Goal: Communication & Community: Answer question/provide support

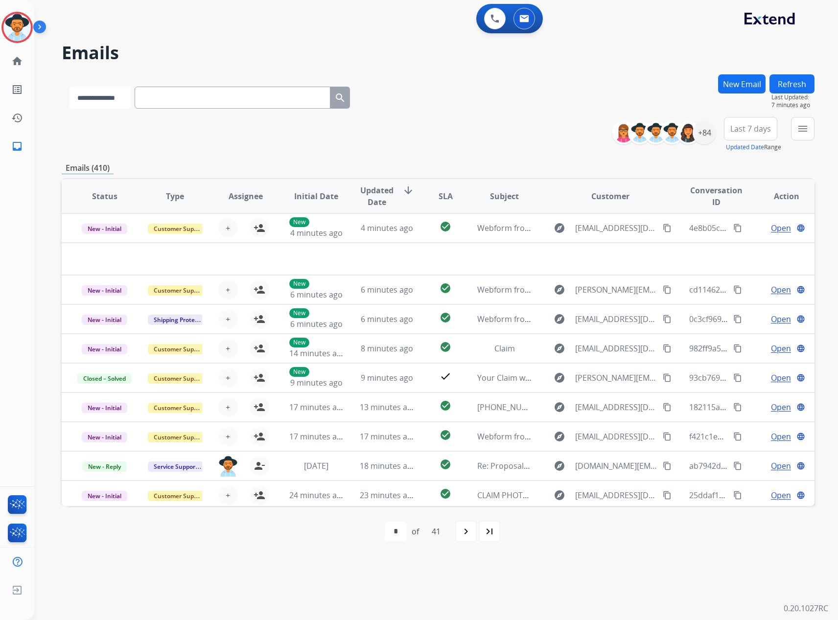
click at [108, 101] on select "**********" at bounding box center [99, 98] width 61 height 22
select select "**********"
click at [69, 87] on select "**********" at bounding box center [99, 98] width 61 height 22
paste input "**********"
type input "**********"
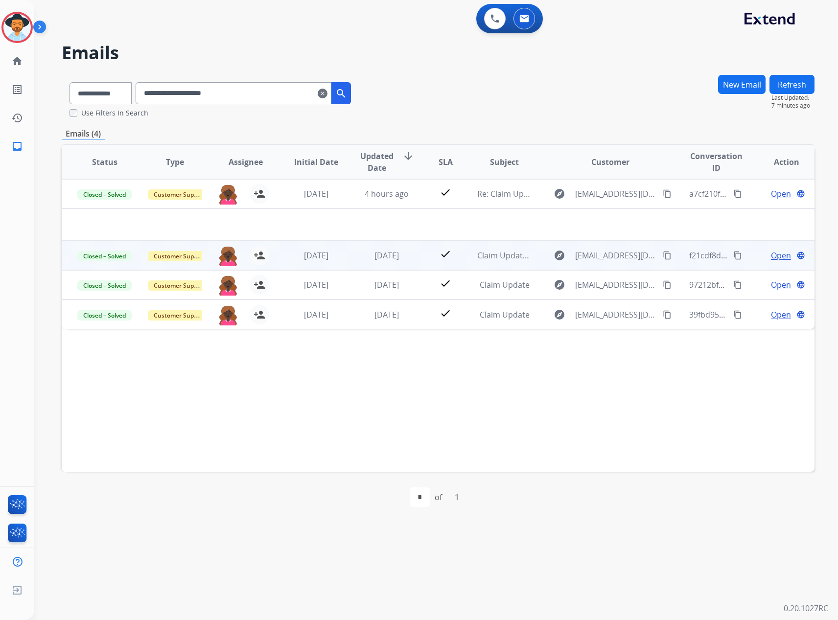
click at [771, 255] on span "Open" at bounding box center [781, 256] width 20 height 12
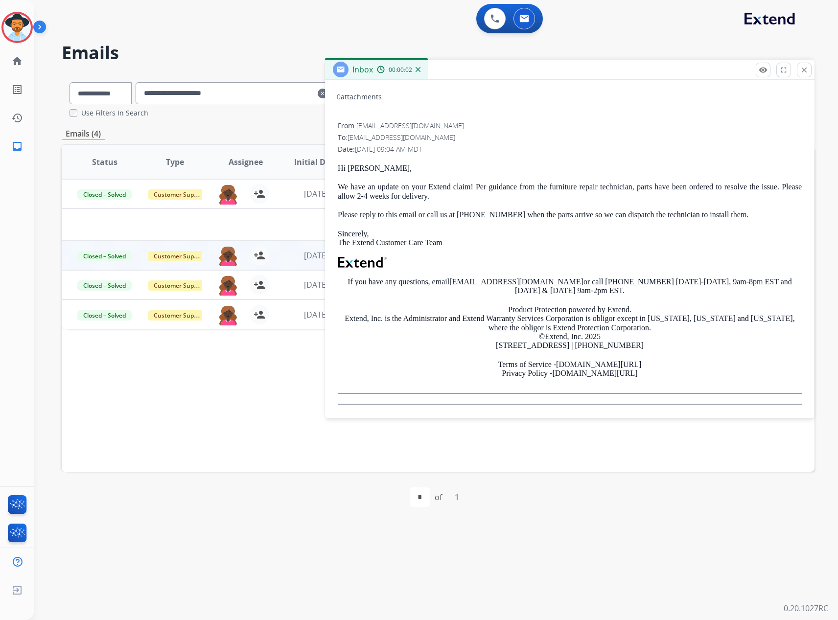
scroll to position [111, 0]
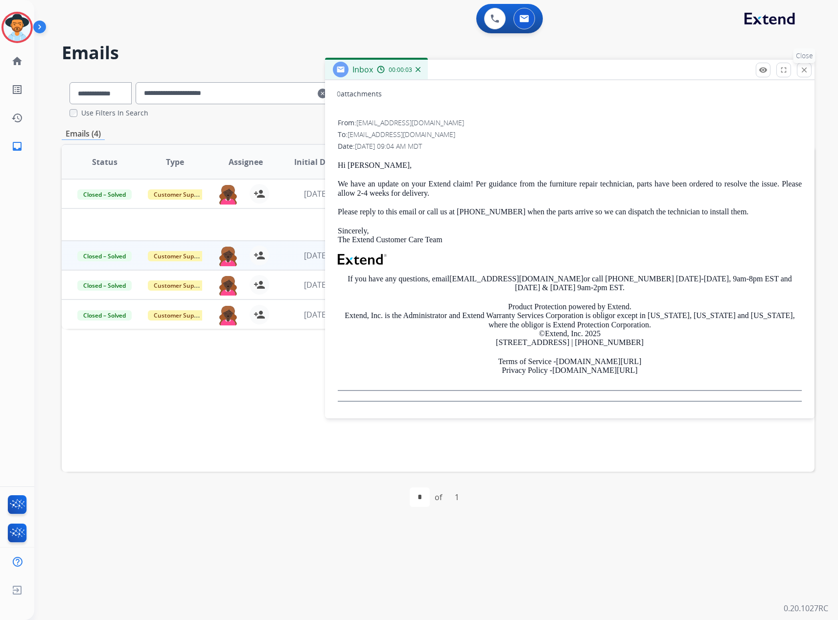
click at [805, 71] on mat-icon "close" at bounding box center [803, 70] width 9 height 9
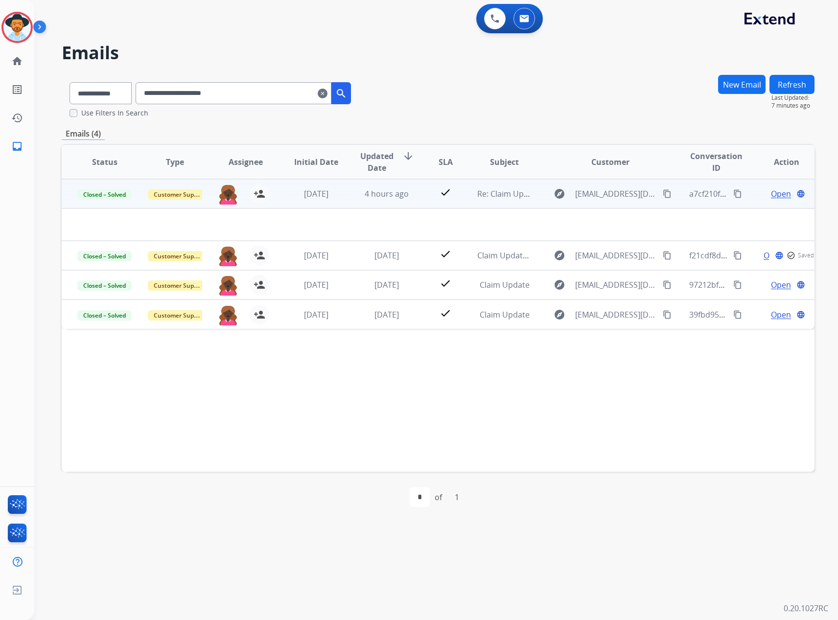
click at [773, 195] on span "Open" at bounding box center [781, 194] width 20 height 12
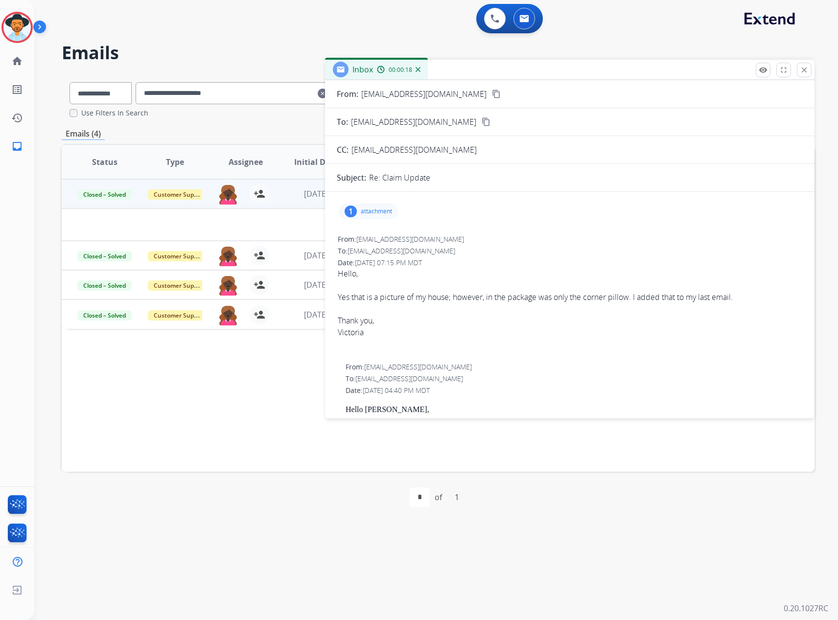
scroll to position [0, 0]
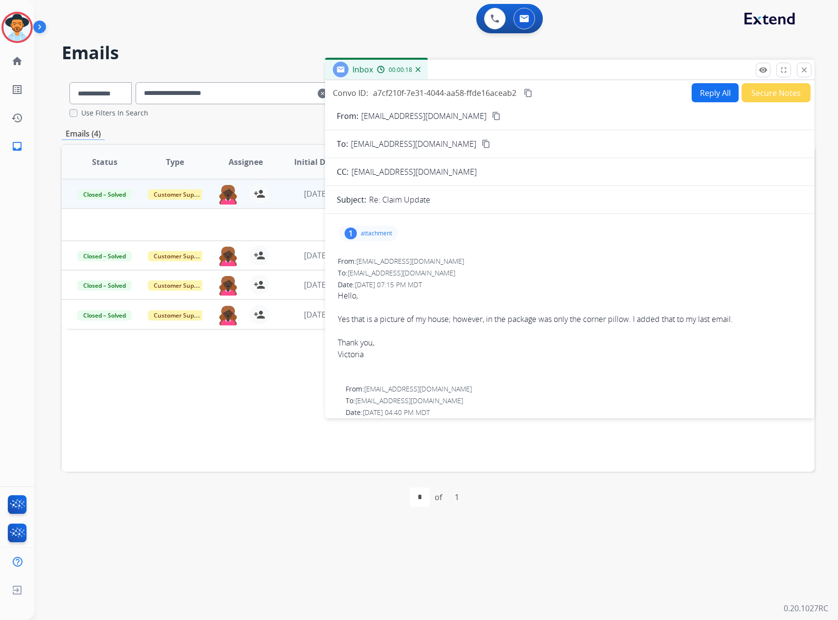
click at [356, 238] on div "1 attachment" at bounding box center [368, 234] width 59 height 16
click at [699, 242] on div "1 attachment Screenshot_14-10-2025_173754_portal.extend.com.jpeg download 10/14…" at bounding box center [570, 233] width 466 height 23
click at [359, 235] on div "1 attachment Screenshot_14-10-2025_173754_portal.extend.com.jpeg download 10/14…" at bounding box center [368, 234] width 59 height 16
click at [805, 68] on mat-icon "close" at bounding box center [803, 70] width 9 height 9
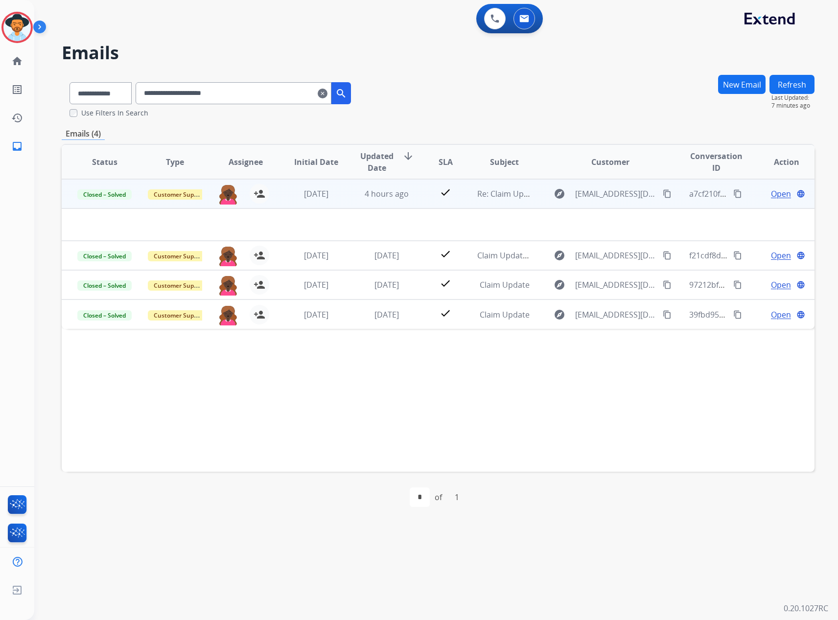
click at [771, 192] on span "Open" at bounding box center [781, 194] width 20 height 12
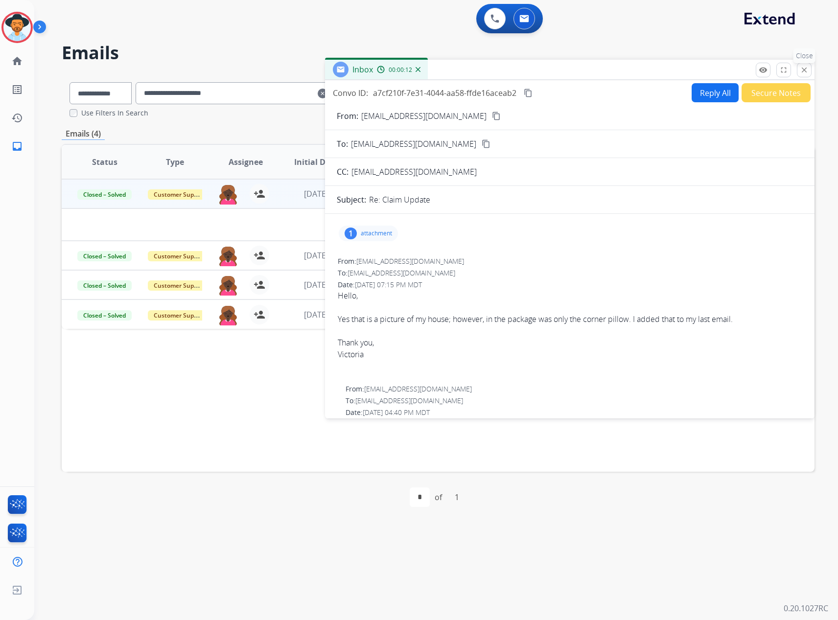
click at [803, 72] on mat-icon "close" at bounding box center [803, 70] width 9 height 9
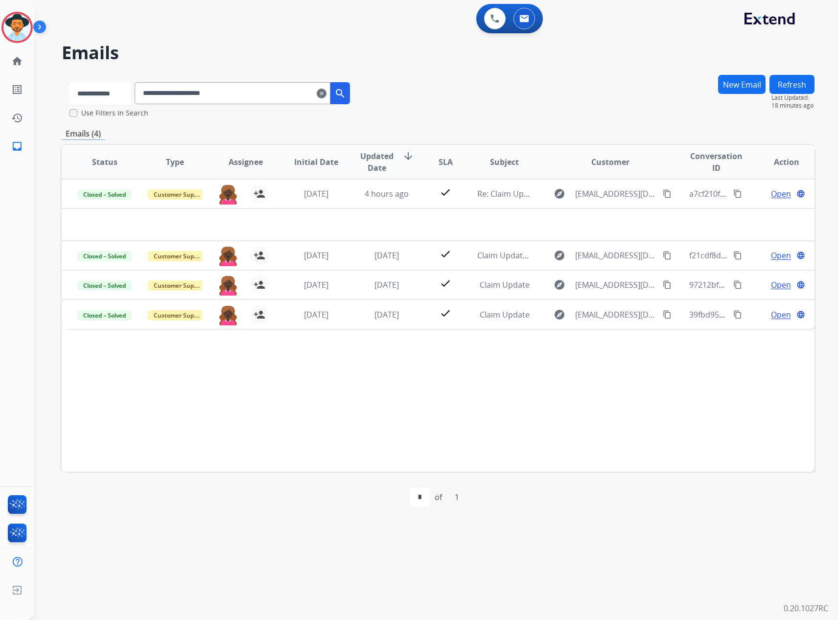
click at [77, 93] on select "**********" at bounding box center [99, 93] width 61 height 22
select select "**********"
click at [69, 82] on select "**********" at bounding box center [99, 93] width 61 height 22
click at [213, 89] on input "**********" at bounding box center [234, 93] width 196 height 22
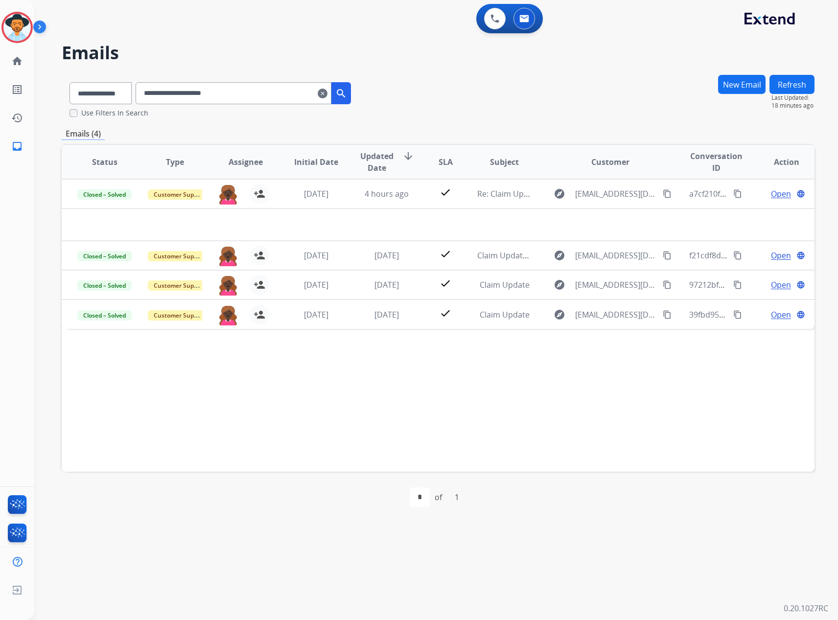
click at [213, 89] on input "**********" at bounding box center [234, 93] width 196 height 22
paste input "**********"
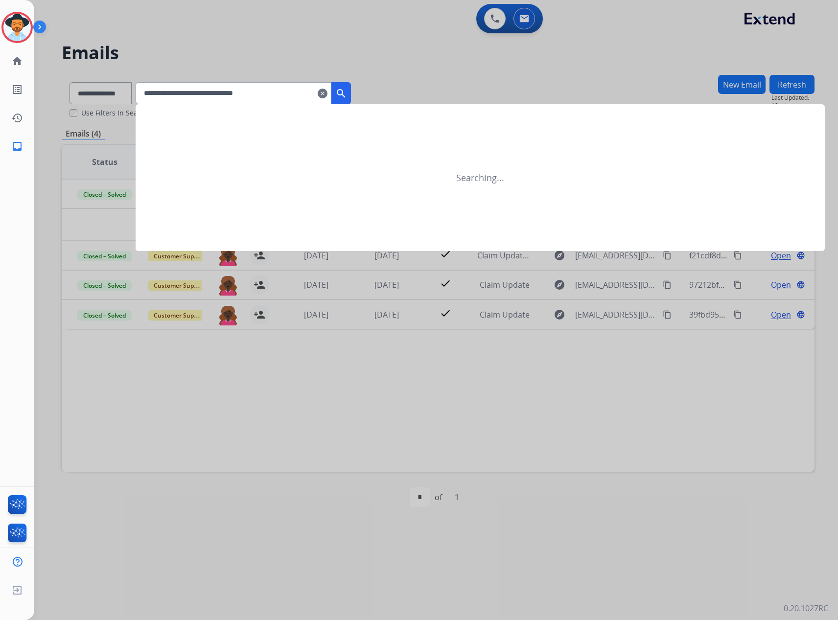
type input "**********"
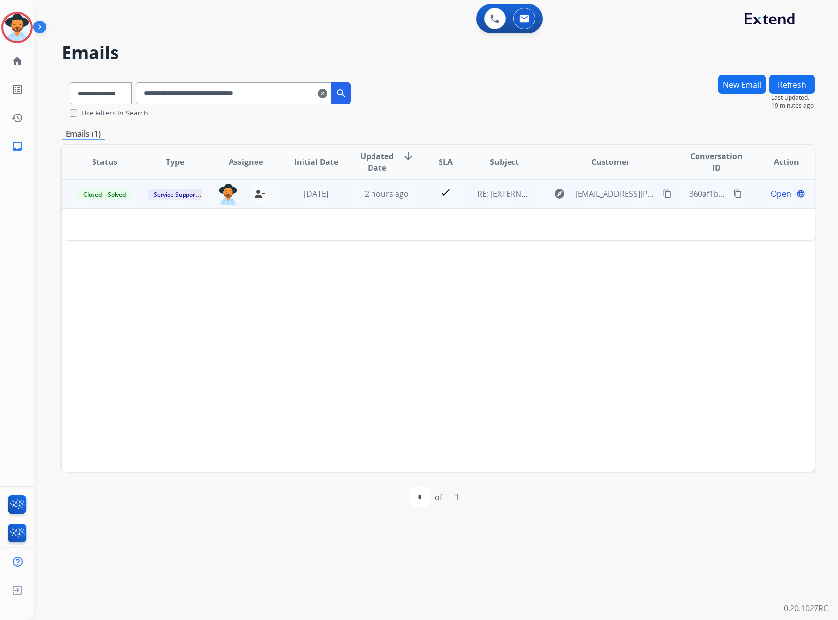
click at [774, 192] on span "Open" at bounding box center [781, 194] width 20 height 12
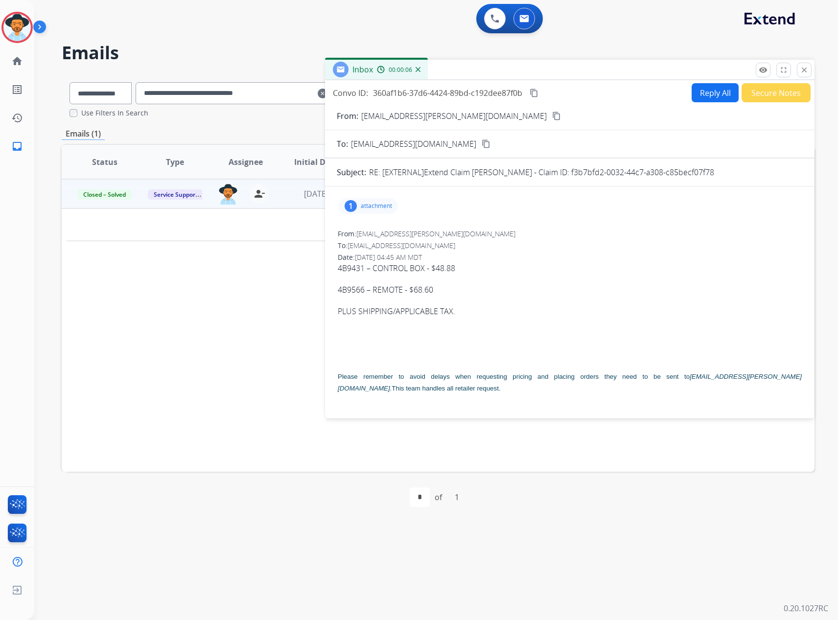
click at [369, 212] on div "1 attachment" at bounding box center [368, 206] width 59 height 16
click at [551, 230] on div "From: adjustablebed.po@leggett.com" at bounding box center [570, 234] width 464 height 10
click at [369, 205] on p "attachment" at bounding box center [376, 206] width 31 height 8
drag, startPoint x: 727, startPoint y: 171, endPoint x: 570, endPoint y: 171, distance: 156.6
click at [570, 171] on div "RE: [EXTERNAL]Extend Claim Melinda Richards - Claim ID: f3b7bfd2-0032-44c7-a308…" at bounding box center [585, 172] width 433 height 12
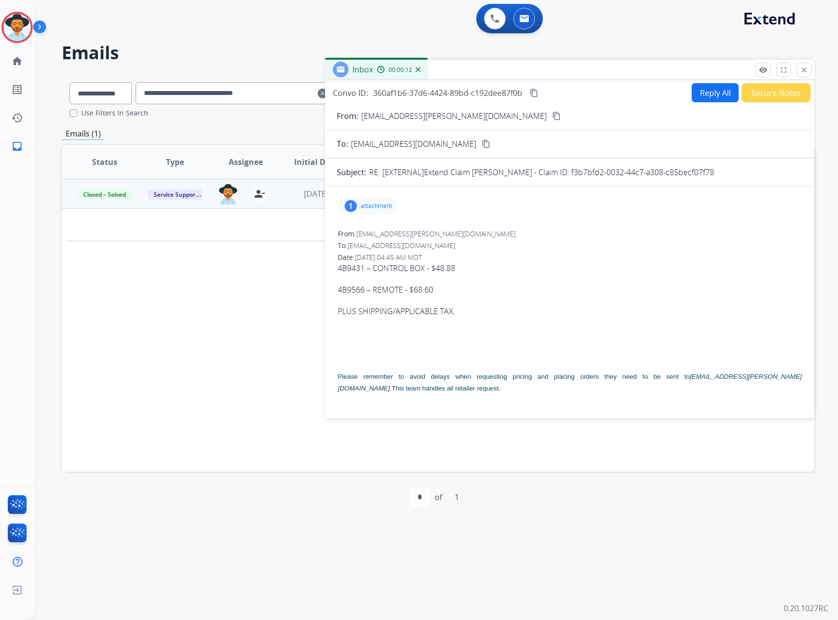
copy p "f3b7bfd2-0032-44c7-a308-c85becf07f78"
click at [806, 65] on button "close Close" at bounding box center [803, 70] width 15 height 15
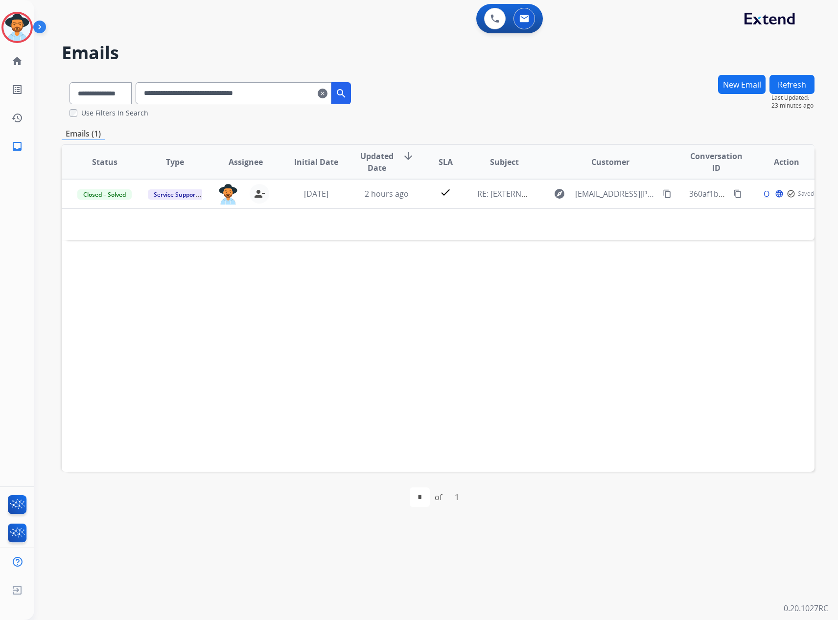
click at [327, 91] on mat-icon "clear" at bounding box center [323, 94] width 10 height 12
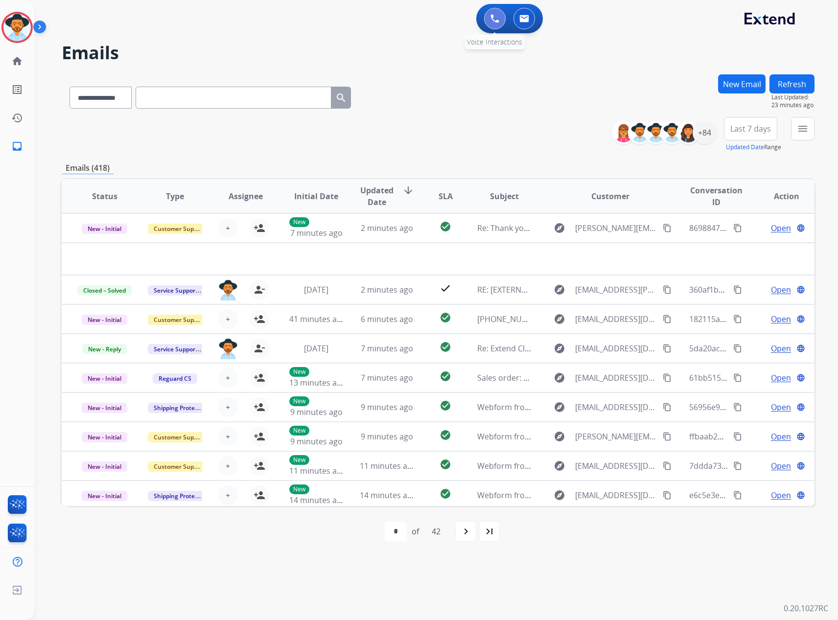
click at [490, 15] on img at bounding box center [494, 18] width 9 height 9
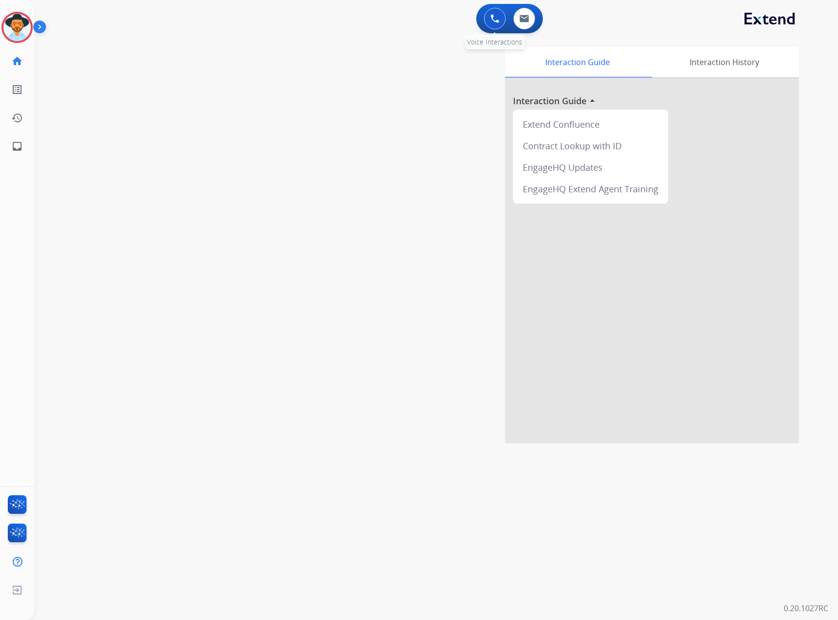
click at [500, 14] on button at bounding box center [495, 19] width 22 height 22
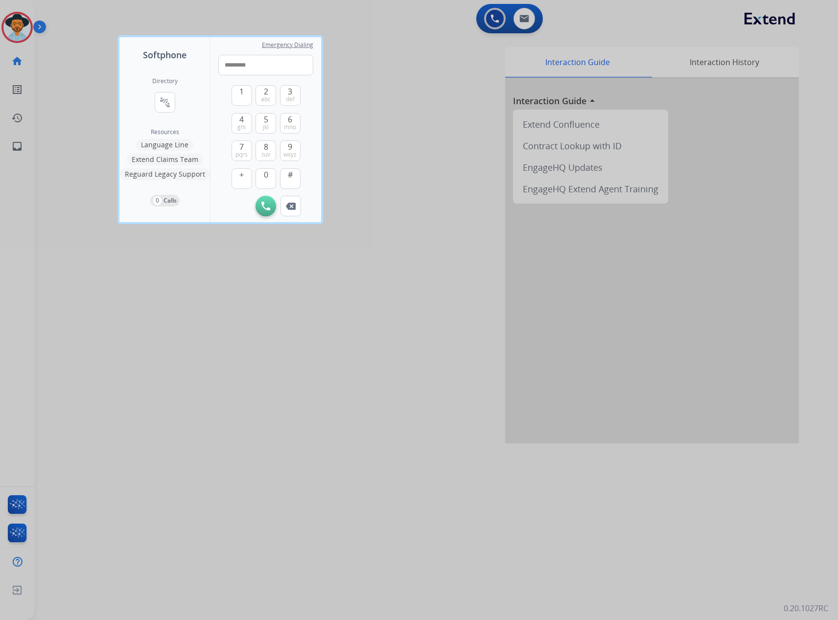
type input "**********"
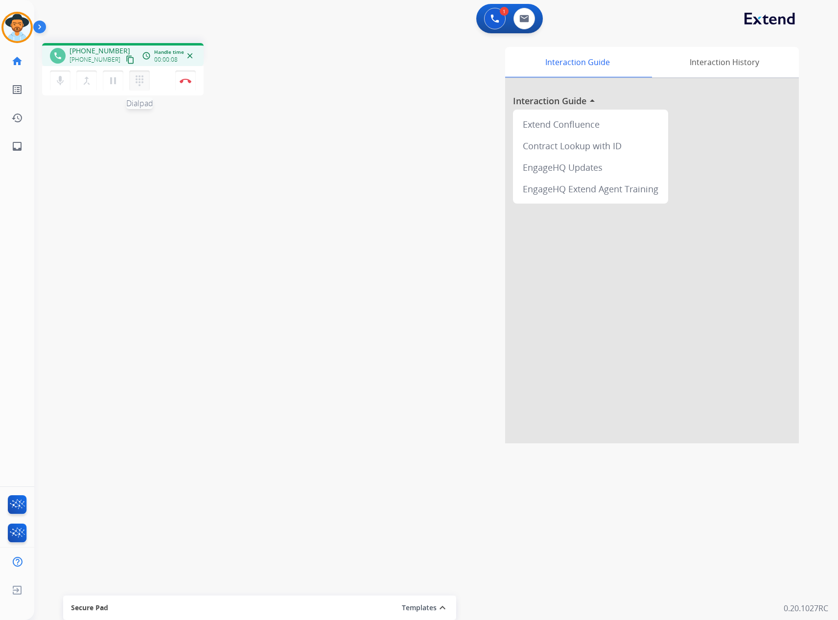
click at [138, 79] on mat-icon "dialpad" at bounding box center [140, 81] width 12 height 12
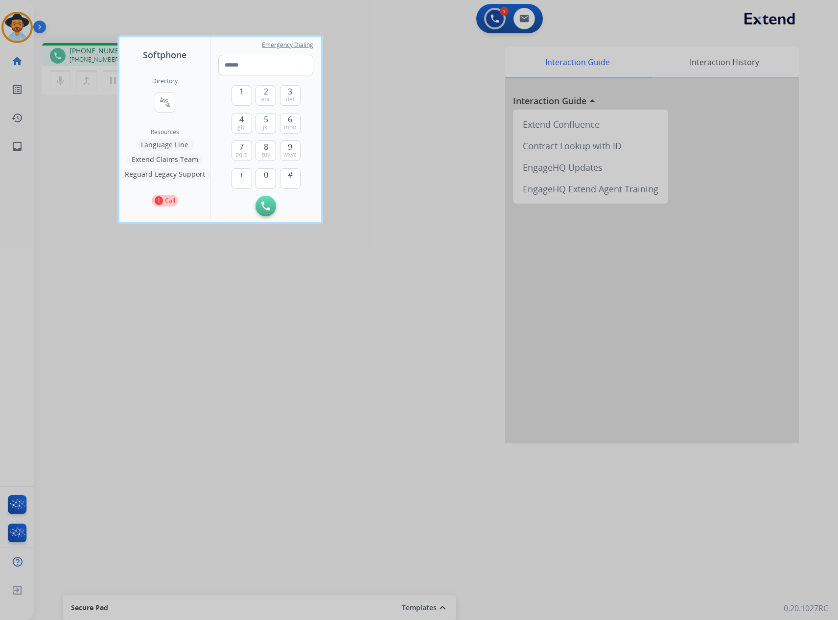
click at [161, 203] on p "1" at bounding box center [159, 200] width 8 height 9
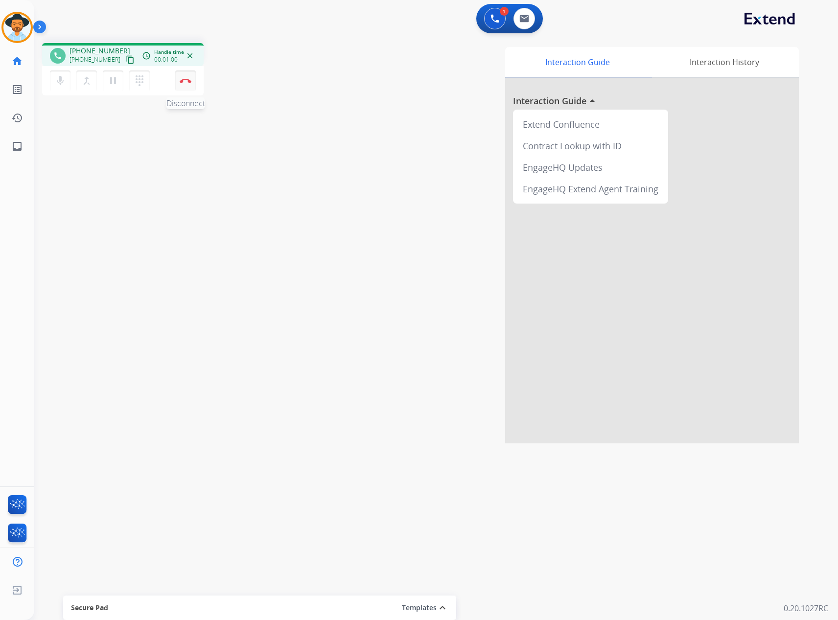
click at [186, 79] on img at bounding box center [186, 80] width 12 height 5
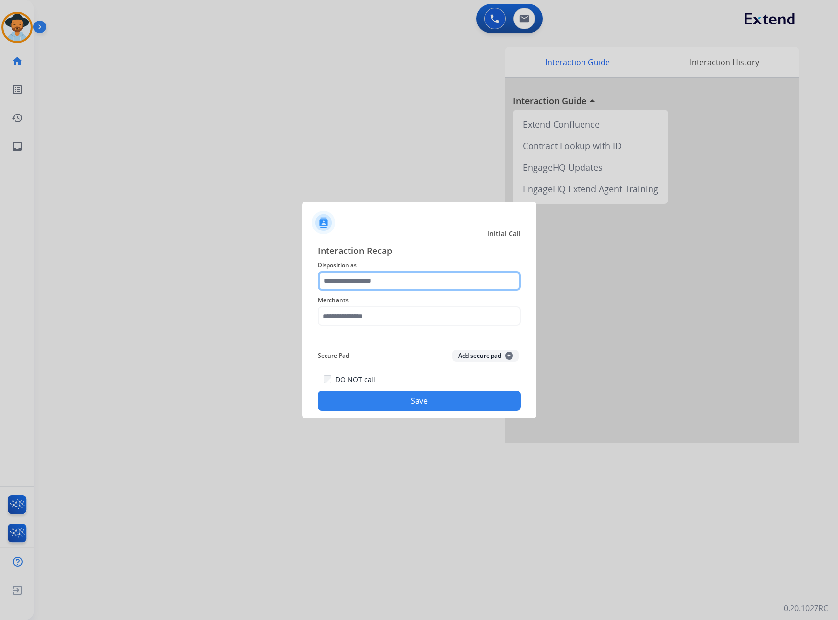
click at [379, 272] on input "text" at bounding box center [419, 281] width 203 height 20
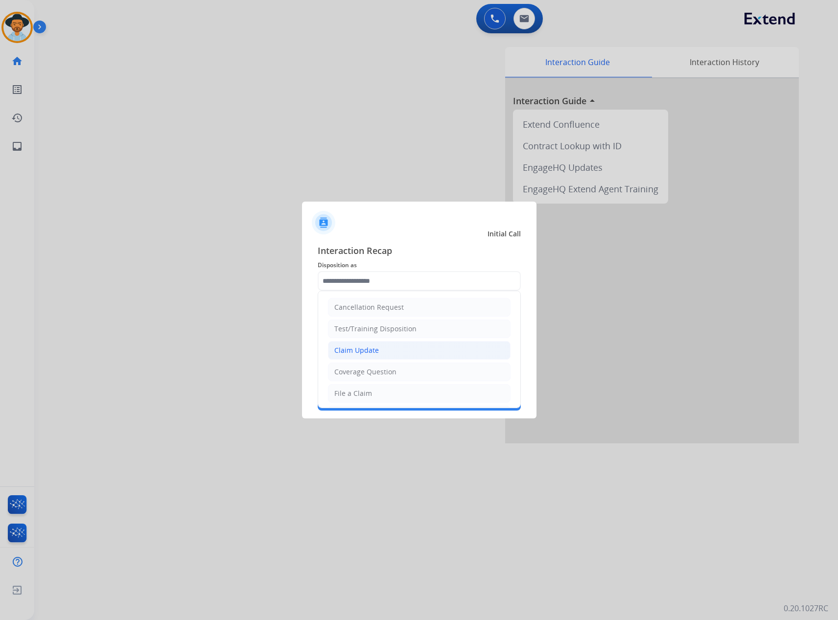
click at [377, 342] on li "Claim Update" at bounding box center [419, 350] width 182 height 19
type input "**********"
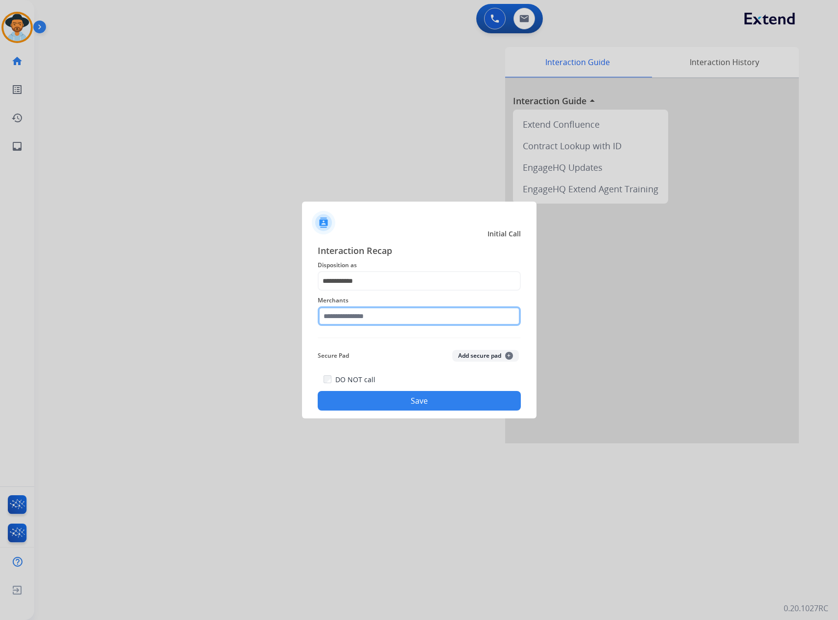
click at [367, 317] on input "text" at bounding box center [419, 316] width 203 height 20
click at [351, 319] on input "******" at bounding box center [419, 316] width 203 height 20
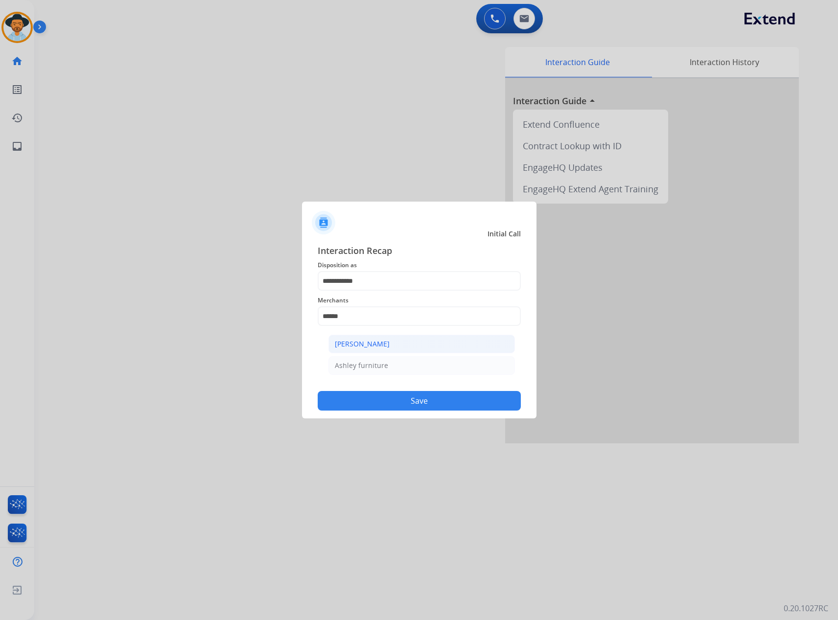
click at [380, 344] on div "[PERSON_NAME]" at bounding box center [362, 344] width 55 height 10
type input "**********"
click at [385, 402] on button "Save" at bounding box center [419, 401] width 203 height 20
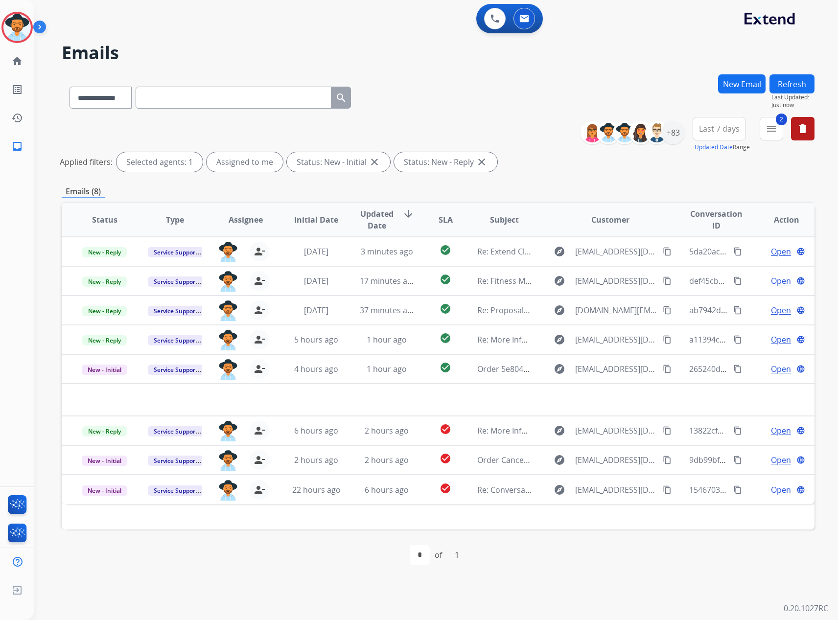
select select "*******"
click at [69, 87] on select "**********" at bounding box center [100, 98] width 62 height 22
paste input "**********"
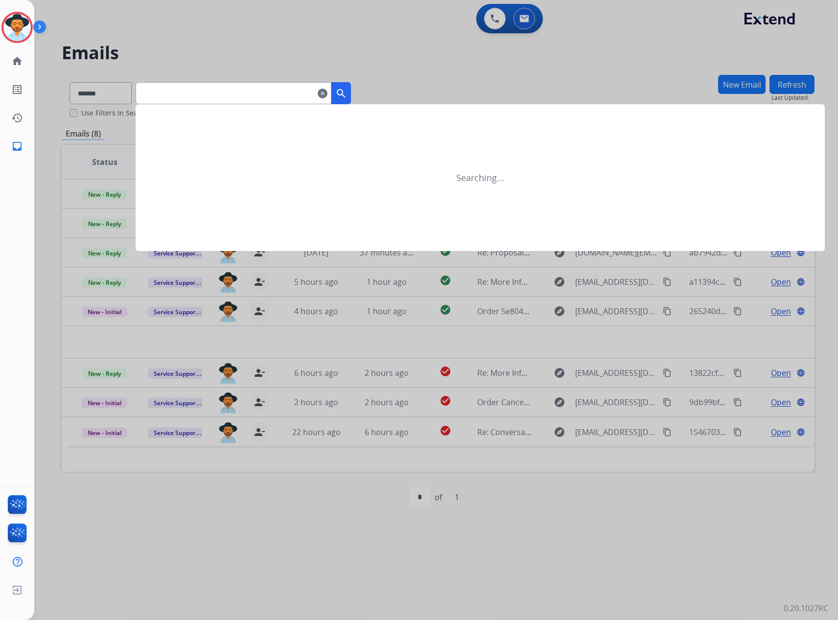
type input "**********"
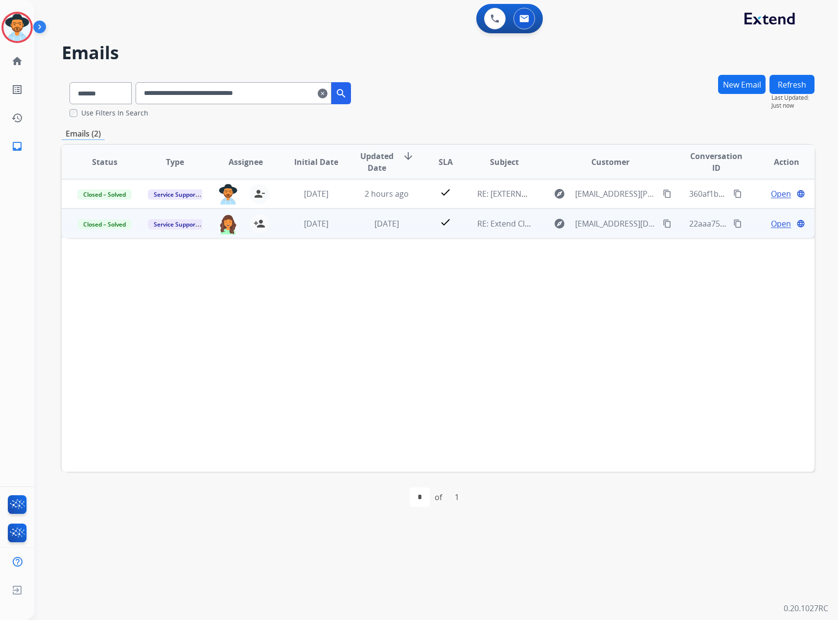
click at [771, 225] on span "Open" at bounding box center [781, 224] width 20 height 12
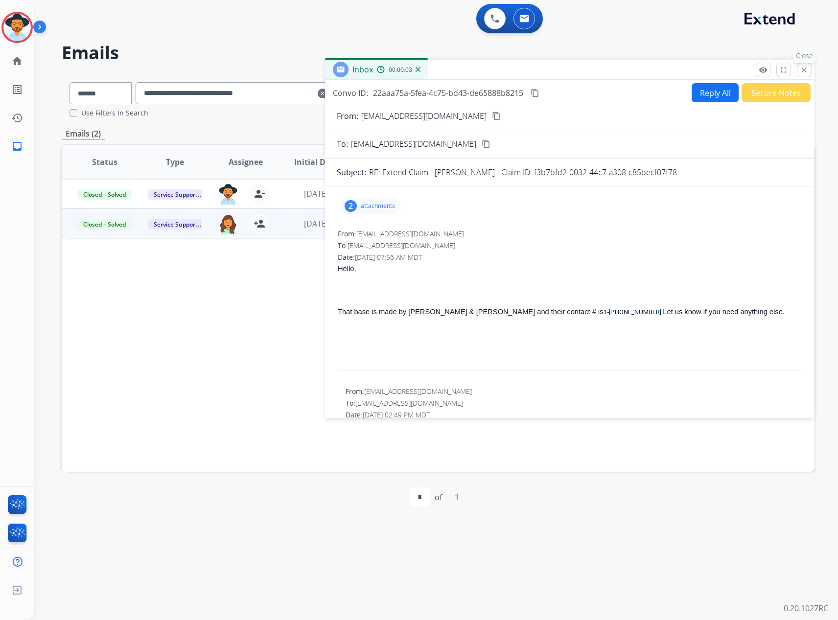
click at [796, 69] on button "close Close" at bounding box center [803, 70] width 15 height 15
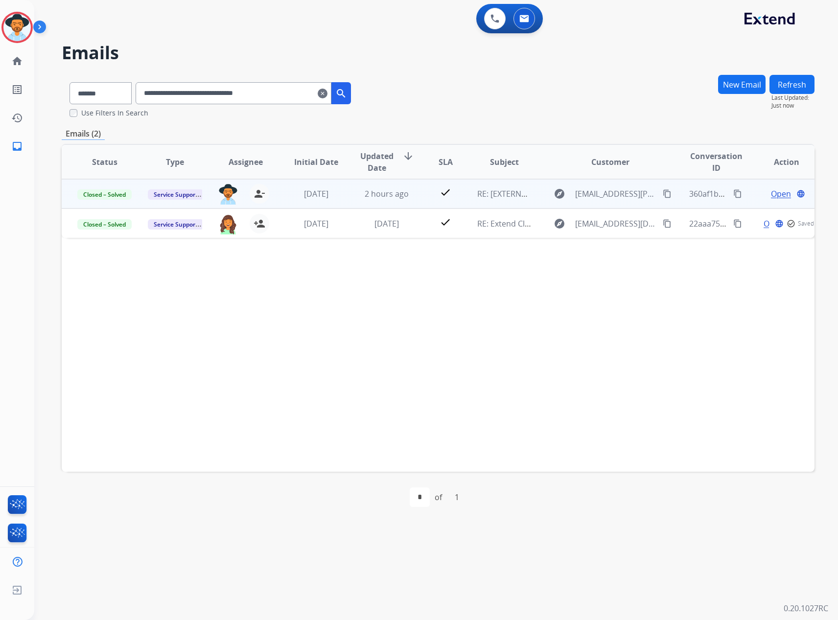
click at [772, 196] on span "Open" at bounding box center [781, 194] width 20 height 12
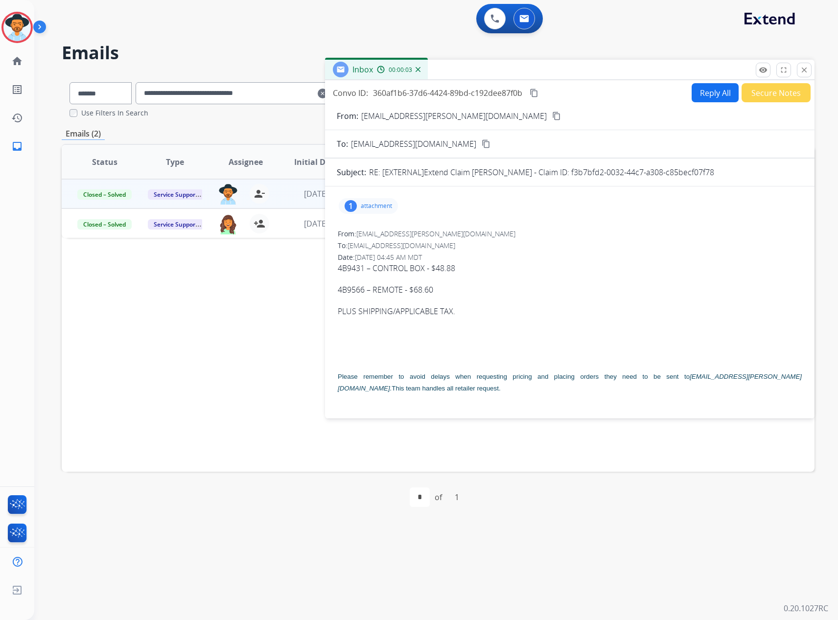
click at [697, 91] on button "Reply All" at bounding box center [714, 92] width 47 height 19
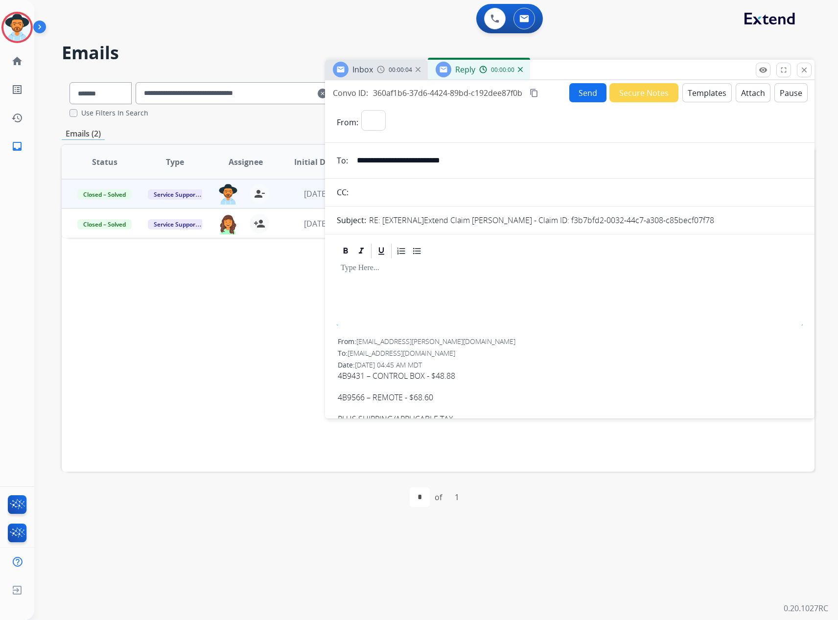
select select "**********"
click at [705, 91] on button "Templates" at bounding box center [706, 92] width 49 height 19
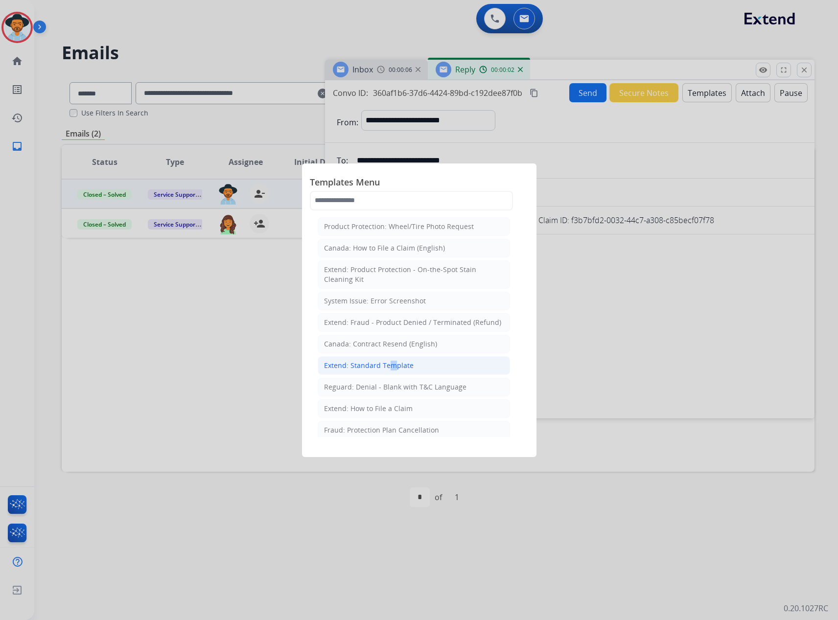
click at [386, 362] on div "Extend: Standard Template" at bounding box center [369, 366] width 90 height 10
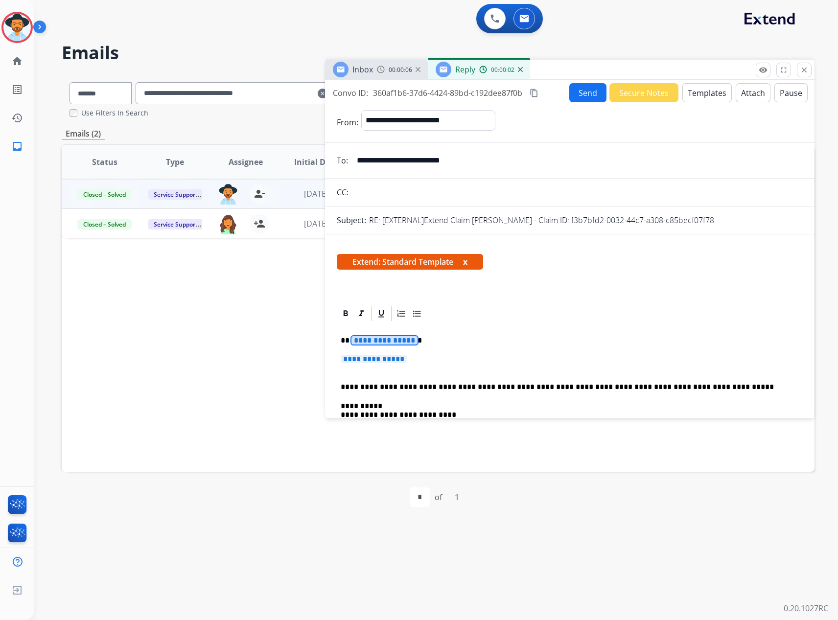
click at [379, 337] on span "**********" at bounding box center [384, 340] width 66 height 8
click at [370, 356] on span "**********" at bounding box center [373, 359] width 66 height 8
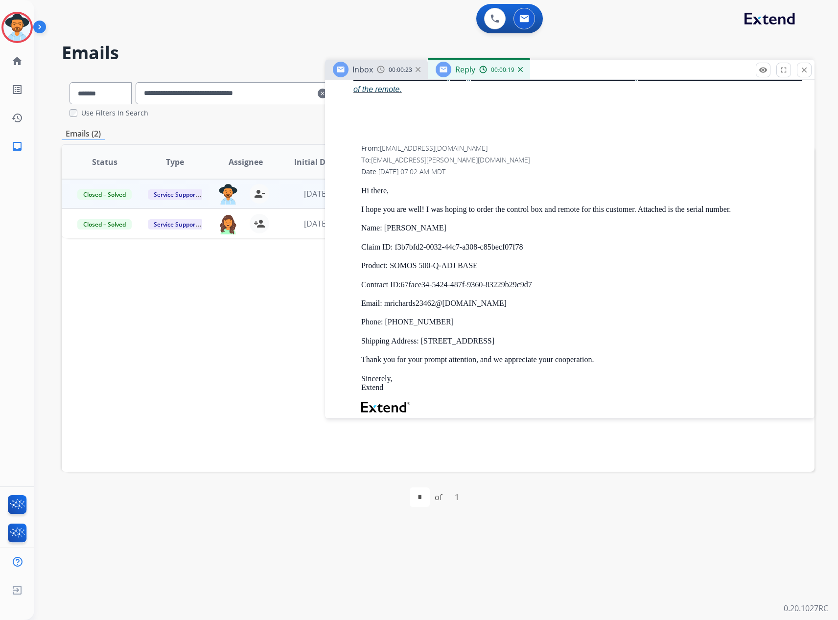
scroll to position [1419, 0]
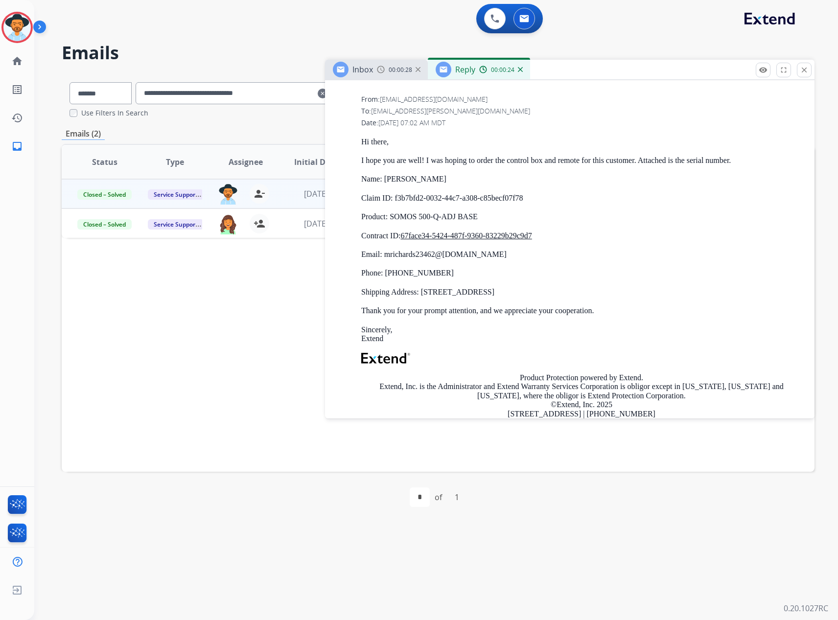
drag, startPoint x: 617, startPoint y: 290, endPoint x: 359, endPoint y: 268, distance: 259.2
click at [359, 268] on div "From: servicesupport@extend.com To: adjustablebed.po@leggett.com Date: 10/07/20…" at bounding box center [570, 281] width 466 height 377
drag, startPoint x: 382, startPoint y: 268, endPoint x: 375, endPoint y: 269, distance: 6.9
click at [375, 269] on p "Phone: (804) 824-6962" at bounding box center [581, 273] width 440 height 9
drag, startPoint x: 362, startPoint y: 178, endPoint x: 601, endPoint y: 288, distance: 263.5
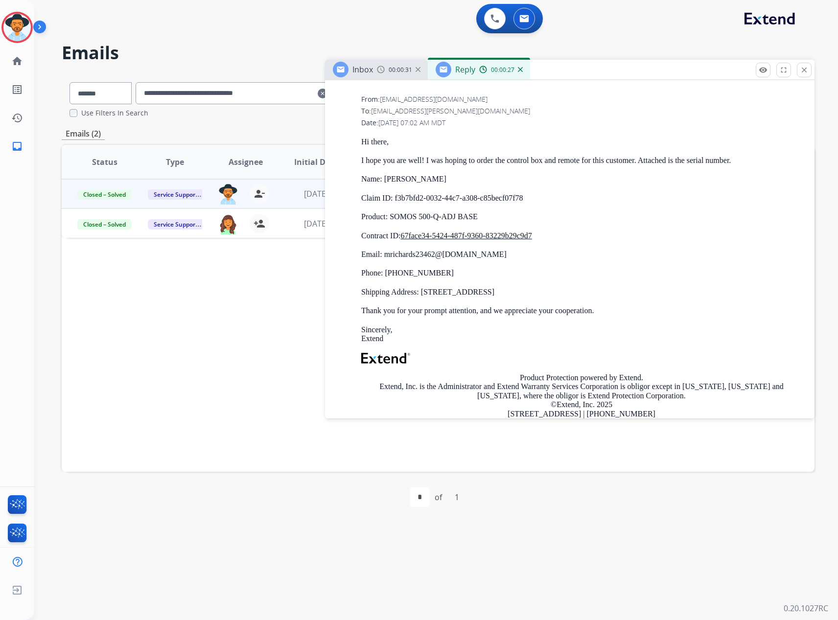
click at [601, 288] on div "Hi there, I hope you are well! I was hoping to order the control box and remote…" at bounding box center [581, 299] width 440 height 324
copy div "Name: Melinda Richards Claim ID: f3b7bfd2-0032-44c7-a308-c85becf07f78 Product: …"
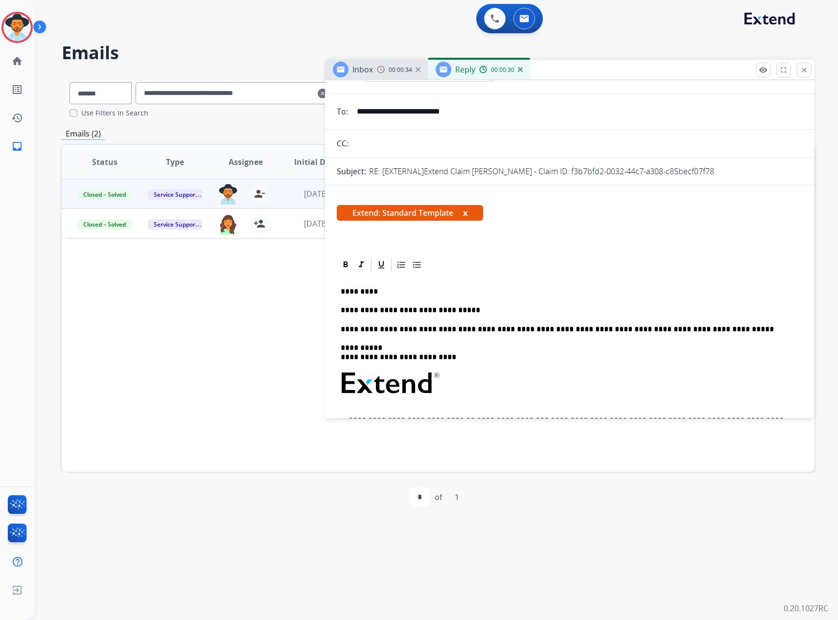
scroll to position [0, 0]
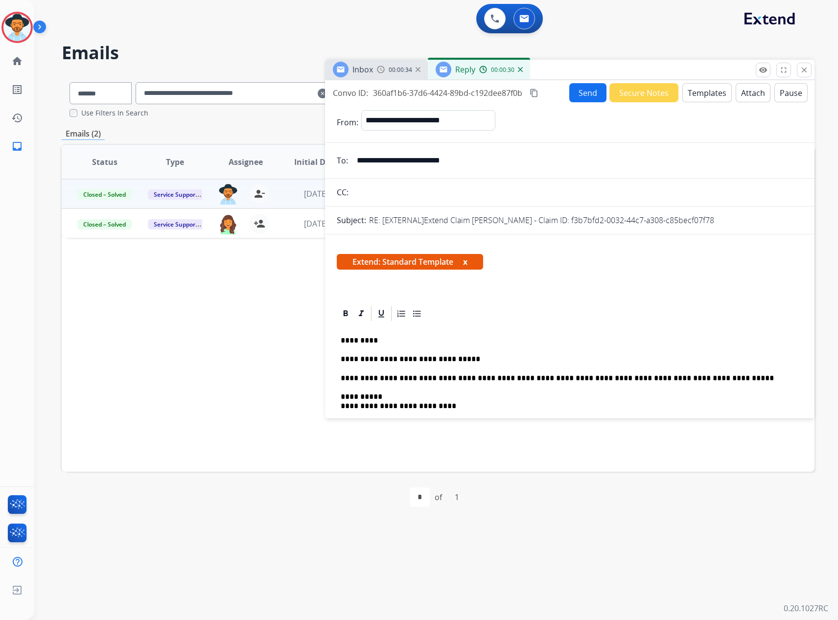
click at [482, 361] on p "**********" at bounding box center [565, 359] width 450 height 9
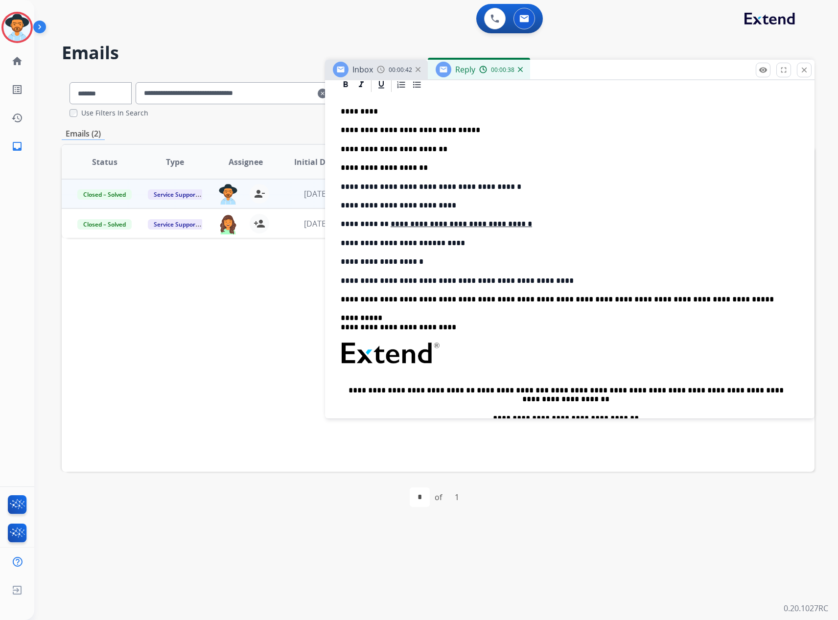
scroll to position [245, 0]
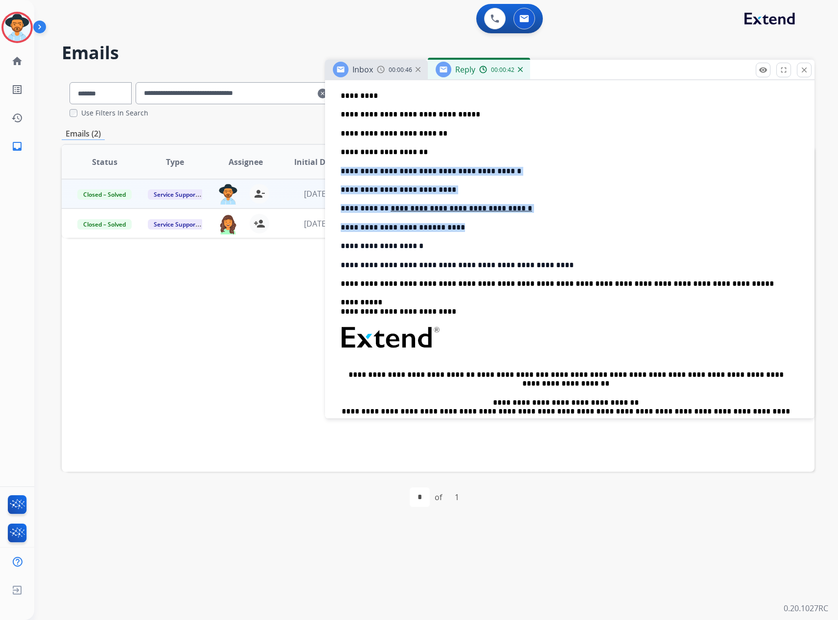
drag, startPoint x: 341, startPoint y: 167, endPoint x: 536, endPoint y: 219, distance: 202.0
click at [536, 219] on div "**********" at bounding box center [570, 290] width 466 height 425
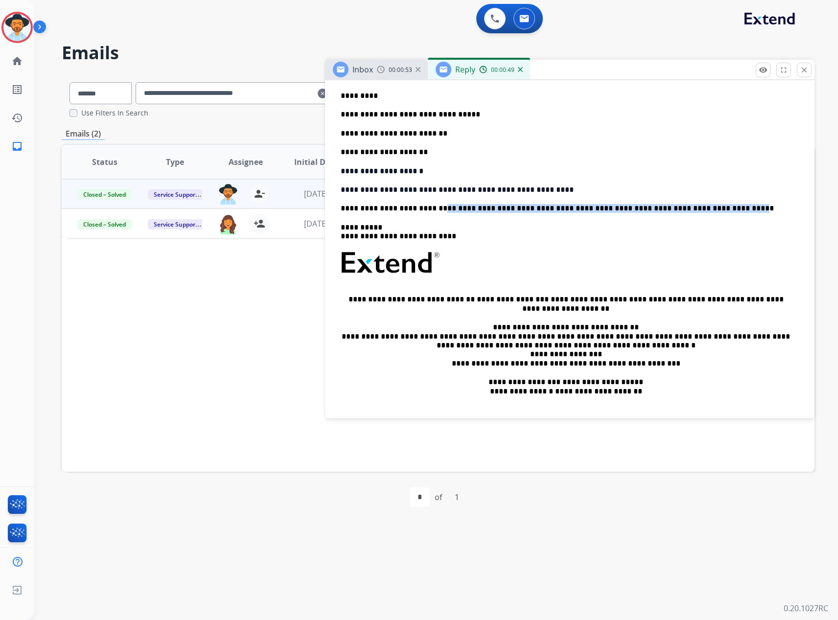
drag, startPoint x: 438, startPoint y: 207, endPoint x: 725, endPoint y: 209, distance: 286.2
click at [725, 209] on p "**********" at bounding box center [565, 208] width 450 height 9
drag, startPoint x: 437, startPoint y: 235, endPoint x: 382, endPoint y: 236, distance: 55.8
click at [382, 236] on p "**********" at bounding box center [565, 232] width 450 height 18
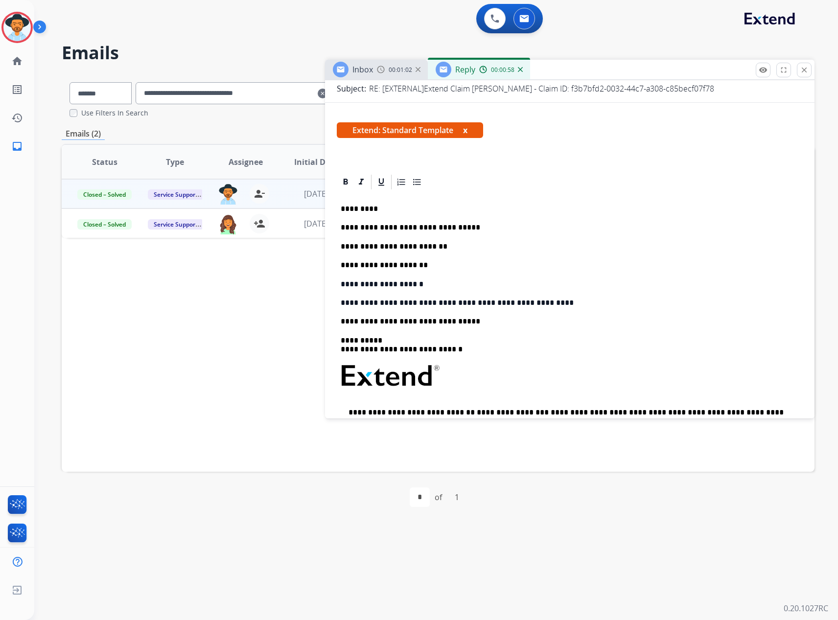
scroll to position [0, 0]
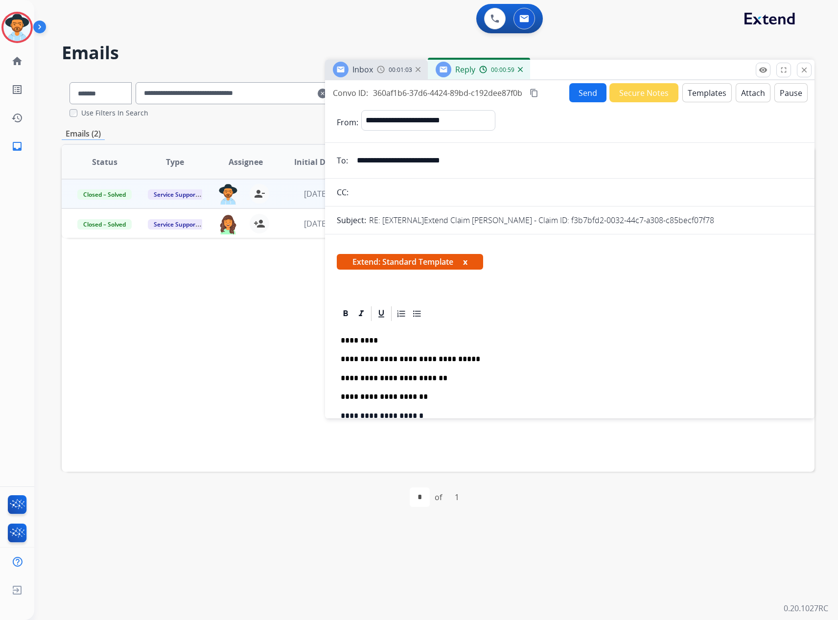
click at [467, 262] on button "x" at bounding box center [465, 262] width 4 height 12
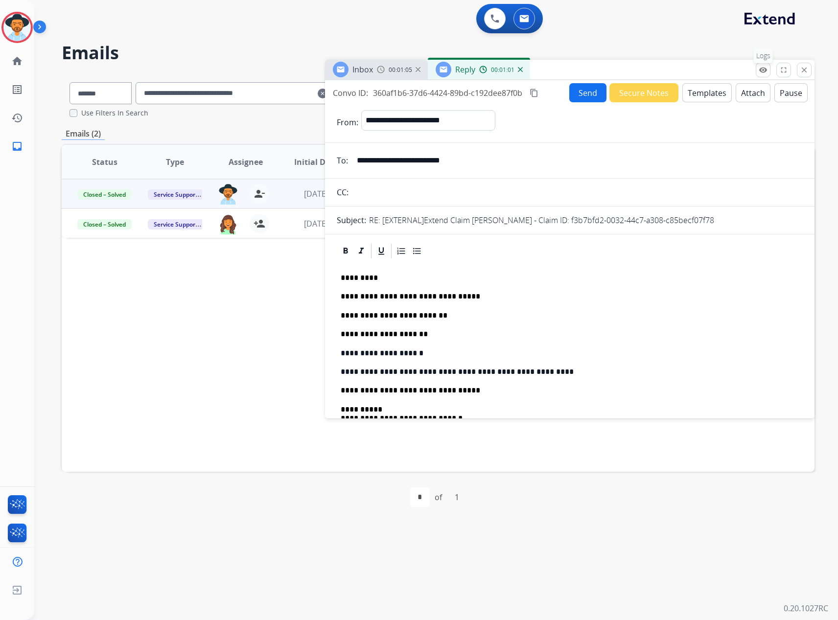
click at [765, 73] on mat-icon "remove_red_eye" at bounding box center [762, 70] width 9 height 9
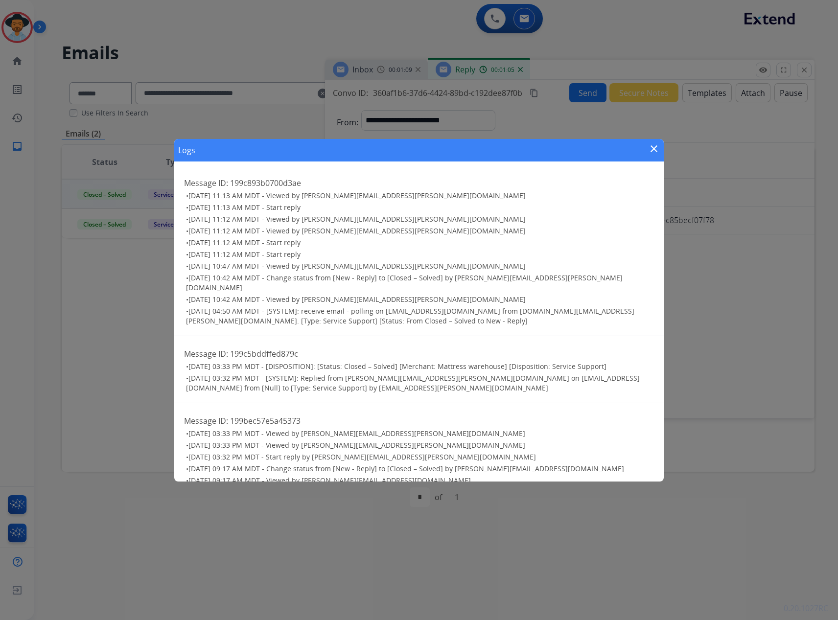
click at [654, 147] on mat-icon "close" at bounding box center [654, 149] width 12 height 12
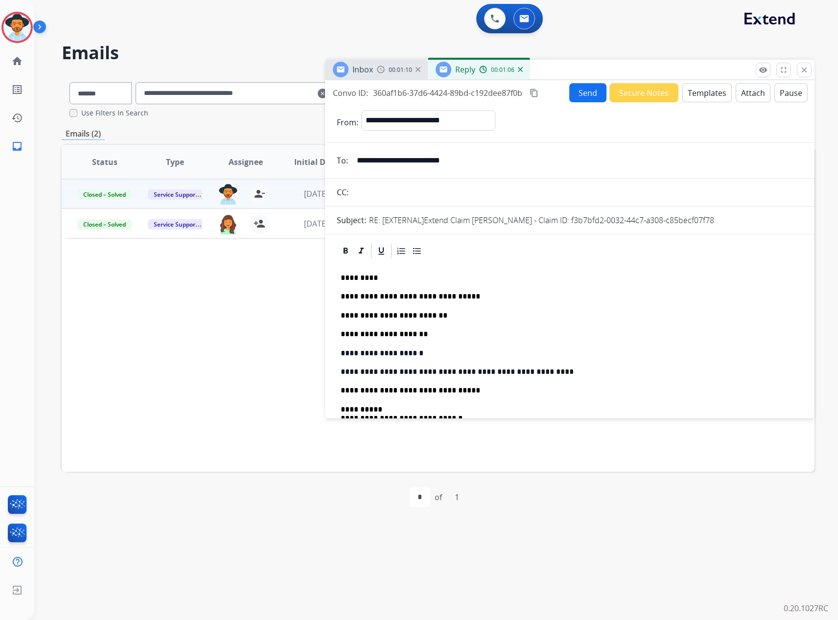
click at [582, 92] on button "Send" at bounding box center [587, 92] width 37 height 19
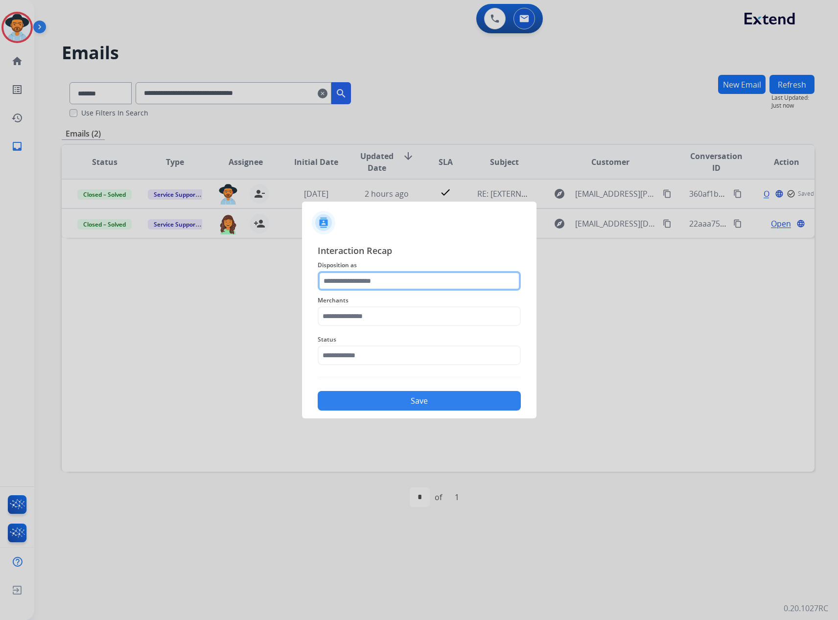
click at [397, 274] on input "text" at bounding box center [419, 281] width 203 height 20
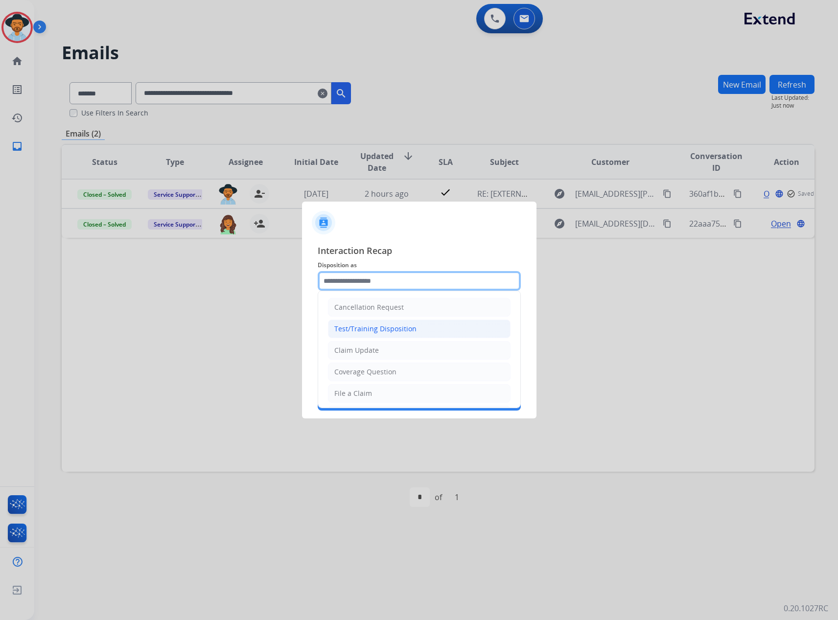
scroll to position [153, 0]
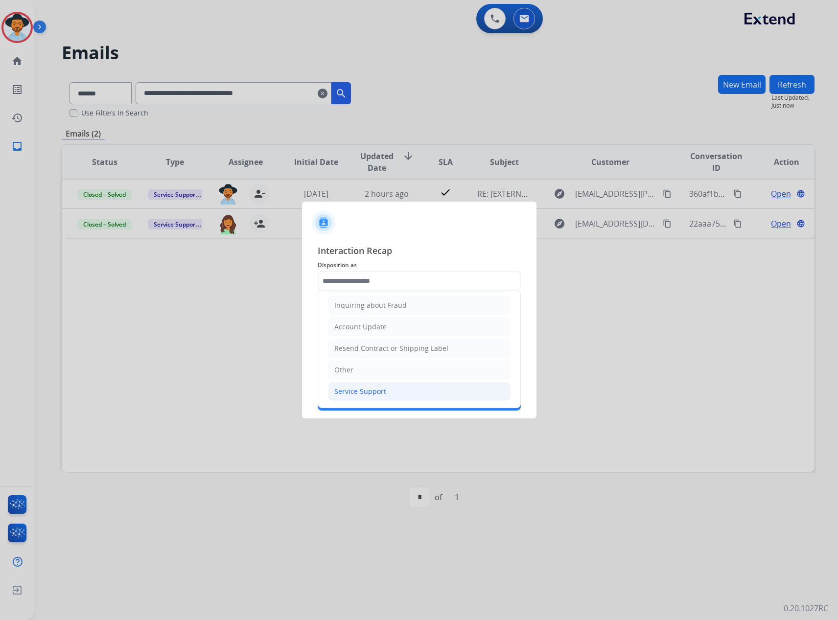
click at [381, 392] on div "Service Support" at bounding box center [360, 391] width 52 height 10
type input "**********"
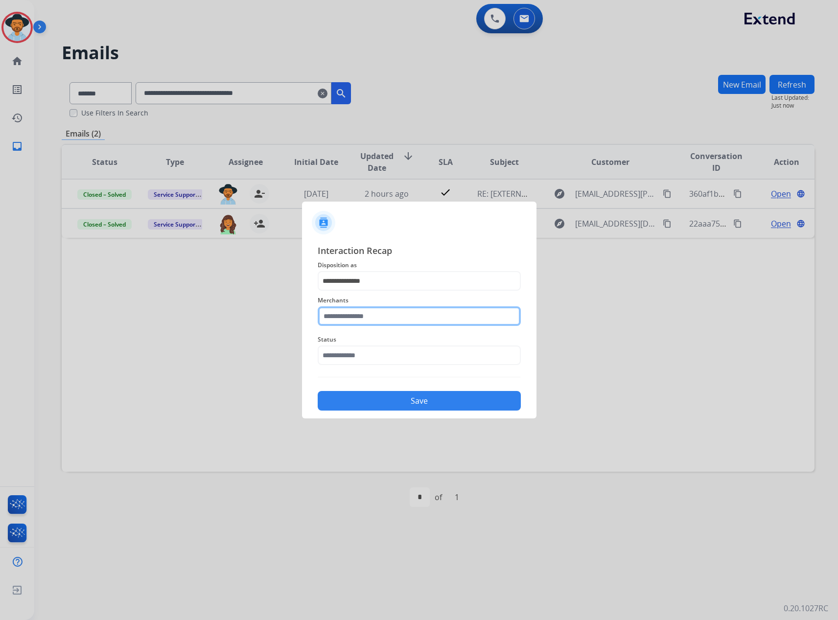
click at [375, 315] on input "text" at bounding box center [419, 316] width 203 height 20
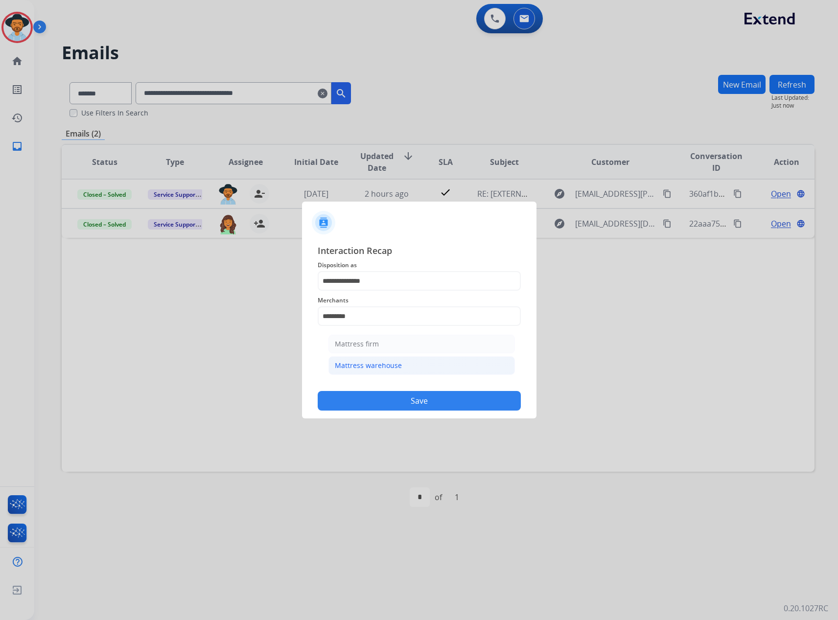
click at [363, 369] on div "Mattress warehouse" at bounding box center [368, 366] width 67 height 10
type input "**********"
click at [364, 357] on input "text" at bounding box center [419, 355] width 203 height 20
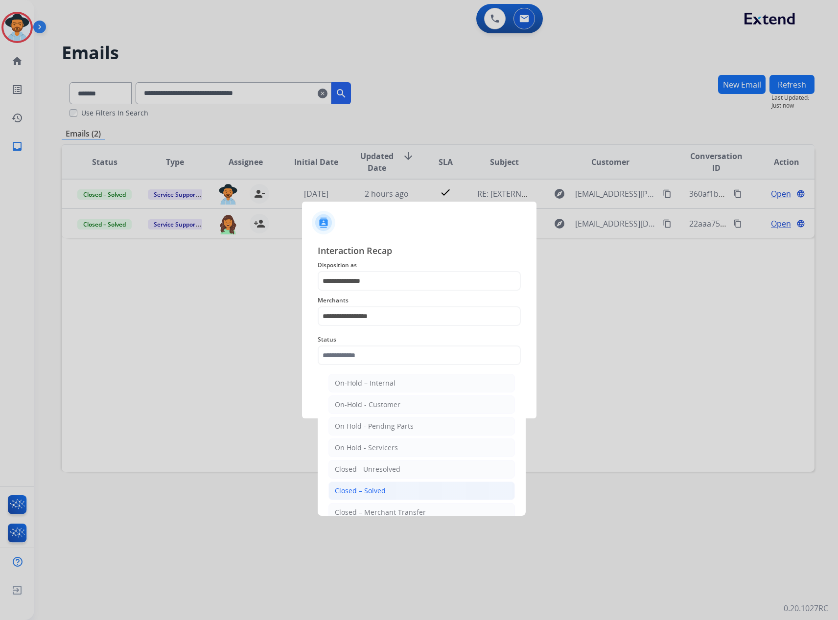
click at [367, 485] on li "Closed – Solved" at bounding box center [421, 490] width 186 height 19
type input "**********"
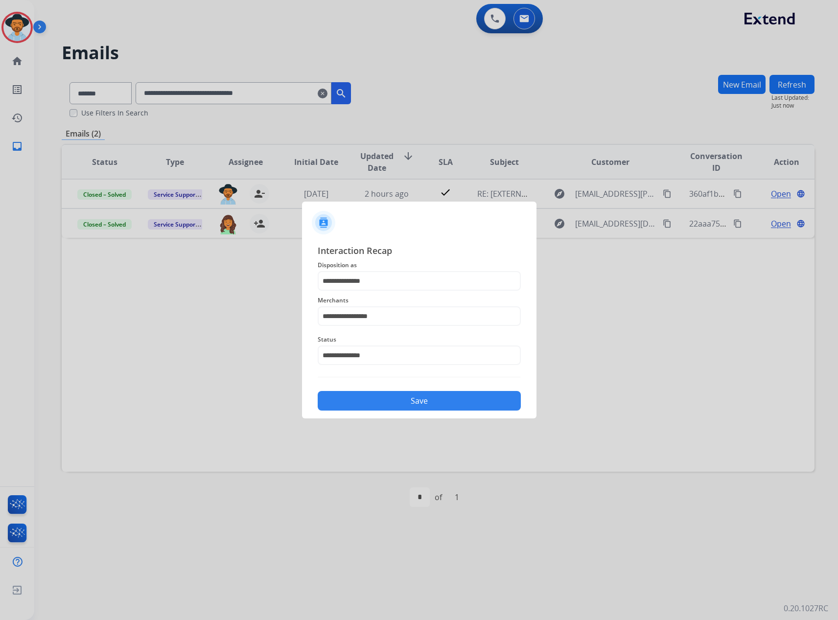
click at [395, 397] on button "Save" at bounding box center [419, 401] width 203 height 20
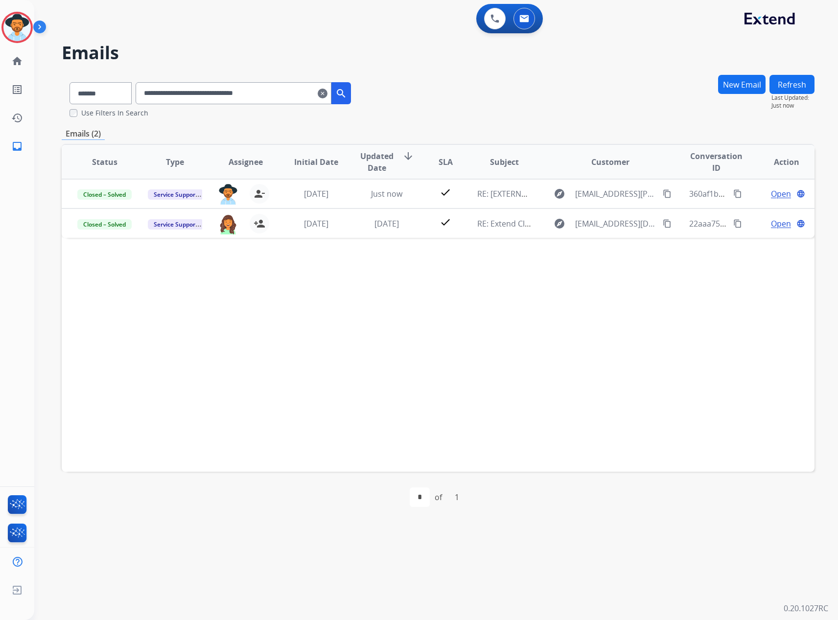
click at [327, 95] on mat-icon "clear" at bounding box center [323, 94] width 10 height 12
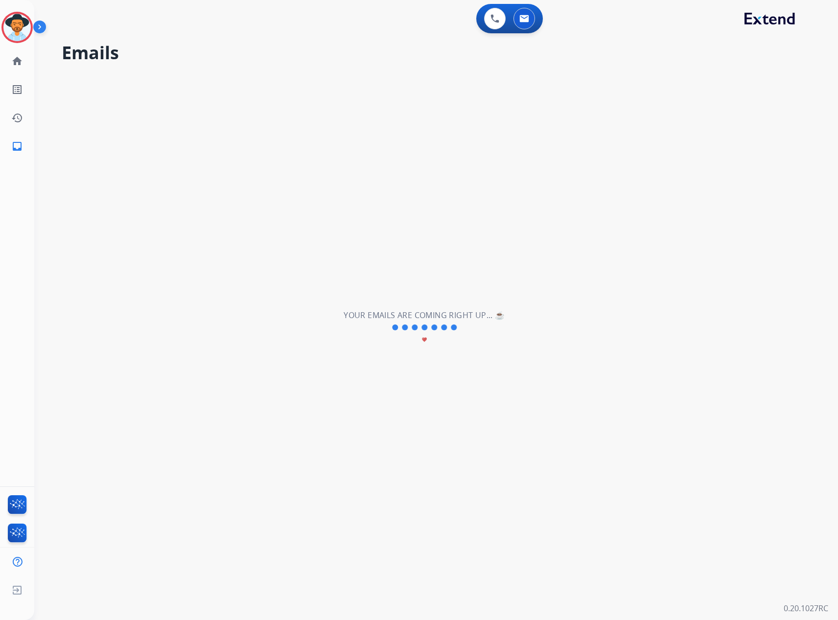
select select "**********"
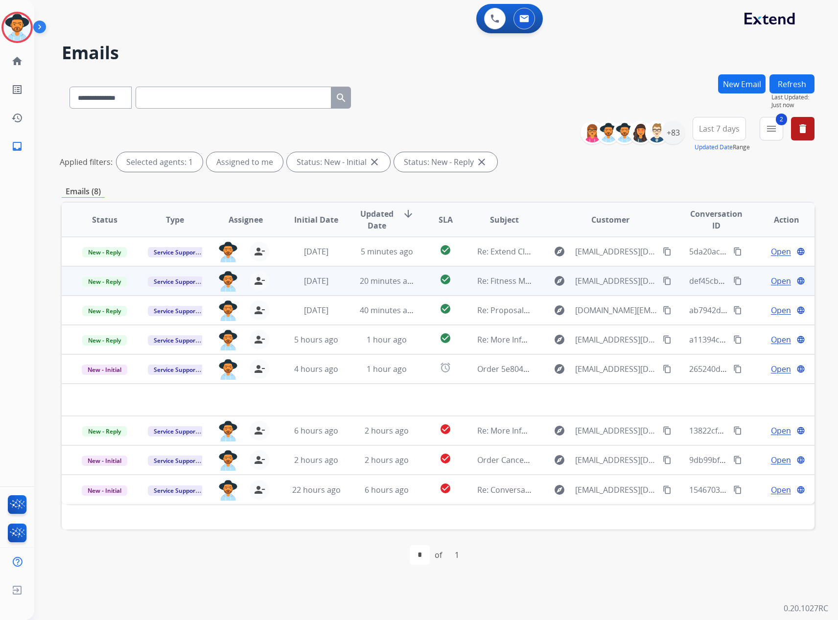
click at [773, 282] on span "Open" at bounding box center [781, 281] width 20 height 12
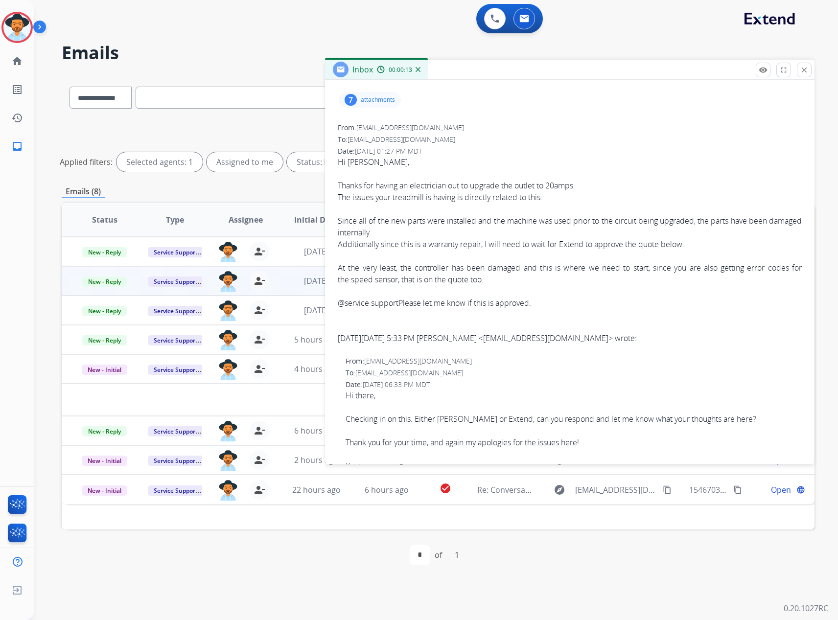
scroll to position [0, 0]
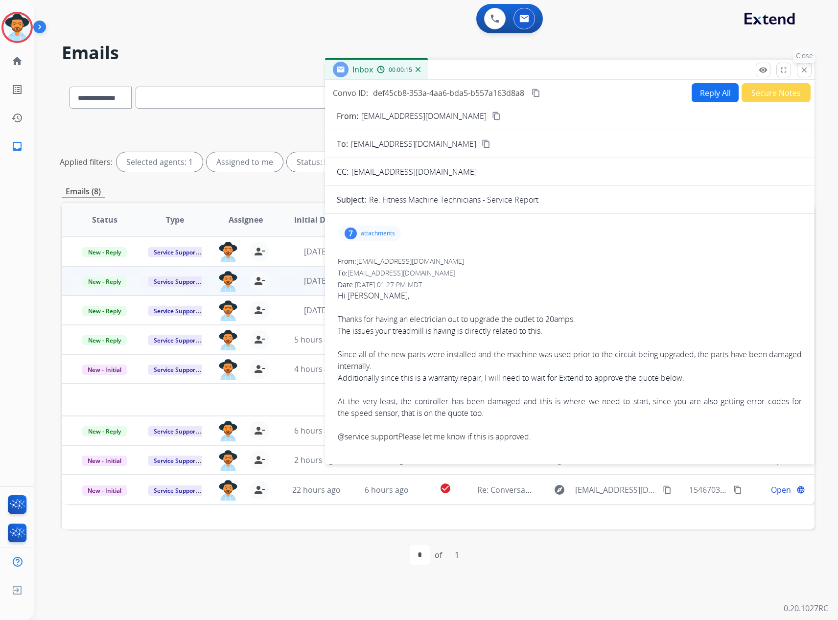
click at [806, 65] on button "close Close" at bounding box center [803, 70] width 15 height 15
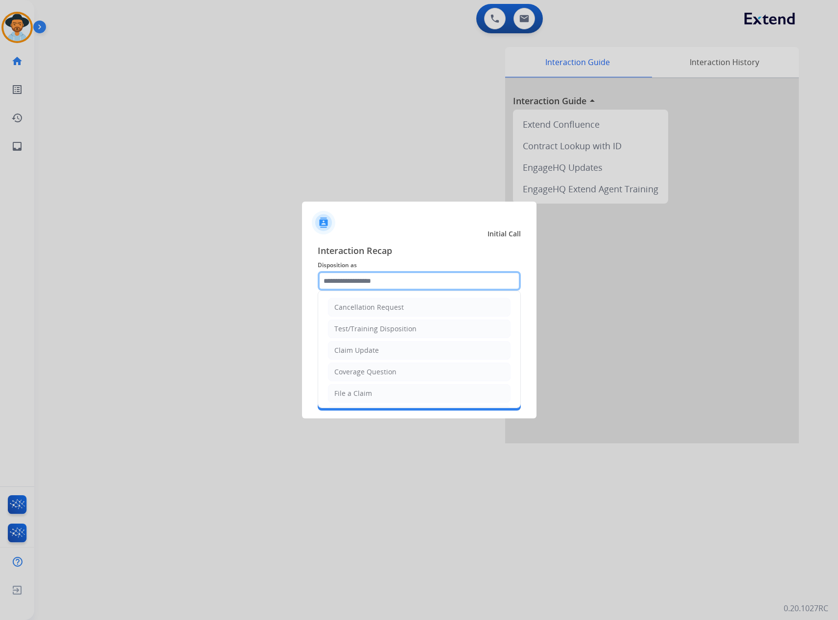
click at [343, 287] on input "text" at bounding box center [419, 281] width 203 height 20
click at [360, 346] on div "Claim Update" at bounding box center [356, 350] width 45 height 10
type input "**********"
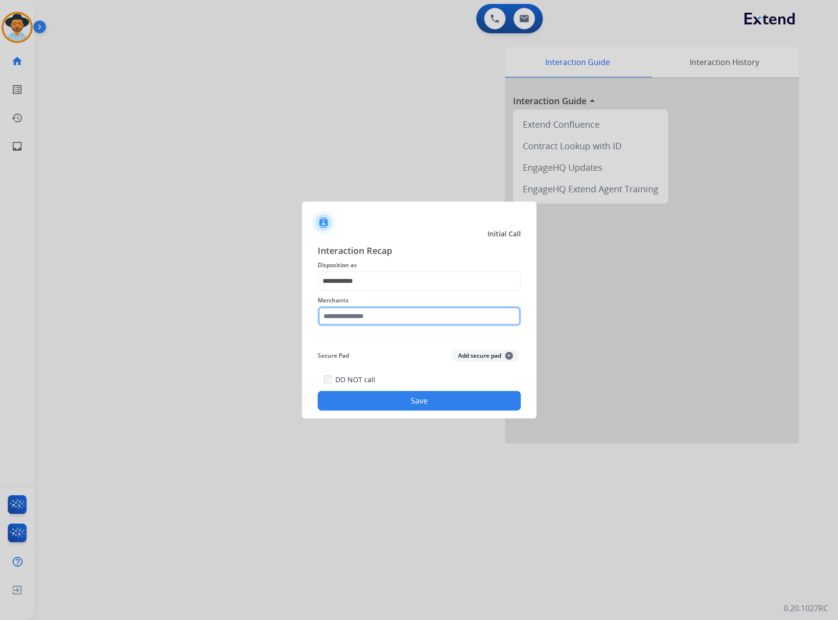
click at [372, 317] on input "text" at bounding box center [419, 316] width 203 height 20
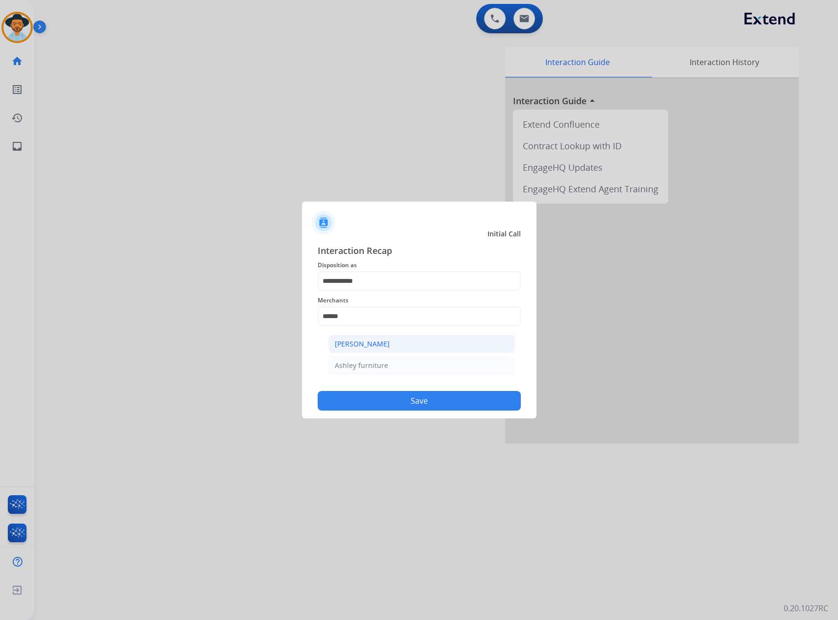
click at [395, 342] on li "[PERSON_NAME]" at bounding box center [421, 344] width 186 height 19
type input "**********"
click at [396, 396] on button "Save" at bounding box center [419, 401] width 203 height 20
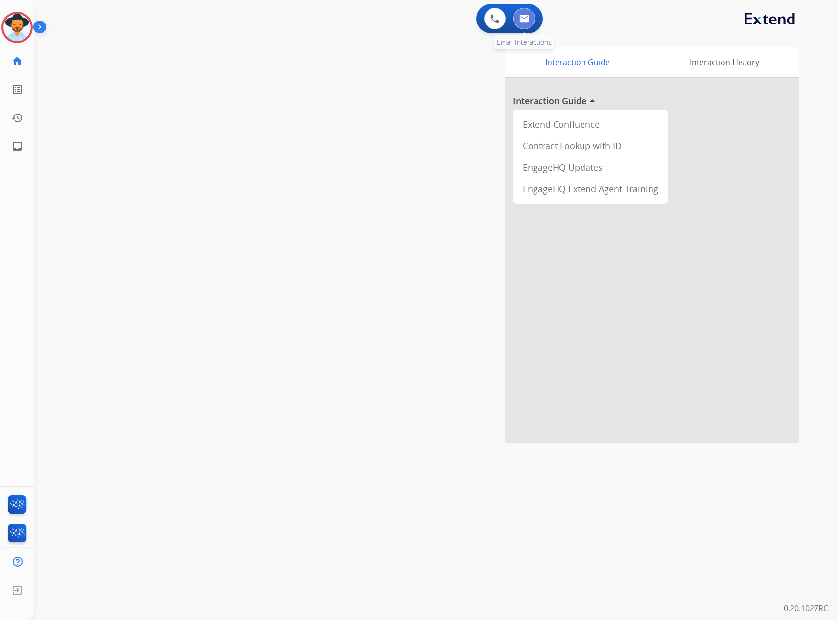
click at [520, 16] on img at bounding box center [524, 19] width 10 height 8
select select "**********"
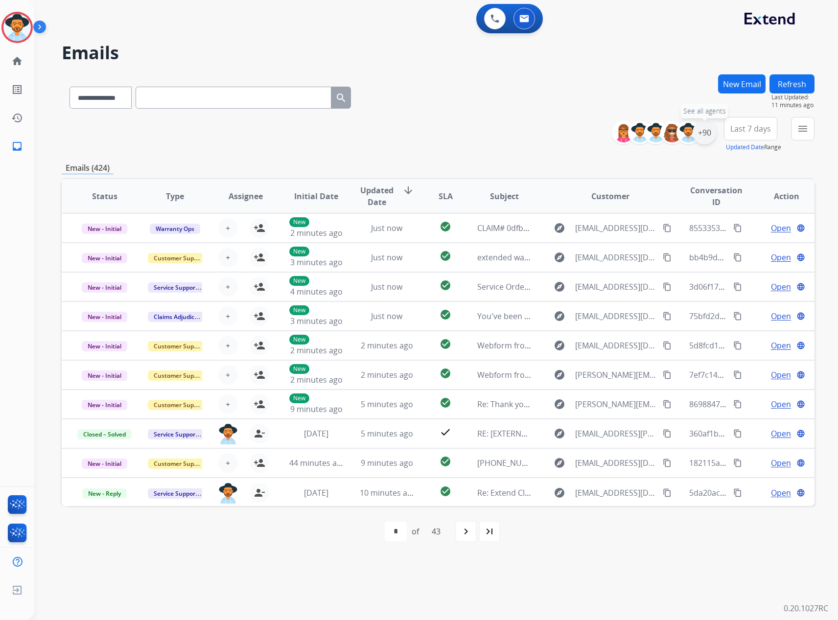
click at [704, 133] on div "+90" at bounding box center [703, 132] width 23 height 23
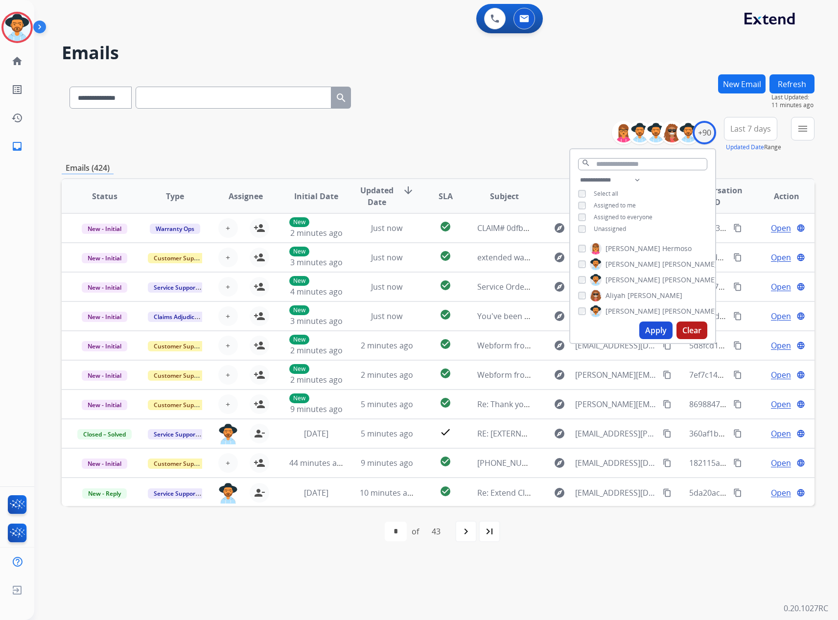
click at [609, 227] on span "Unassigned" at bounding box center [609, 229] width 32 height 8
click at [650, 341] on div "Apply Clear" at bounding box center [642, 330] width 145 height 25
click at [656, 334] on button "Apply" at bounding box center [655, 330] width 33 height 18
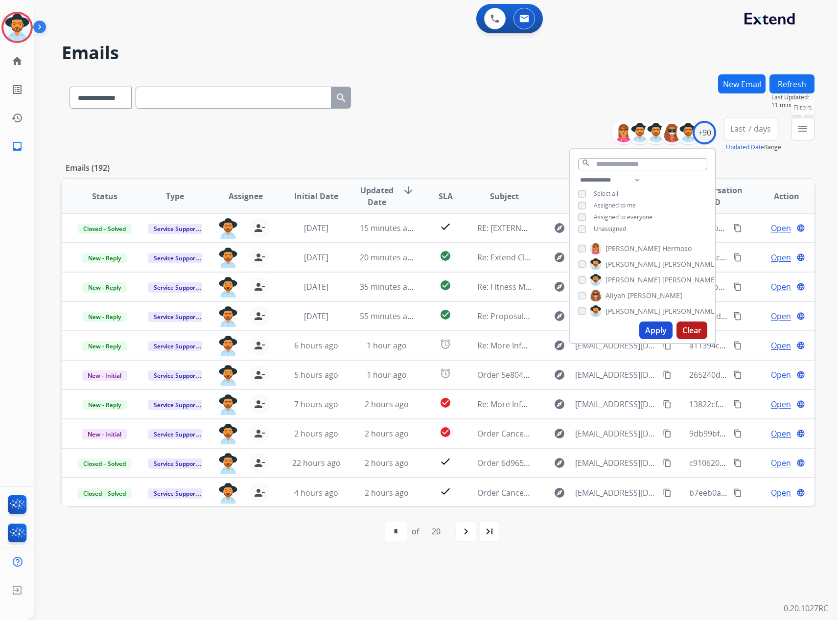
click at [796, 120] on button "menu Filters" at bounding box center [802, 128] width 23 height 23
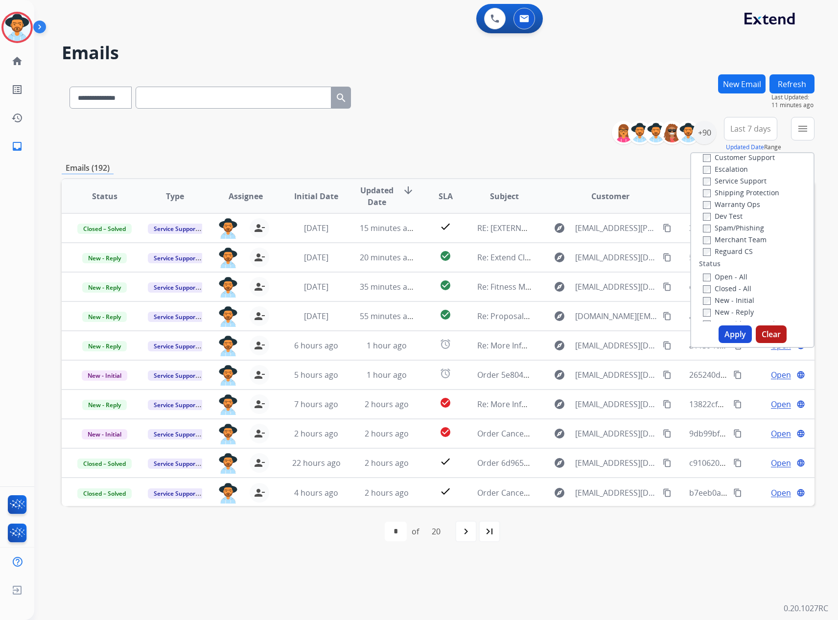
scroll to position [49, 0]
click at [725, 282] on label "New - Initial" at bounding box center [728, 282] width 51 height 9
click at [724, 296] on label "New - Reply" at bounding box center [728, 294] width 51 height 9
click at [730, 333] on button "Apply" at bounding box center [734, 334] width 33 height 18
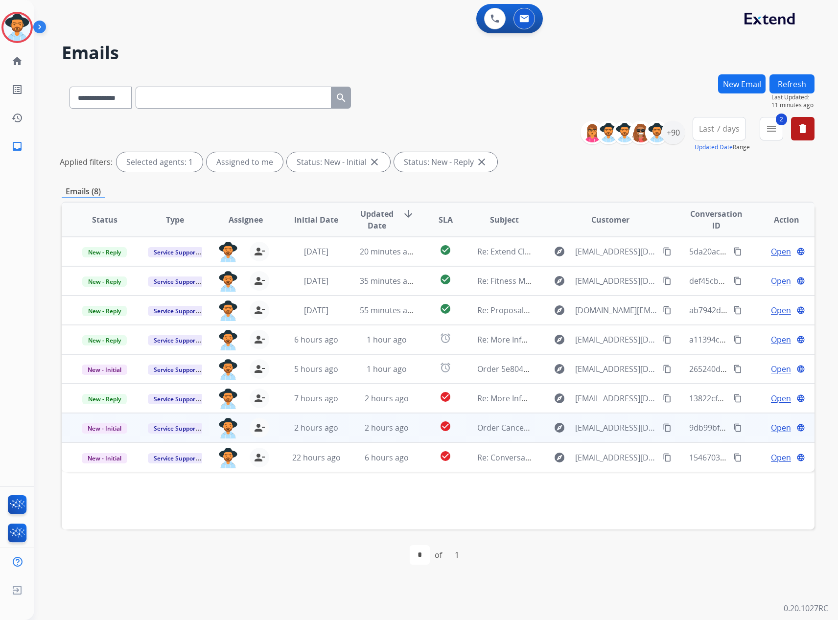
click at [772, 428] on span "Open" at bounding box center [781, 428] width 20 height 12
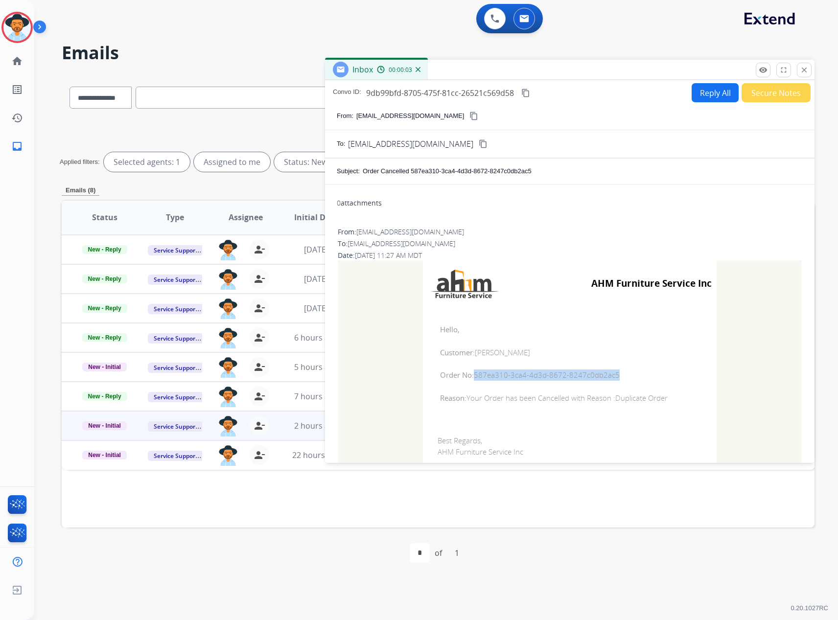
drag, startPoint x: 618, startPoint y: 374, endPoint x: 471, endPoint y: 378, distance: 147.3
click at [471, 378] on span "Order No: 587ea310-3ca4-4d3d-8672-8247c0db2ac5" at bounding box center [569, 374] width 259 height 11
copy span "587ea310-3ca4-4d3d-8672-8247c0db2ac5"
click at [801, 67] on mat-icon "close" at bounding box center [803, 70] width 9 height 9
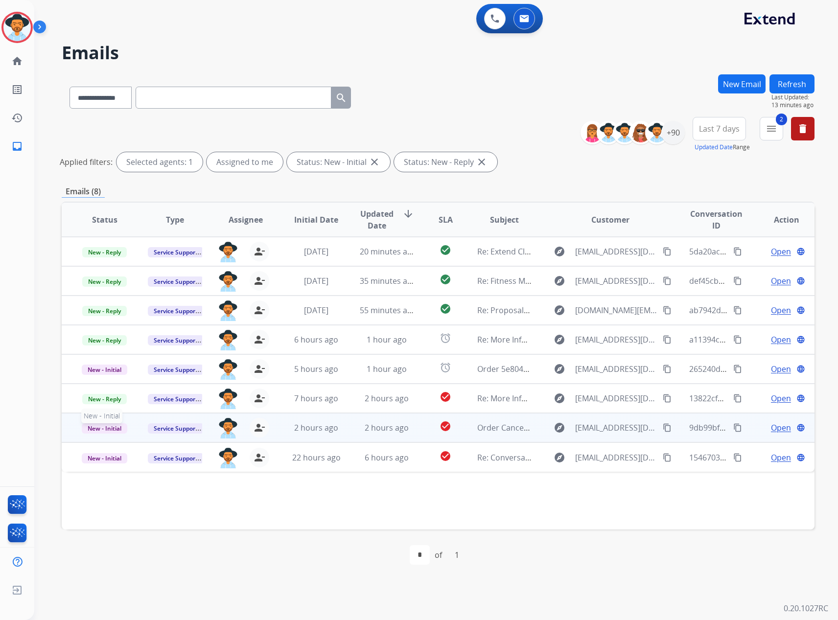
click at [107, 429] on span "New - Initial" at bounding box center [104, 428] width 45 height 10
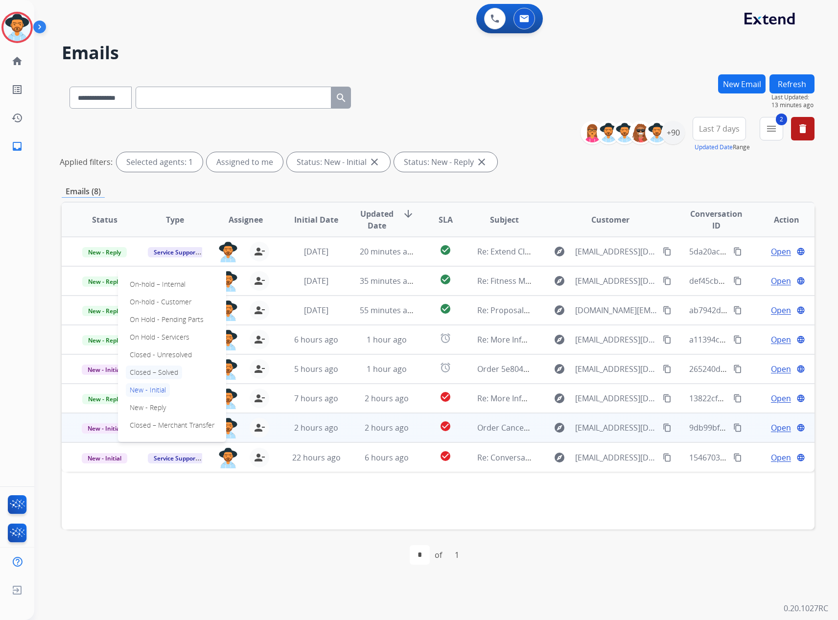
click at [151, 368] on p "Closed – Solved" at bounding box center [154, 372] width 56 height 14
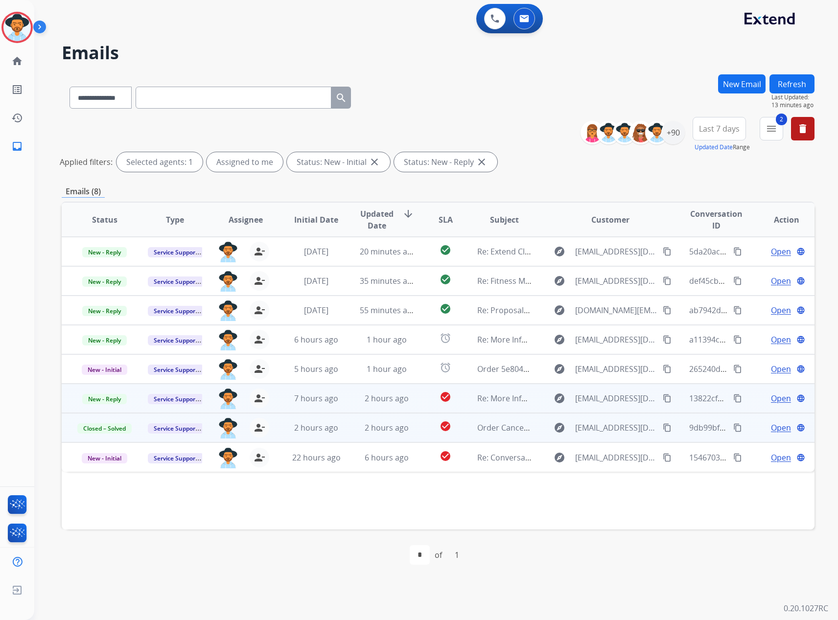
click at [777, 399] on span "Open" at bounding box center [781, 398] width 20 height 12
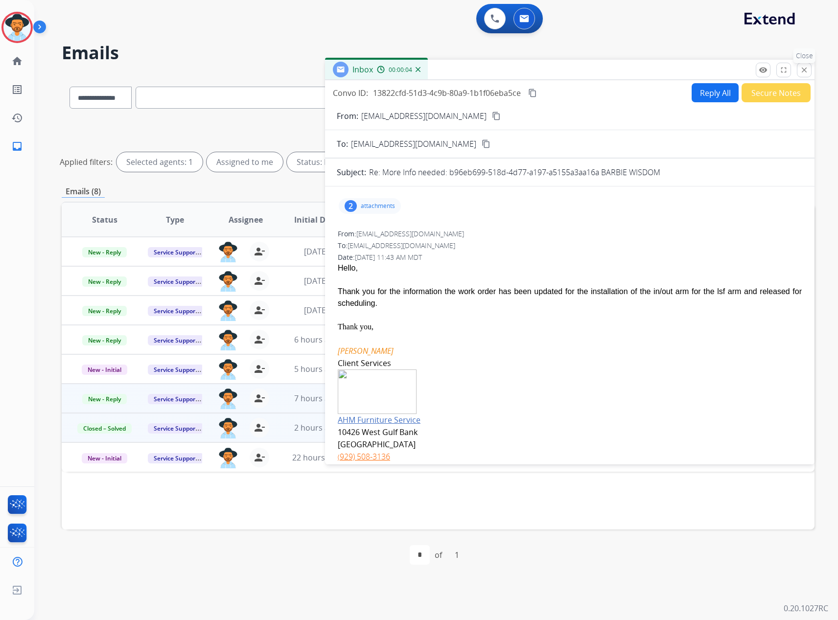
click at [808, 64] on button "close Close" at bounding box center [803, 70] width 15 height 15
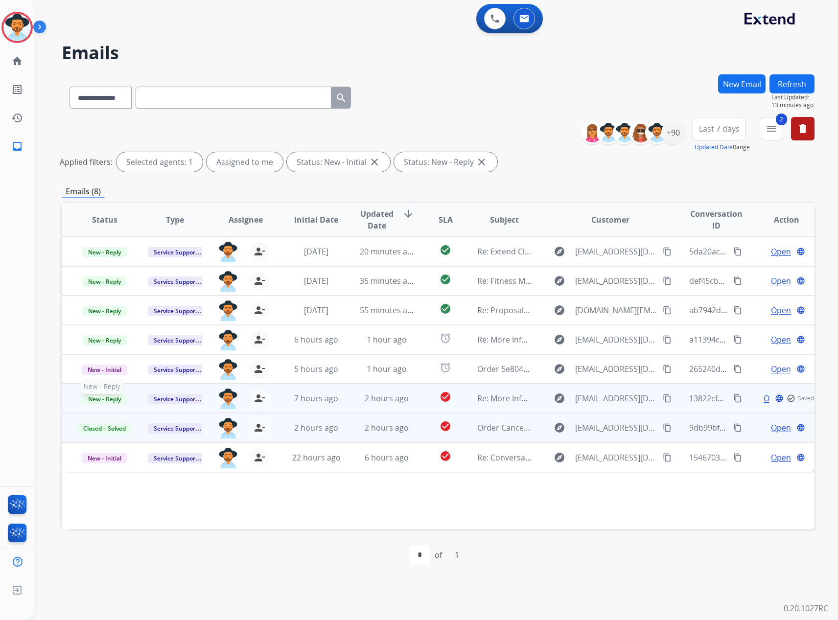
click at [114, 395] on span "New - Reply" at bounding box center [104, 399] width 45 height 10
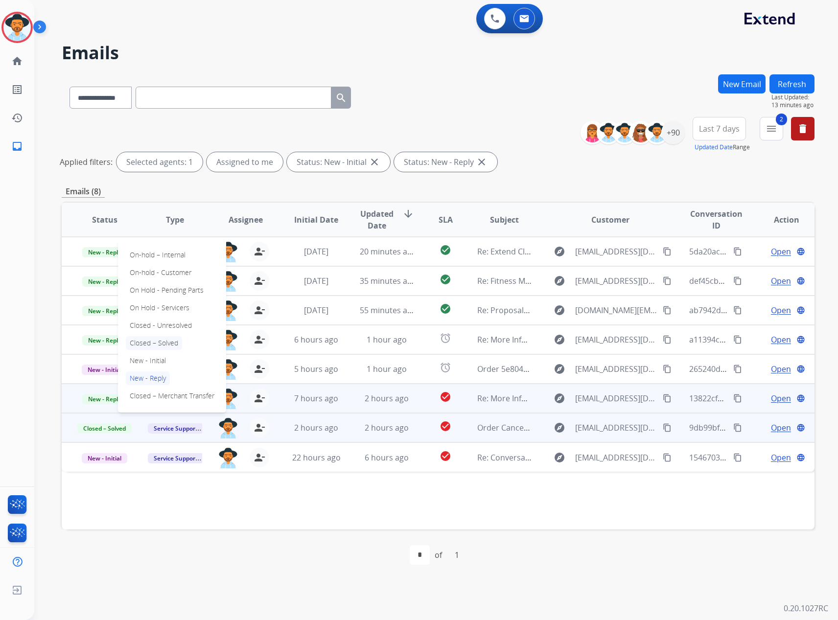
click at [174, 340] on p "Closed – Solved" at bounding box center [154, 343] width 56 height 14
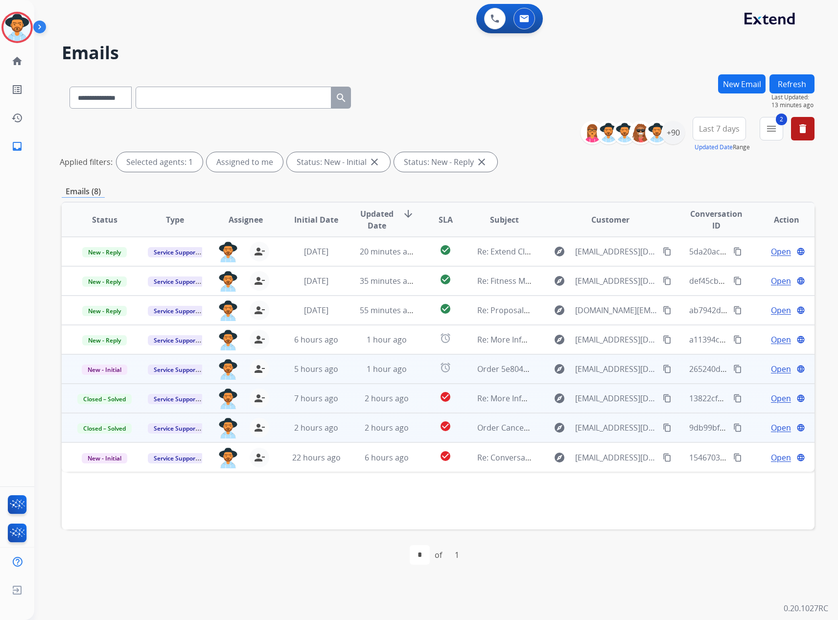
click at [774, 368] on span "Open" at bounding box center [781, 369] width 20 height 12
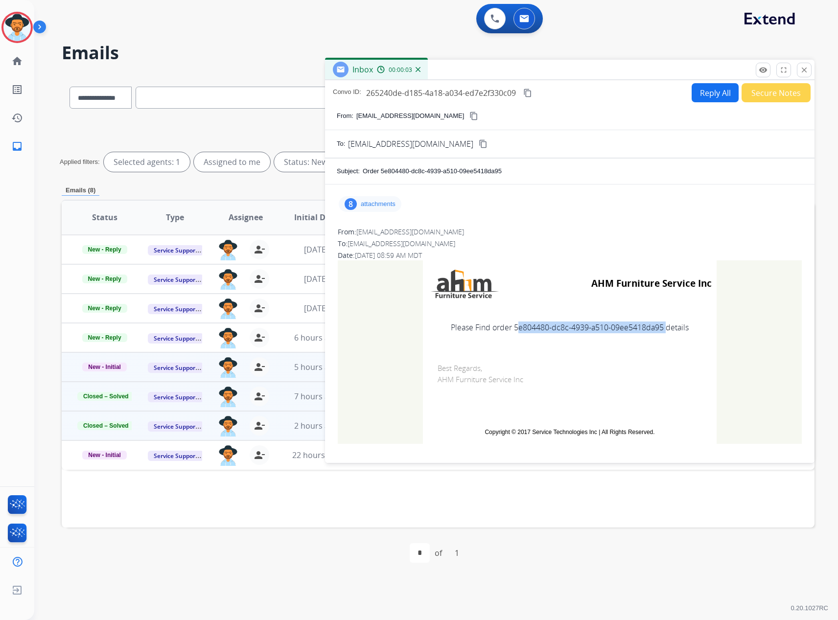
drag, startPoint x: 658, startPoint y: 330, endPoint x: 510, endPoint y: 333, distance: 148.8
click at [510, 333] on td "Please Find order 5e804480-dc8c-4939-a510-09ee5418da95 details" at bounding box center [570, 327] width 294 height 41
copy td "5e804480-dc8c-4939-a510-09ee5418da95"
click at [804, 66] on mat-icon "close" at bounding box center [803, 70] width 9 height 9
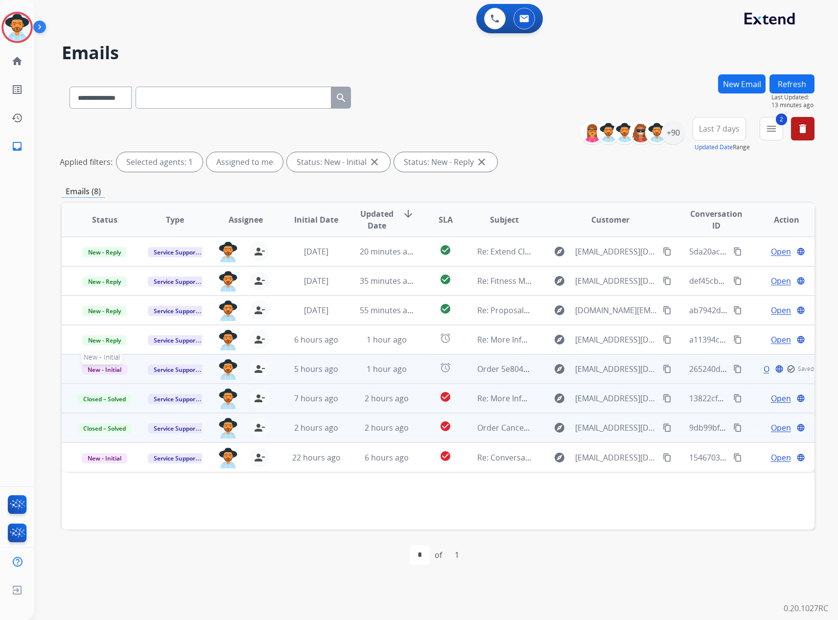
click at [99, 373] on span "New - Initial" at bounding box center [104, 369] width 45 height 10
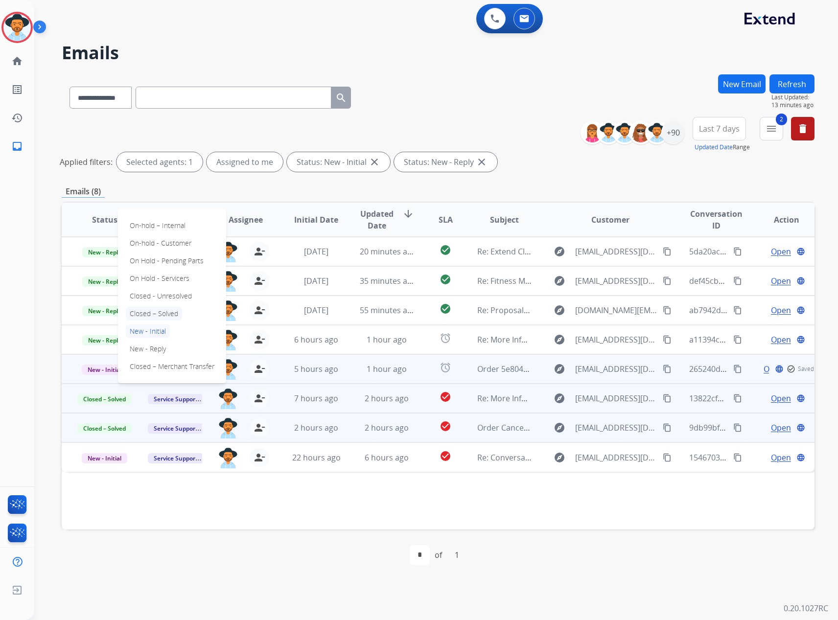
click at [166, 309] on p "Closed – Solved" at bounding box center [154, 314] width 56 height 14
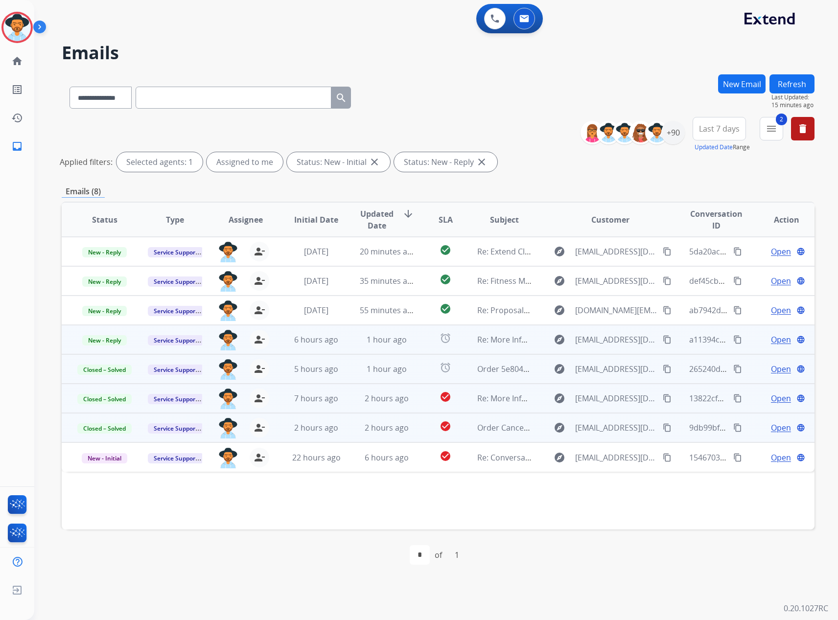
click at [776, 340] on span "Open" at bounding box center [781, 340] width 20 height 12
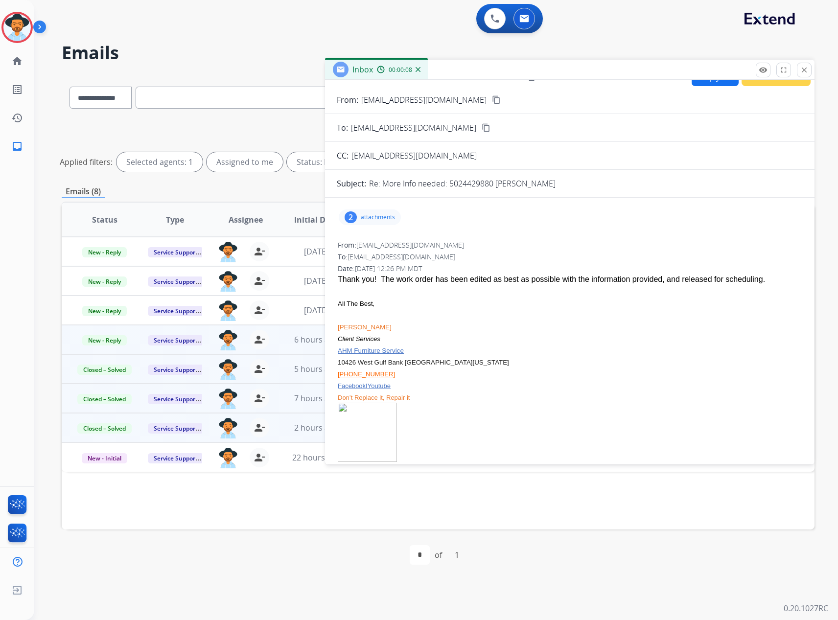
scroll to position [0, 0]
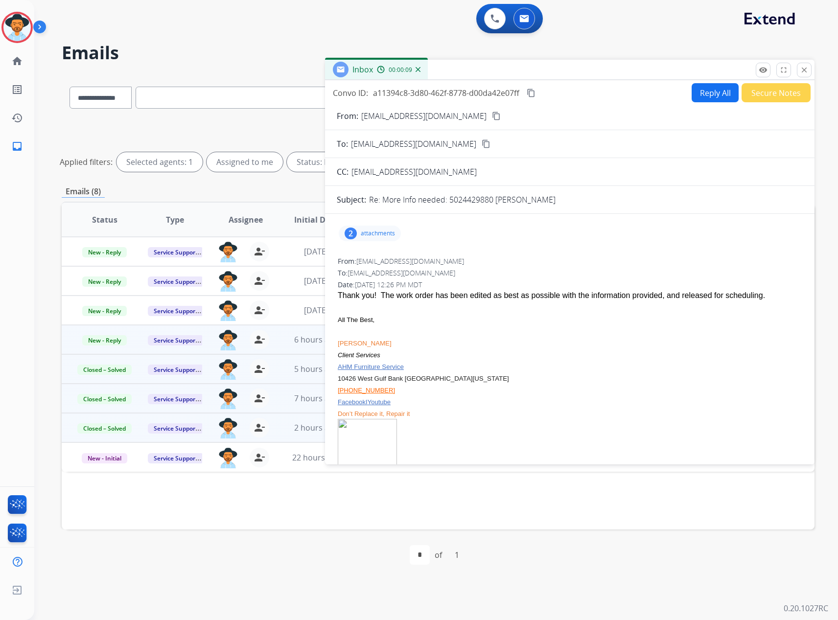
click at [699, 94] on button "Reply All" at bounding box center [714, 92] width 47 height 19
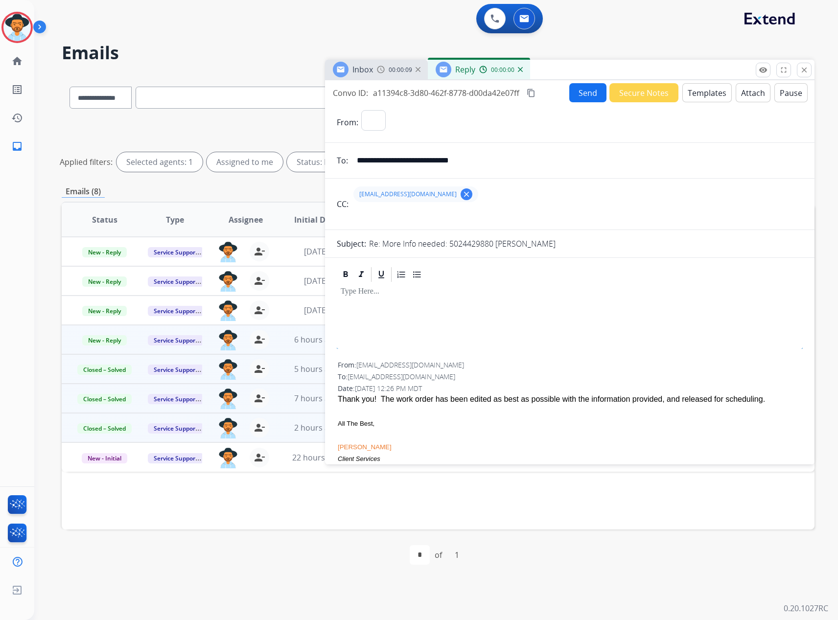
select select "**********"
click at [709, 89] on button "Templates" at bounding box center [706, 92] width 49 height 19
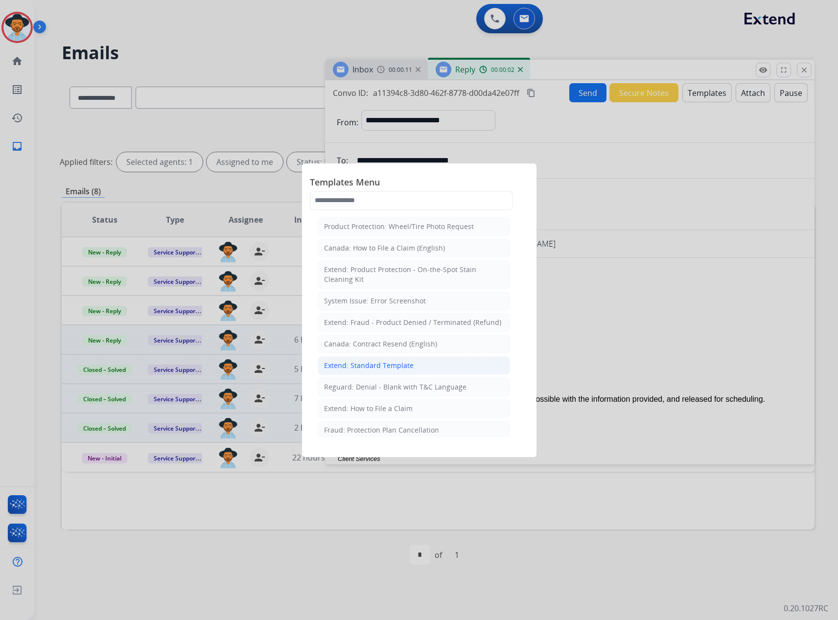
click at [402, 360] on li "Extend: Standard Template" at bounding box center [414, 365] width 192 height 19
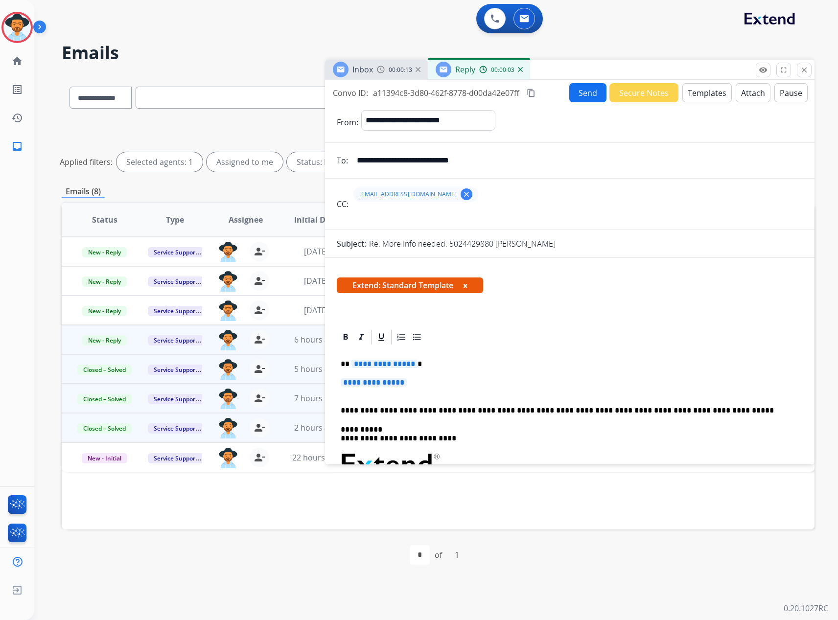
click at [370, 364] on span "**********" at bounding box center [384, 364] width 66 height 8
click at [388, 386] on span "**********" at bounding box center [373, 382] width 66 height 8
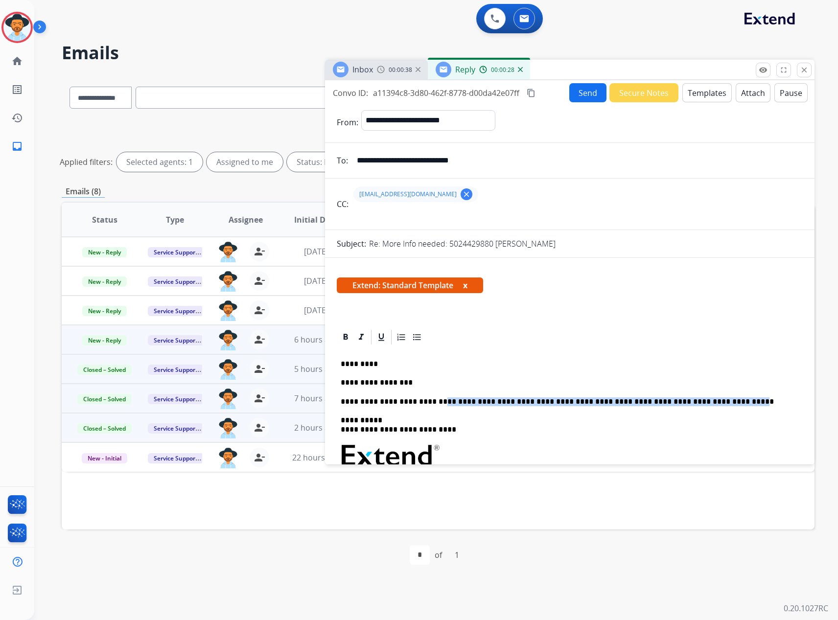
drag, startPoint x: 439, startPoint y: 399, endPoint x: 724, endPoint y: 401, distance: 284.7
click at [724, 401] on p "**********" at bounding box center [565, 401] width 450 height 9
click at [466, 283] on button "x" at bounding box center [465, 285] width 4 height 12
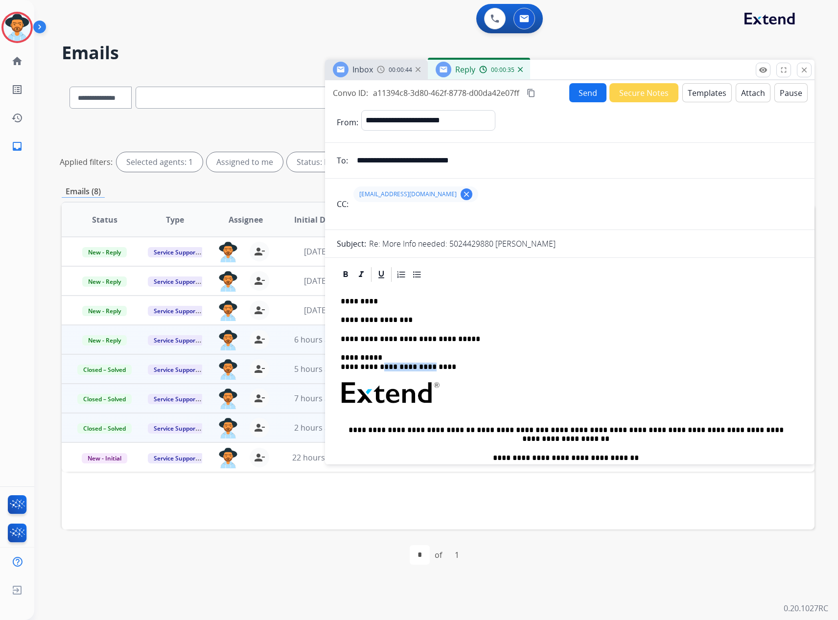
drag, startPoint x: 435, startPoint y: 364, endPoint x: 384, endPoint y: 364, distance: 51.4
click at [384, 364] on p "**********" at bounding box center [565, 362] width 450 height 18
click at [577, 92] on button "Send" at bounding box center [587, 92] width 37 height 19
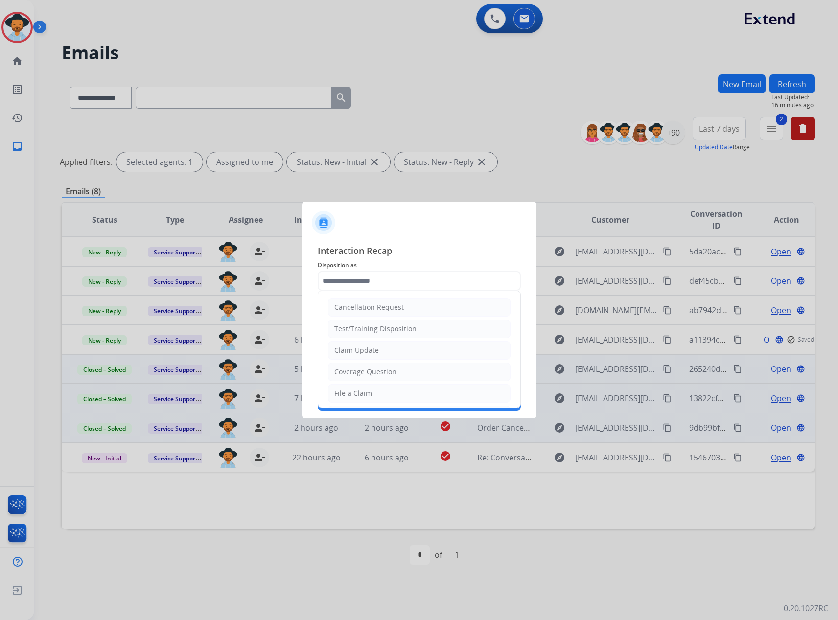
click at [370, 282] on input "text" at bounding box center [419, 281] width 203 height 20
click at [359, 392] on div "Service Support" at bounding box center [360, 391] width 52 height 10
type input "**********"
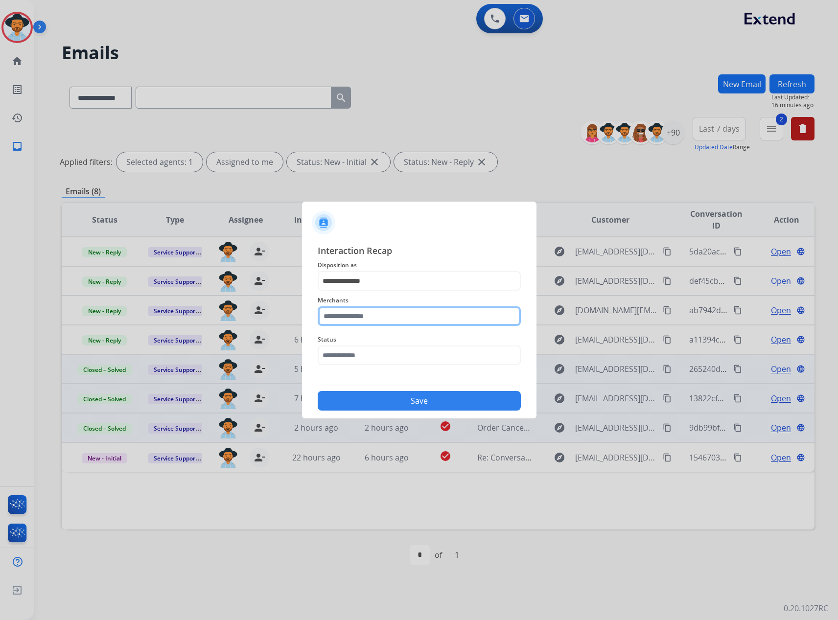
click at [388, 317] on input "text" at bounding box center [419, 316] width 203 height 20
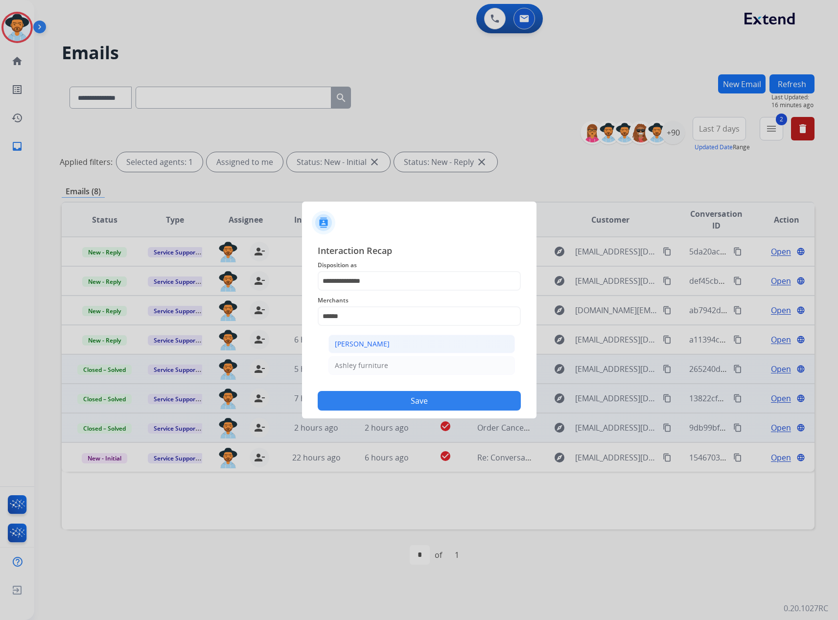
click at [357, 345] on div "[PERSON_NAME]" at bounding box center [362, 344] width 55 height 10
type input "**********"
click at [357, 350] on input "text" at bounding box center [419, 355] width 203 height 20
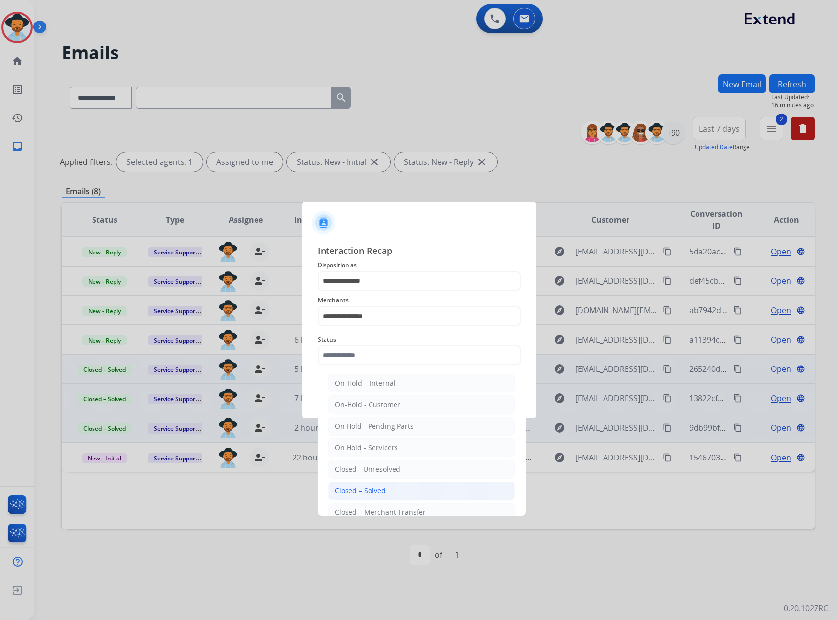
click at [360, 494] on div "Closed – Solved" at bounding box center [360, 491] width 51 height 10
type input "**********"
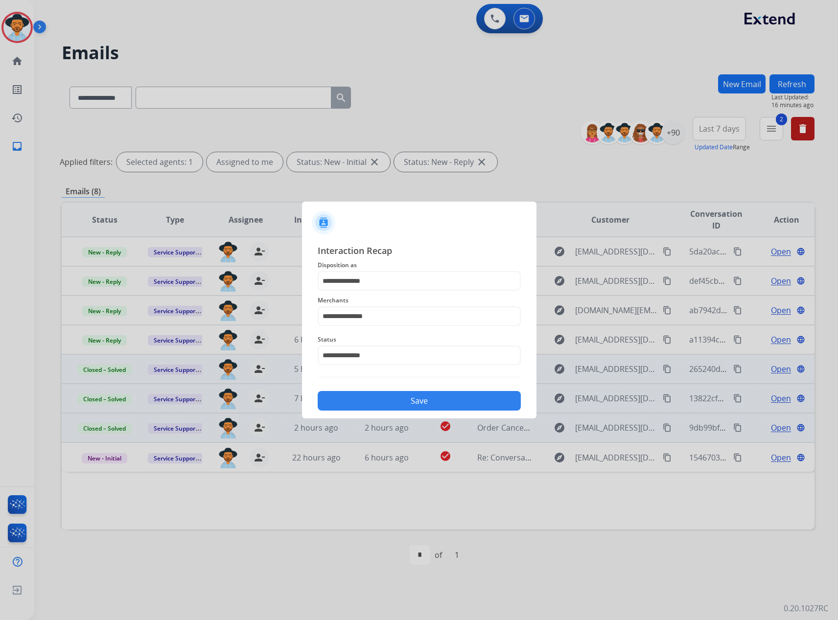
click at [403, 398] on button "Save" at bounding box center [419, 401] width 203 height 20
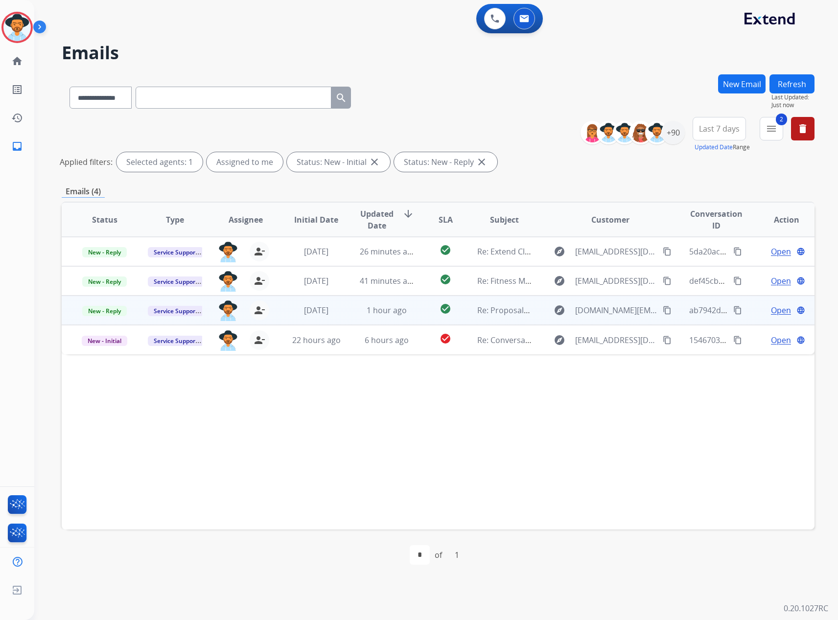
click at [775, 309] on span "Open" at bounding box center [781, 310] width 20 height 12
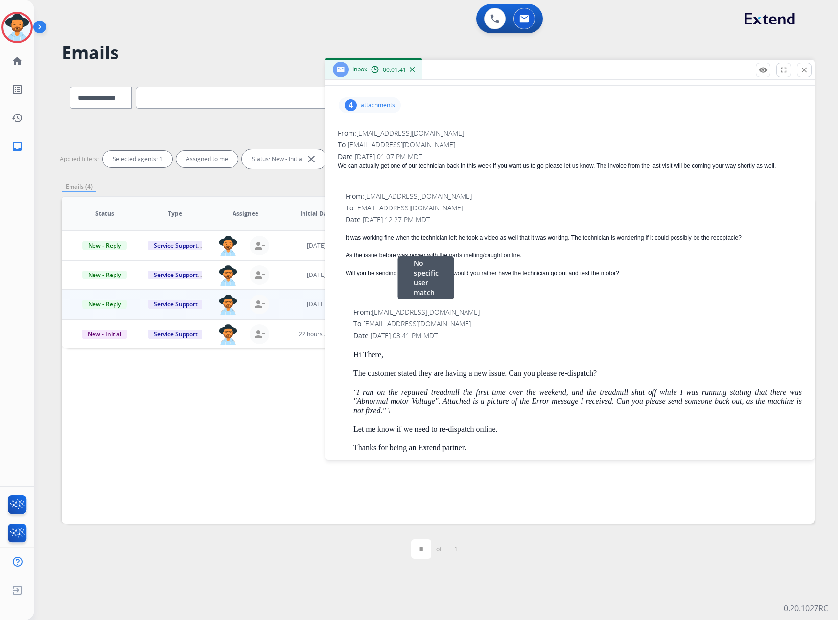
scroll to position [0, 0]
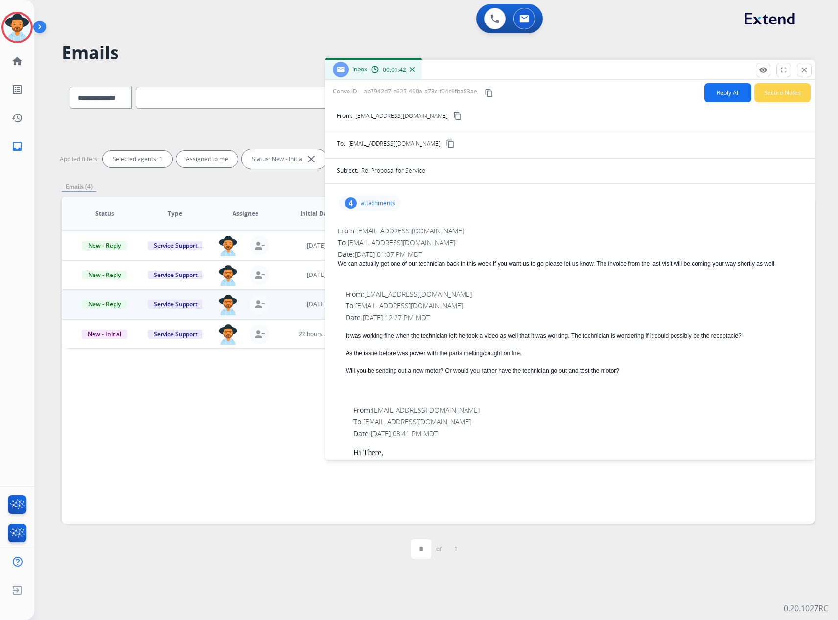
click at [708, 92] on button "Reply All" at bounding box center [727, 92] width 47 height 19
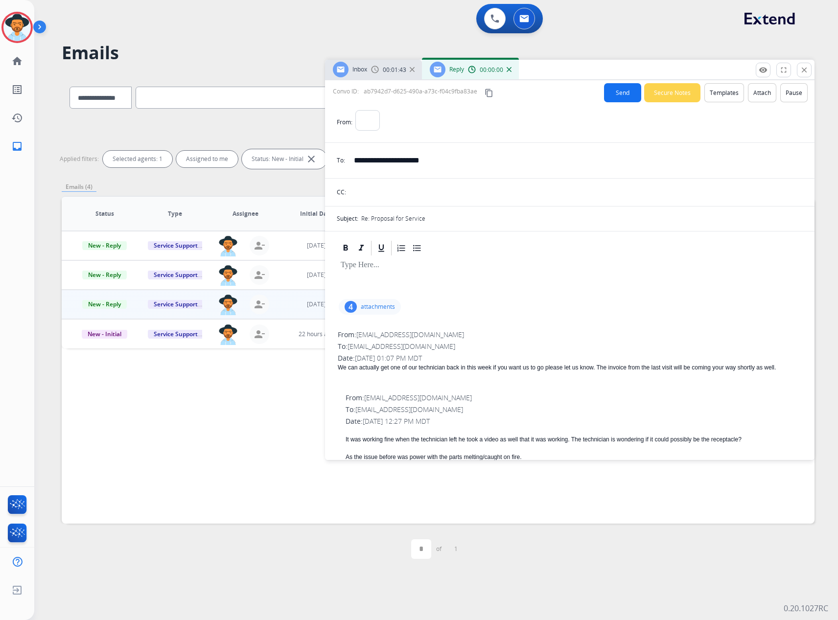
select select "**********"
click at [710, 90] on button "Templates" at bounding box center [724, 92] width 40 height 19
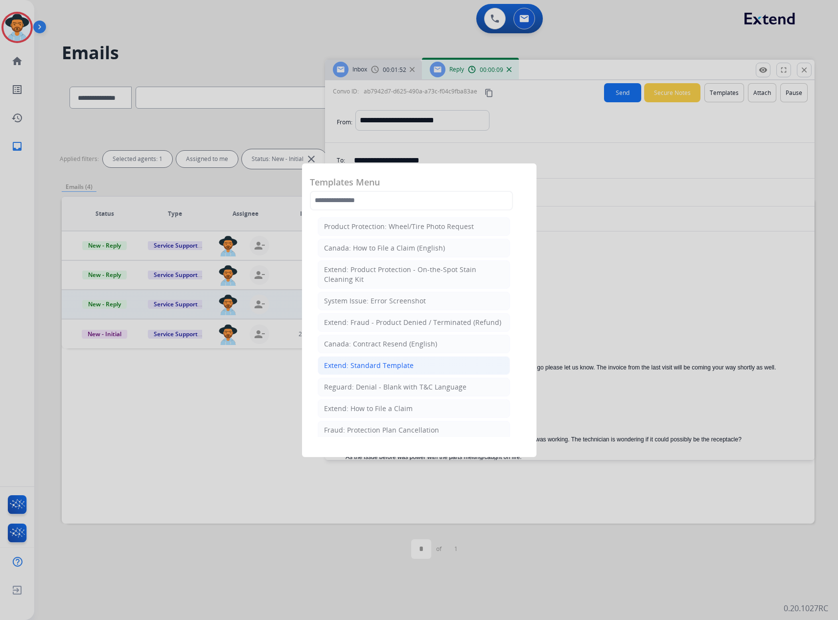
click at [365, 365] on div "Extend: Standard Template" at bounding box center [369, 366] width 90 height 10
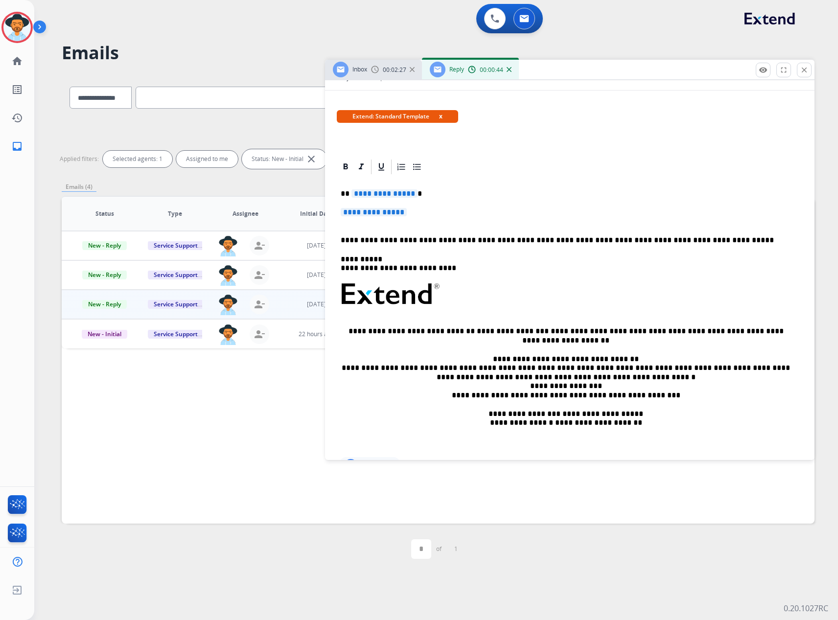
scroll to position [49, 0]
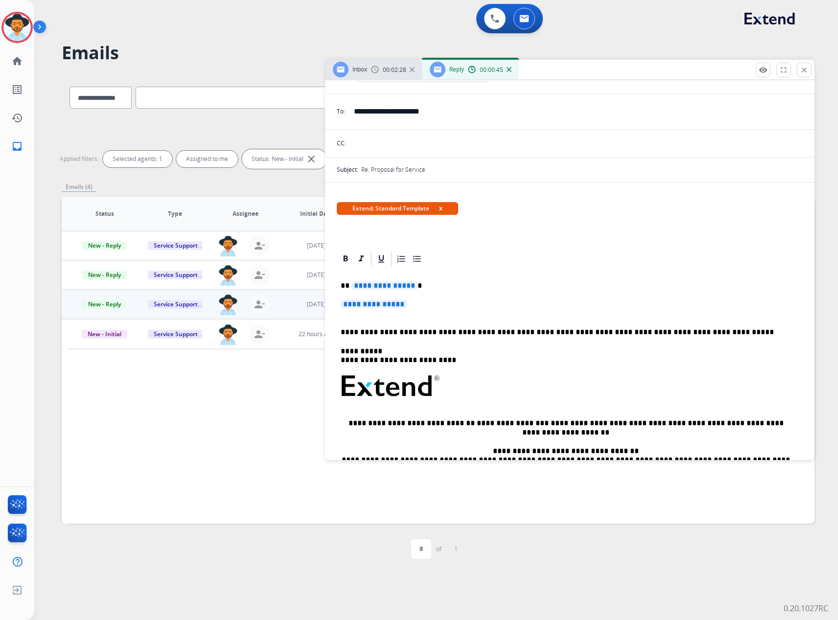
click at [392, 282] on span "**********" at bounding box center [384, 285] width 66 height 8
click at [368, 309] on p "**********" at bounding box center [569, 309] width 458 height 18
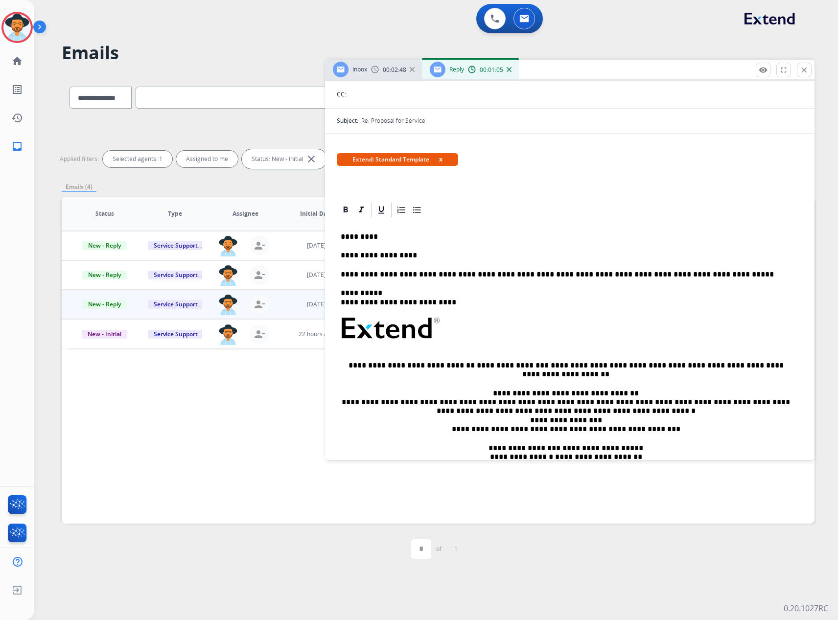
scroll to position [0, 0]
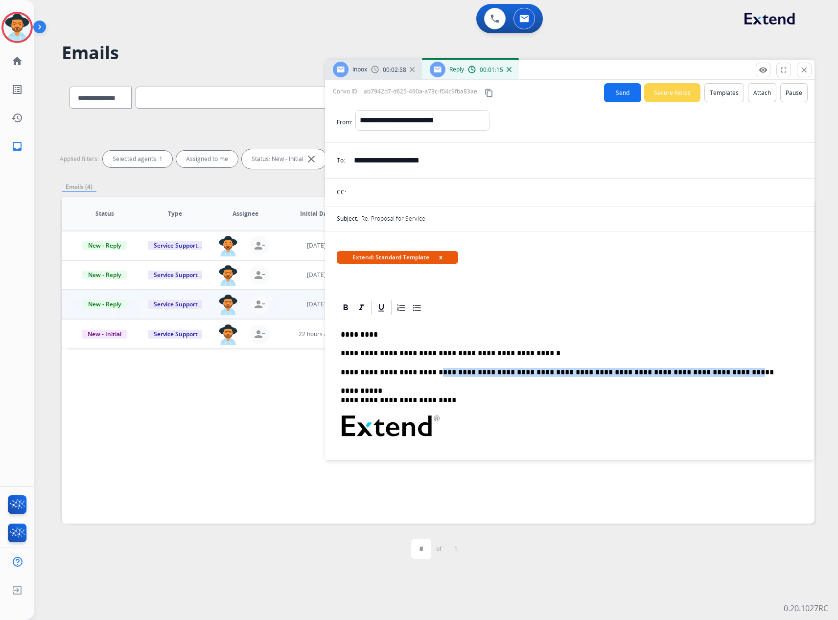
drag, startPoint x: 437, startPoint y: 371, endPoint x: 723, endPoint y: 367, distance: 285.7
click at [723, 368] on p "**********" at bounding box center [565, 372] width 450 height 9
drag, startPoint x: 434, startPoint y: 400, endPoint x: 384, endPoint y: 401, distance: 50.4
click at [384, 401] on p "**********" at bounding box center [565, 395] width 450 height 18
click at [439, 257] on button "x" at bounding box center [440, 257] width 3 height 9
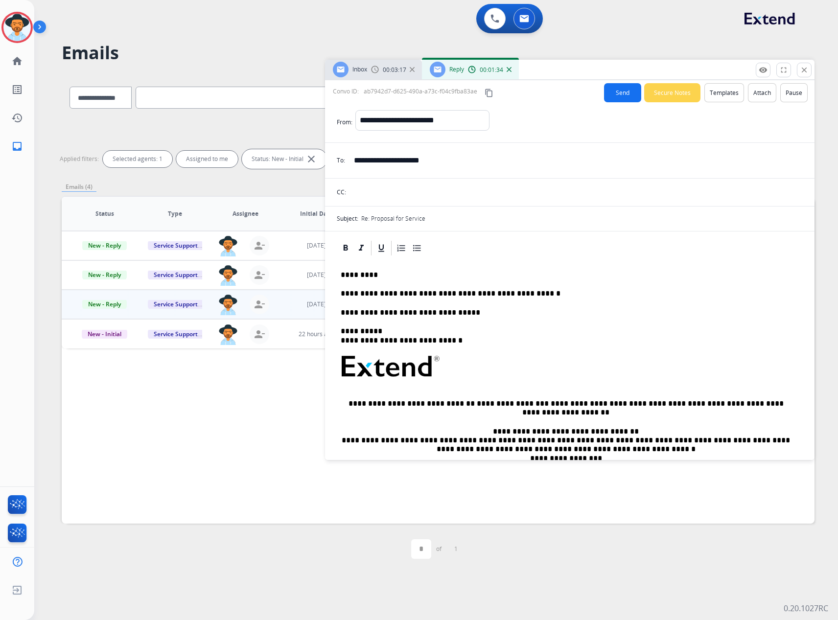
click at [622, 96] on button "Send" at bounding box center [622, 92] width 37 height 19
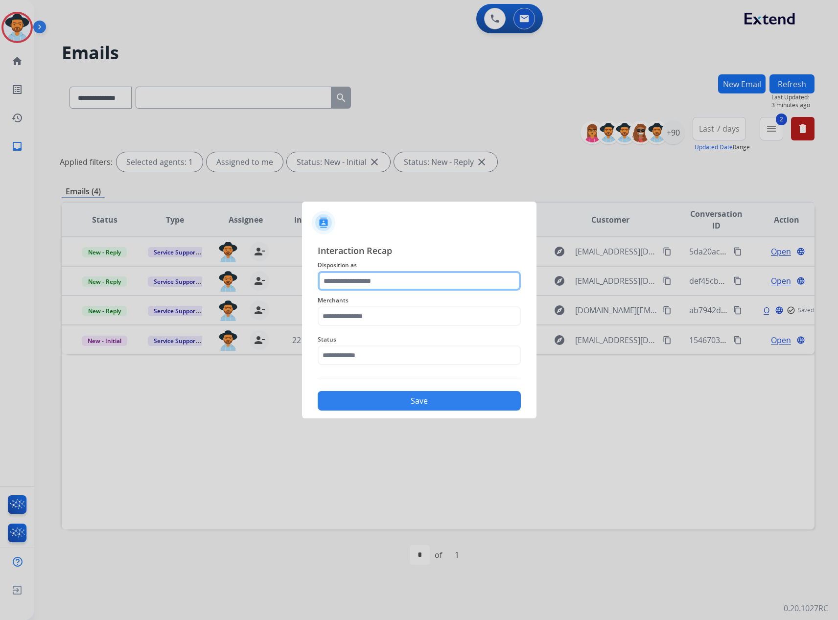
click at [399, 283] on input "text" at bounding box center [419, 281] width 203 height 20
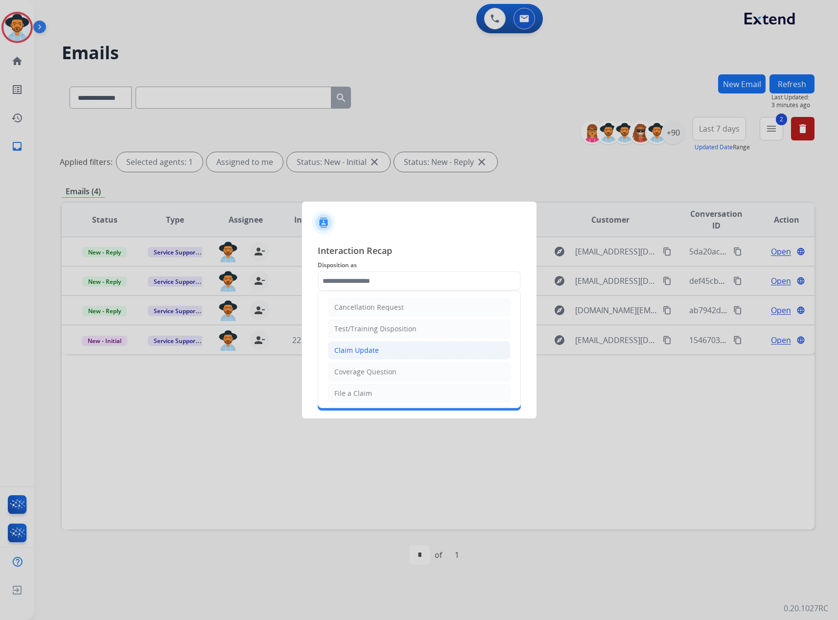
click at [376, 353] on div "Claim Update" at bounding box center [356, 350] width 45 height 10
type input "**********"
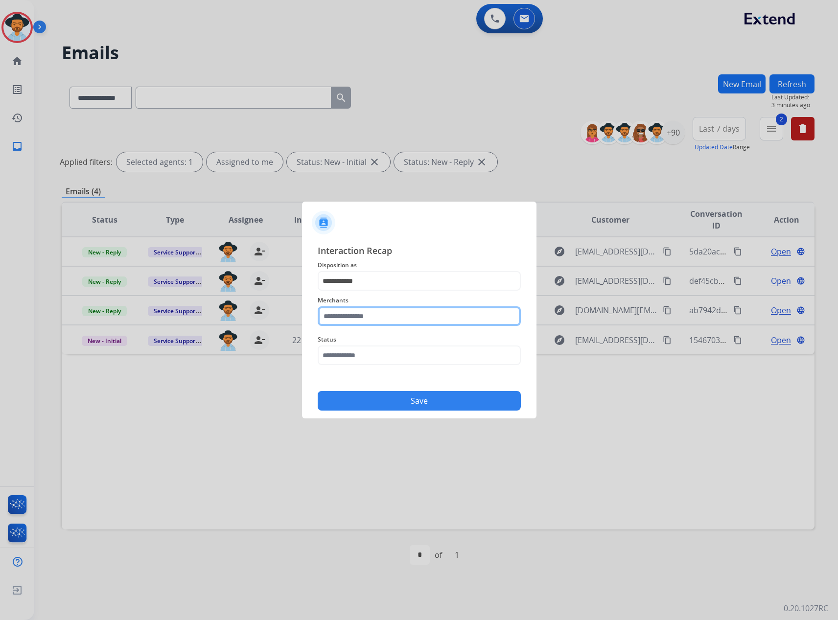
click at [376, 319] on input "text" at bounding box center [419, 316] width 203 height 20
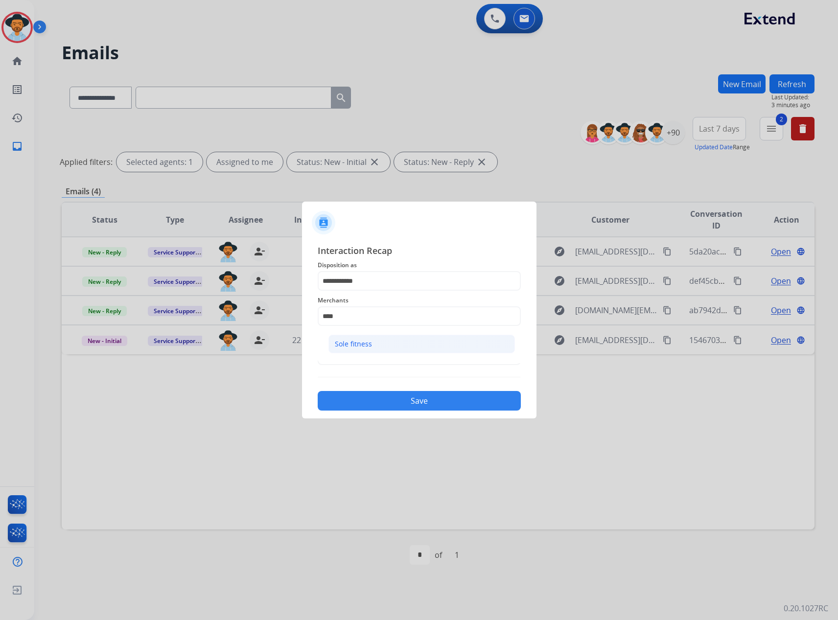
click at [364, 339] on li "Sole fitness" at bounding box center [421, 344] width 186 height 19
type input "**********"
click at [366, 359] on input "text" at bounding box center [419, 355] width 203 height 20
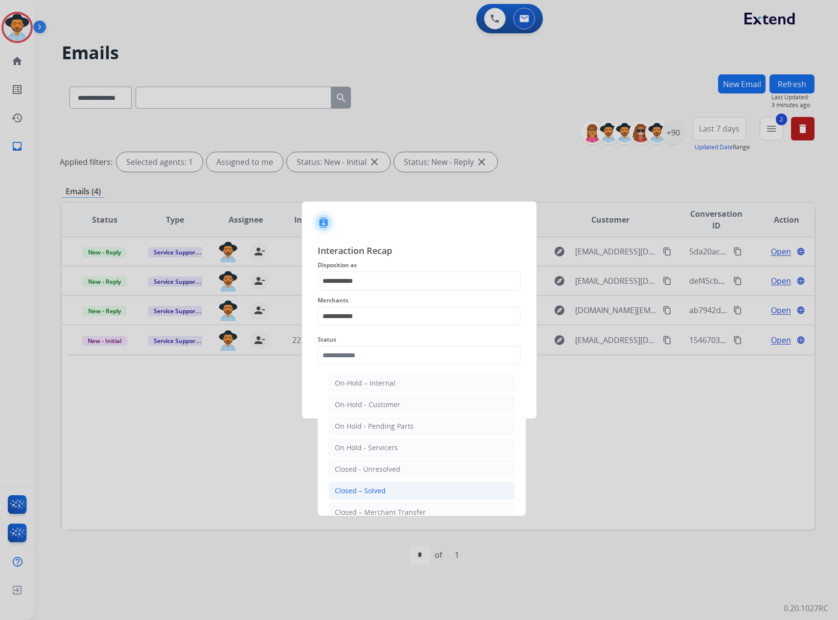
drag, startPoint x: 365, startPoint y: 489, endPoint x: 377, endPoint y: 450, distance: 41.3
click at [365, 489] on div "Closed – Solved" at bounding box center [360, 491] width 51 height 10
type input "**********"
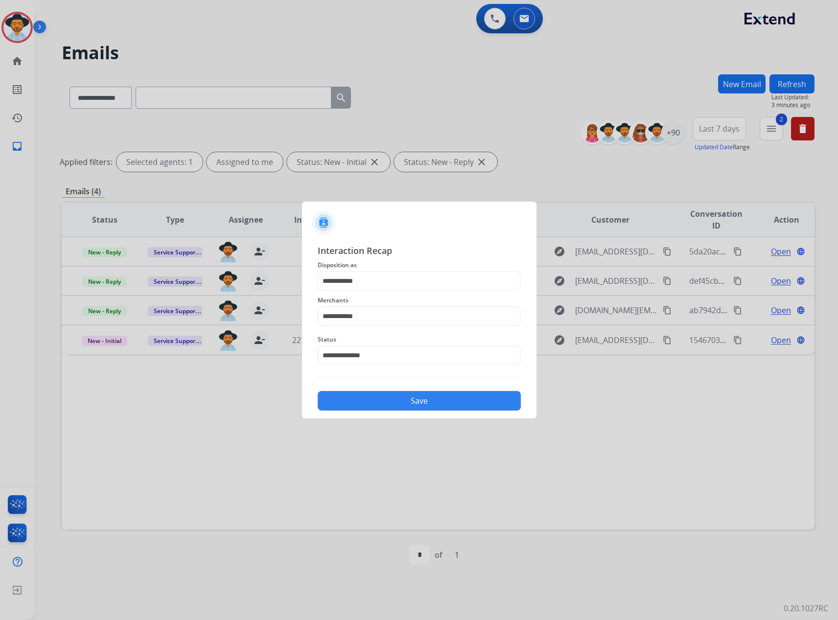
click at [386, 405] on button "Save" at bounding box center [419, 401] width 203 height 20
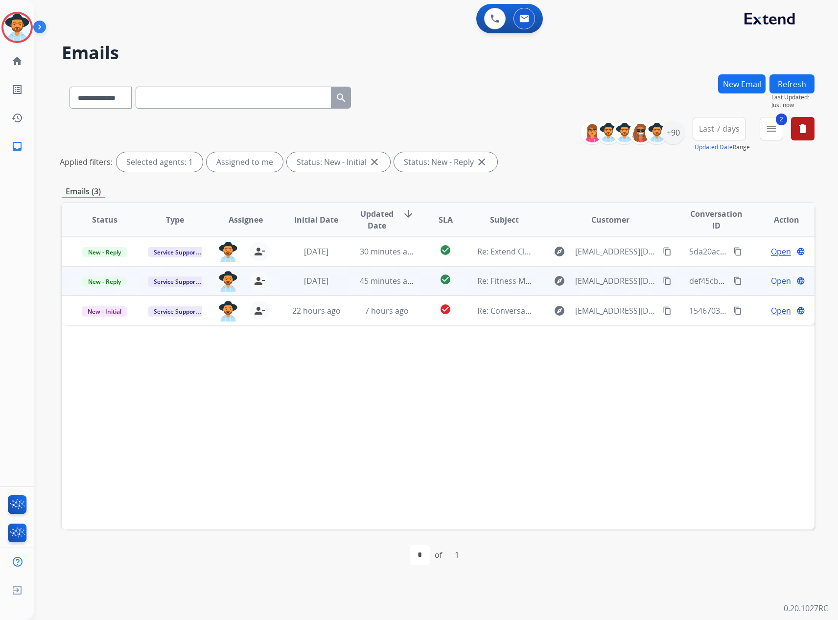
click at [771, 280] on span "Open" at bounding box center [781, 281] width 20 height 12
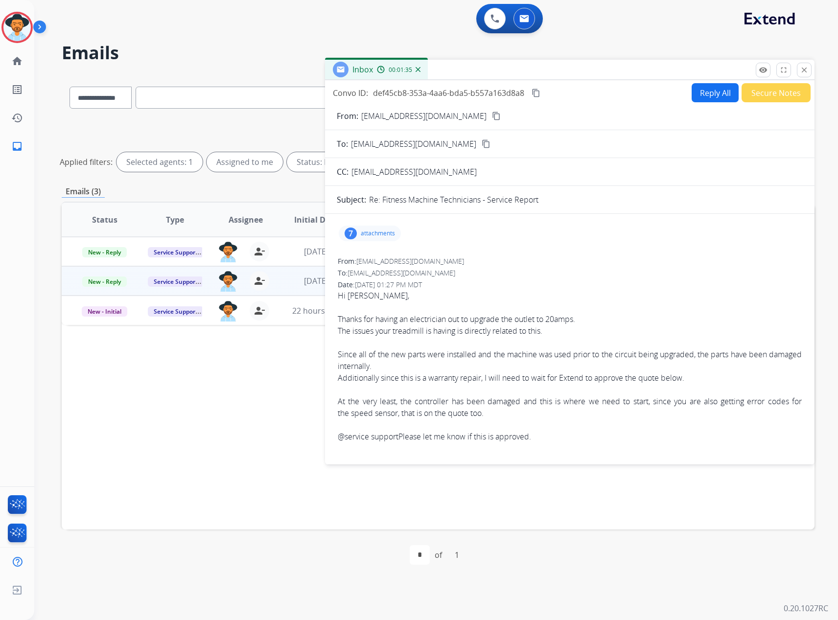
click at [704, 91] on button "Reply All" at bounding box center [714, 92] width 47 height 19
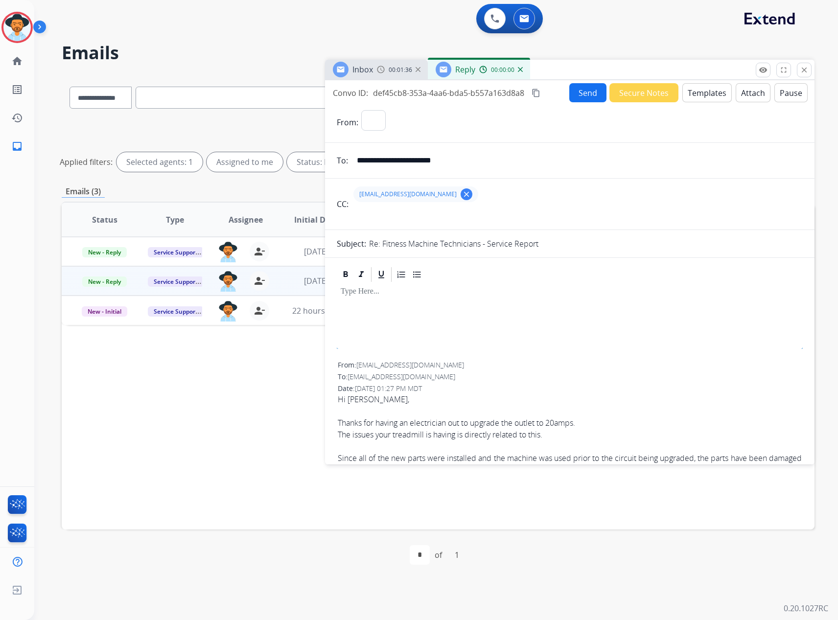
select select "**********"
click at [694, 89] on button "Templates" at bounding box center [706, 92] width 49 height 19
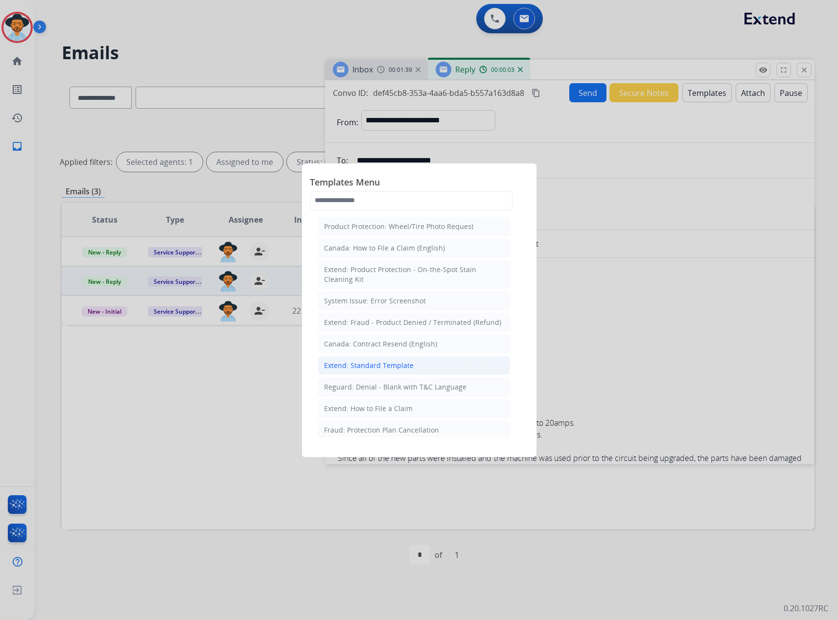
click at [387, 366] on div "Extend: Standard Template" at bounding box center [369, 366] width 90 height 10
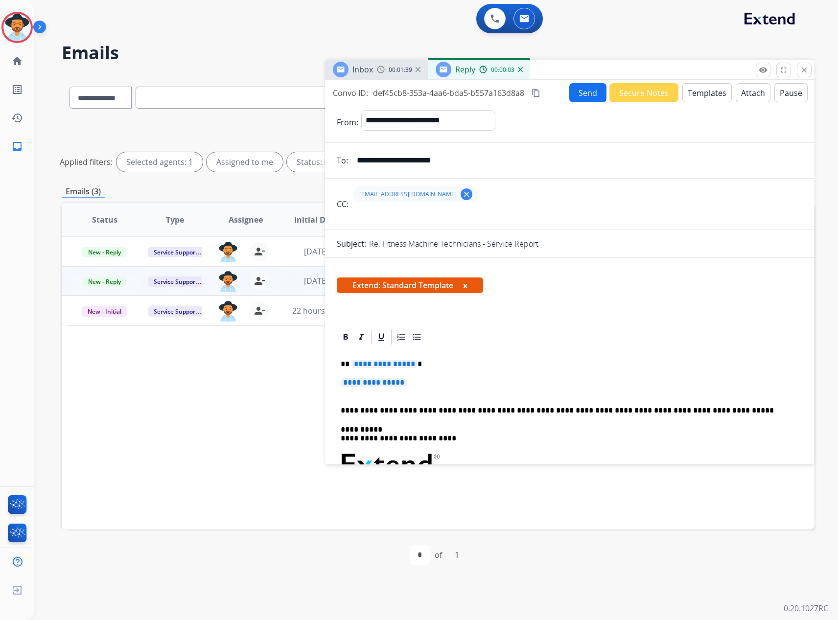
click at [378, 364] on span "**********" at bounding box center [384, 364] width 66 height 8
click at [382, 380] on span "**********" at bounding box center [373, 382] width 66 height 8
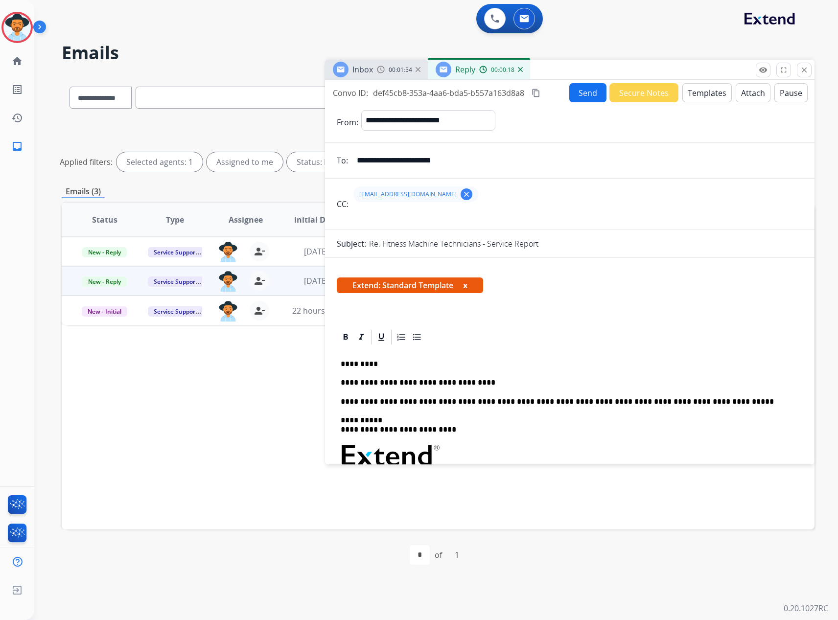
scroll to position [245, 0]
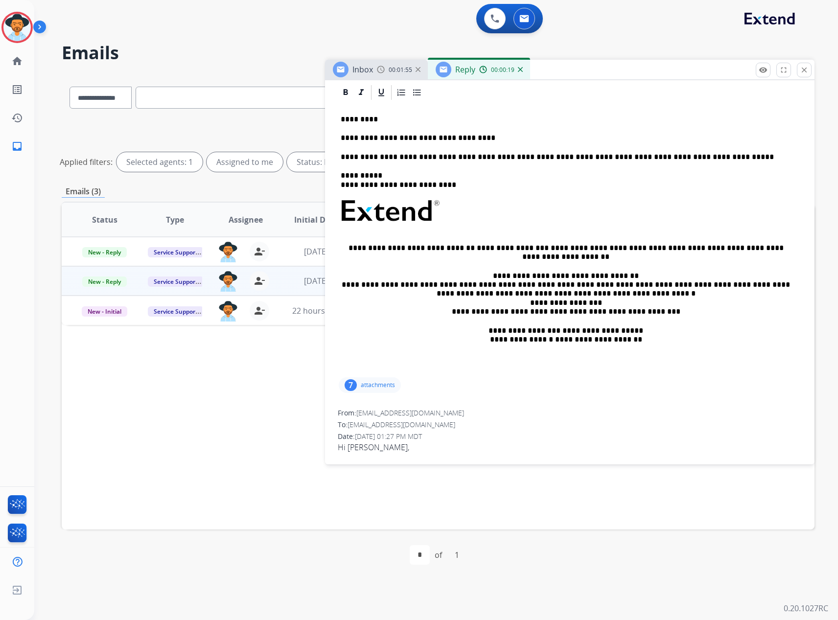
click at [363, 385] on p "attachments" at bounding box center [378, 385] width 34 height 8
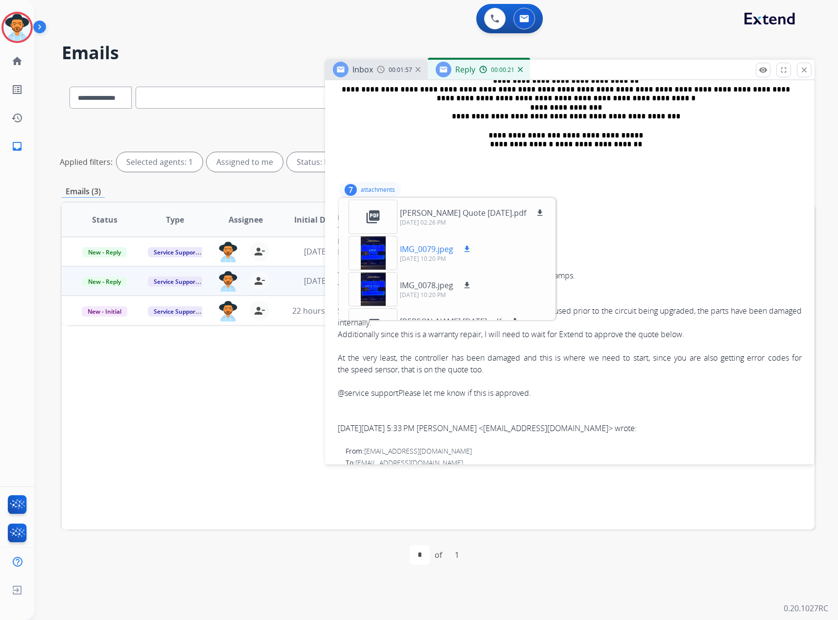
scroll to position [440, 0]
click at [431, 207] on p "Kent Thomas Quote 10-15-25.pdf" at bounding box center [463, 212] width 126 height 12
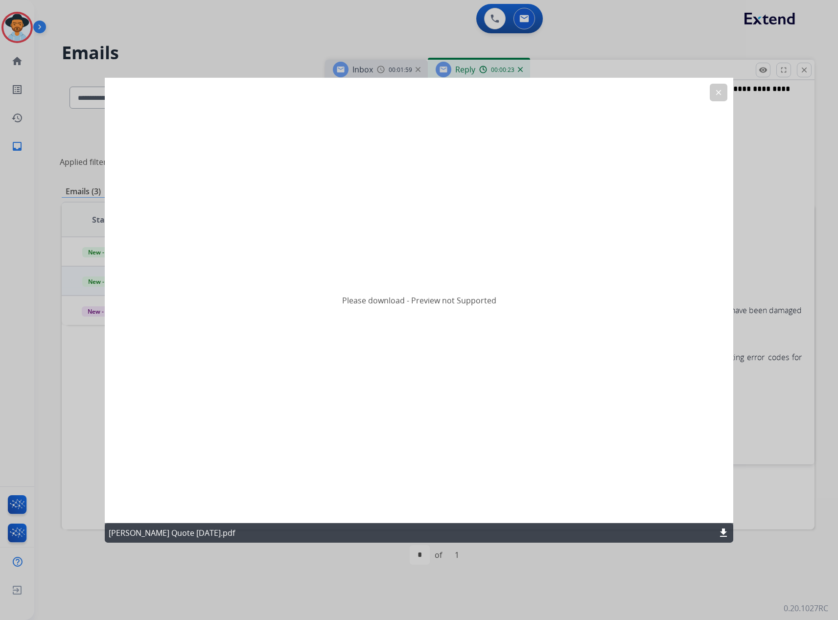
click at [721, 529] on mat-icon "download" at bounding box center [723, 533] width 12 height 12
click at [716, 88] on mat-icon "clear" at bounding box center [718, 92] width 9 height 9
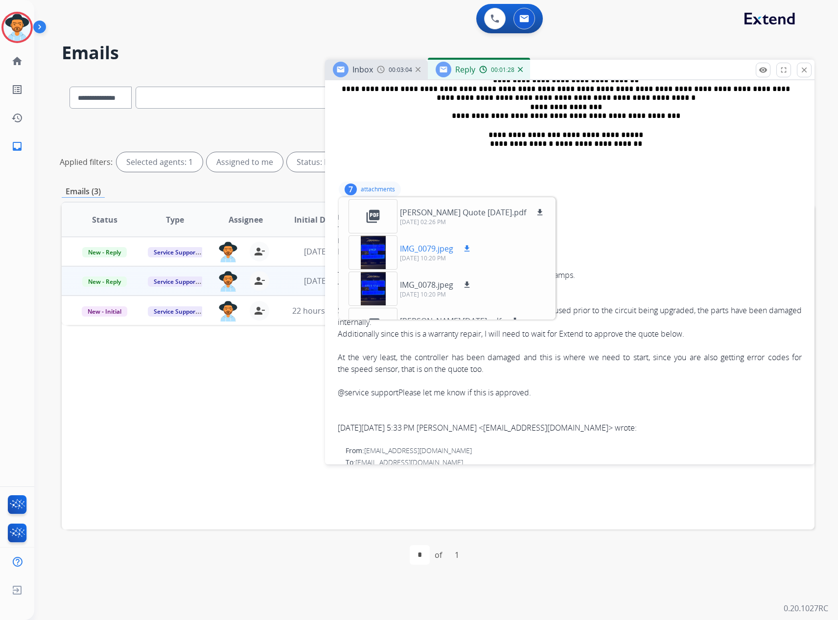
click at [423, 247] on p "IMG_0079.jpeg" at bounding box center [426, 249] width 53 height 12
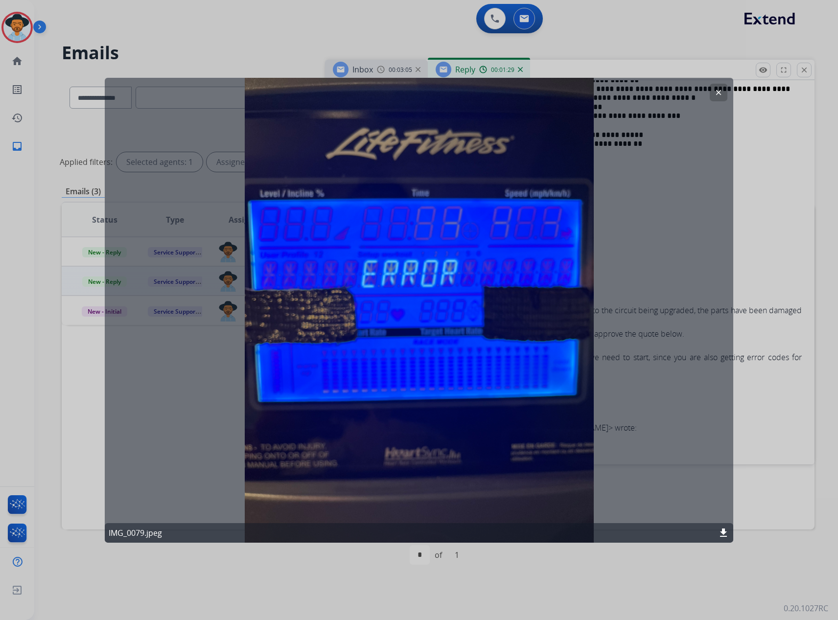
click at [714, 89] on mat-icon "clear" at bounding box center [718, 92] width 9 height 9
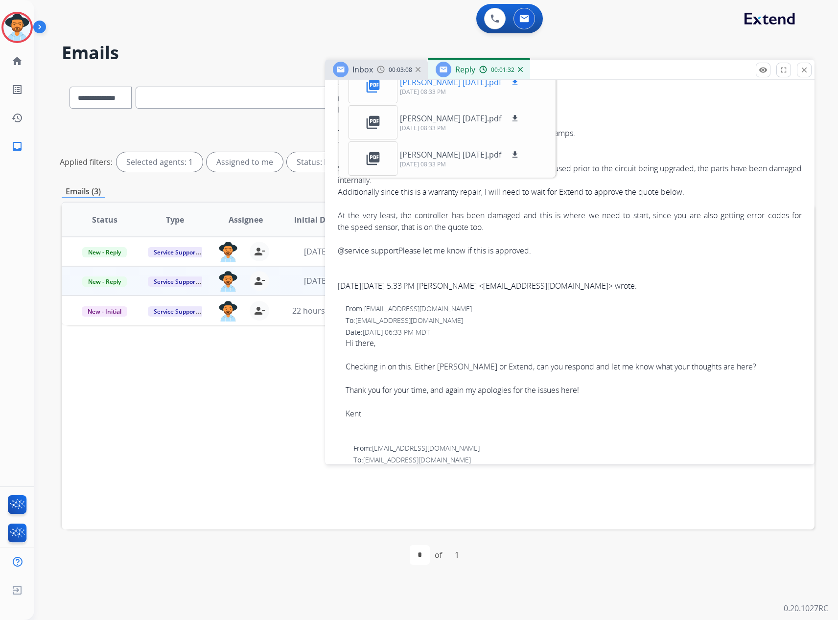
scroll to position [489, 0]
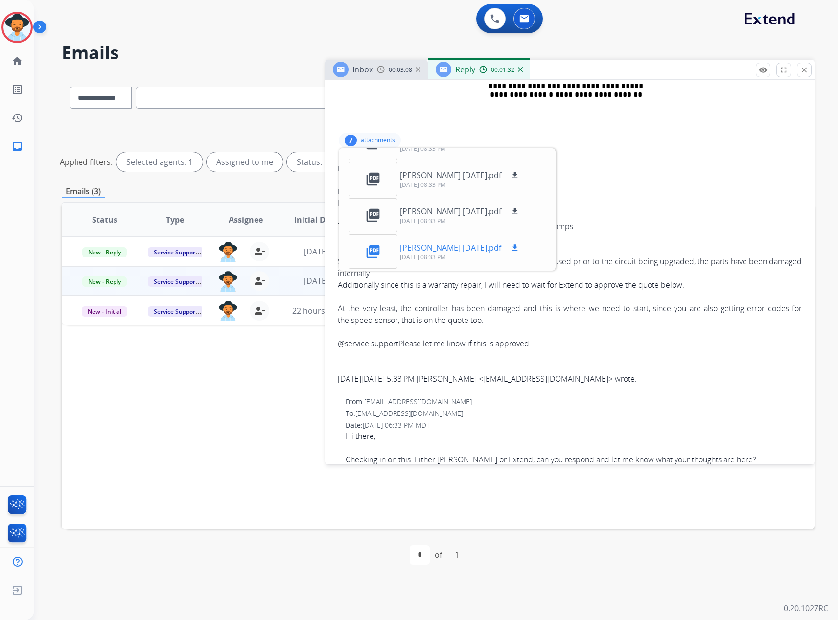
click at [477, 241] on div "picture_as_pdf Kent Thomas 6-16-25.pdf download 10/07/2025, 08:33 PM" at bounding box center [434, 251] width 188 height 34
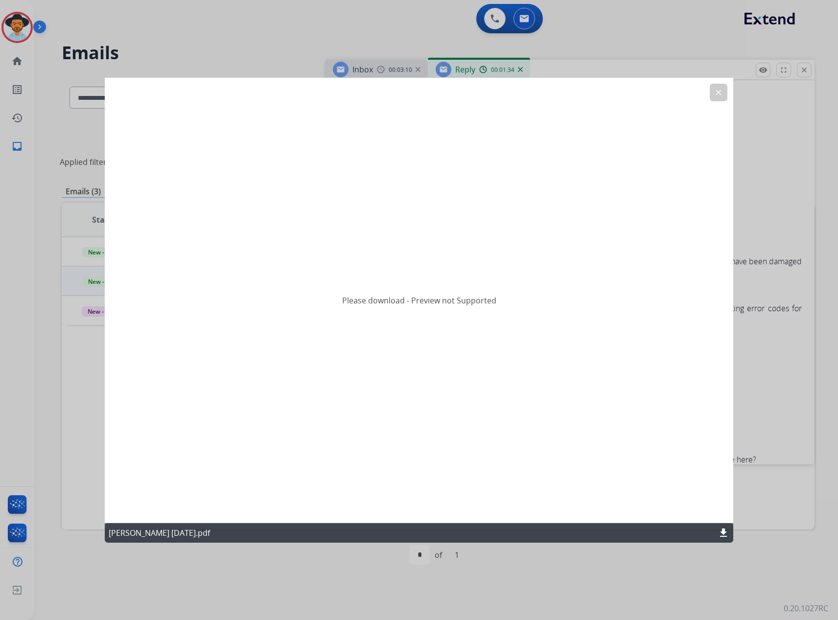
click at [726, 532] on mat-icon "download" at bounding box center [723, 533] width 12 height 12
click at [701, 27] on div at bounding box center [419, 310] width 838 height 620
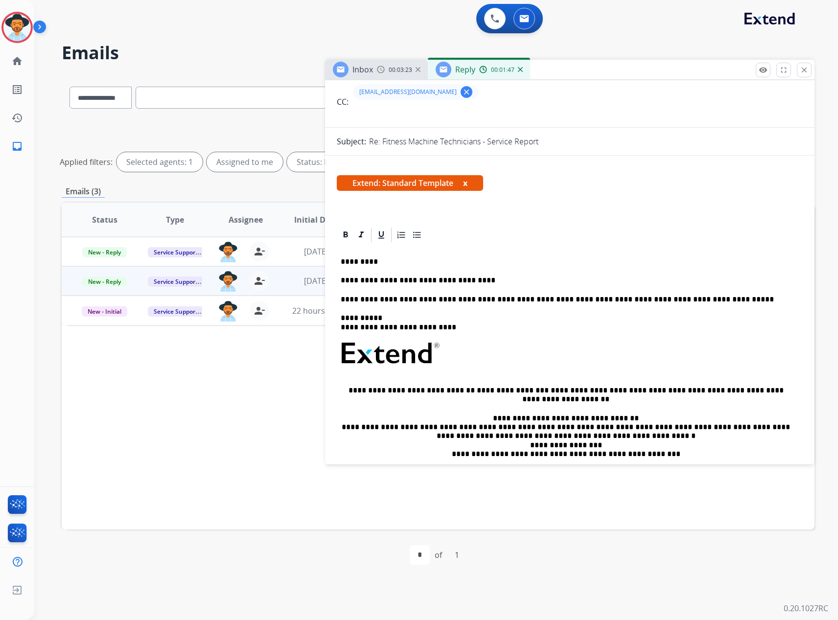
scroll to position [98, 0]
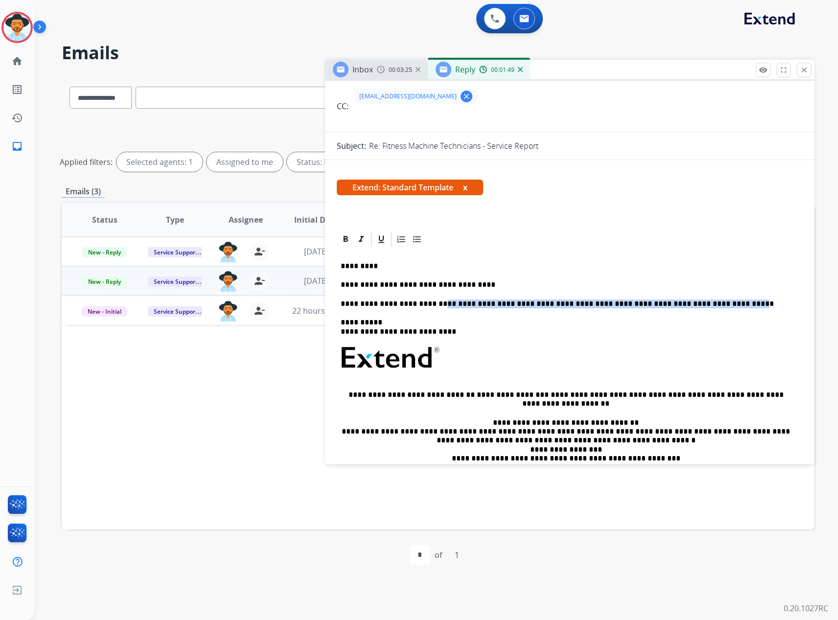
drag, startPoint x: 438, startPoint y: 299, endPoint x: 725, endPoint y: 299, distance: 287.2
click at [725, 299] on p "**********" at bounding box center [565, 303] width 450 height 9
drag, startPoint x: 436, startPoint y: 330, endPoint x: 382, endPoint y: 331, distance: 54.3
click at [382, 331] on p "**********" at bounding box center [565, 327] width 450 height 18
click at [467, 189] on button "x" at bounding box center [465, 188] width 4 height 12
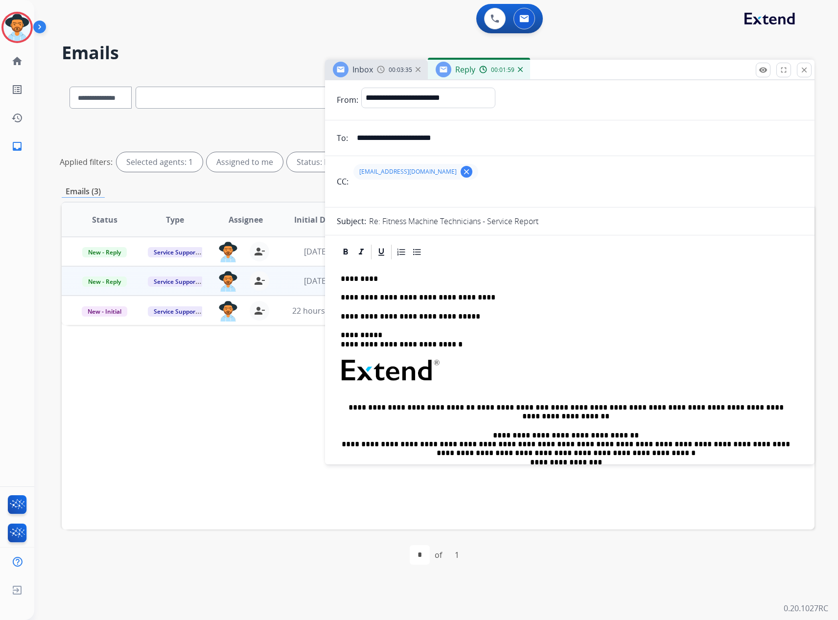
scroll to position [0, 0]
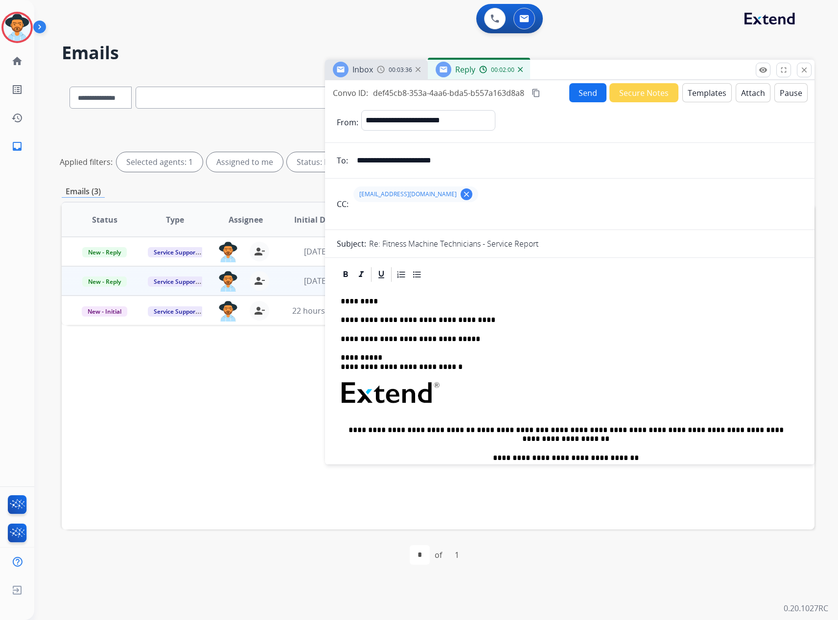
click at [575, 95] on button "Send" at bounding box center [587, 92] width 37 height 19
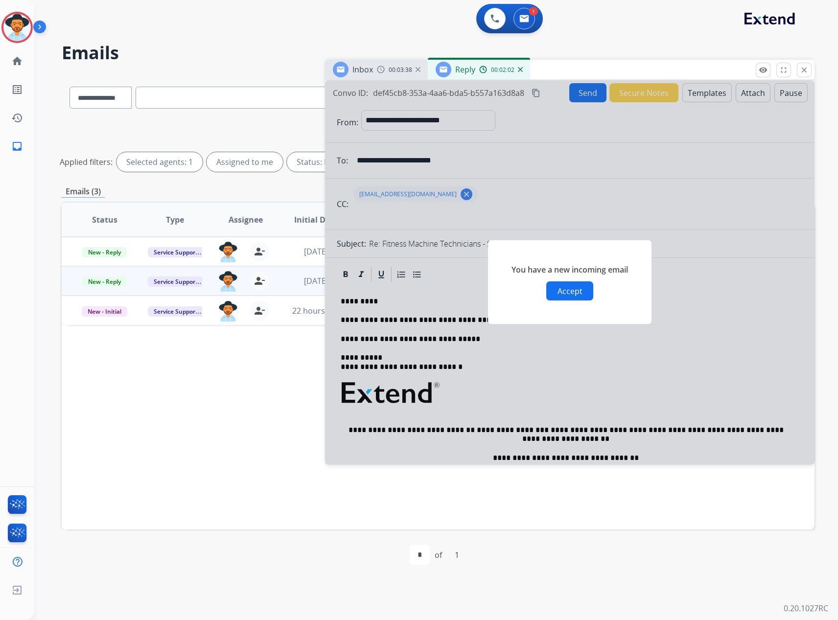
click at [561, 287] on button "Accept" at bounding box center [569, 290] width 47 height 19
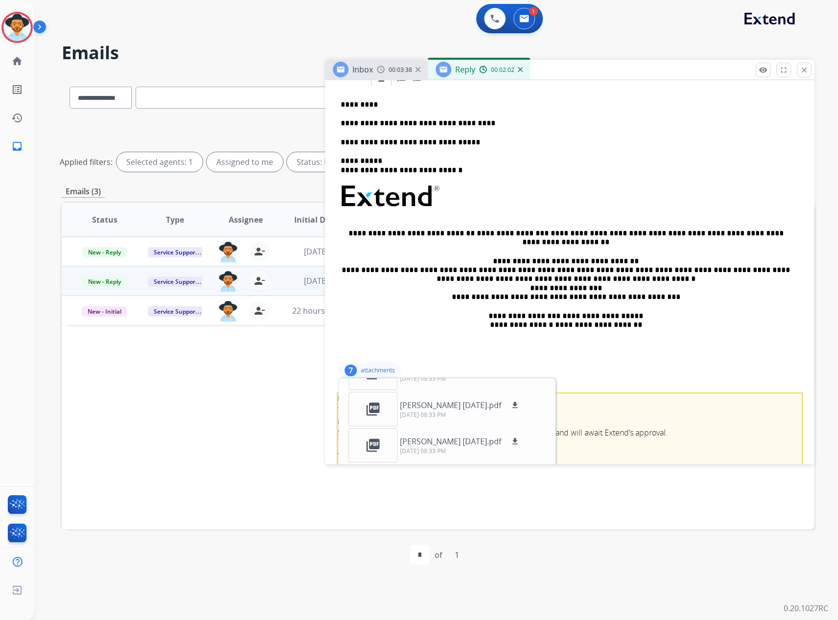
scroll to position [166, 0]
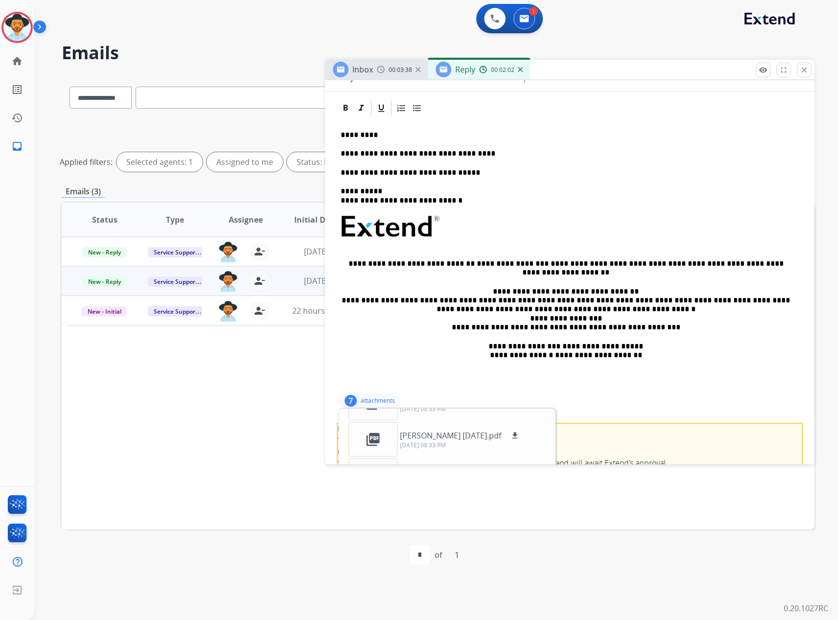
click at [374, 404] on p "attachments" at bounding box center [378, 401] width 34 height 8
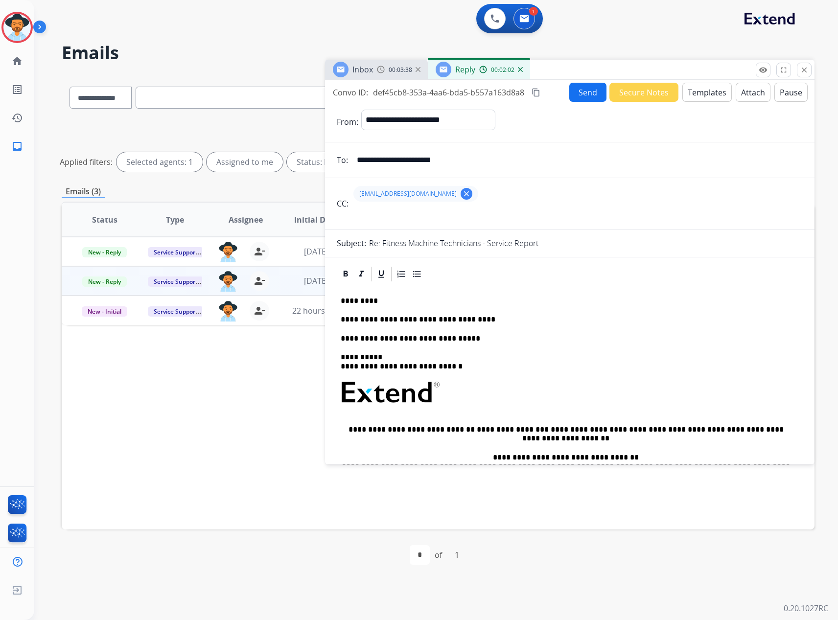
scroll to position [0, 0]
click at [579, 93] on button "Send" at bounding box center [587, 92] width 37 height 19
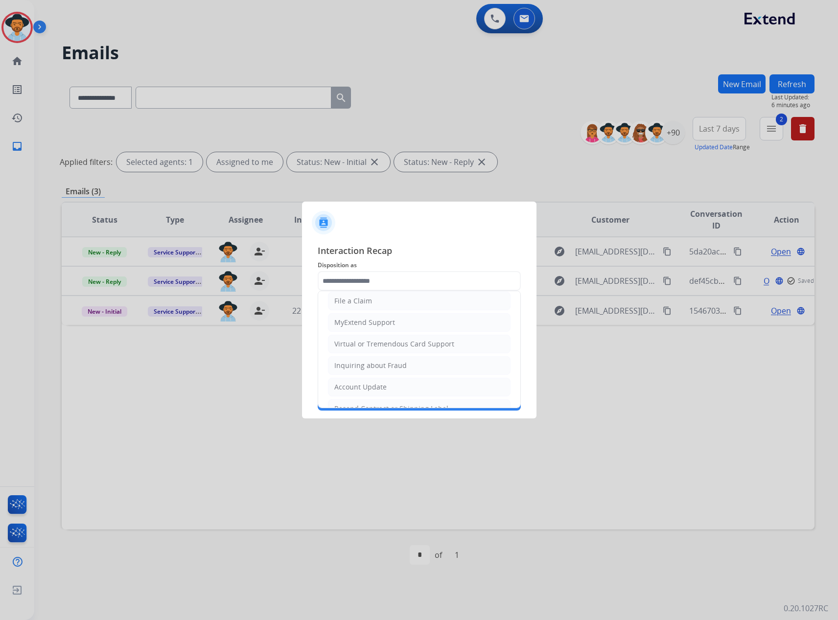
scroll to position [153, 0]
click at [360, 383] on li "Service Support" at bounding box center [419, 391] width 182 height 19
type input "**********"
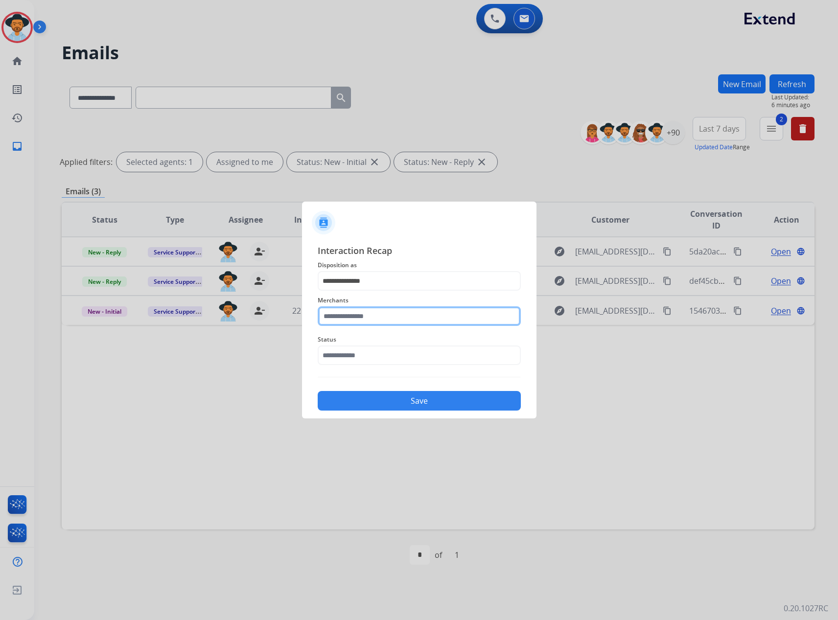
click at [360, 311] on input "text" at bounding box center [419, 316] width 203 height 20
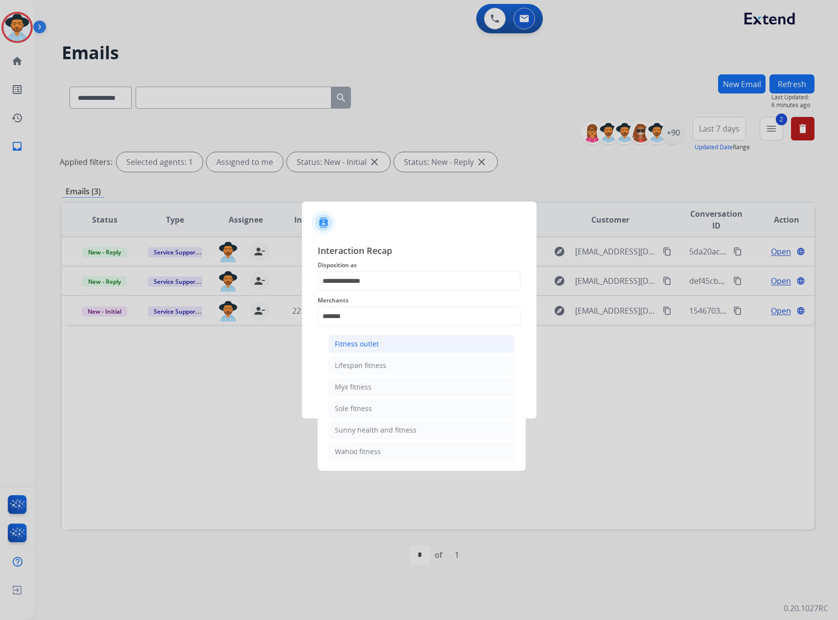
click at [356, 341] on div "Fitness outlet" at bounding box center [357, 344] width 44 height 10
type input "**********"
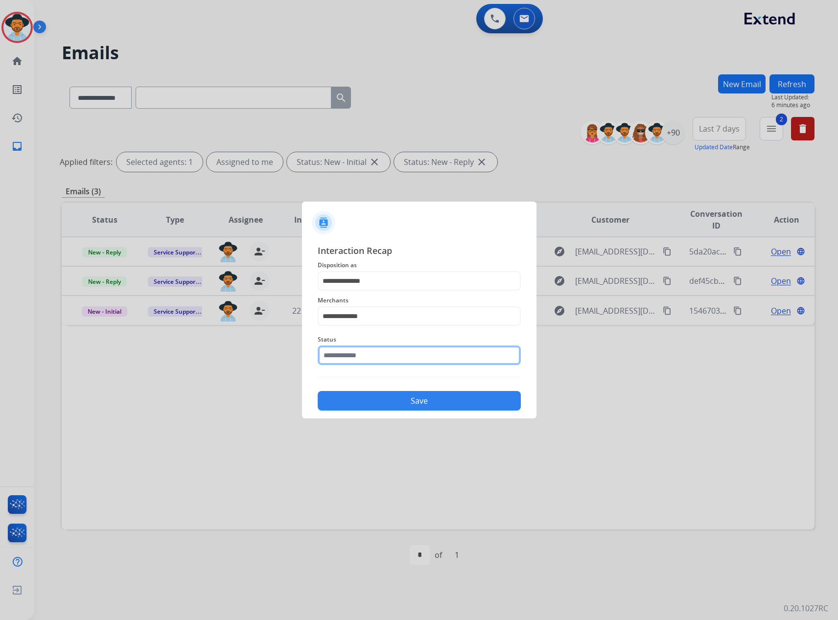
click at [349, 357] on input "text" at bounding box center [419, 355] width 203 height 20
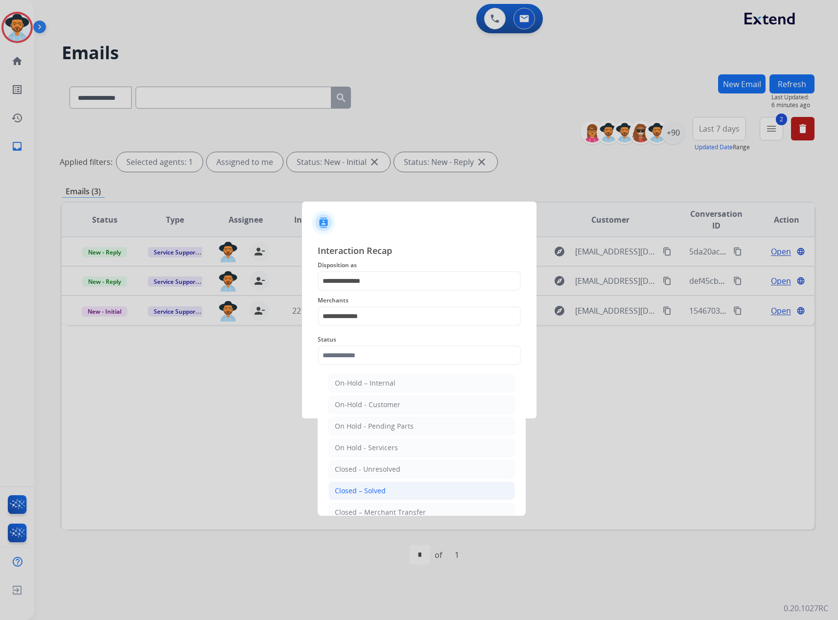
click at [353, 494] on div "Closed – Solved" at bounding box center [360, 491] width 51 height 10
type input "**********"
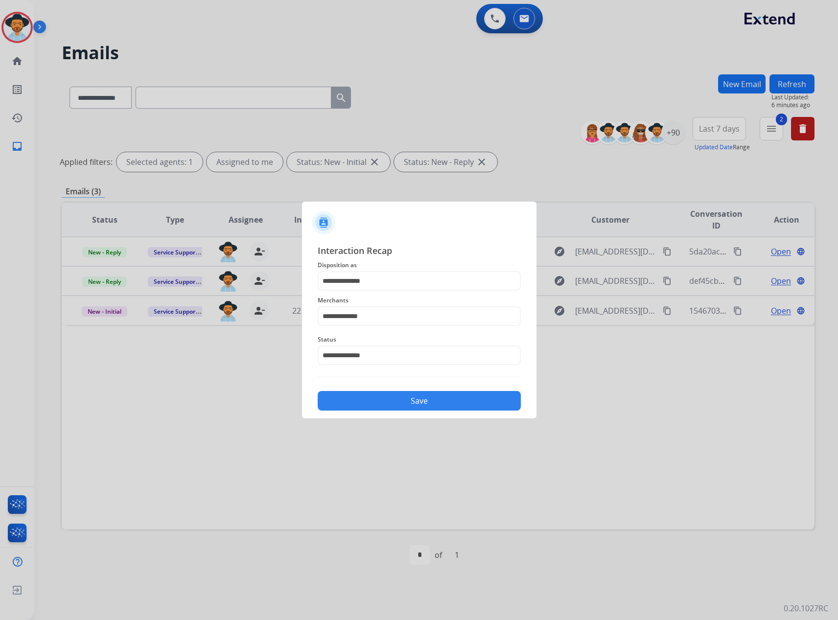
click at [416, 390] on div "Save" at bounding box center [419, 397] width 203 height 25
click at [421, 405] on button "Save" at bounding box center [419, 401] width 203 height 20
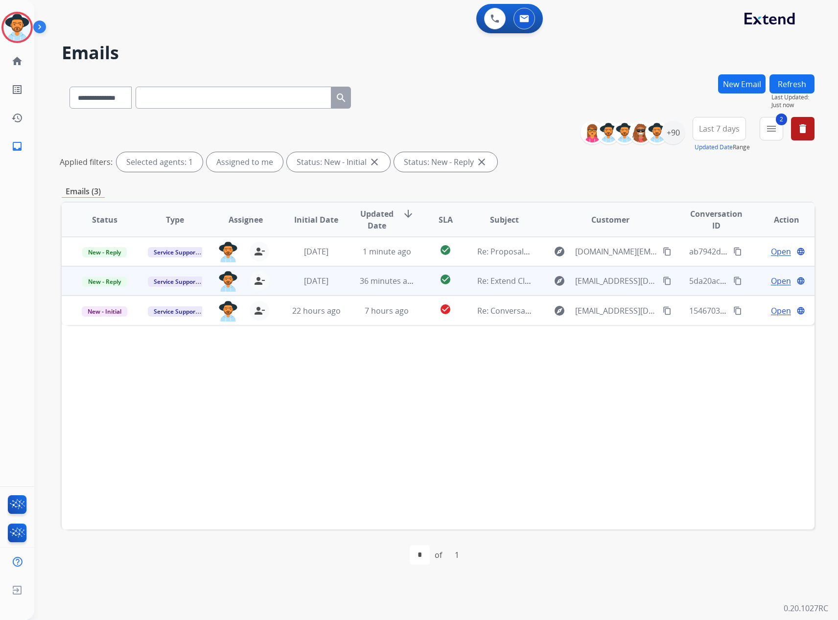
click at [775, 280] on span "Open" at bounding box center [781, 281] width 20 height 12
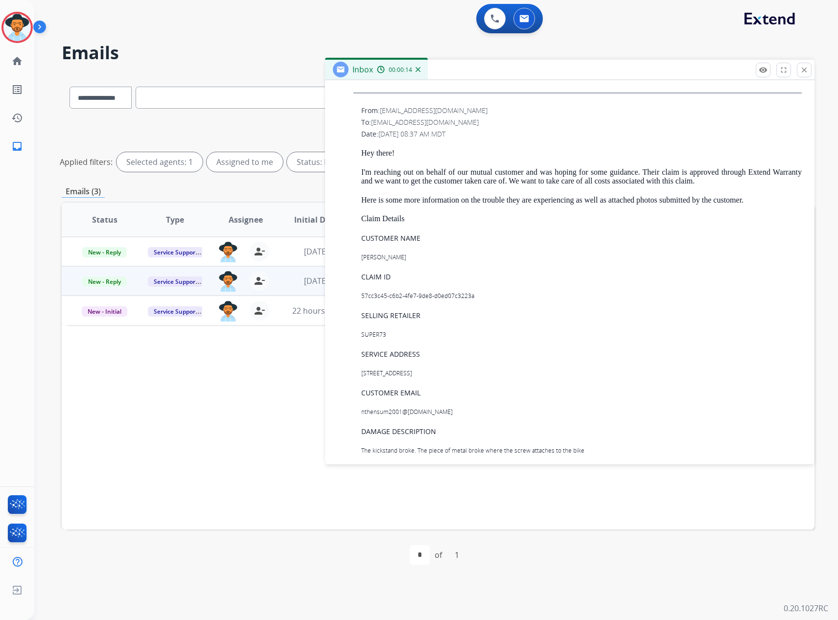
scroll to position [1076, 0]
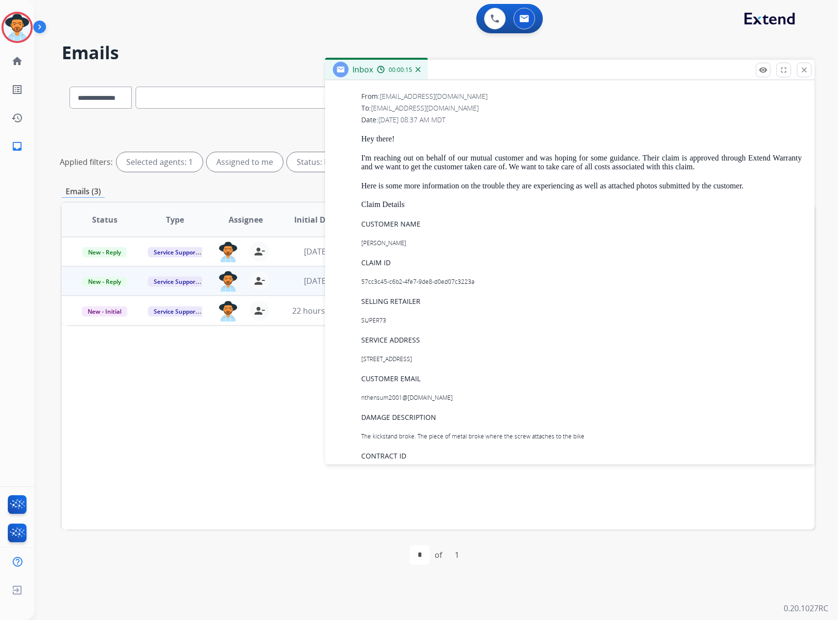
click at [394, 283] on p "57cc3c45-c6b2-4fe7-9de8-d0ed07c3223a" at bounding box center [581, 281] width 440 height 9
drag, startPoint x: 393, startPoint y: 283, endPoint x: 377, endPoint y: 283, distance: 15.7
click at [377, 283] on p "57cc3c45-c6b2-4fe7-9de8-d0ed07c3223a" at bounding box center [581, 281] width 440 height 9
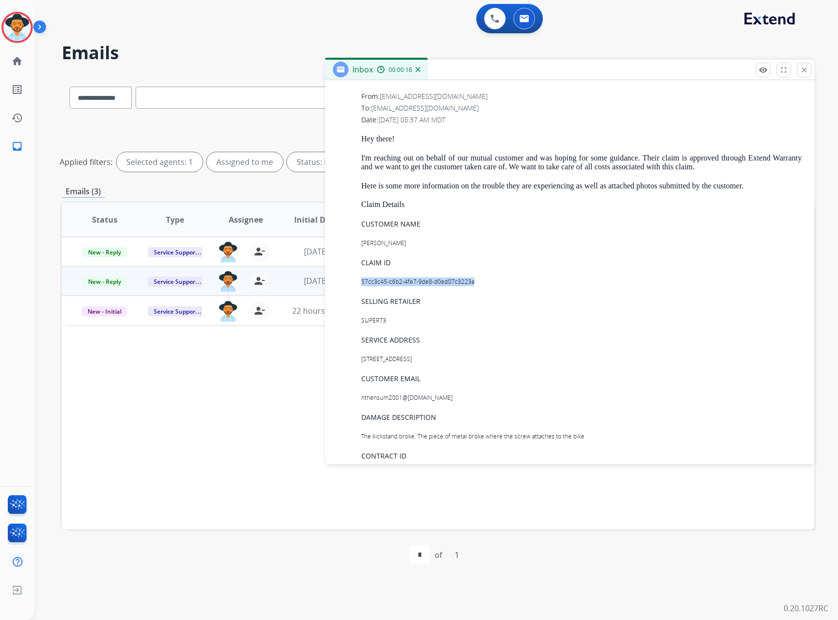
click at [377, 283] on p "57cc3c45-c6b2-4fe7-9de8-d0ed07c3223a" at bounding box center [581, 281] width 440 height 9
copy p "57cc3c45-c6b2-4fe7-9de8-d0ed07c3223a"
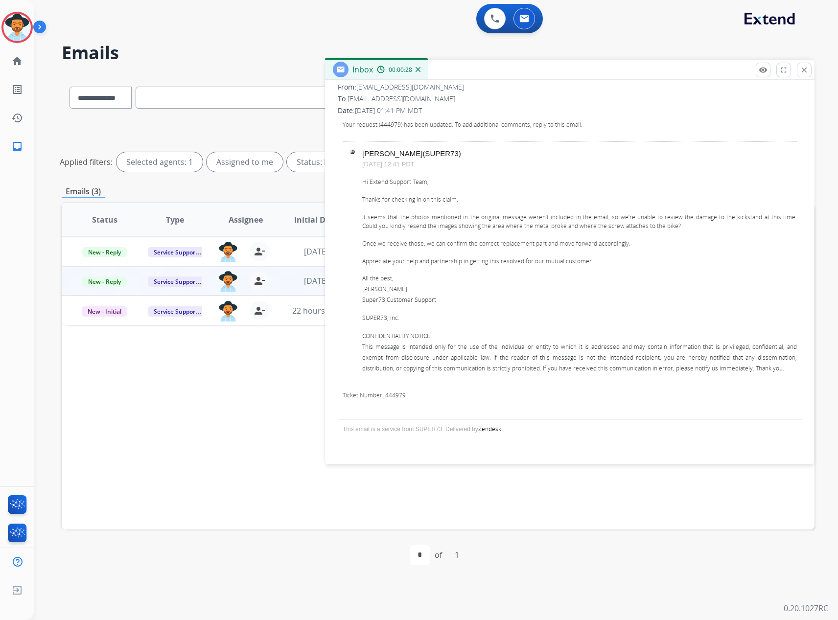
scroll to position [0, 0]
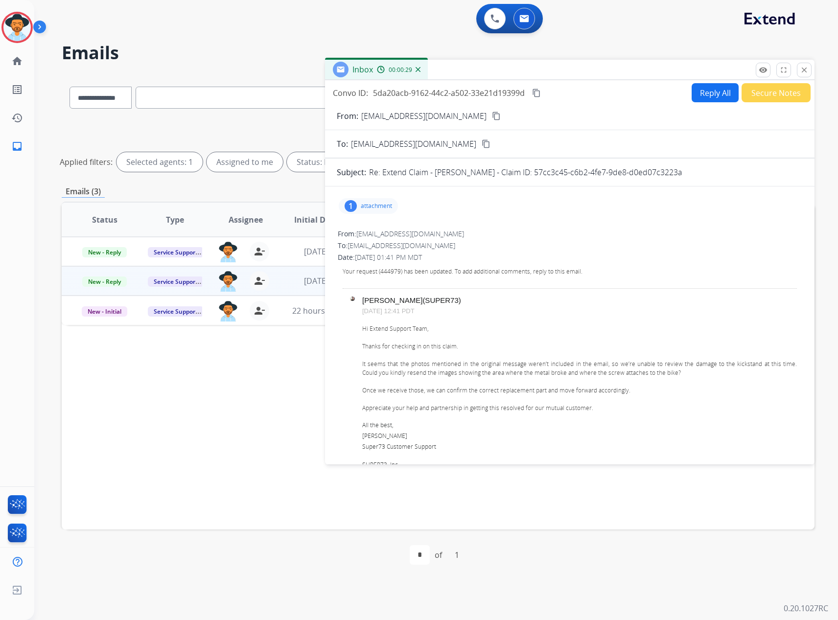
click at [385, 206] on p "attachment" at bounding box center [376, 206] width 31 height 8
click at [538, 228] on mat-icon "download" at bounding box center [542, 229] width 9 height 9
click at [708, 91] on button "Reply All" at bounding box center [714, 92] width 47 height 19
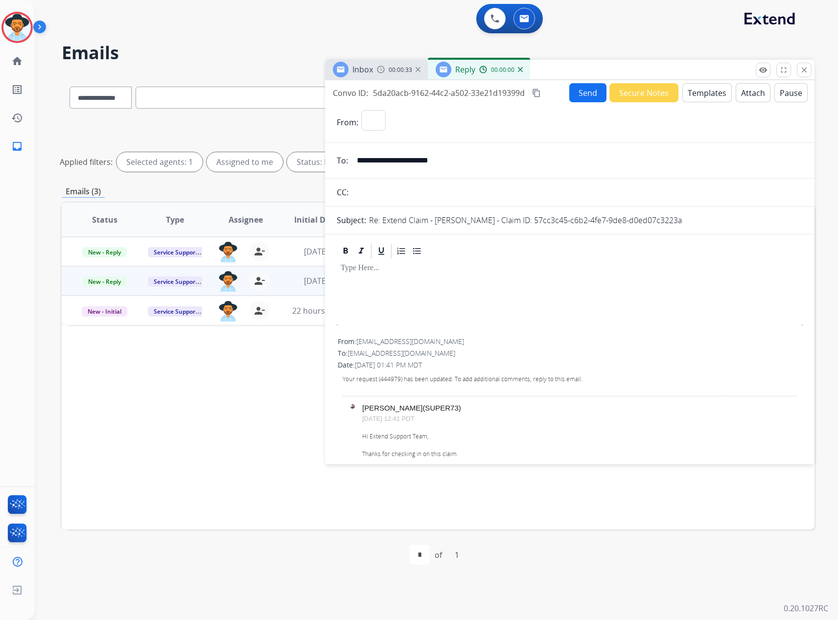
select select "**********"
click at [694, 90] on button "Templates" at bounding box center [706, 92] width 49 height 19
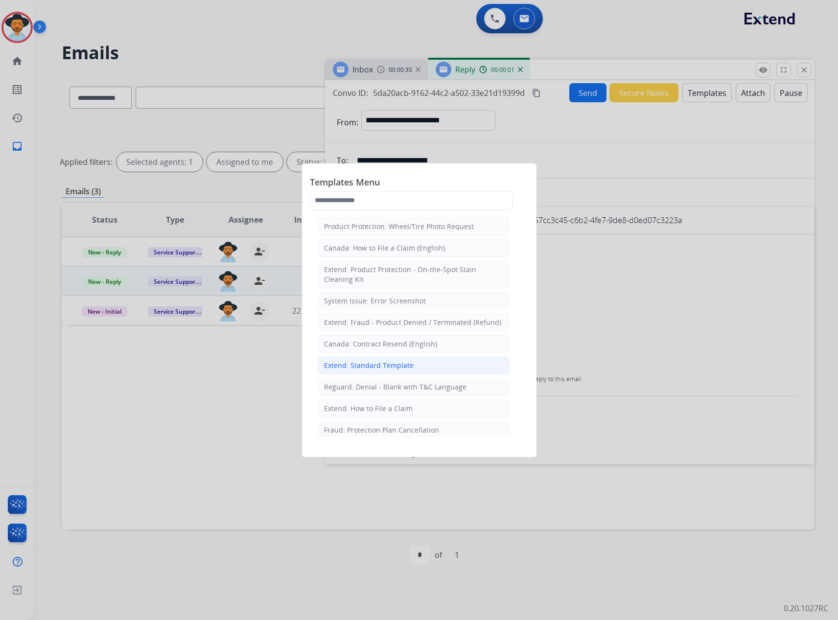
click at [384, 363] on div "Extend: Standard Template" at bounding box center [369, 366] width 90 height 10
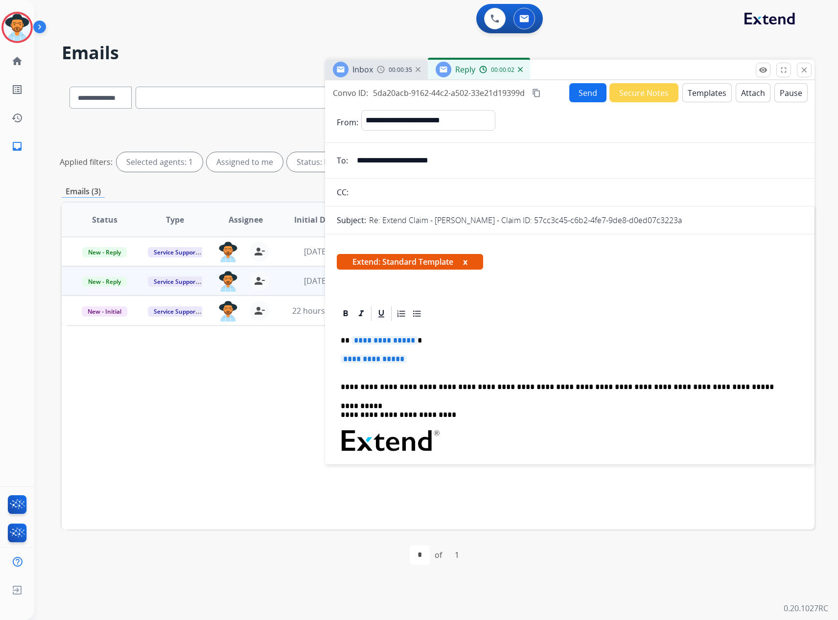
click at [372, 344] on span "**********" at bounding box center [384, 340] width 66 height 8
click at [362, 361] on span "**********" at bounding box center [373, 359] width 66 height 8
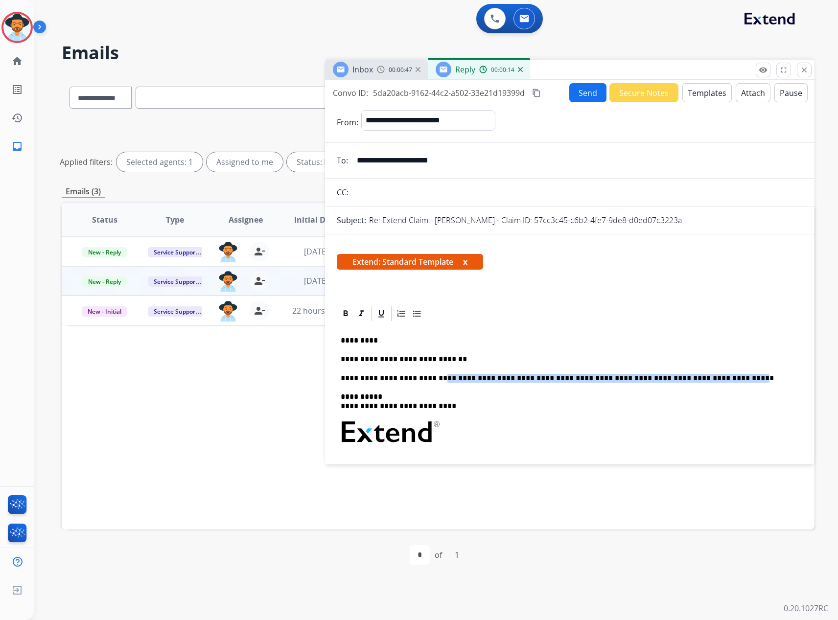
drag, startPoint x: 438, startPoint y: 378, endPoint x: 727, endPoint y: 376, distance: 289.1
click at [727, 376] on p "**********" at bounding box center [565, 378] width 450 height 9
click at [433, 407] on p "**********" at bounding box center [565, 401] width 450 height 18
drag, startPoint x: 433, startPoint y: 407, endPoint x: 383, endPoint y: 403, distance: 50.5
click at [383, 403] on p "**********" at bounding box center [565, 401] width 450 height 18
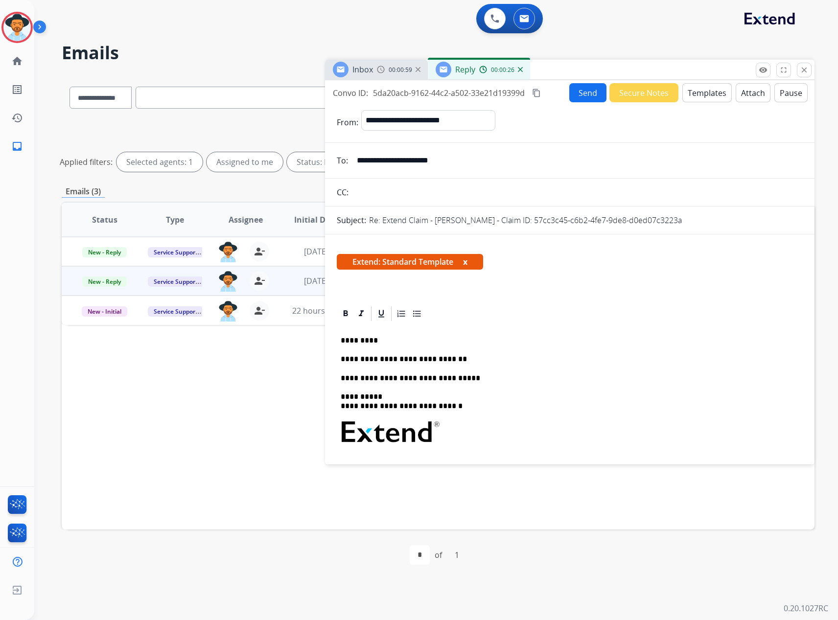
click at [740, 92] on button "Attach" at bounding box center [752, 92] width 35 height 19
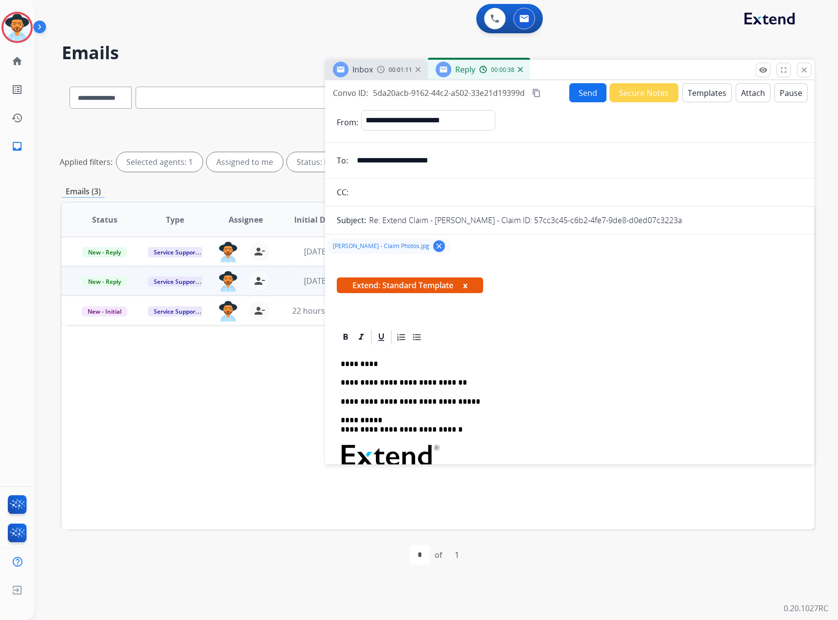
click at [487, 380] on p "**********" at bounding box center [565, 382] width 450 height 9
click at [467, 291] on button "x" at bounding box center [465, 285] width 4 height 12
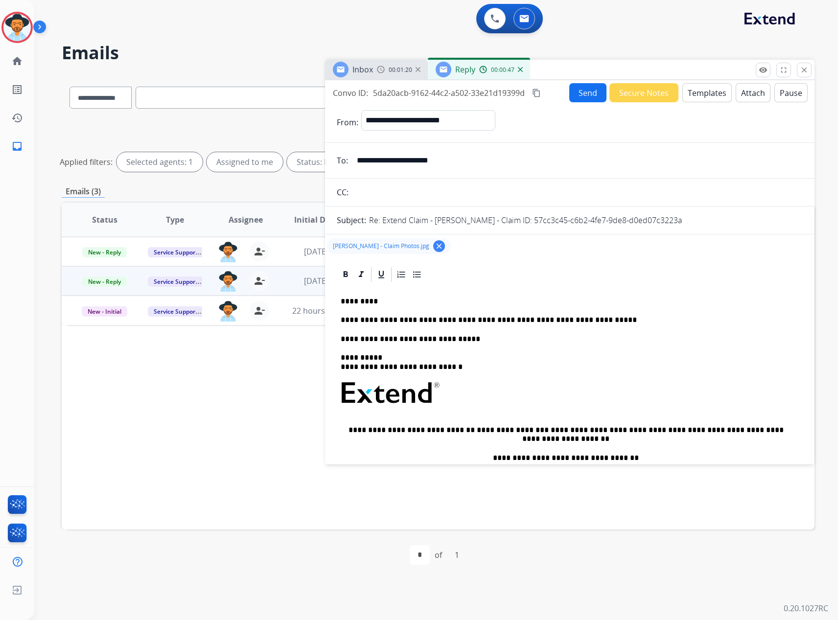
click at [581, 93] on button "Send" at bounding box center [587, 92] width 37 height 19
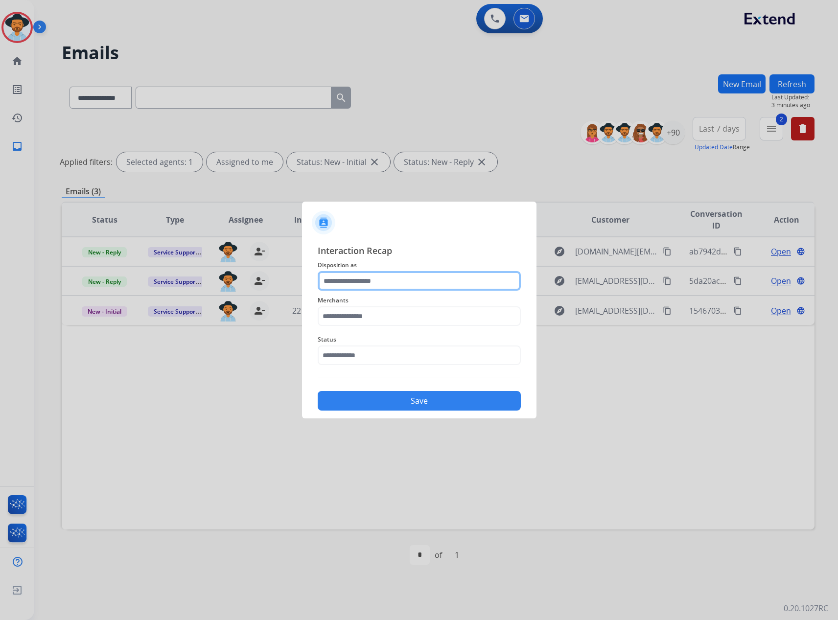
click at [383, 286] on input "text" at bounding box center [419, 281] width 203 height 20
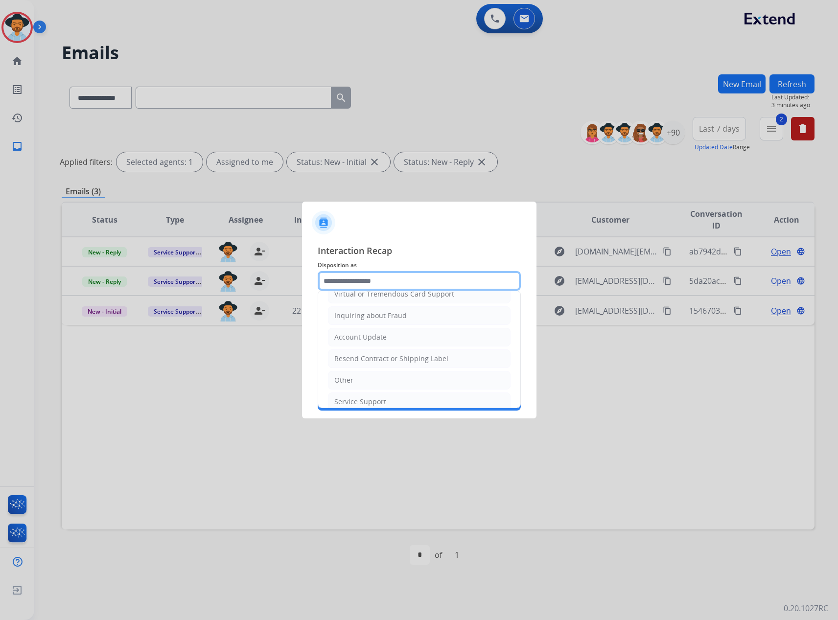
scroll to position [153, 0]
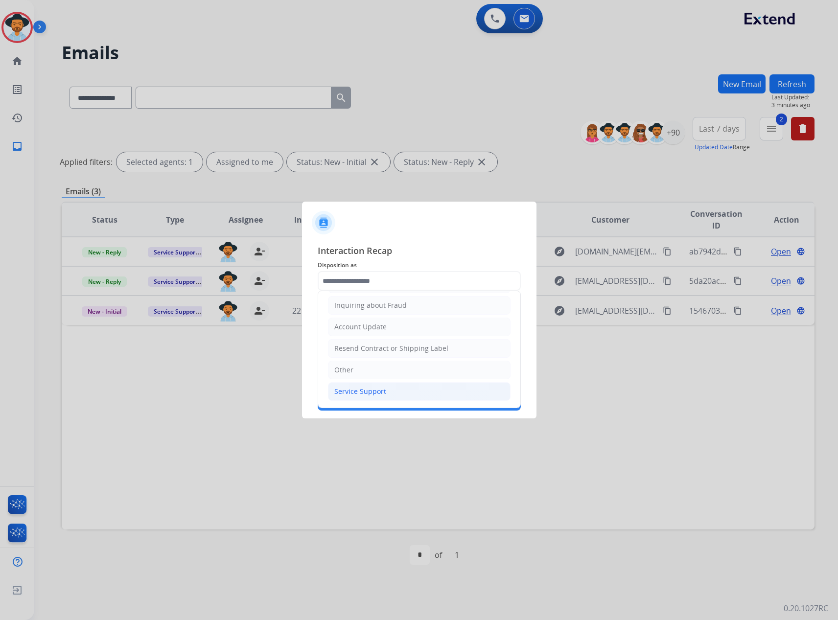
click at [371, 386] on li "Service Support" at bounding box center [419, 391] width 182 height 19
type input "**********"
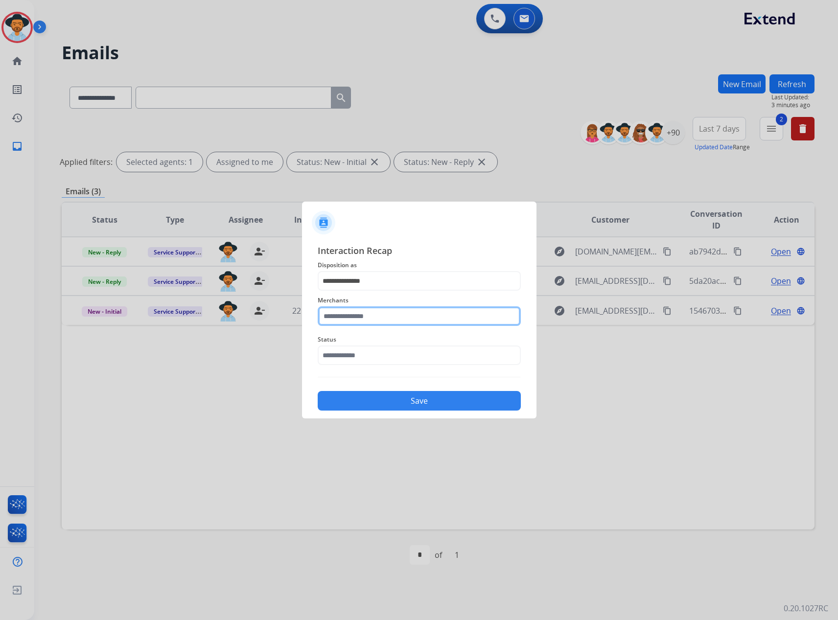
click at [371, 311] on input "text" at bounding box center [419, 316] width 203 height 20
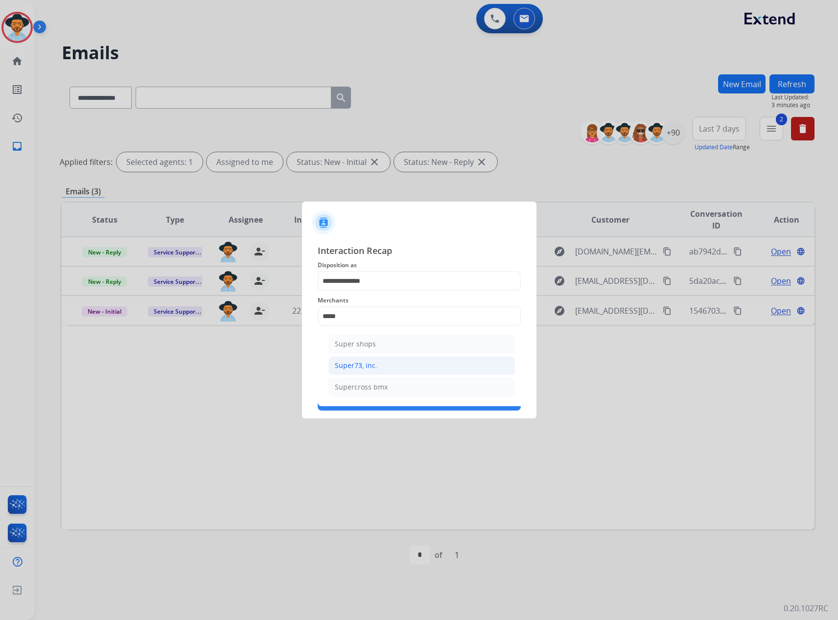
click at [378, 357] on li "Super73, inc." at bounding box center [421, 365] width 186 height 19
type input "**********"
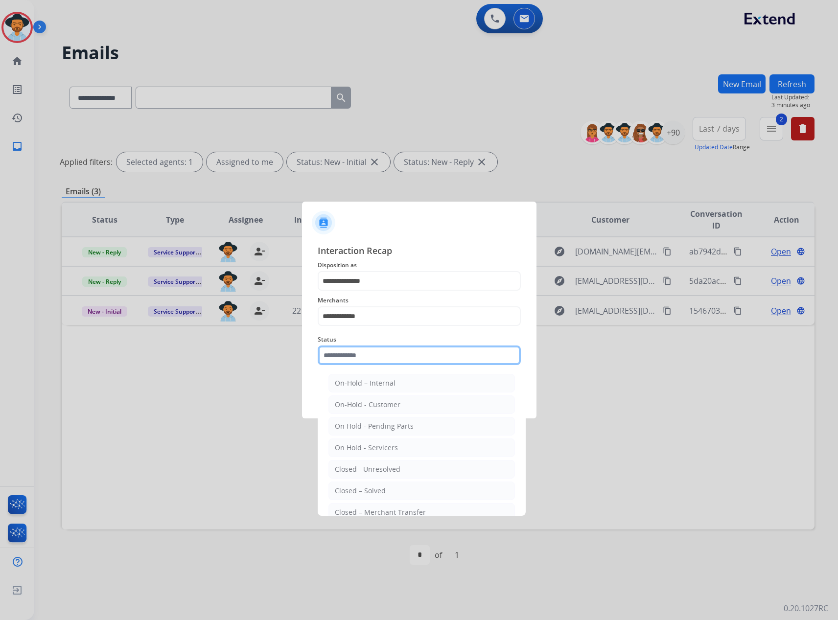
click at [377, 350] on input "text" at bounding box center [419, 355] width 203 height 20
click at [355, 489] on div "Closed – Solved" at bounding box center [360, 491] width 51 height 10
type input "**********"
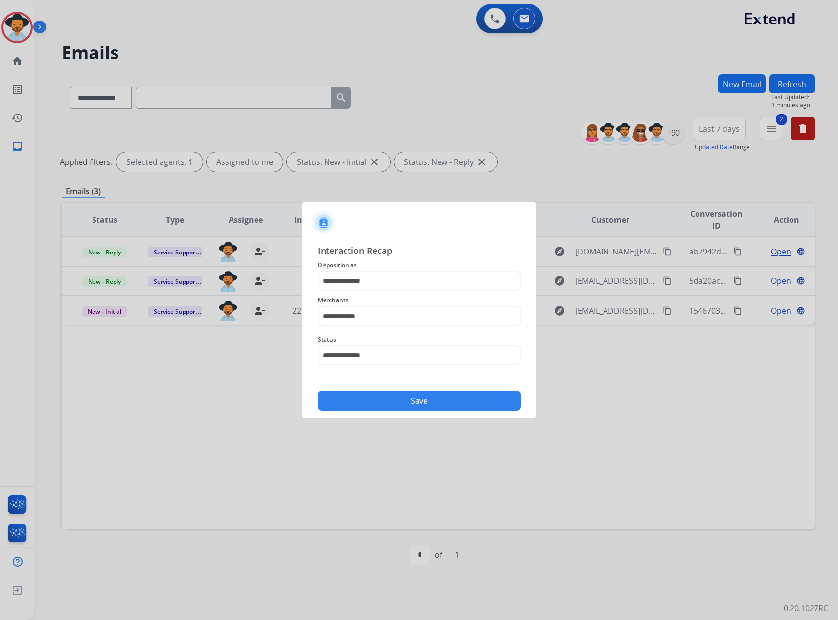
click at [405, 401] on button "Save" at bounding box center [419, 401] width 203 height 20
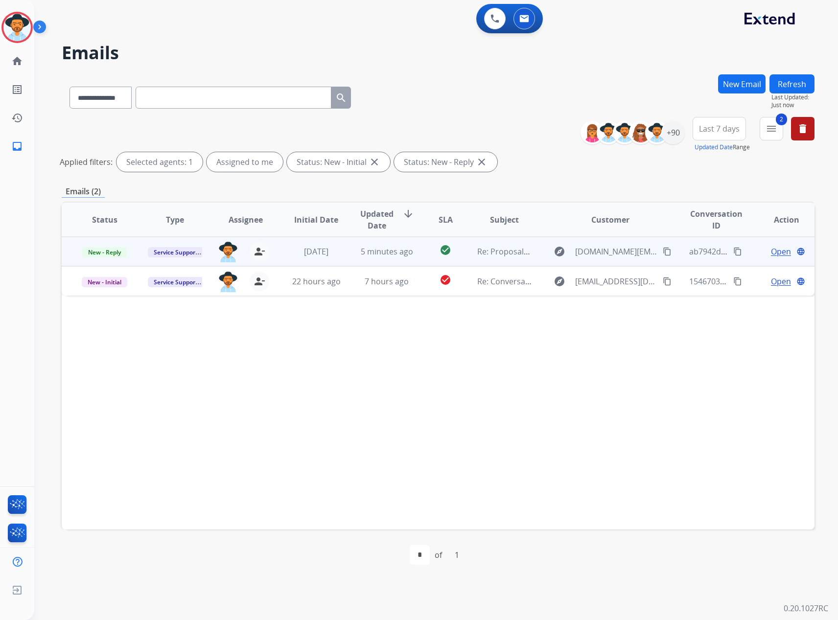
click at [776, 248] on span "Open" at bounding box center [781, 252] width 20 height 12
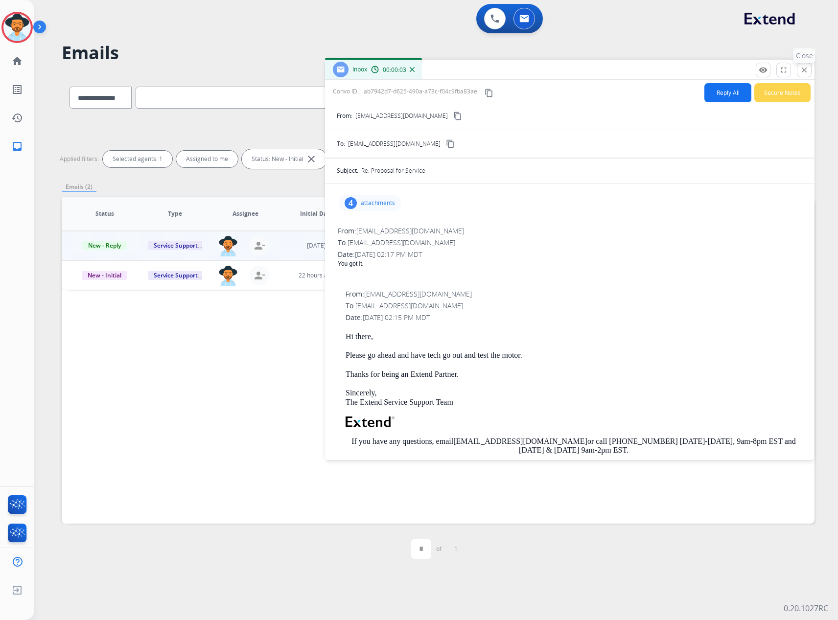
click at [805, 65] on button "close Close" at bounding box center [803, 70] width 15 height 15
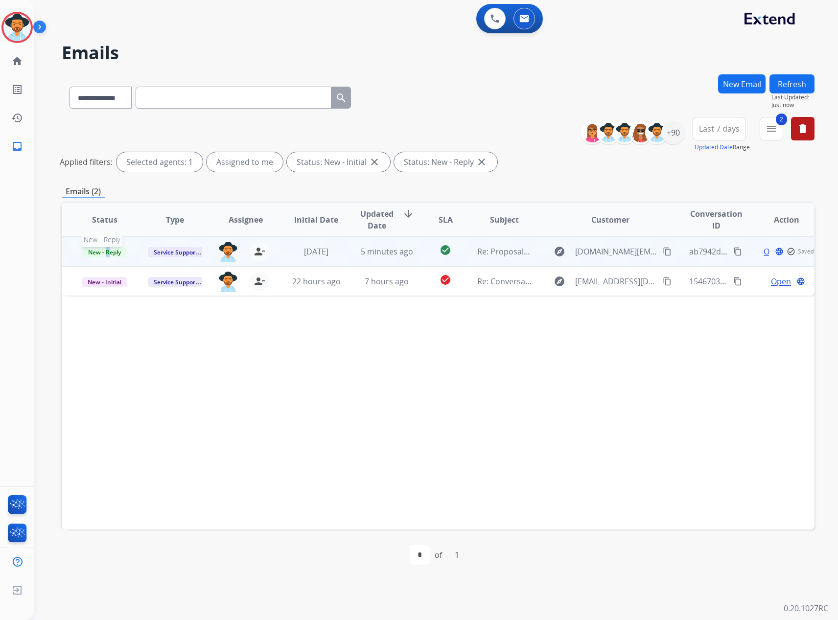
click at [106, 252] on span "New - Reply" at bounding box center [104, 252] width 45 height 10
click at [160, 340] on p "Closed – Solved" at bounding box center [154, 344] width 56 height 14
click at [796, 85] on button "Refresh" at bounding box center [791, 83] width 45 height 19
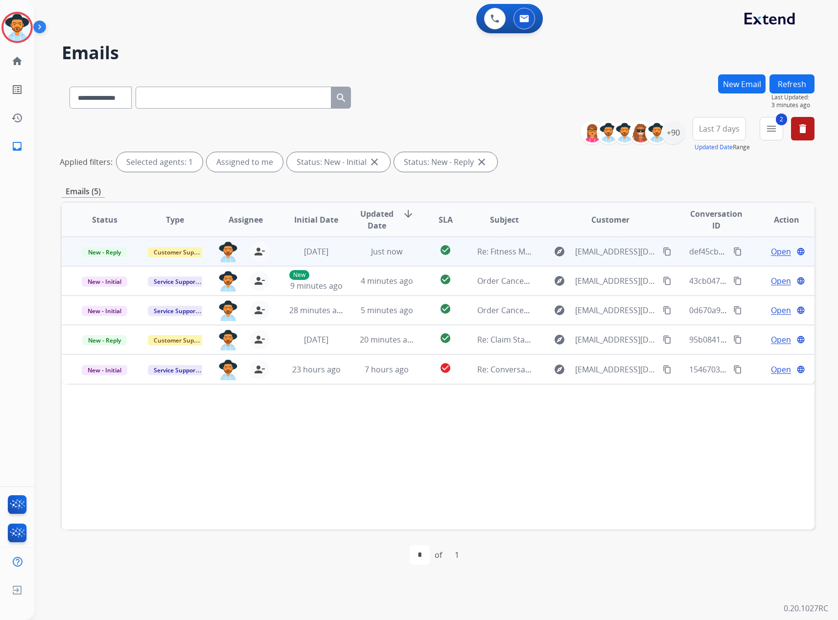
click at [771, 250] on span "Open" at bounding box center [781, 252] width 20 height 12
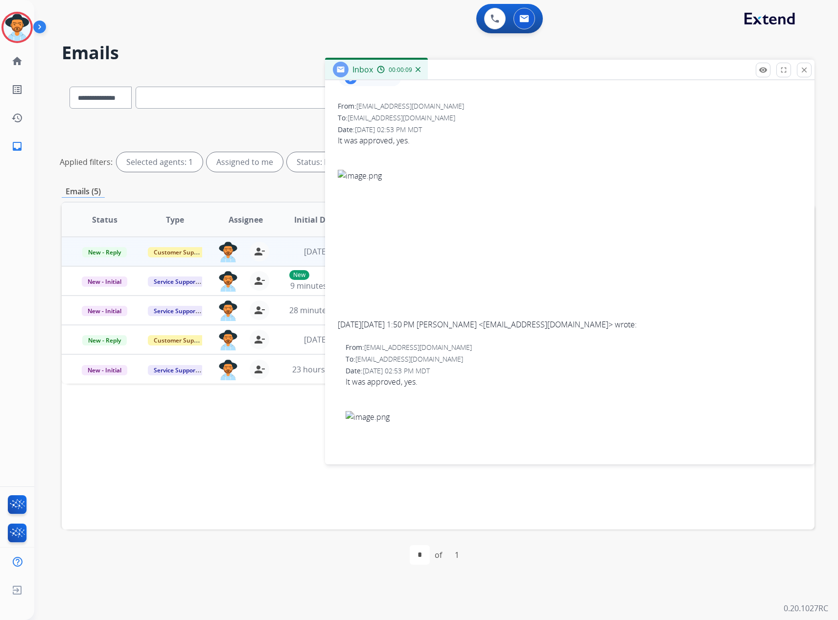
scroll to position [147, 0]
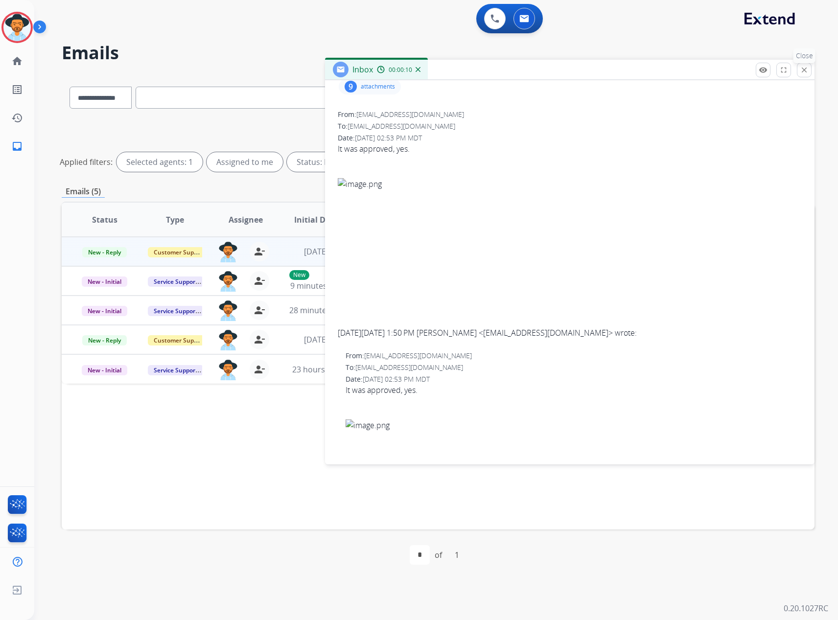
click at [807, 67] on mat-icon "close" at bounding box center [803, 70] width 9 height 9
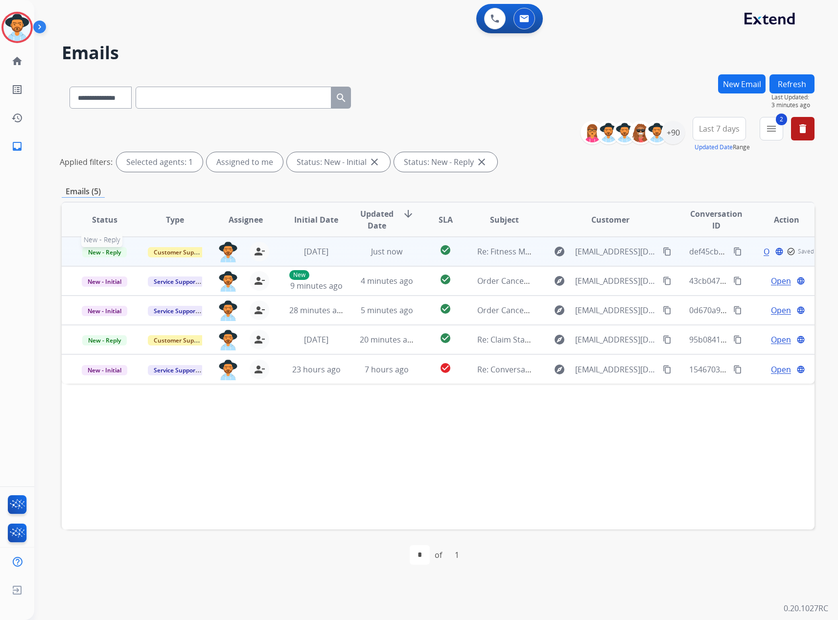
click at [95, 250] on span "New - Reply" at bounding box center [104, 252] width 45 height 10
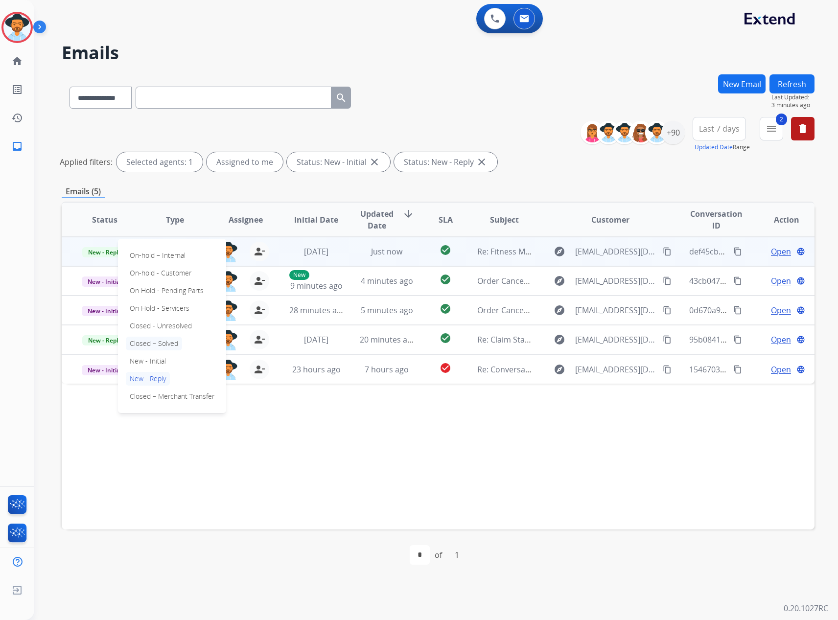
click at [147, 345] on p "Closed – Solved" at bounding box center [154, 344] width 56 height 14
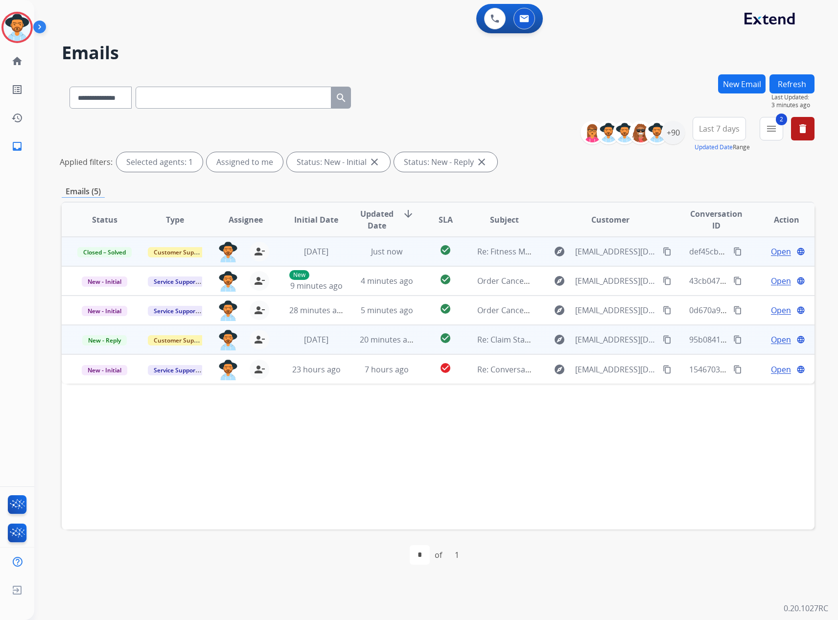
click at [773, 342] on span "Open" at bounding box center [781, 340] width 20 height 12
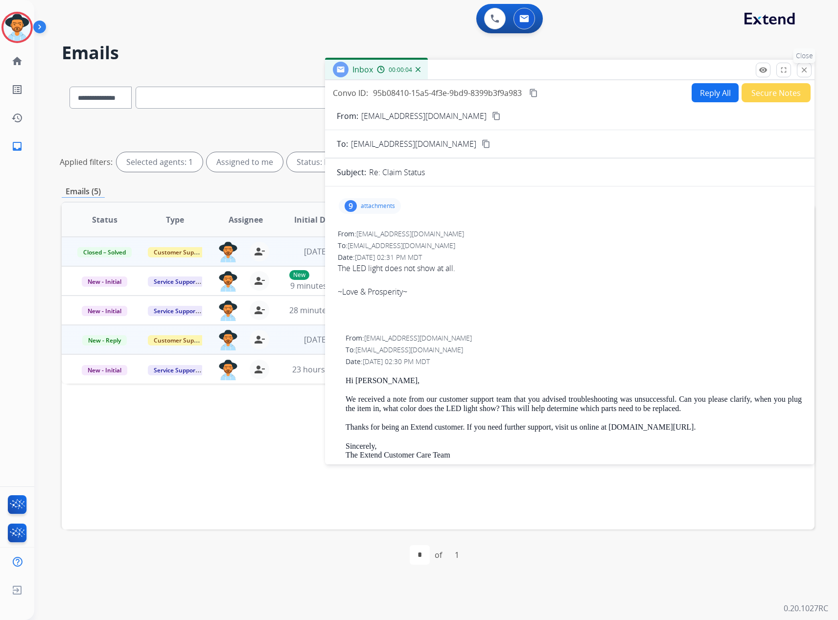
click at [800, 67] on mat-icon "close" at bounding box center [803, 70] width 9 height 9
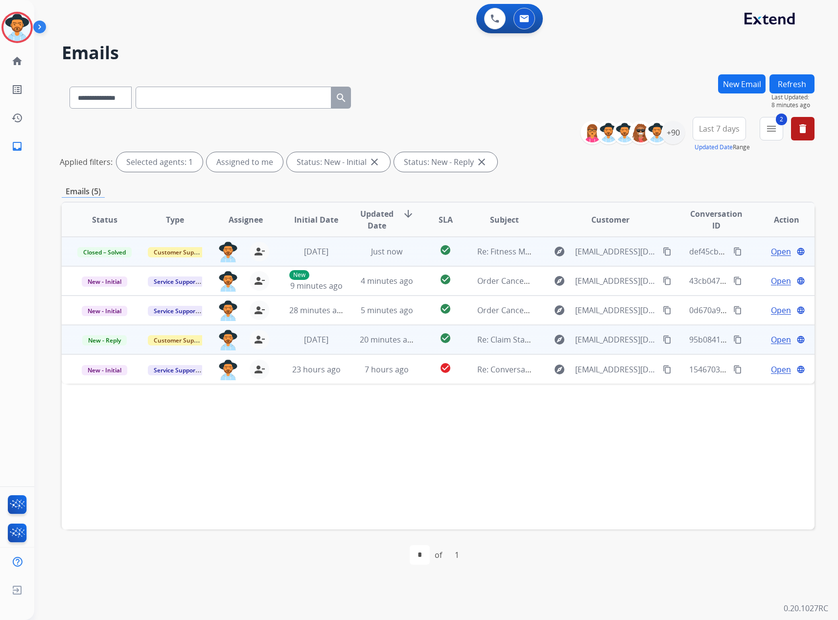
click at [771, 339] on span "Open" at bounding box center [781, 340] width 20 height 12
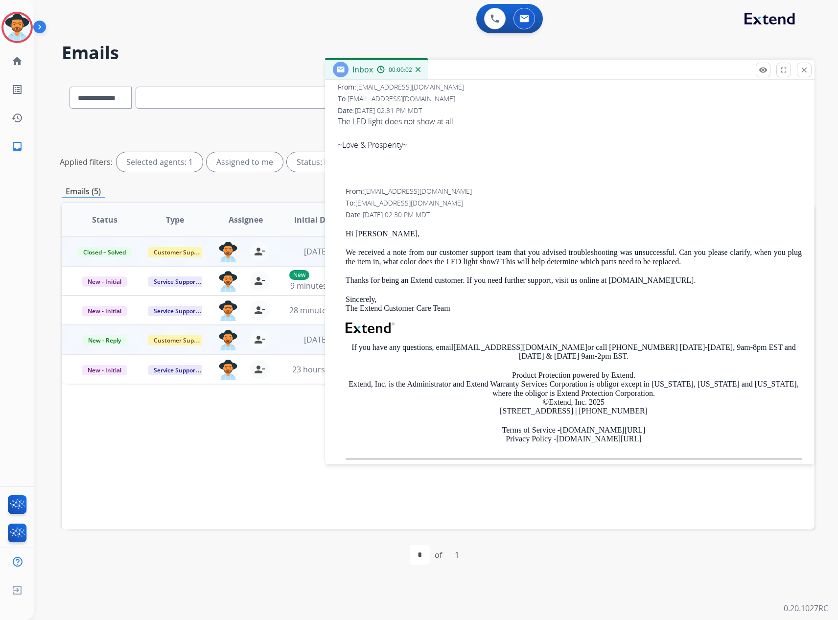
scroll to position [0, 0]
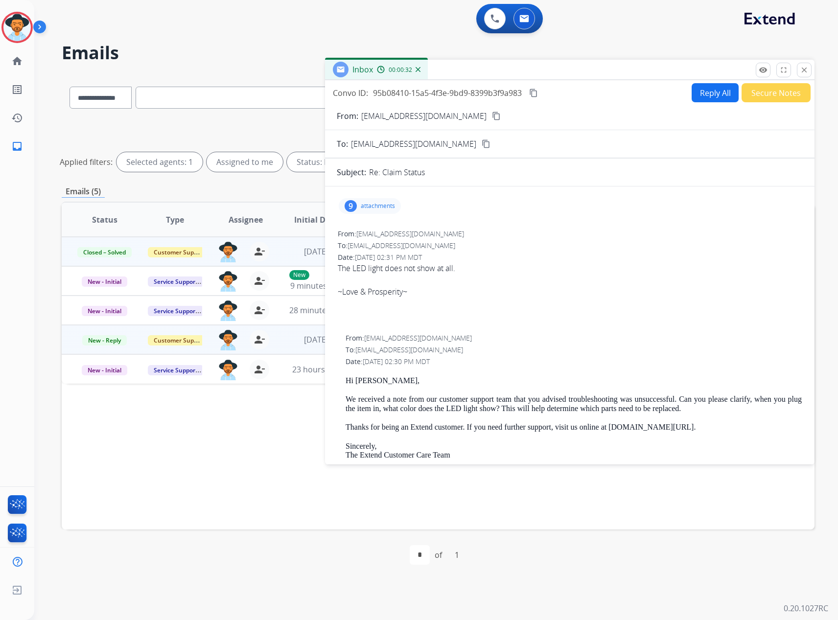
drag, startPoint x: 463, startPoint y: 269, endPoint x: 334, endPoint y: 268, distance: 129.2
copy div "The LED light does not show at all."
click at [716, 97] on button "Reply All" at bounding box center [714, 92] width 47 height 19
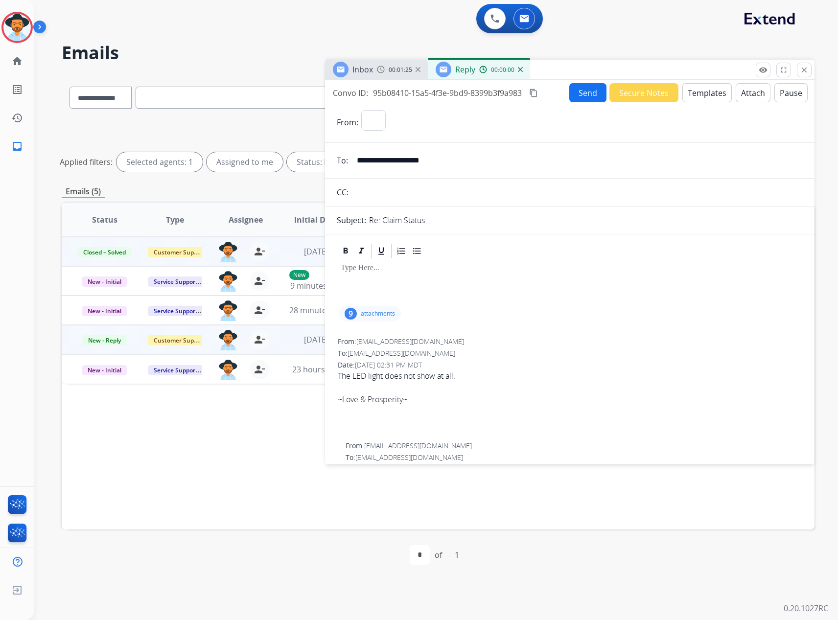
click at [705, 89] on button "Templates" at bounding box center [706, 92] width 49 height 19
select select "**********"
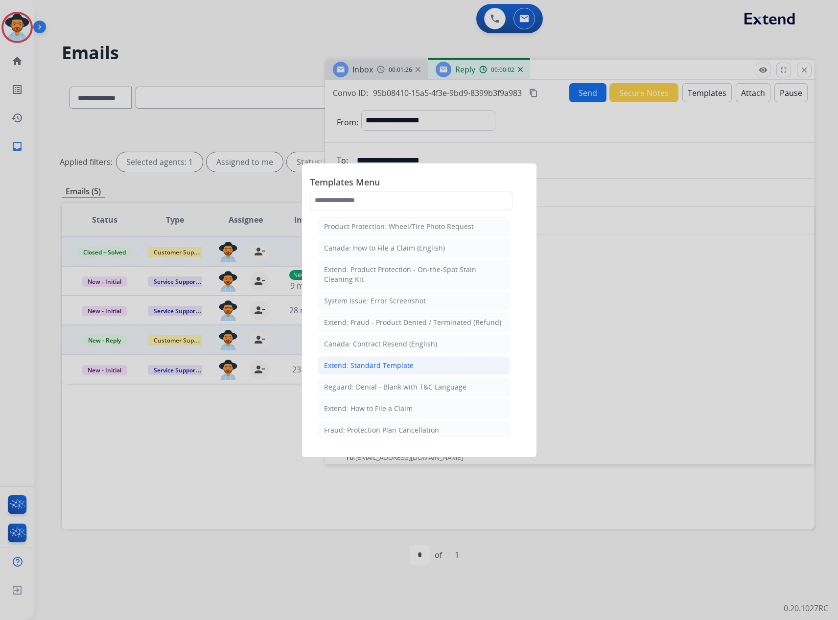
click at [366, 366] on div "Extend: Standard Template" at bounding box center [369, 366] width 90 height 10
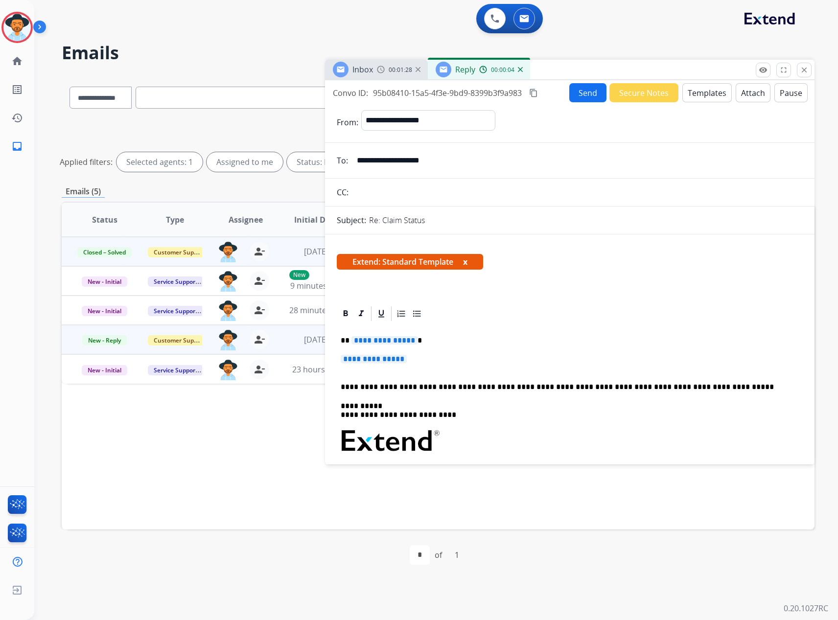
click at [388, 337] on span "**********" at bounding box center [384, 340] width 66 height 8
click at [385, 357] on span "**********" at bounding box center [373, 359] width 66 height 8
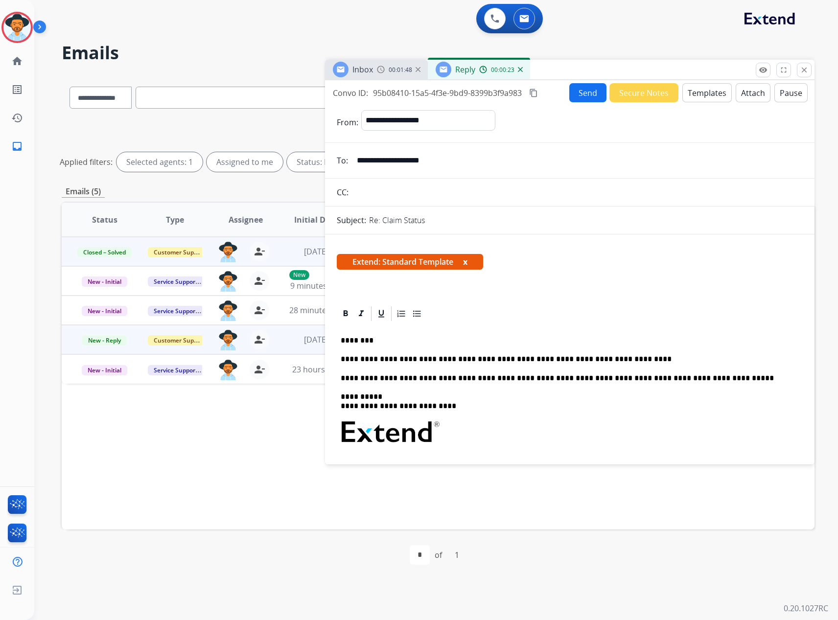
click at [466, 262] on button "x" at bounding box center [465, 262] width 4 height 12
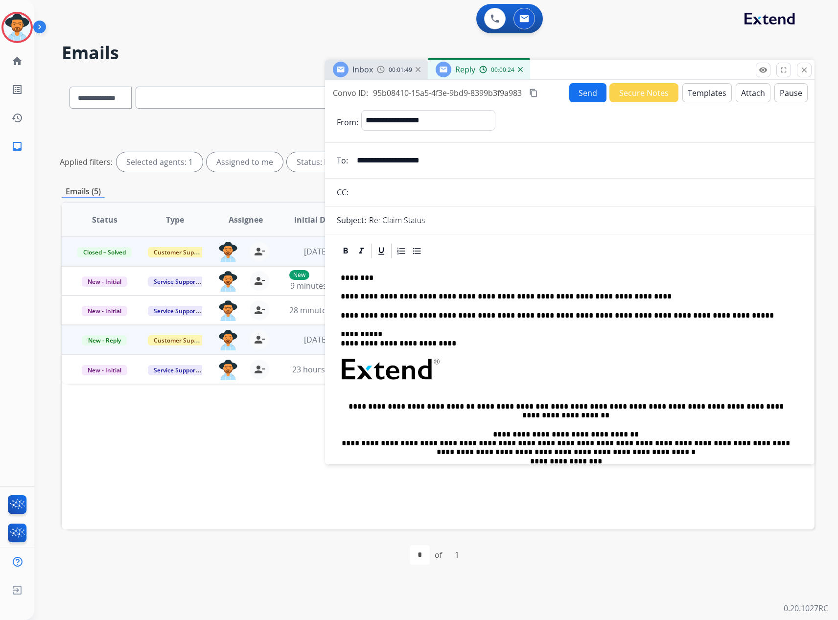
click at [582, 99] on button "Send" at bounding box center [587, 92] width 37 height 19
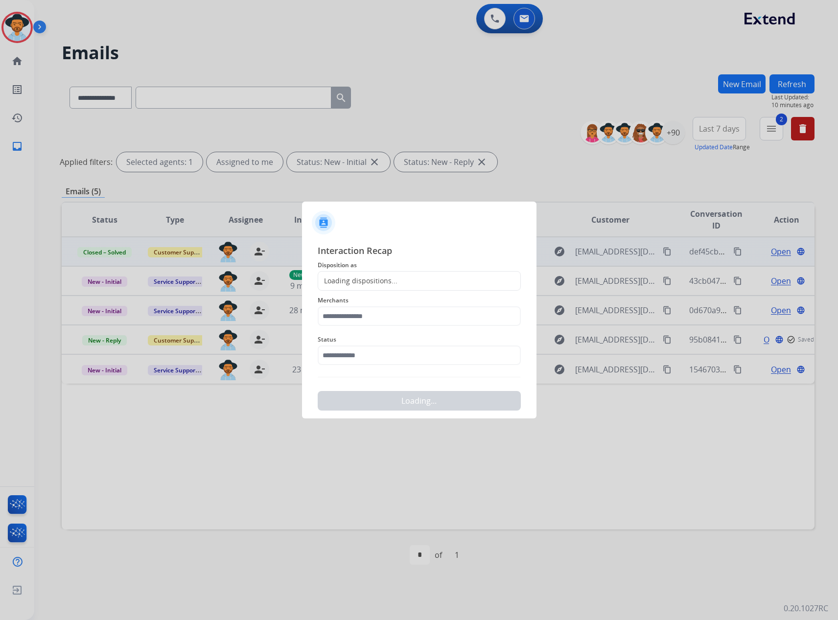
click at [349, 275] on div "Loading dispositions..." at bounding box center [419, 281] width 203 height 20
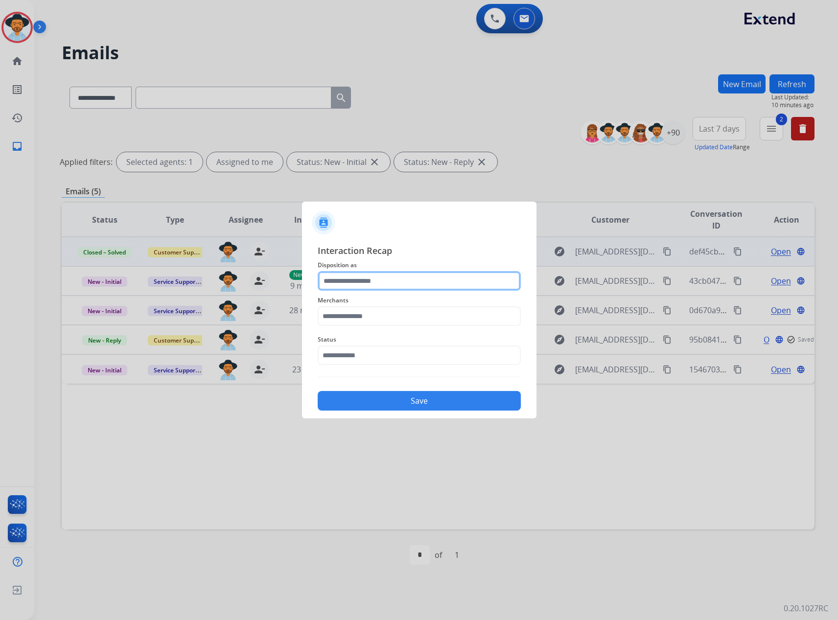
click at [354, 276] on input "text" at bounding box center [419, 281] width 203 height 20
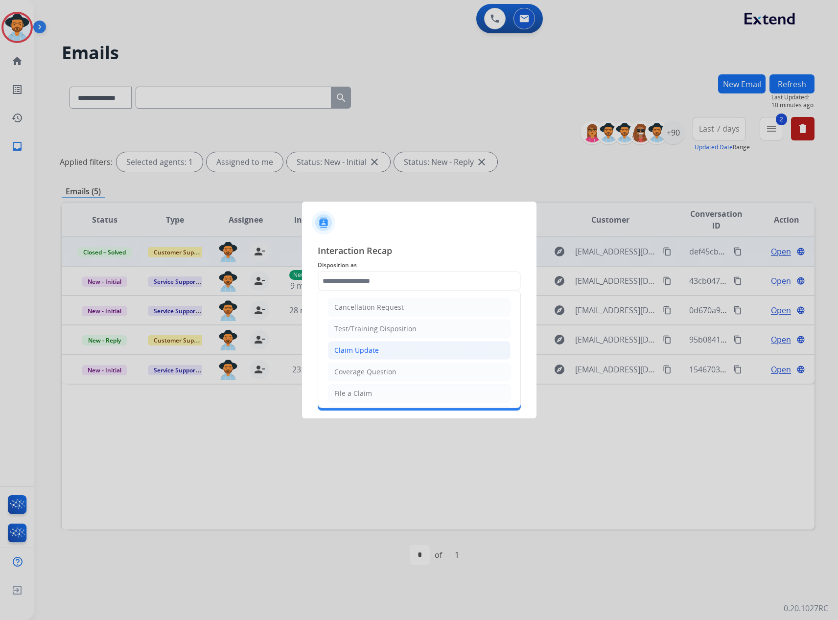
click at [355, 348] on div "Claim Update" at bounding box center [356, 350] width 45 height 10
type input "**********"
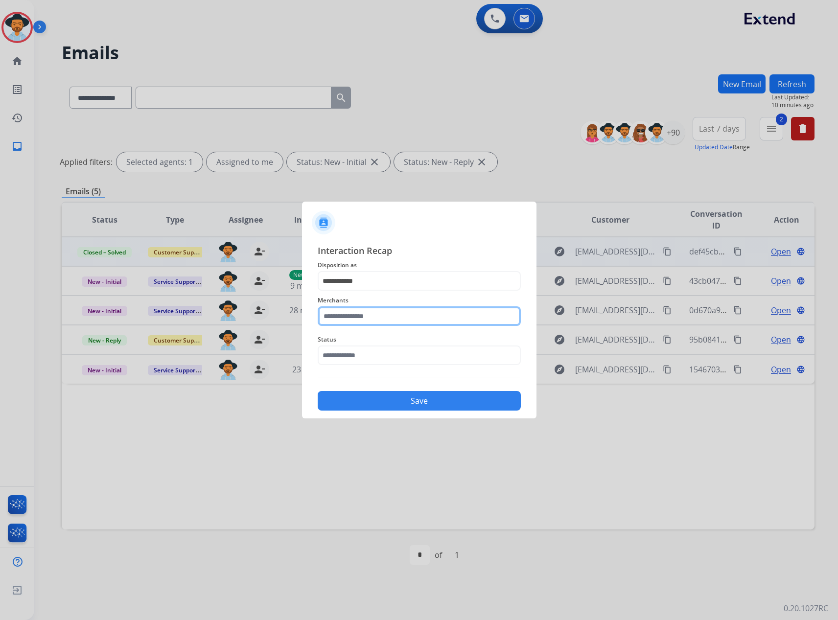
click at [380, 310] on input "text" at bounding box center [419, 316] width 203 height 20
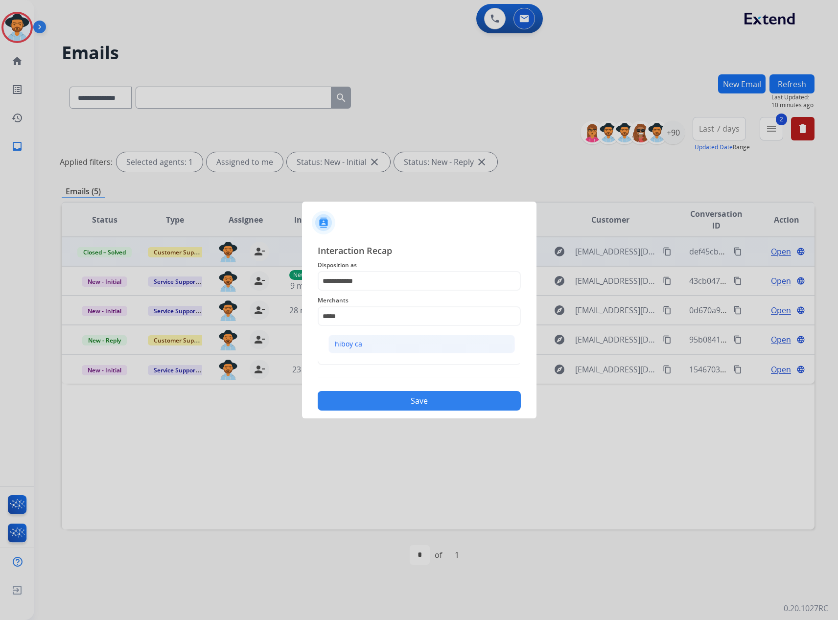
click at [352, 345] on div "hiboy ca" at bounding box center [348, 344] width 27 height 10
type input "********"
click at [352, 345] on span "Status" at bounding box center [419, 340] width 203 height 12
click at [369, 353] on input "text" at bounding box center [419, 355] width 203 height 20
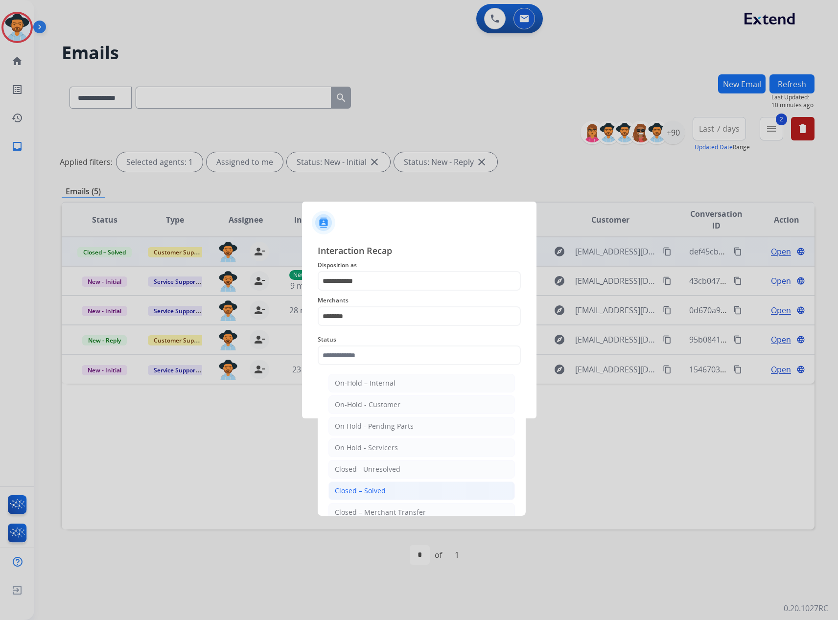
click at [367, 486] on div "Closed – Solved" at bounding box center [360, 491] width 51 height 10
type input "**********"
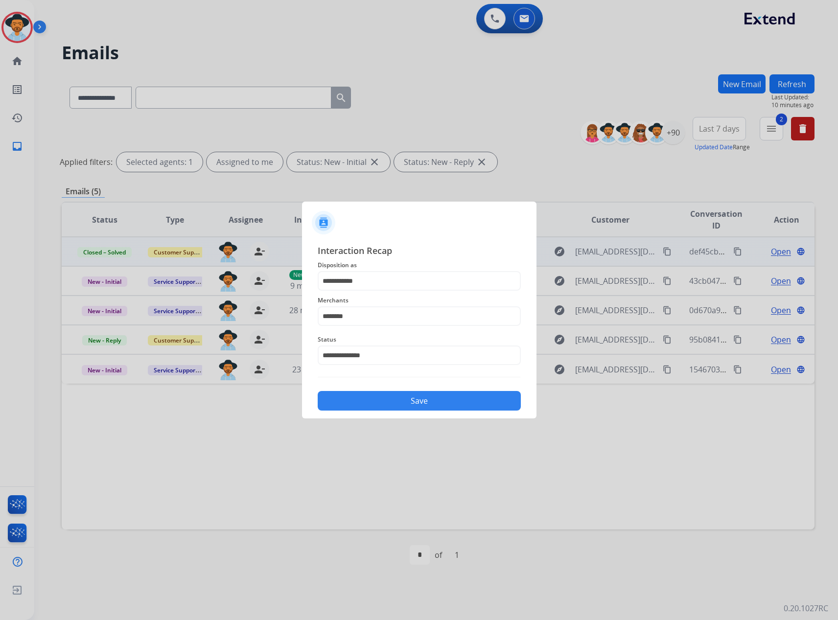
click at [397, 401] on button "Save" at bounding box center [419, 401] width 203 height 20
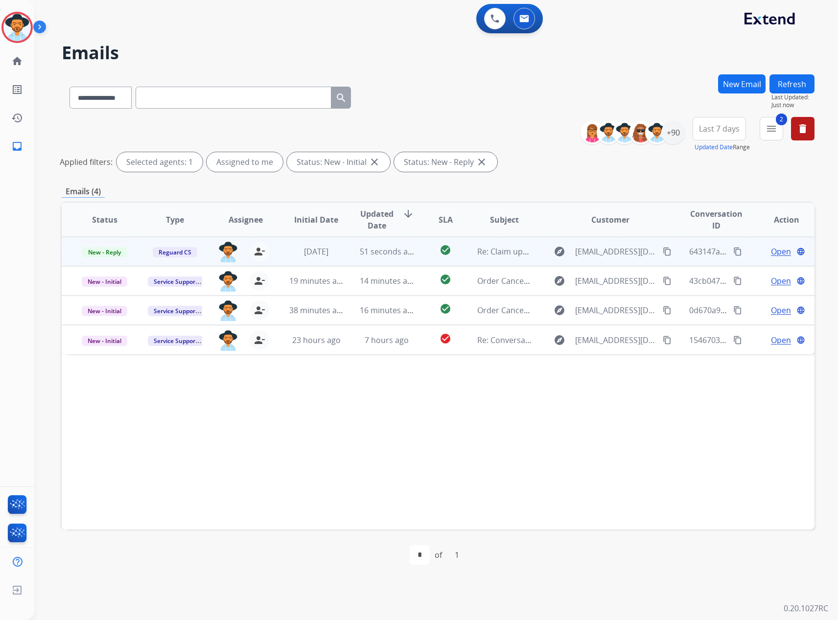
click at [780, 251] on span "Open" at bounding box center [781, 252] width 20 height 12
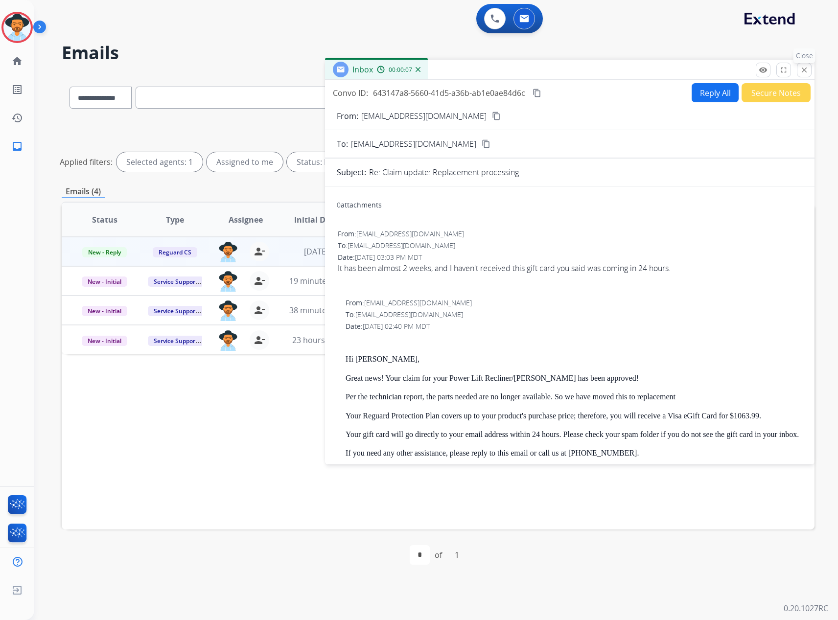
click at [801, 69] on mat-icon "close" at bounding box center [803, 70] width 9 height 9
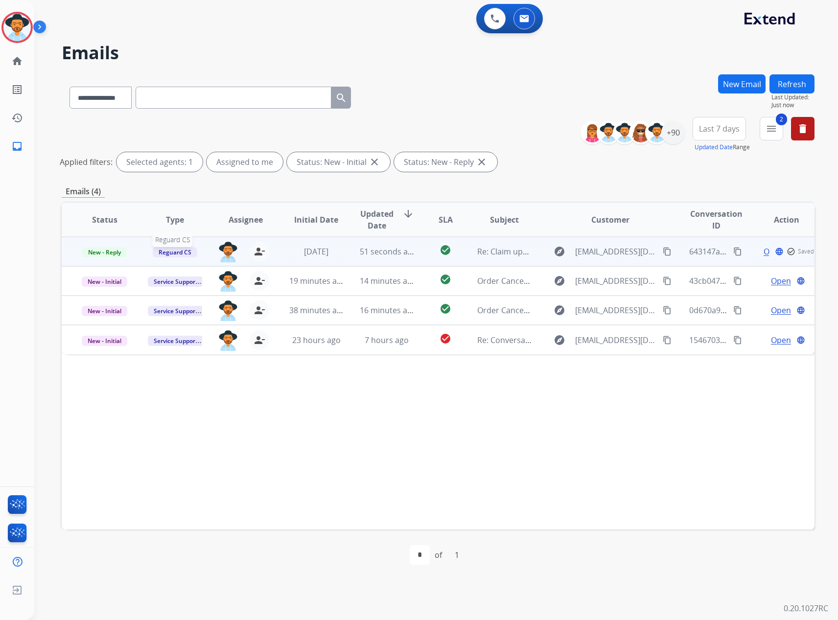
click at [179, 255] on span "Reguard CS" at bounding box center [175, 252] width 45 height 10
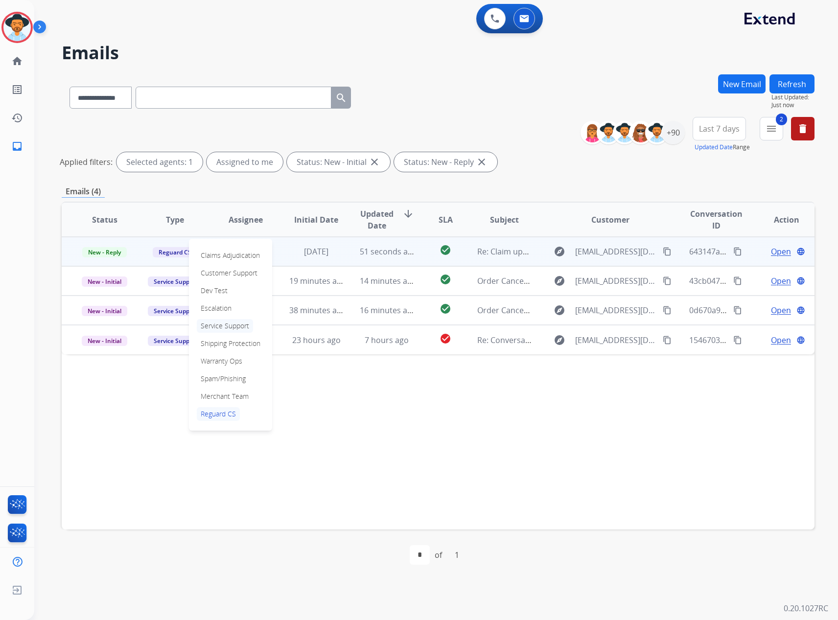
click at [217, 323] on p "Service Support" at bounding box center [225, 326] width 56 height 14
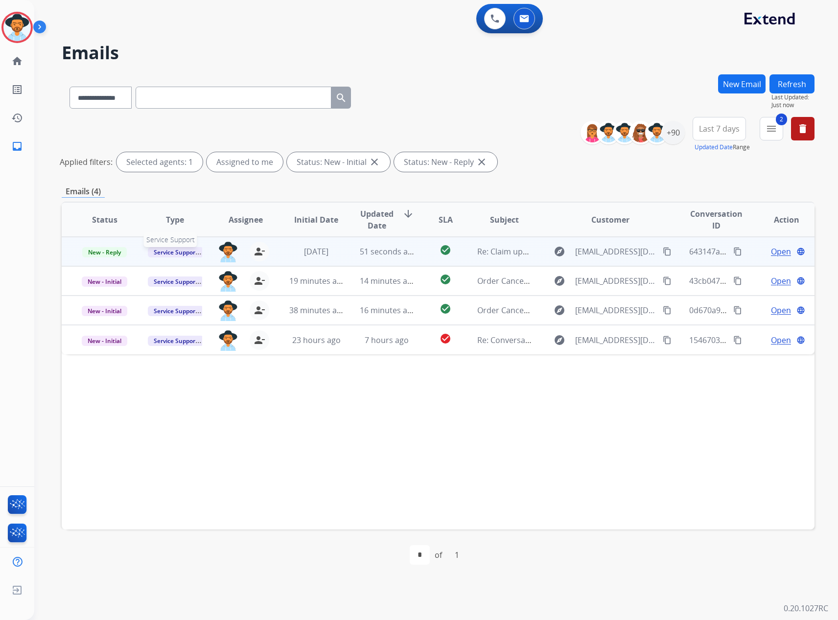
click at [188, 254] on span "Service Support" at bounding box center [176, 252] width 56 height 10
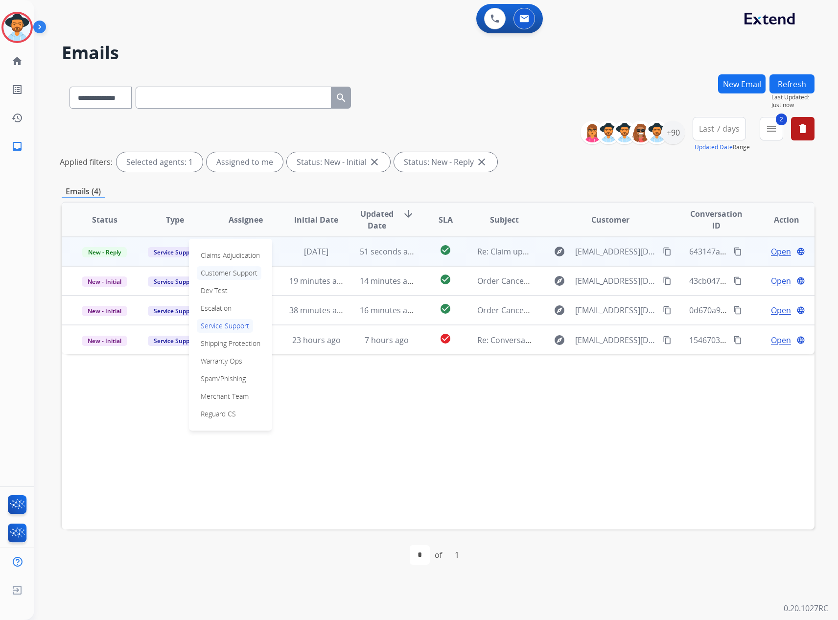
click at [233, 266] on p "Customer Support" at bounding box center [229, 273] width 65 height 14
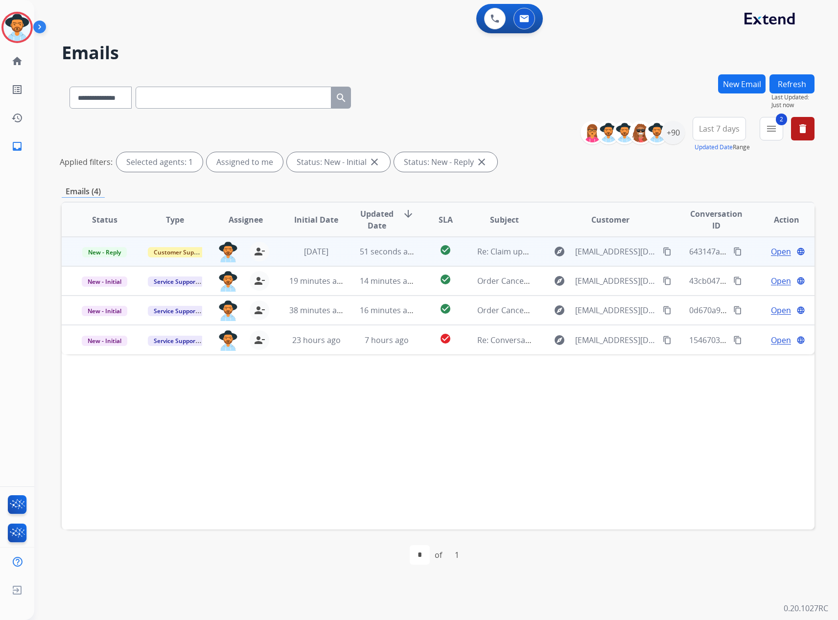
click at [800, 79] on button "Refresh" at bounding box center [791, 83] width 45 height 19
click at [772, 255] on span "Open" at bounding box center [781, 252] width 20 height 12
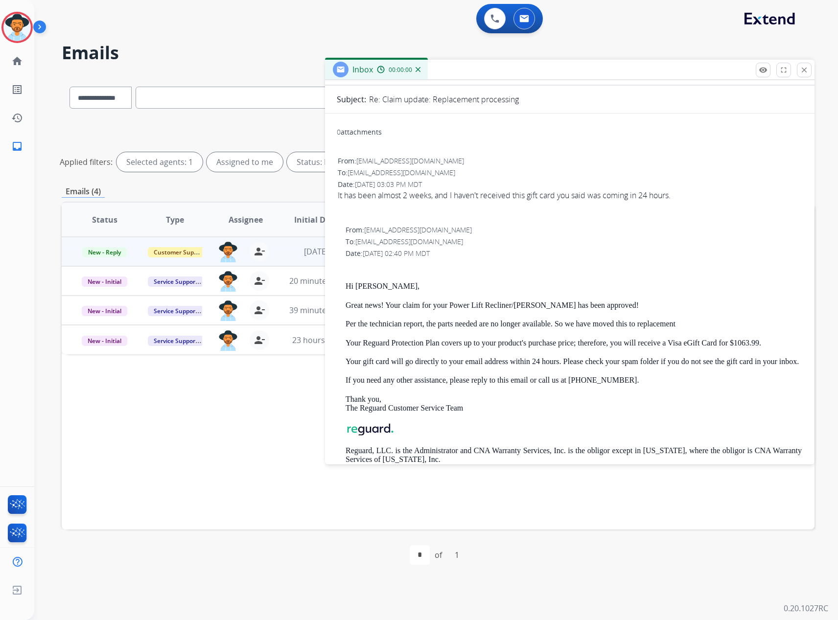
scroll to position [134, 0]
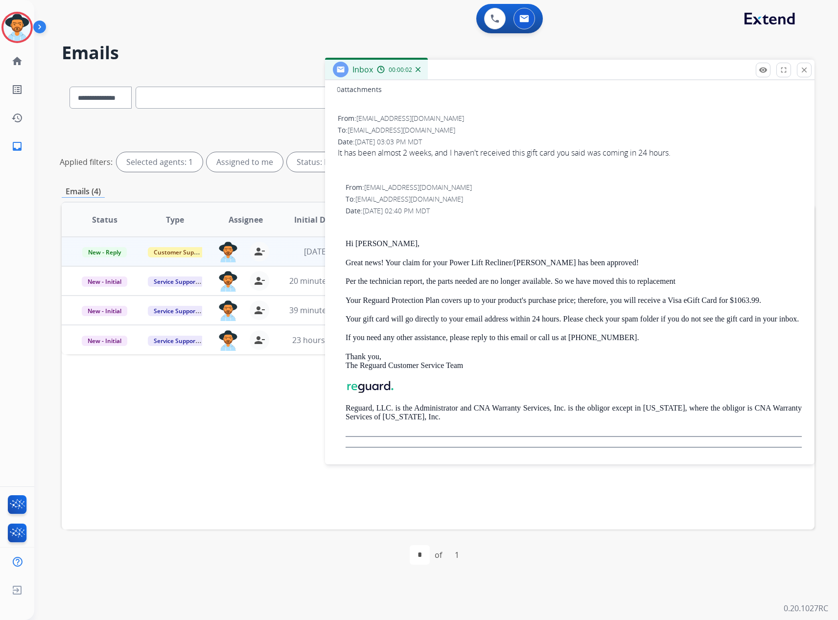
click at [388, 194] on span "egrangeriii@gmail.com" at bounding box center [409, 198] width 108 height 9
drag, startPoint x: 375, startPoint y: 183, endPoint x: 358, endPoint y: 184, distance: 16.7
click at [358, 194] on div "To: egrangeriii@gmail.com" at bounding box center [573, 199] width 456 height 10
copy span "egrangeriii@gmail.com"
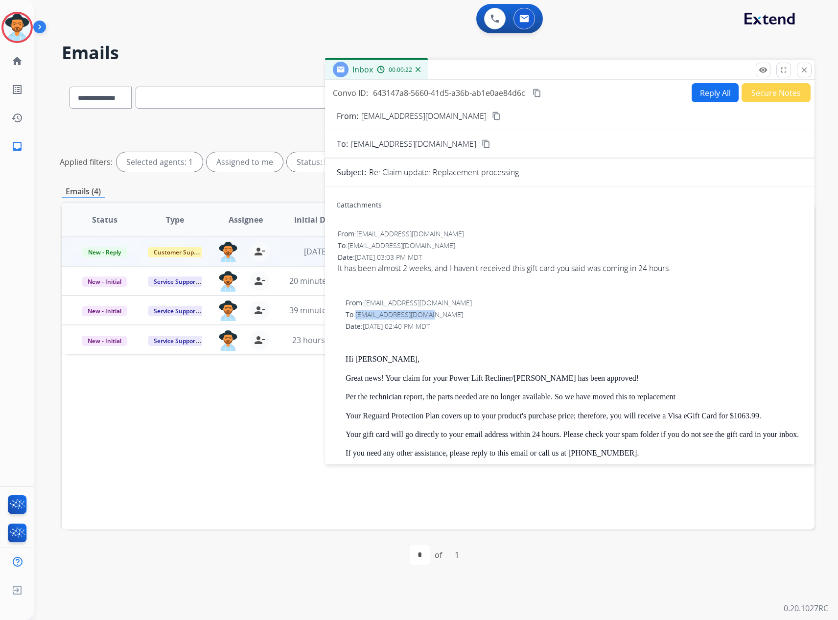
drag, startPoint x: 801, startPoint y: 71, endPoint x: 788, endPoint y: 70, distance: 13.2
click at [801, 71] on mat-icon "close" at bounding box center [803, 70] width 9 height 9
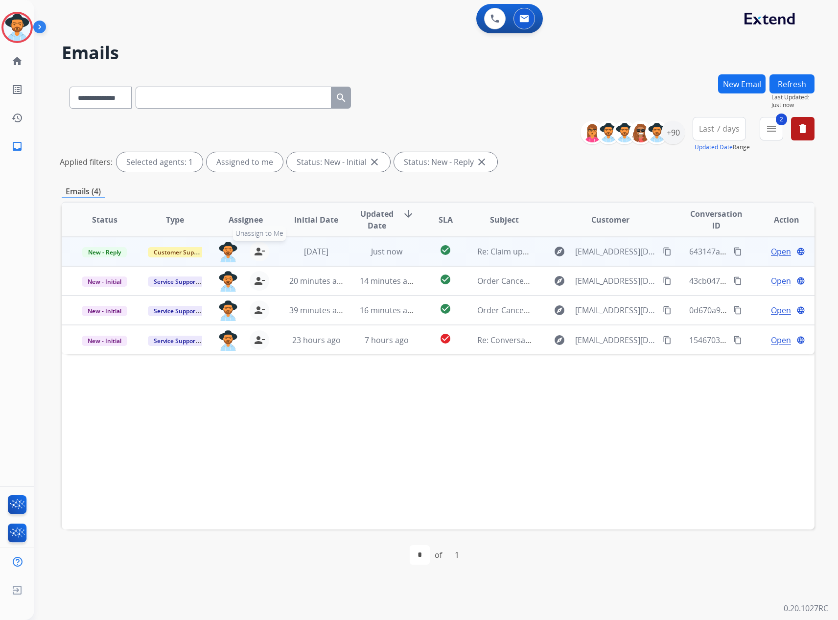
click at [258, 253] on mat-icon "person_remove" at bounding box center [259, 252] width 12 height 12
click at [776, 82] on button "Refresh" at bounding box center [791, 83] width 45 height 19
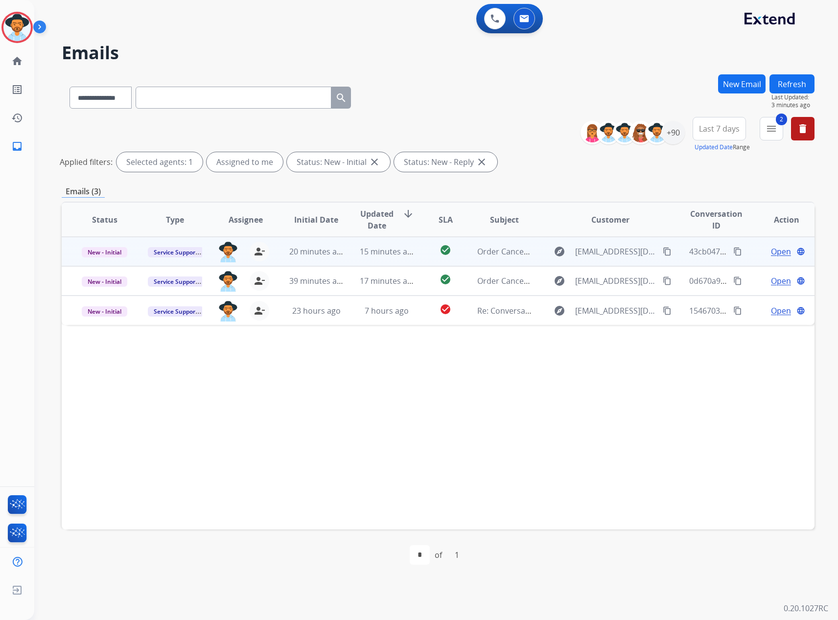
click at [771, 248] on span "Open" at bounding box center [781, 252] width 20 height 12
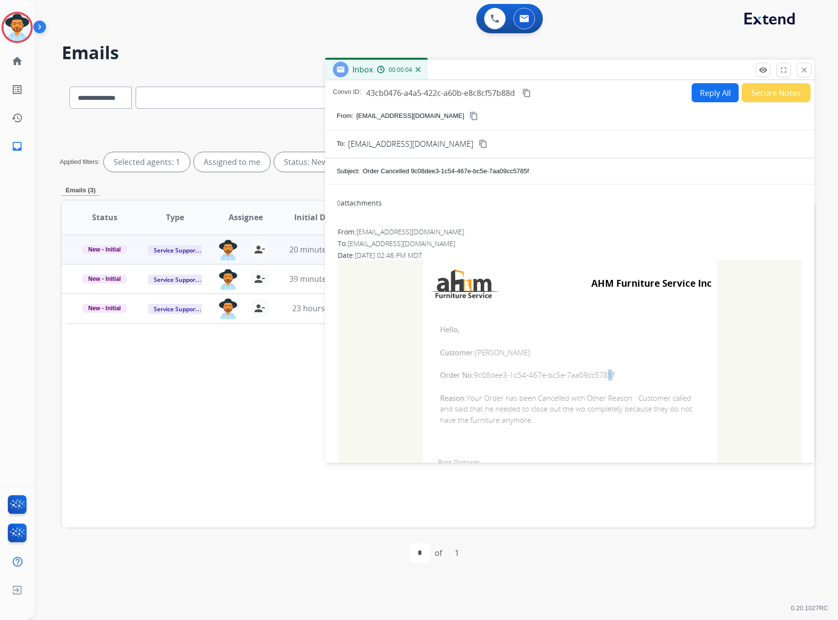
click at [602, 375] on span "Order No: 9c08dee3-1c54-467e-bc5e-7aa09cc5785f" at bounding box center [569, 374] width 259 height 11
drag, startPoint x: 608, startPoint y: 373, endPoint x: 471, endPoint y: 376, distance: 137.0
click at [471, 376] on span "Order No: 9c08dee3-1c54-467e-bc5e-7aa09cc5785f" at bounding box center [569, 374] width 259 height 11
copy span "9c08dee3-1c54-467e-bc5e-7aa09cc5785f"
drag, startPoint x: 563, startPoint y: 422, endPoint x: 467, endPoint y: 395, distance: 99.6
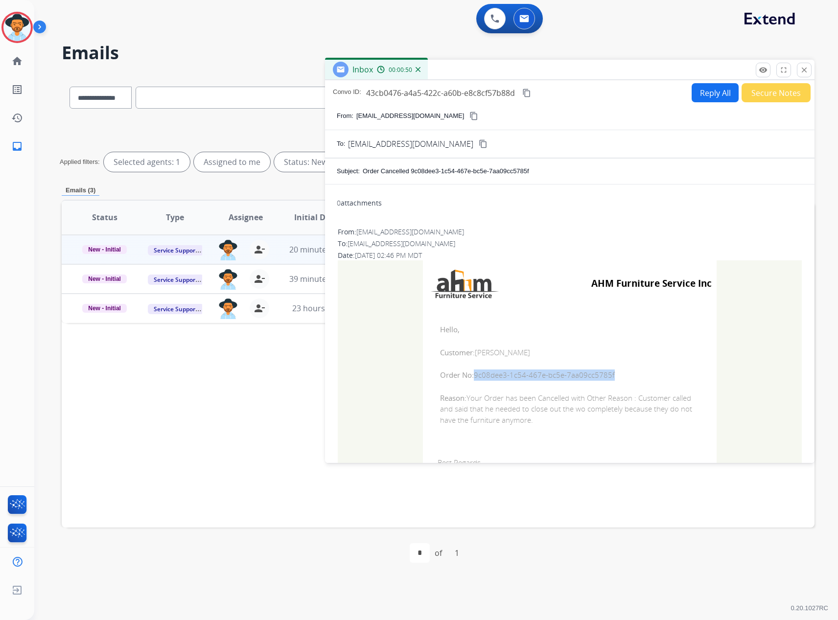
click at [467, 395] on span "Reason: Your Order has been Cancelled with Other Reason : Customer called and s…" at bounding box center [569, 408] width 259 height 33
copy span "Your Order has been Cancelled with Other Reason : Customer called and said that…"
drag, startPoint x: 796, startPoint y: 69, endPoint x: 790, endPoint y: 70, distance: 6.9
click at [796, 69] on button "close Close" at bounding box center [803, 70] width 15 height 15
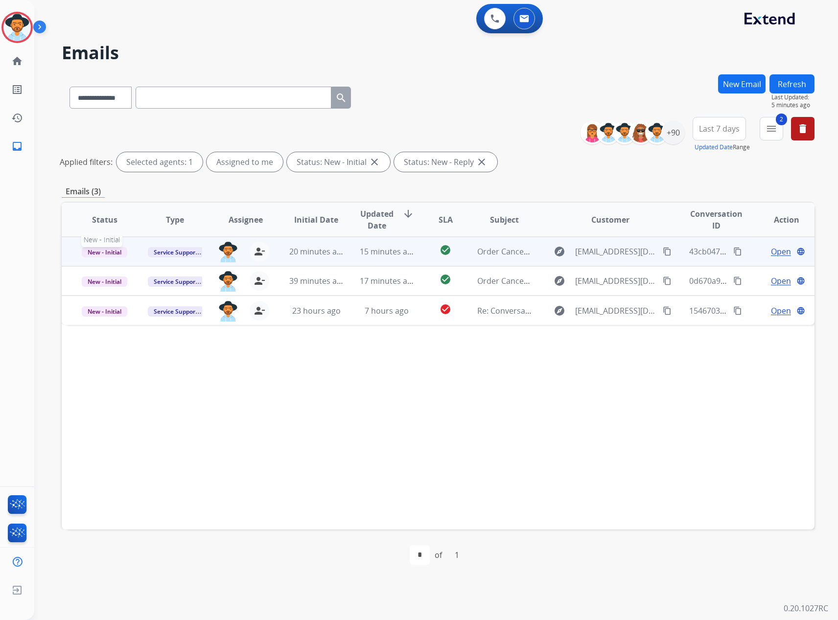
click at [98, 254] on span "New - Initial" at bounding box center [104, 252] width 45 height 10
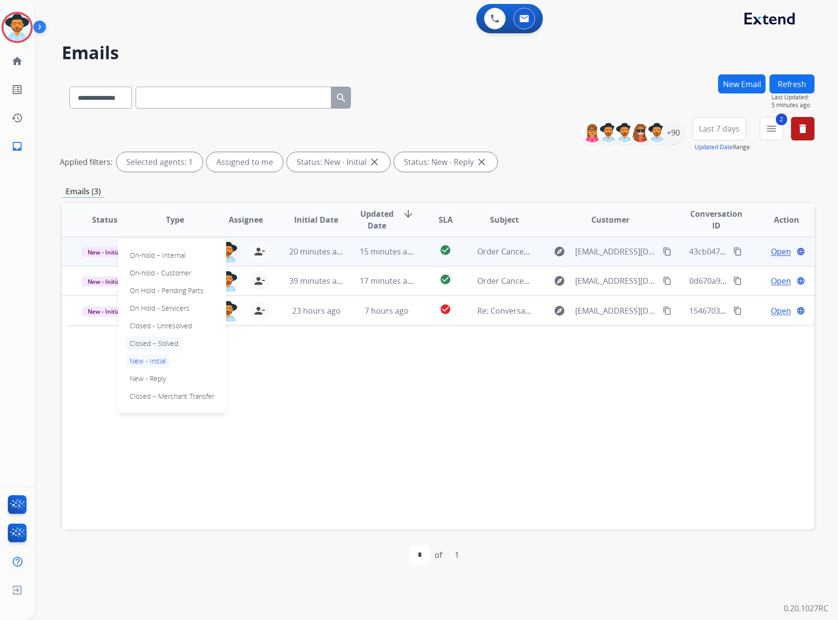
click at [152, 345] on p "Closed – Solved" at bounding box center [154, 344] width 56 height 14
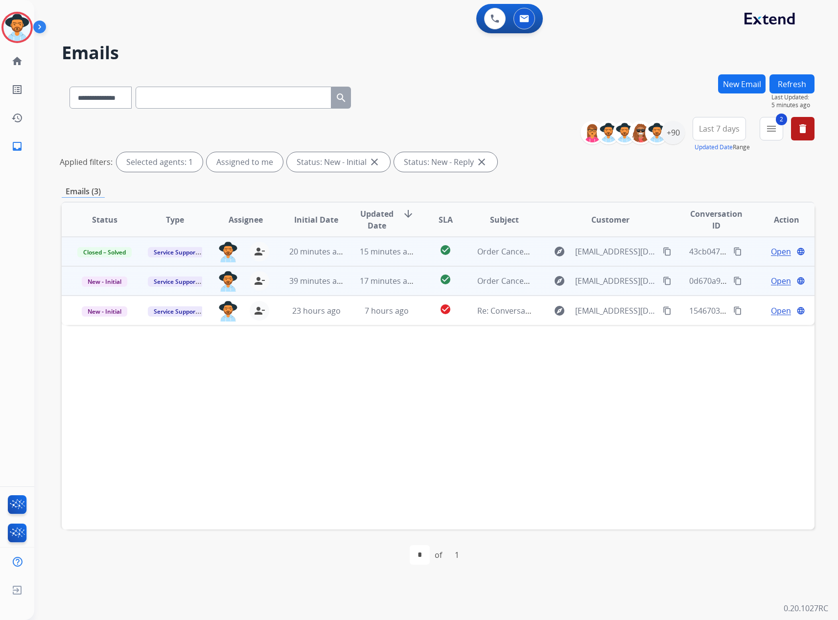
click at [771, 281] on span "Open" at bounding box center [781, 281] width 20 height 12
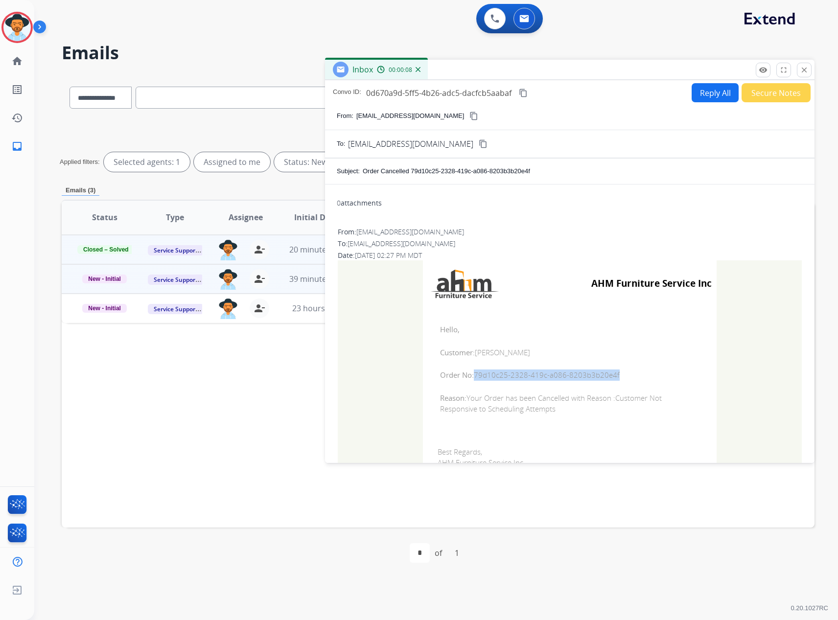
drag, startPoint x: 617, startPoint y: 376, endPoint x: 471, endPoint y: 376, distance: 145.8
click at [471, 376] on span "Order No: 79d10c25-2328-419c-a086-8203b3b20e4f" at bounding box center [569, 374] width 259 height 11
copy span "79d10c25-2328-419c-a086-8203b3b20e4f"
drag, startPoint x: 560, startPoint y: 409, endPoint x: 467, endPoint y: 399, distance: 94.0
click at [467, 399] on span "Reason: Your Order has been Cancelled with Reason :Customer Not Responsive to S…" at bounding box center [569, 403] width 259 height 22
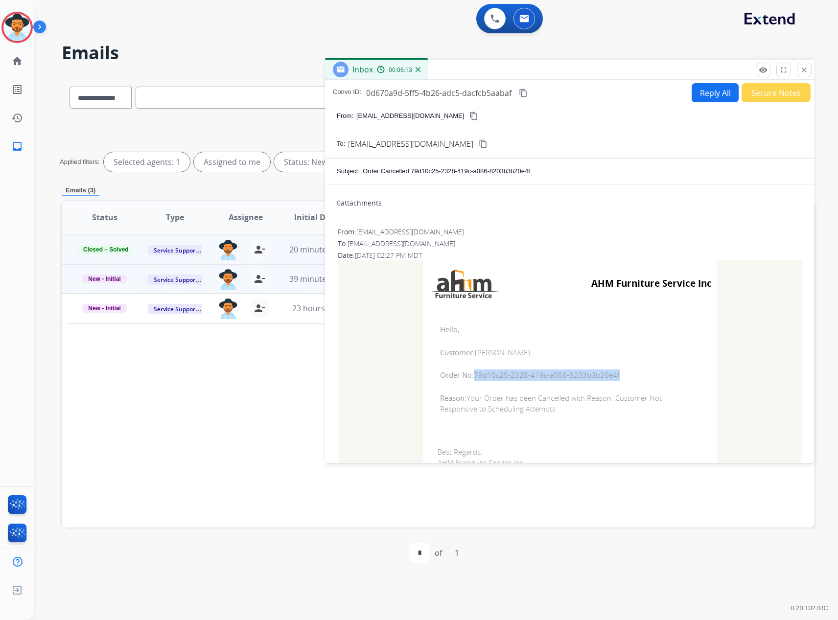
copy span "Your Order has been Cancelled with Reason :Customer Not Responsive to Schedulin…"
click at [805, 70] on mat-icon "close" at bounding box center [803, 70] width 9 height 9
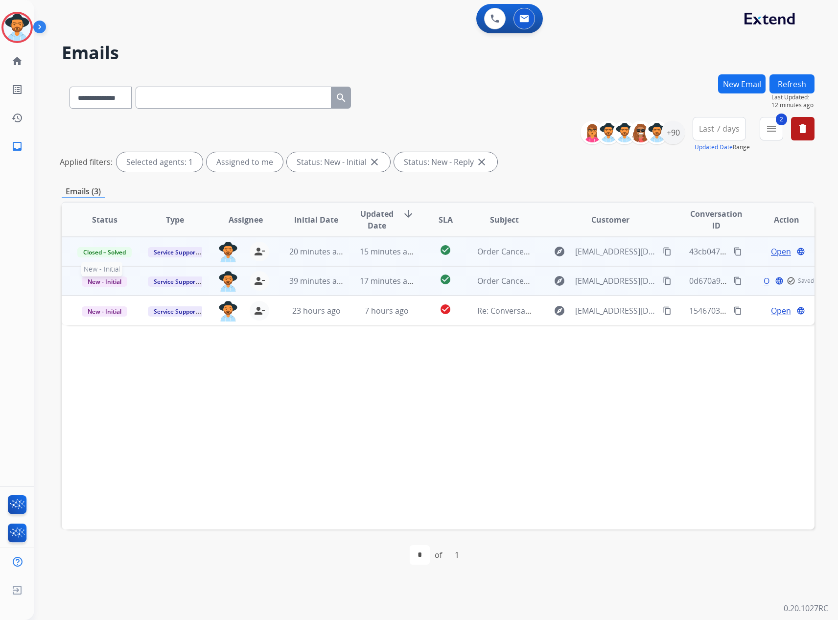
click at [109, 278] on span "New - Initial" at bounding box center [104, 281] width 45 height 10
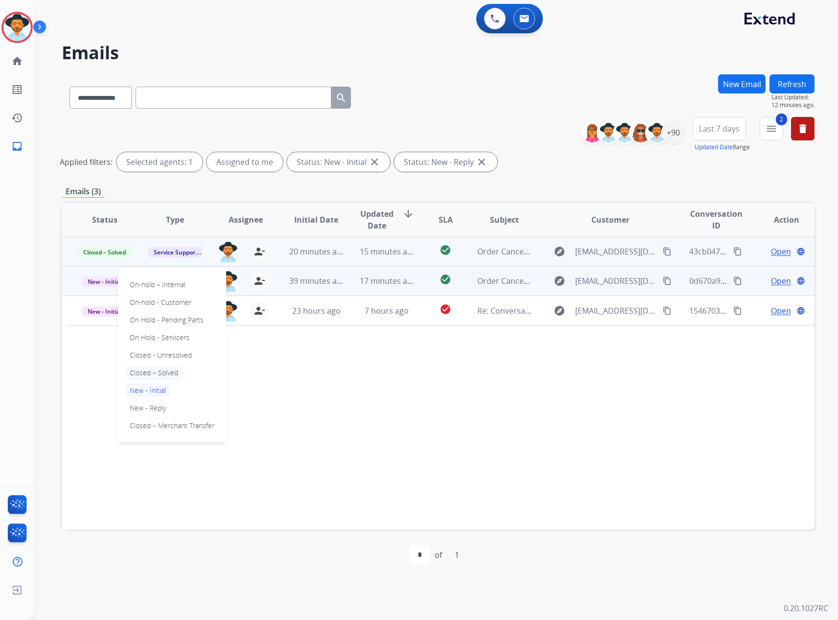
click at [158, 371] on p "Closed – Solved" at bounding box center [154, 373] width 56 height 14
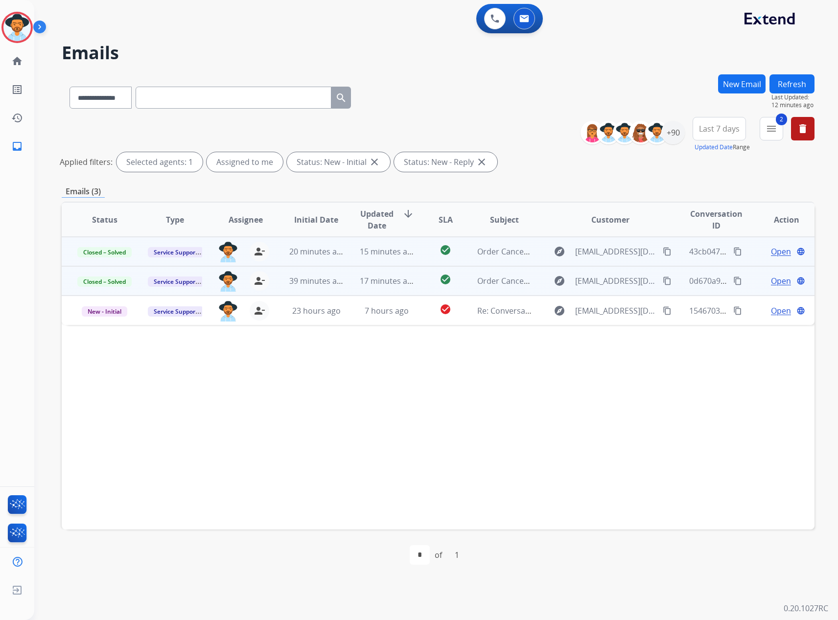
click at [800, 79] on button "Refresh" at bounding box center [791, 83] width 45 height 19
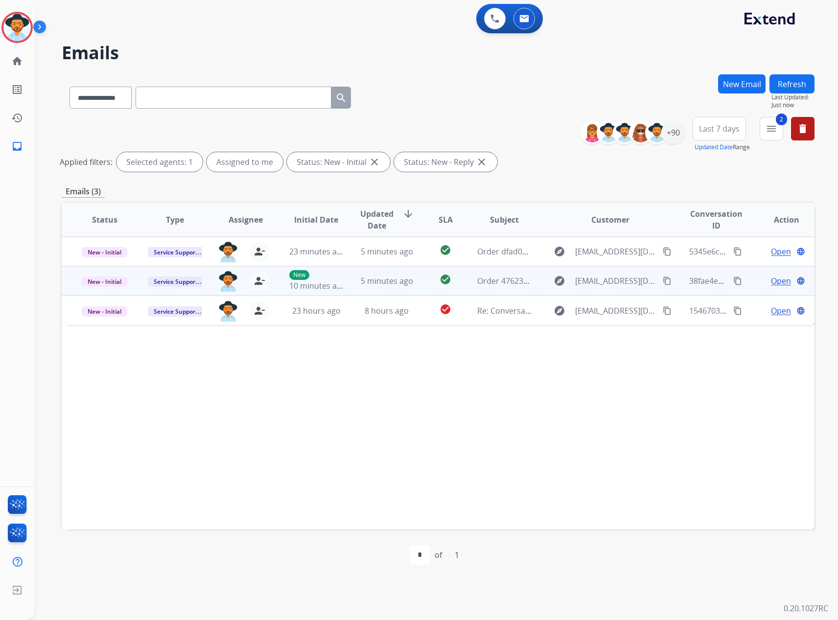
click at [772, 282] on span "Open" at bounding box center [781, 281] width 20 height 12
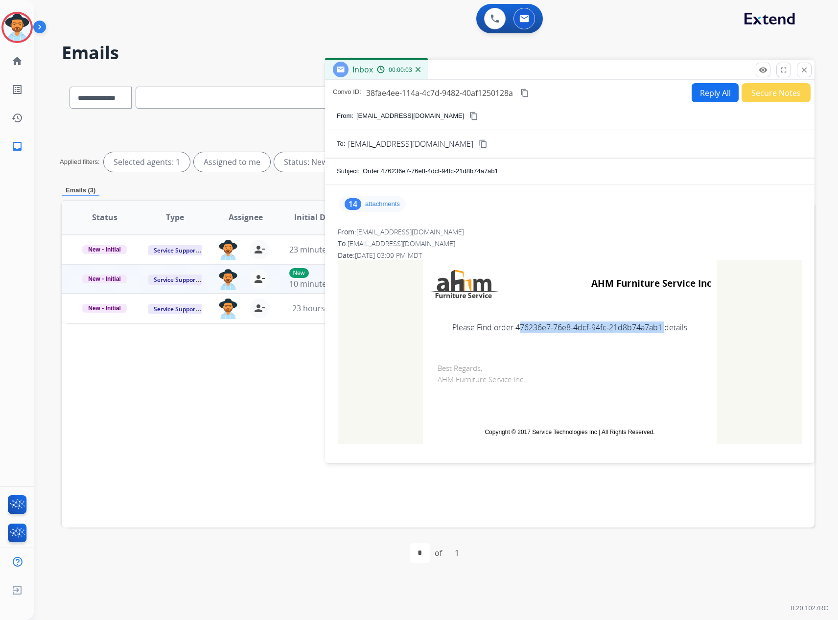
drag, startPoint x: 658, startPoint y: 326, endPoint x: 511, endPoint y: 328, distance: 146.8
click at [511, 328] on td "Please Find order 476236e7-76e8-4dcf-94fc-21d8b74a7ab1 details" at bounding box center [570, 327] width 294 height 41
click at [803, 67] on mat-icon "close" at bounding box center [803, 70] width 9 height 9
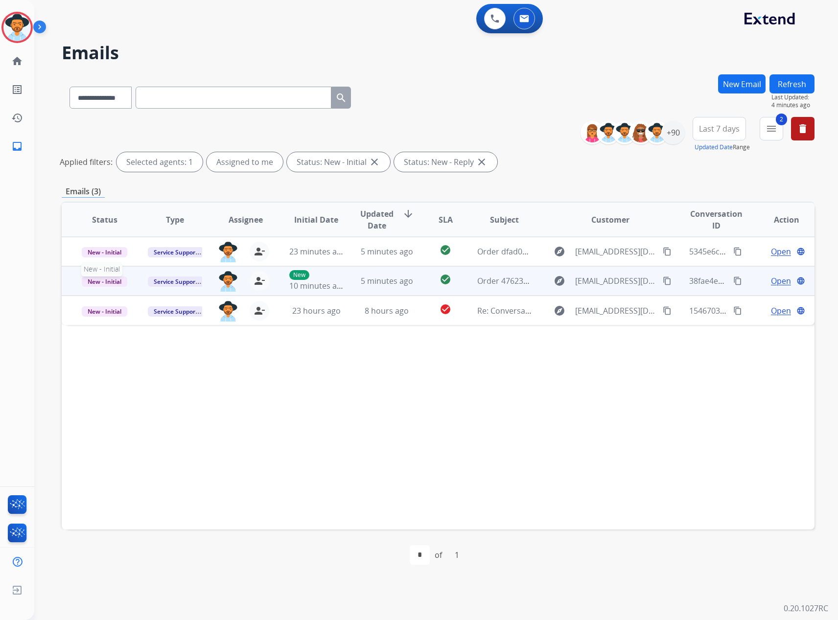
click at [100, 282] on span "New - Initial" at bounding box center [104, 281] width 45 height 10
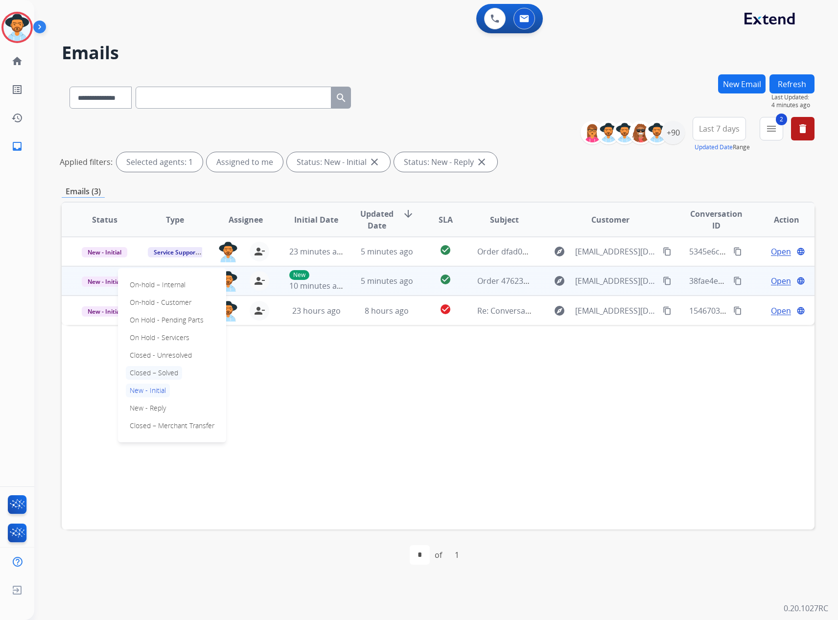
click at [165, 369] on p "Closed – Solved" at bounding box center [154, 373] width 56 height 14
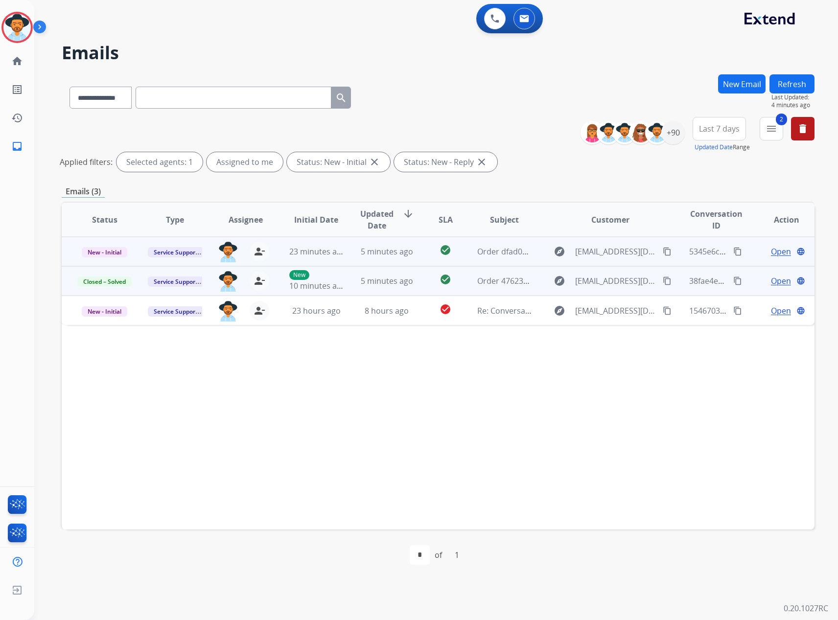
click at [771, 251] on span "Open" at bounding box center [781, 252] width 20 height 12
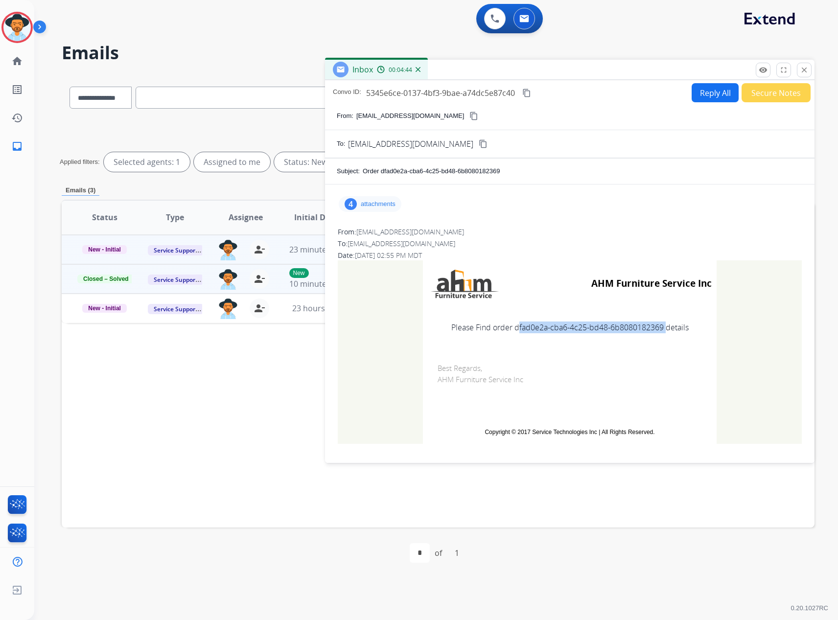
drag, startPoint x: 658, startPoint y: 332, endPoint x: 513, endPoint y: 334, distance: 144.8
click at [513, 334] on td "Please Find order dfad0e2a-cba6-4c25-bd48-6b8080182369 details" at bounding box center [570, 327] width 294 height 41
drag, startPoint x: 535, startPoint y: 331, endPoint x: 656, endPoint y: 330, distance: 120.8
click at [658, 330] on td "Please Find order dfad0e2a-cba6-4c25-bd48-6b8080182369 details" at bounding box center [570, 327] width 294 height 41
click at [804, 68] on mat-icon "close" at bounding box center [803, 70] width 9 height 9
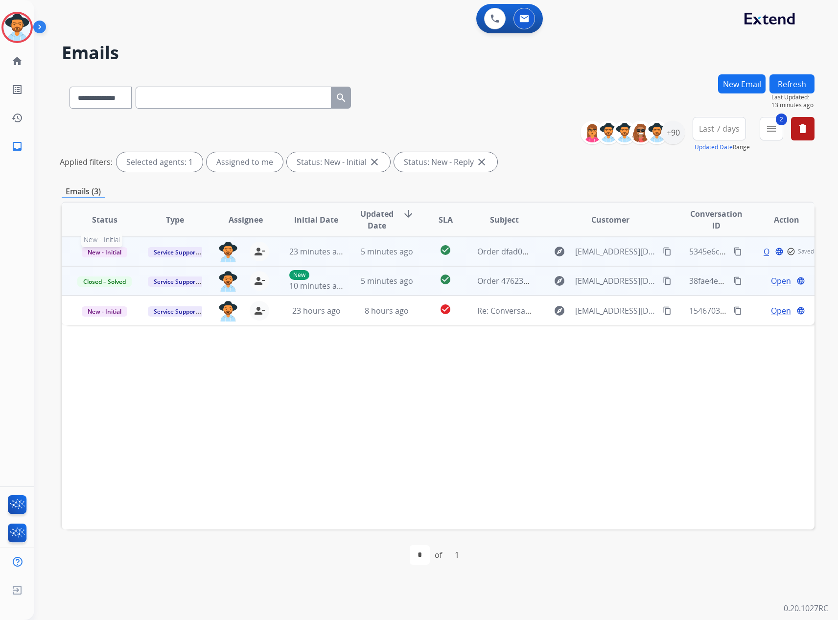
click at [103, 250] on span "New - Initial" at bounding box center [104, 252] width 45 height 10
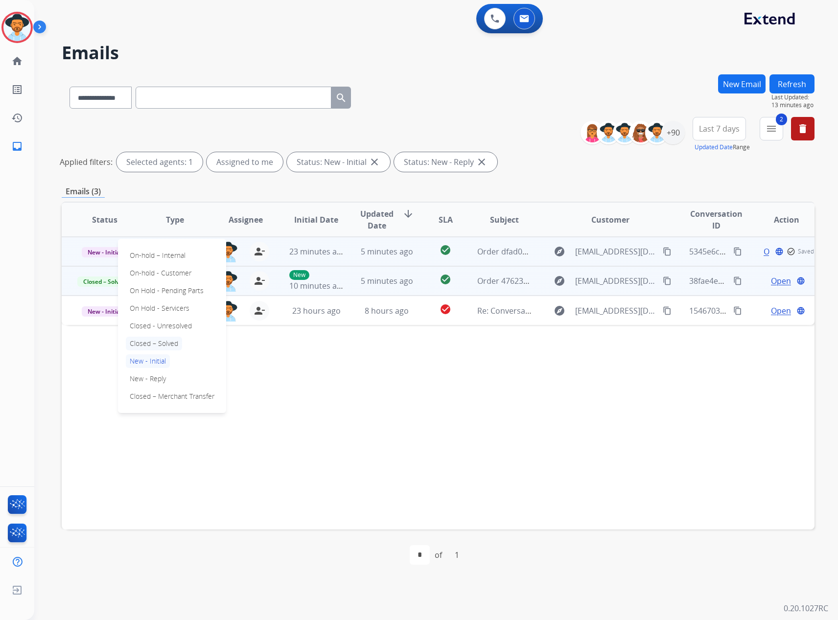
click at [152, 346] on p "Closed – Solved" at bounding box center [154, 344] width 56 height 14
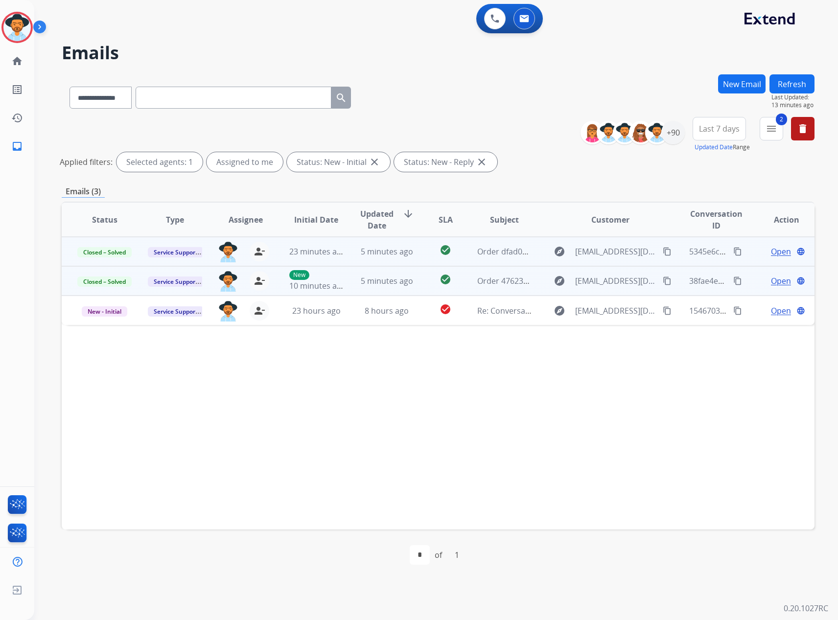
click at [802, 80] on button "Refresh" at bounding box center [791, 83] width 45 height 19
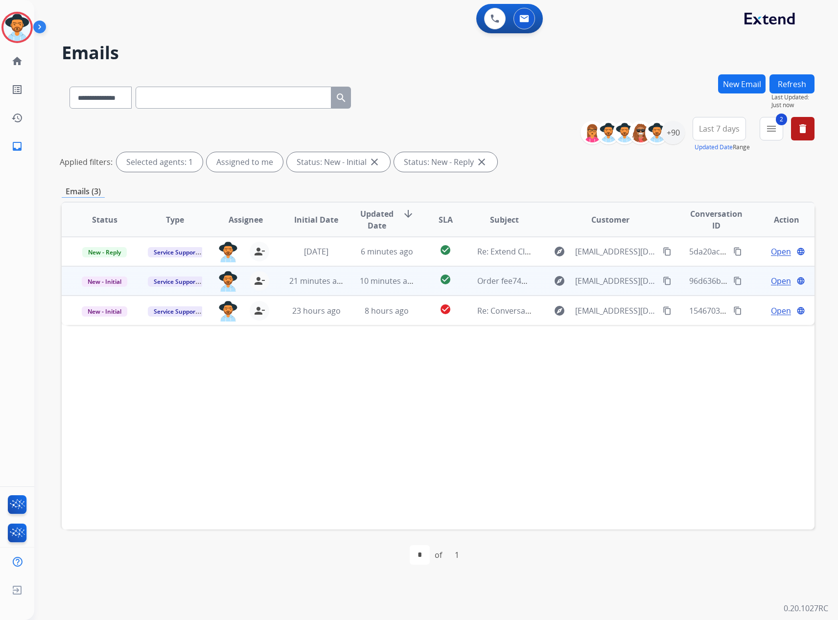
click at [762, 280] on div "Open language" at bounding box center [786, 281] width 54 height 12
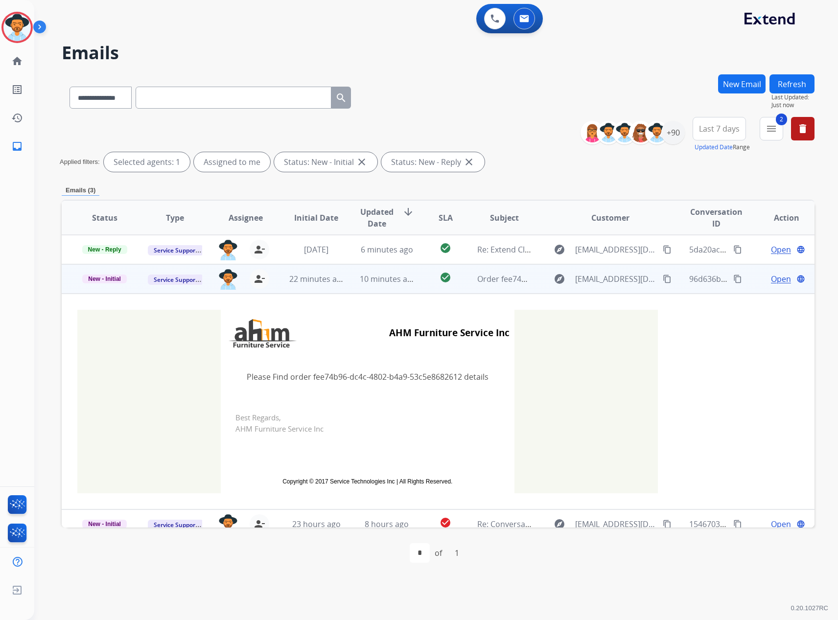
scroll to position [11, 0]
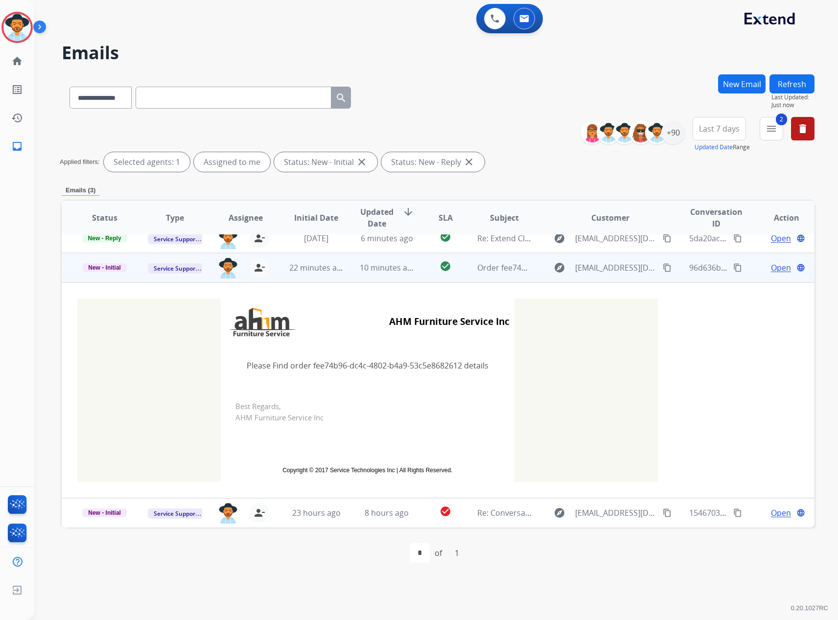
click at [775, 271] on span "Open" at bounding box center [781, 268] width 20 height 12
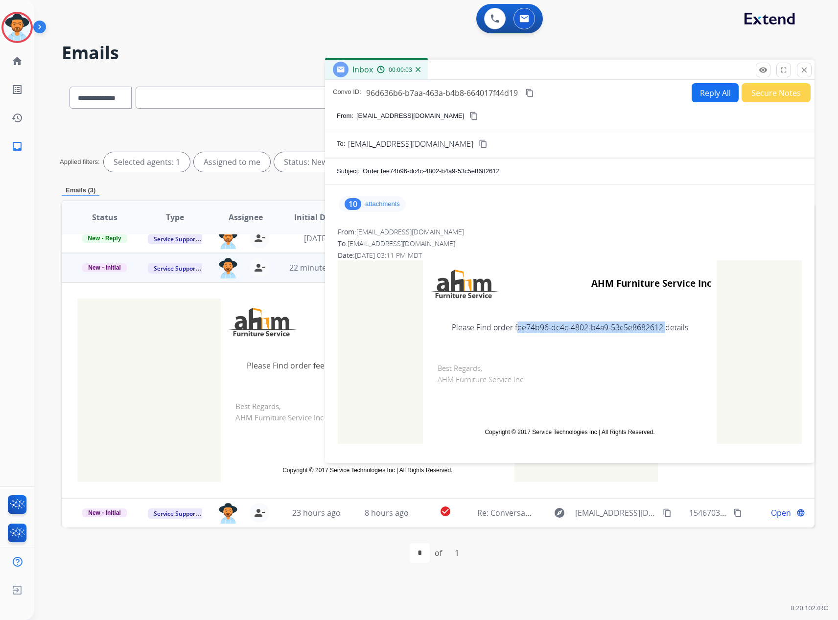
drag, startPoint x: 657, startPoint y: 328, endPoint x: 510, endPoint y: 329, distance: 147.3
click at [510, 329] on td "Please Find order fee74b96-dc4c-4802-b4a9-53c5e8682612 details" at bounding box center [570, 327] width 294 height 41
click at [807, 64] on button "close Close" at bounding box center [803, 70] width 15 height 15
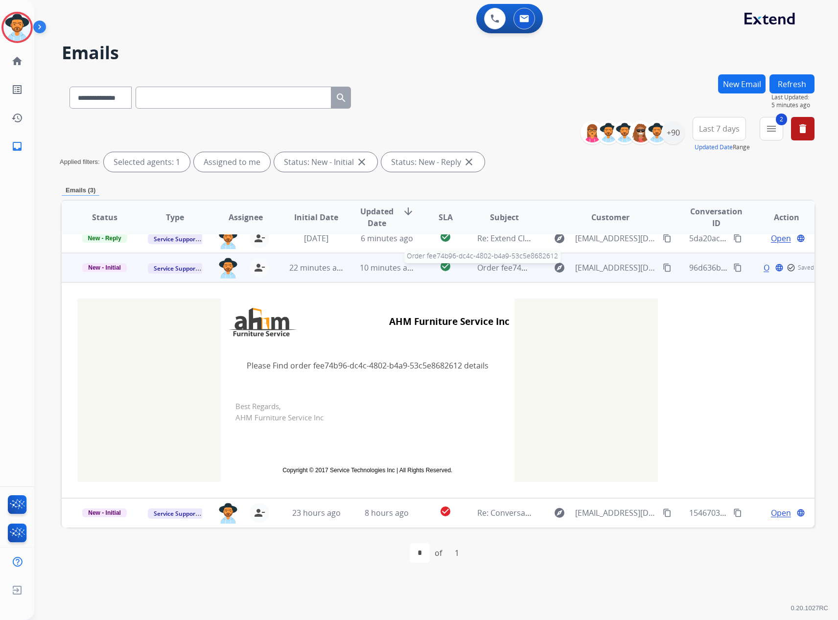
click at [485, 271] on span "Order fee74b96-dc4c-4802-b4a9-53c5e8682612" at bounding box center [563, 267] width 173 height 11
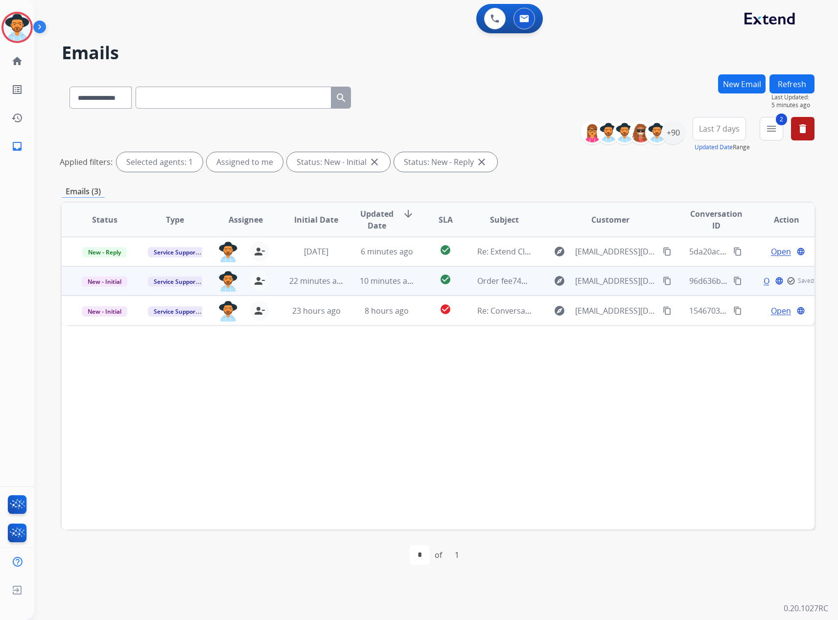
scroll to position [0, 0]
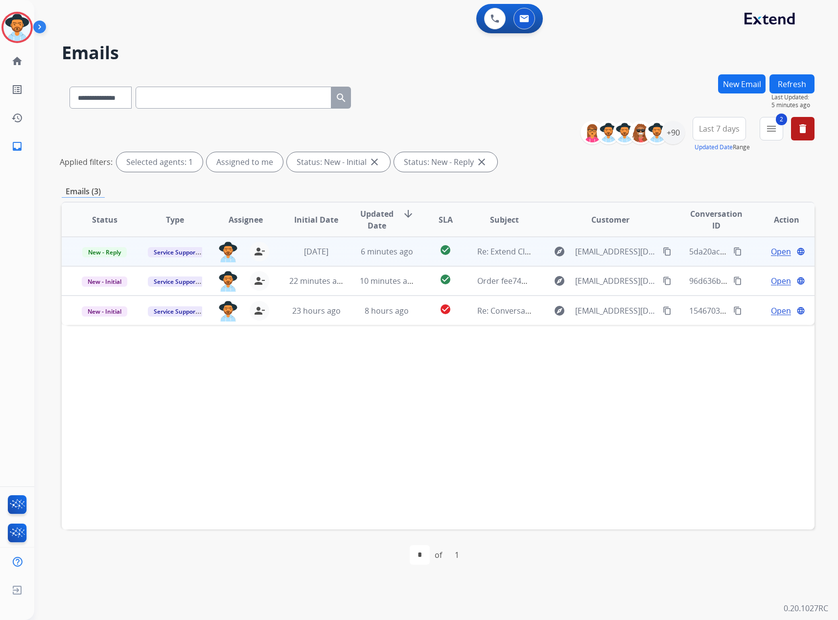
click at [772, 256] on span "Open" at bounding box center [781, 252] width 20 height 12
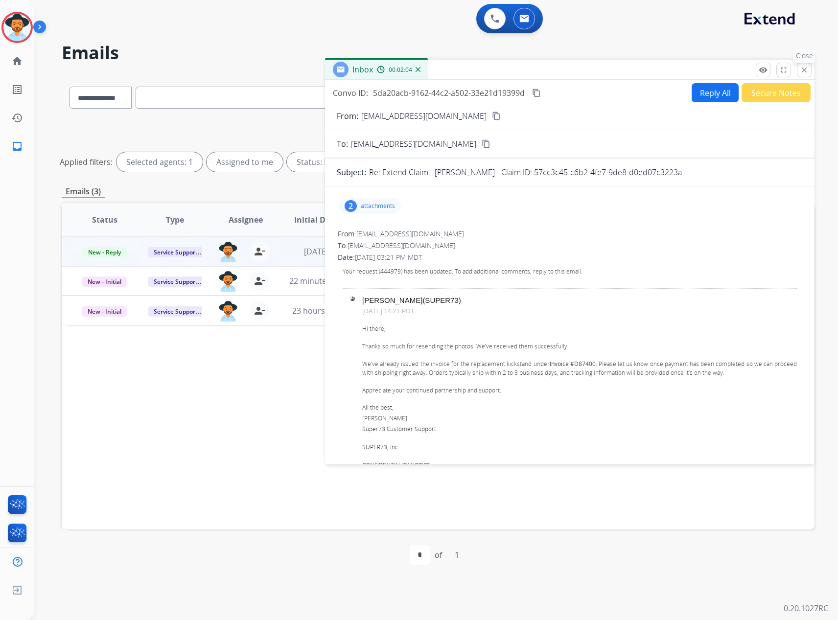
click at [805, 68] on mat-icon "close" at bounding box center [803, 70] width 9 height 9
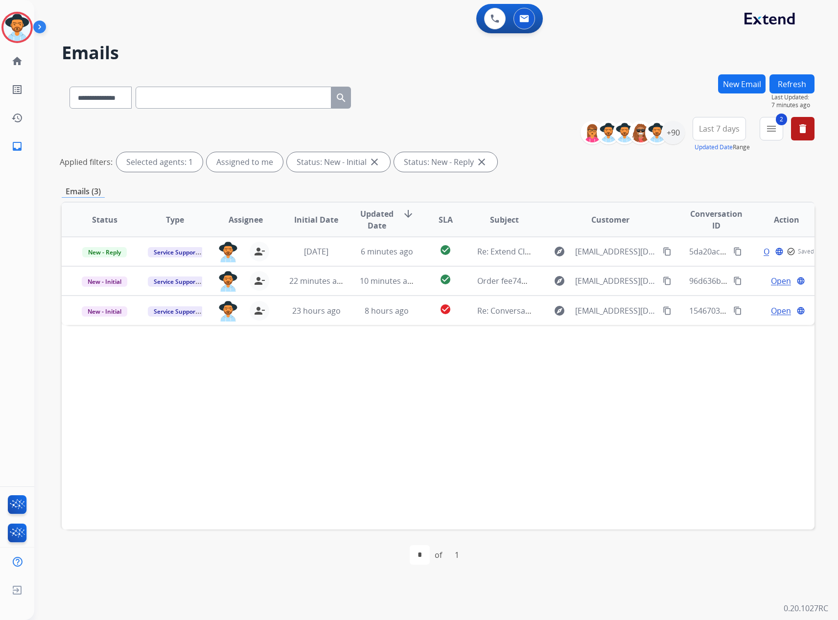
click at [792, 74] on button "Refresh" at bounding box center [791, 83] width 45 height 19
click at [673, 131] on div "+90" at bounding box center [672, 132] width 23 height 23
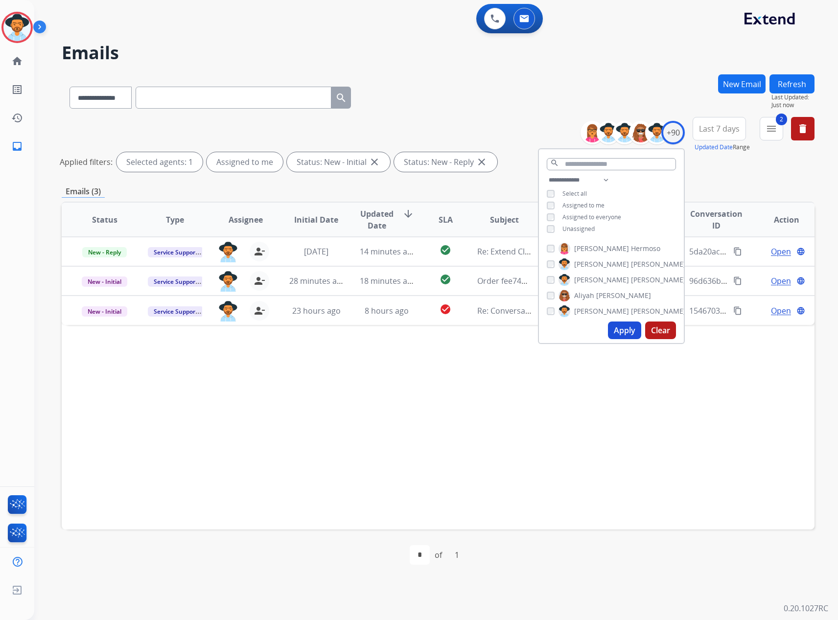
click at [577, 227] on span "Unassigned" at bounding box center [578, 229] width 32 height 8
click at [631, 322] on button "Apply" at bounding box center [624, 330] width 33 height 18
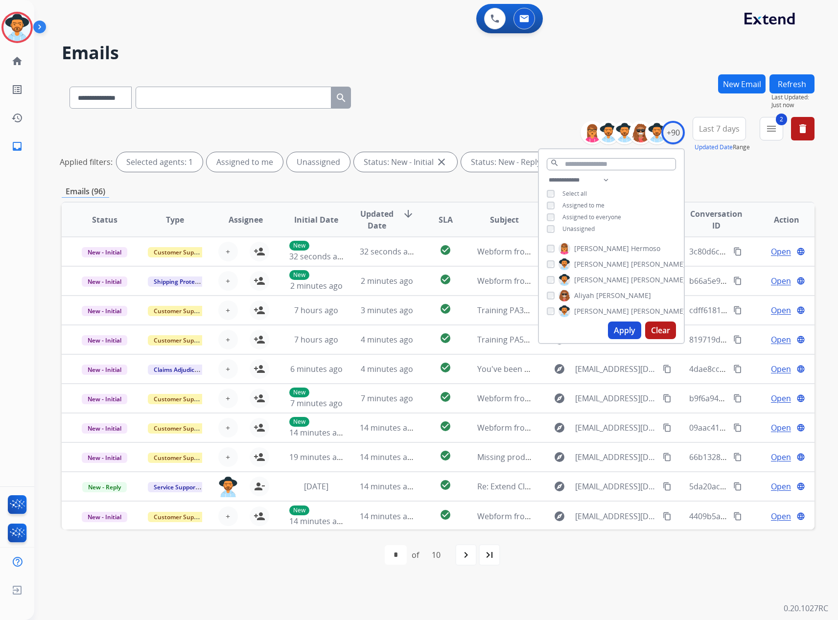
click at [444, 187] on div "Emails (96)" at bounding box center [438, 191] width 752 height 12
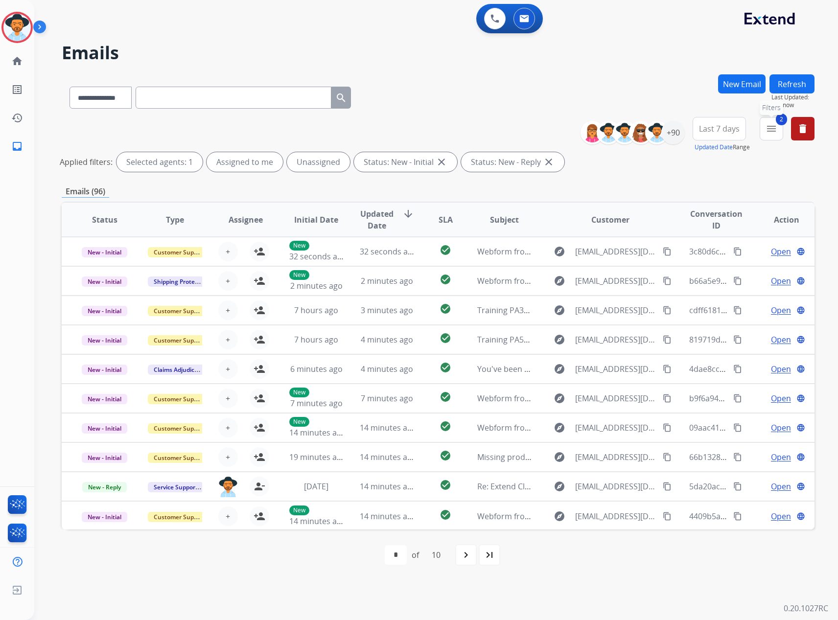
click at [768, 124] on mat-icon "menu" at bounding box center [771, 129] width 12 height 12
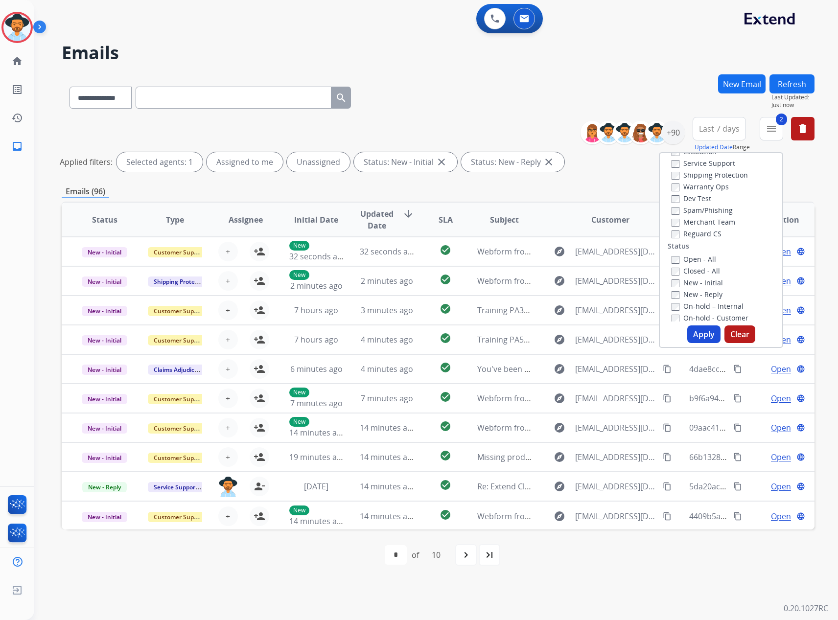
click at [703, 160] on label "Service Support" at bounding box center [703, 163] width 64 height 9
click at [701, 178] on label "Claims Adjudication" at bounding box center [709, 176] width 77 height 9
click at [703, 335] on button "Apply" at bounding box center [703, 334] width 33 height 18
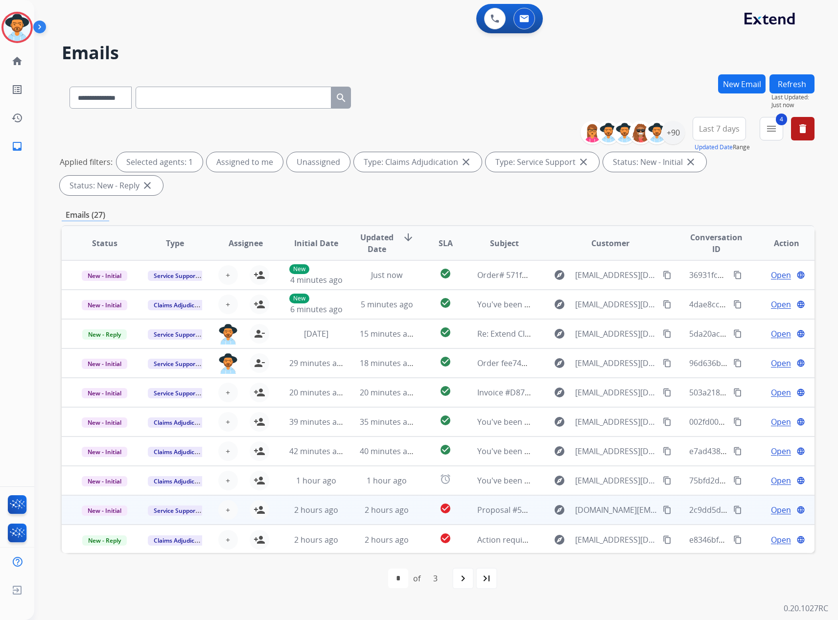
click at [776, 504] on span "Open" at bounding box center [781, 510] width 20 height 12
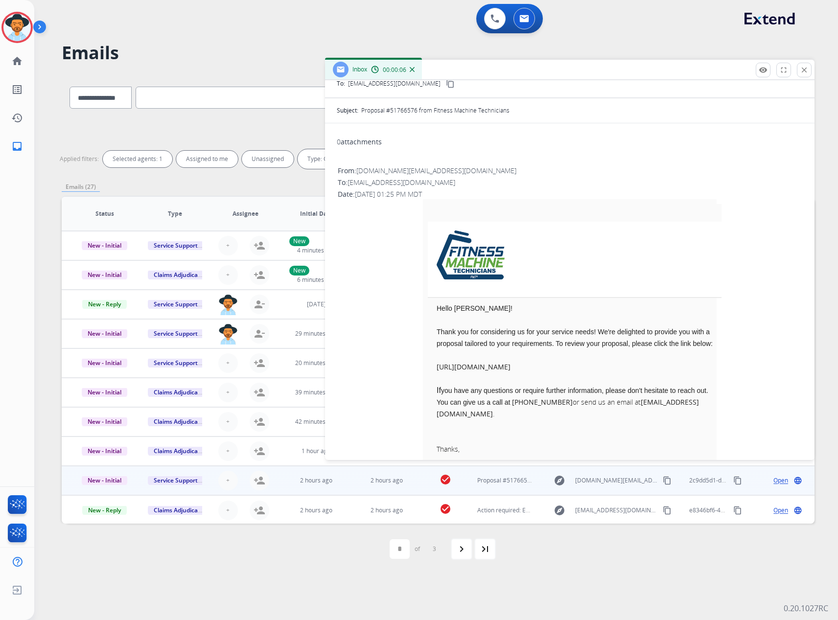
scroll to position [147, 0]
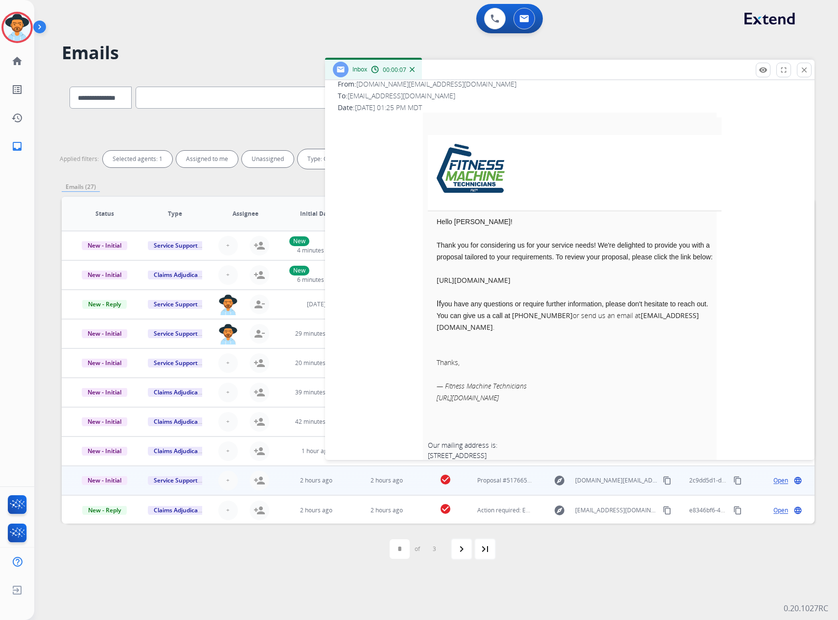
click at [510, 285] on strong "https://serviceminder.com/service/proposal/details/fcb712e861f54db498f96eccab64…" at bounding box center [473, 279] width 74 height 9
click at [803, 67] on mat-icon "close" at bounding box center [803, 70] width 9 height 9
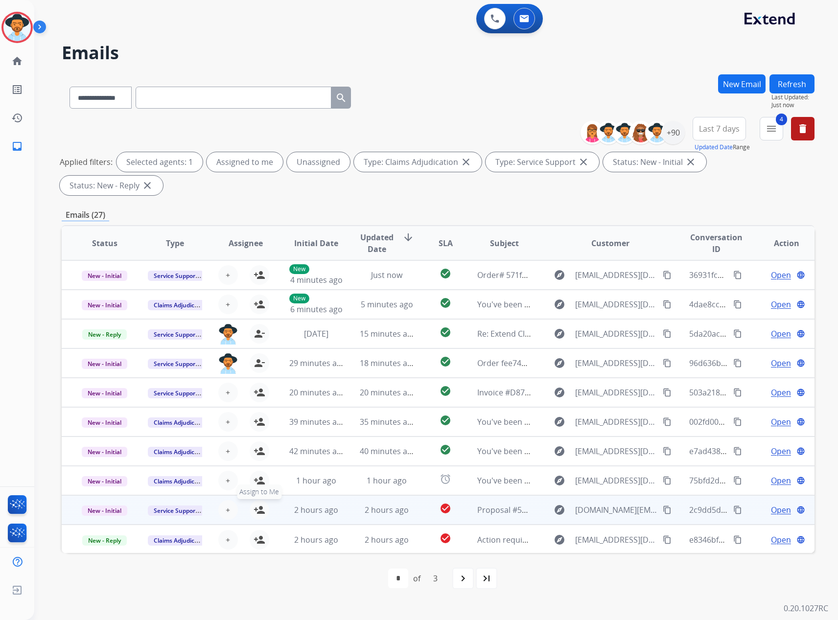
click at [263, 500] on button "person_add Assign to Me" at bounding box center [260, 510] width 20 height 20
click at [121, 505] on span "New - Initial" at bounding box center [104, 510] width 45 height 10
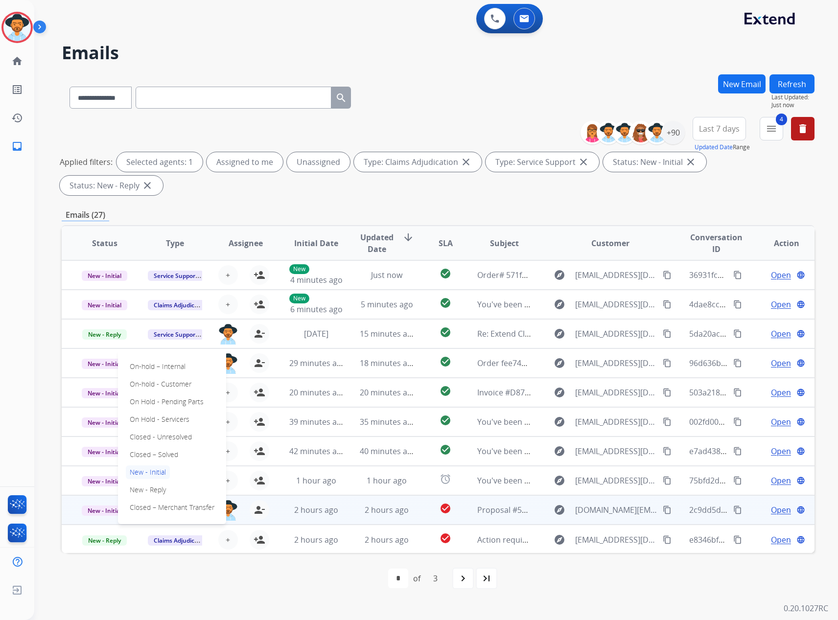
click at [151, 422] on div "On-hold – Internal On-hold - Customer On Hold - Pending Parts On Hold - Service…" at bounding box center [172, 437] width 108 height 174
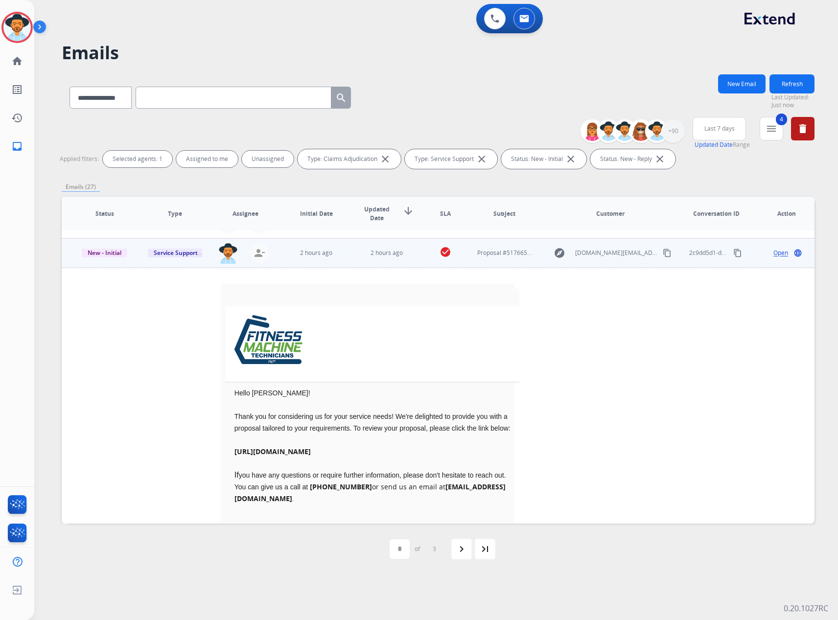
scroll to position [235, 0]
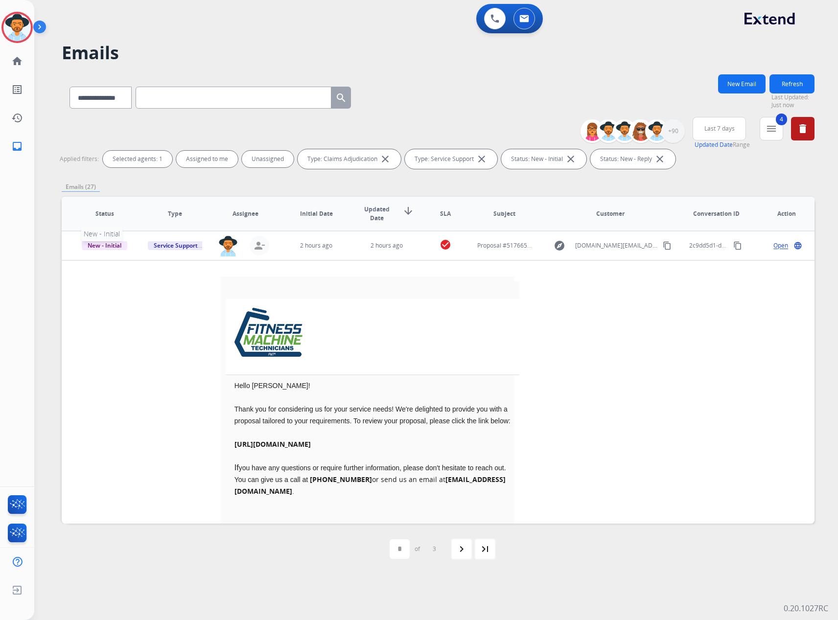
click at [101, 244] on span "New - Initial" at bounding box center [104, 245] width 45 height 10
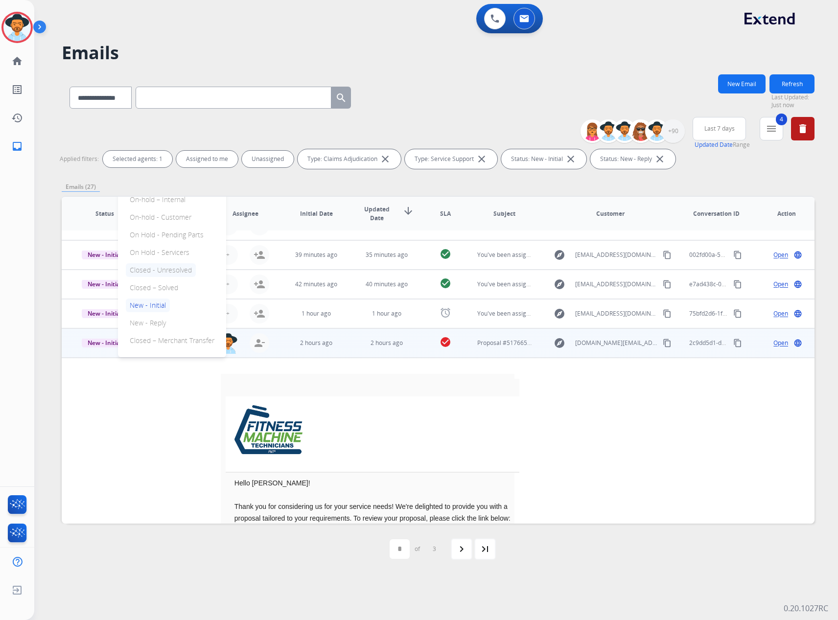
scroll to position [137, 0]
click at [160, 288] on p "Closed – Solved" at bounding box center [154, 288] width 56 height 14
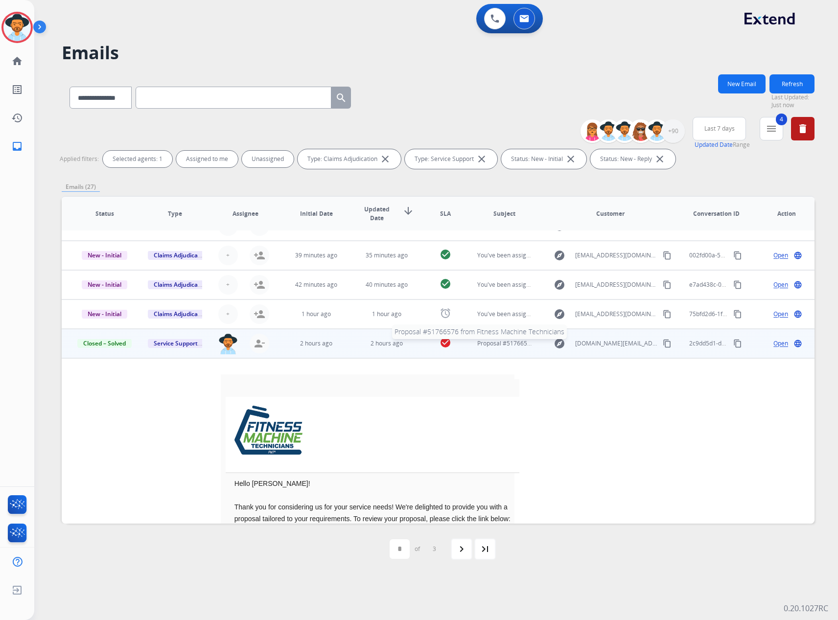
click at [506, 344] on span "Proposal #51766576 from Fitness Machine Technicians" at bounding box center [552, 343] width 151 height 8
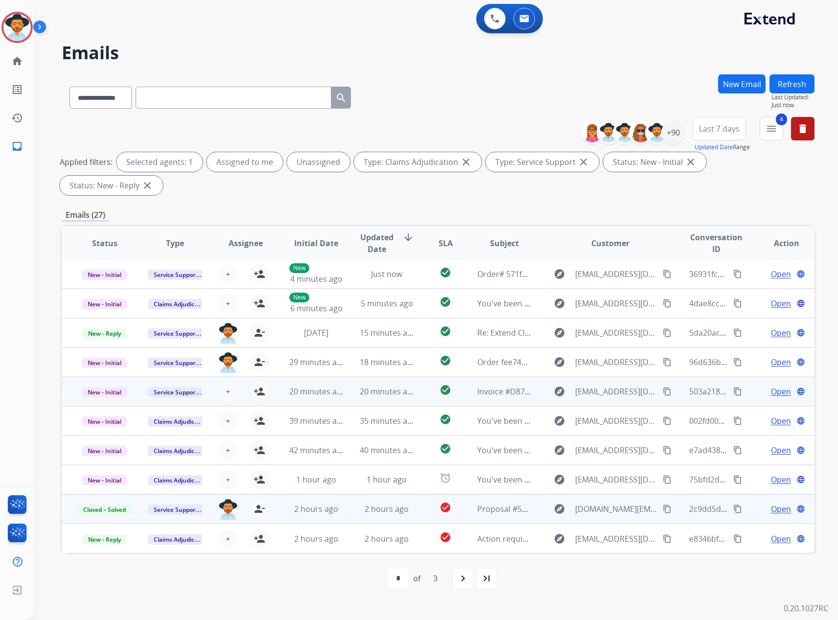
scroll to position [1, 0]
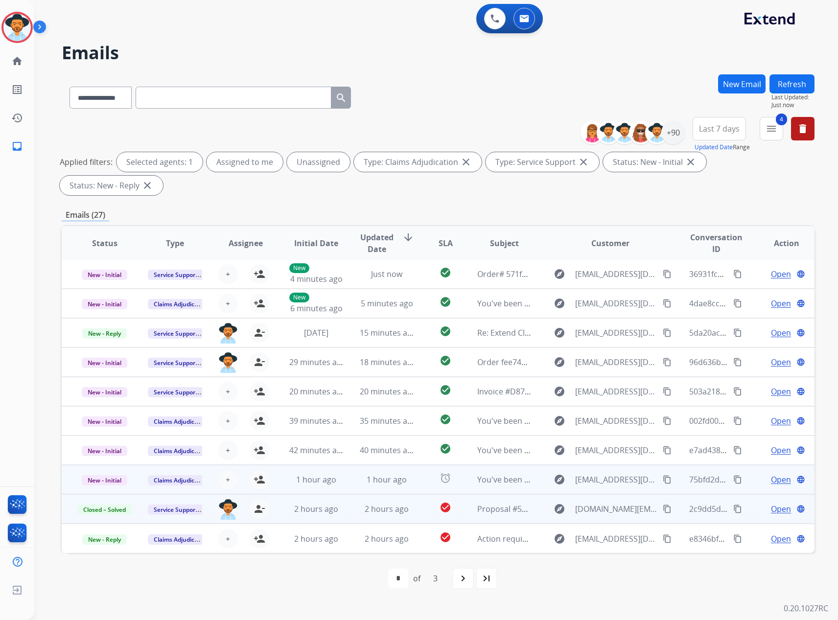
click at [771, 474] on span "Open" at bounding box center [781, 480] width 20 height 12
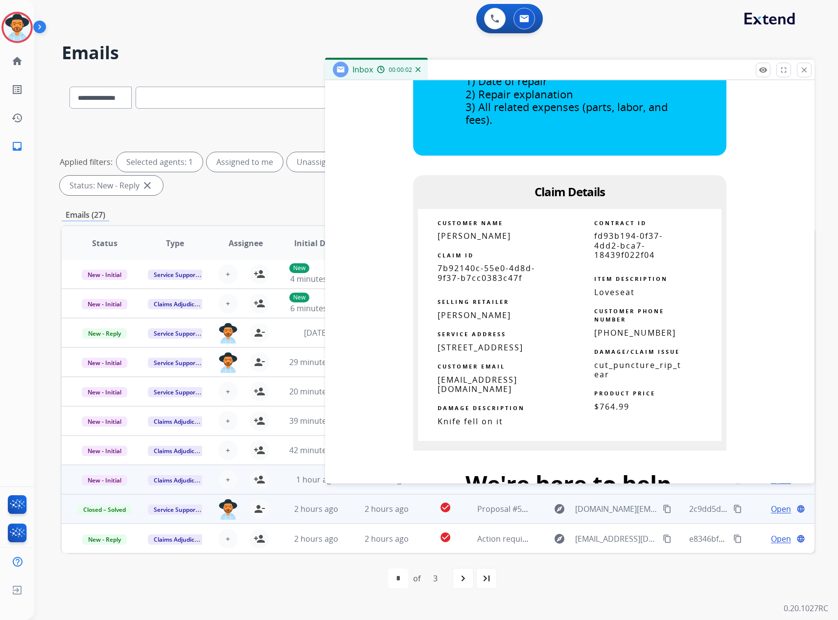
scroll to position [489, 0]
click at [802, 70] on mat-icon "close" at bounding box center [803, 70] width 9 height 9
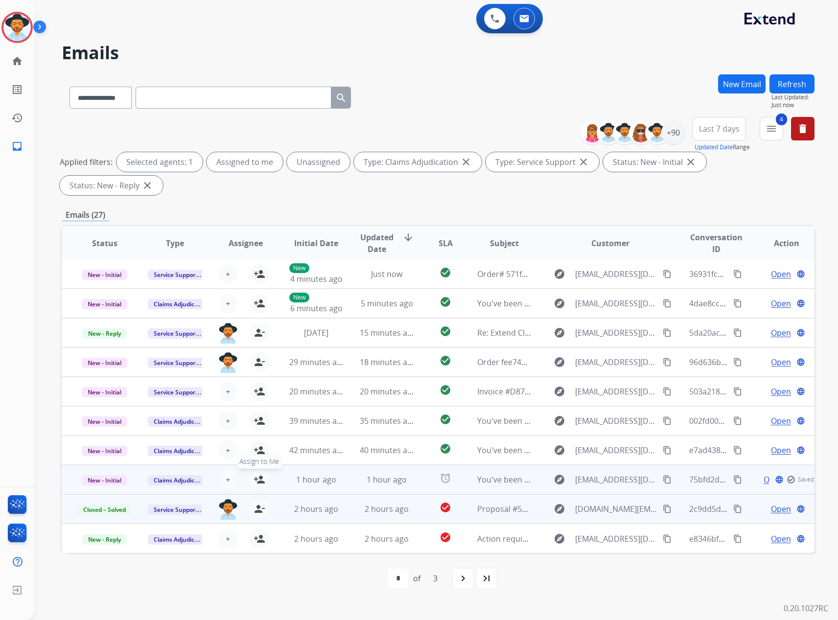
click at [255, 474] on mat-icon "person_add" at bounding box center [259, 480] width 12 height 12
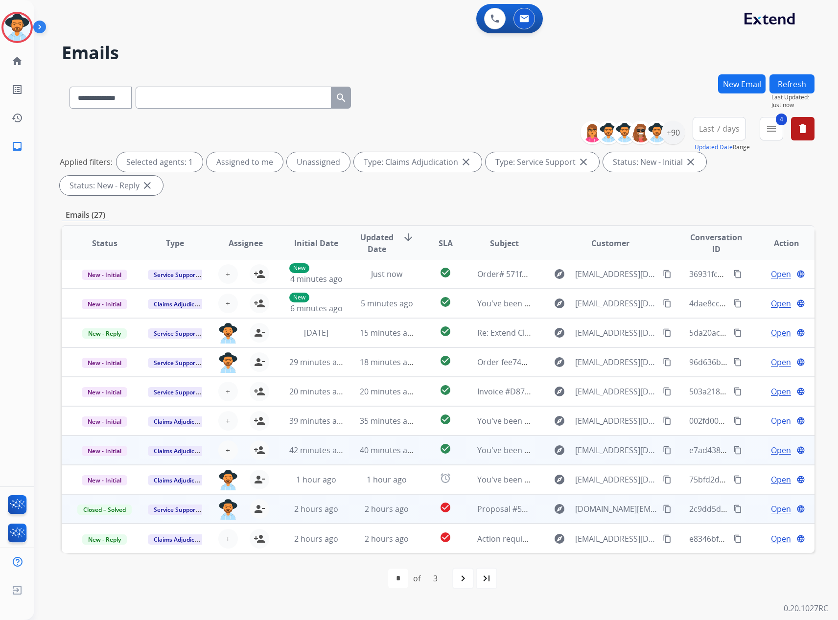
click at [771, 444] on span "Open" at bounding box center [781, 450] width 20 height 12
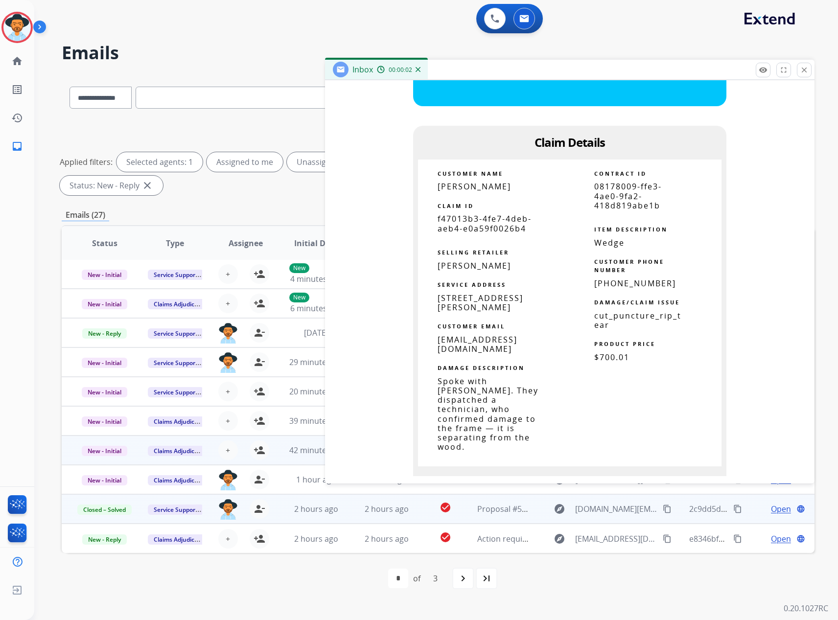
scroll to position [245, 0]
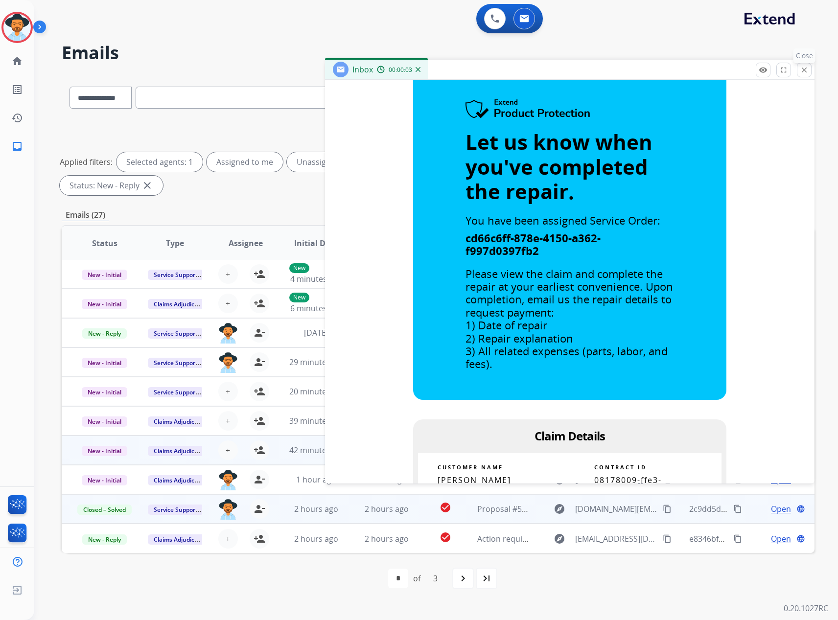
click at [806, 68] on mat-icon "close" at bounding box center [803, 70] width 9 height 9
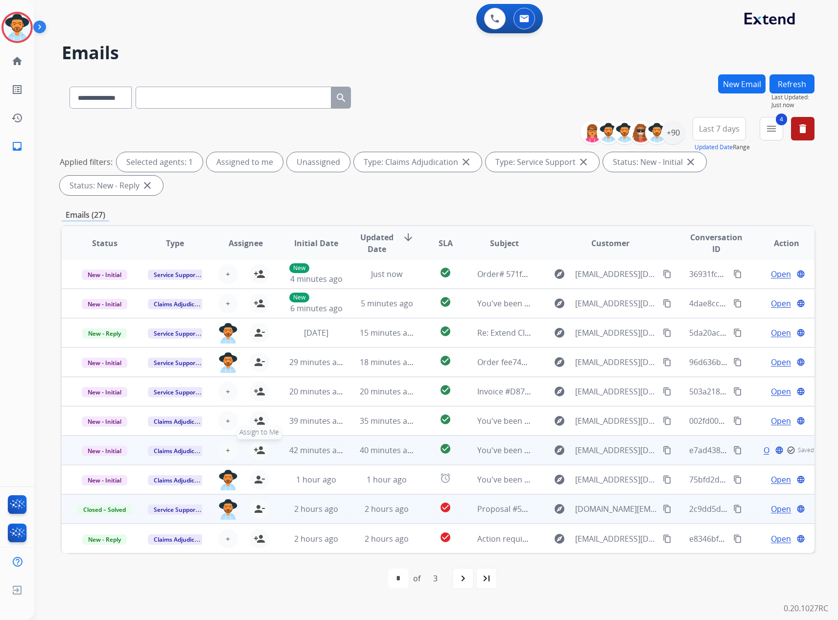
click at [259, 444] on mat-icon "person_add" at bounding box center [259, 450] width 12 height 12
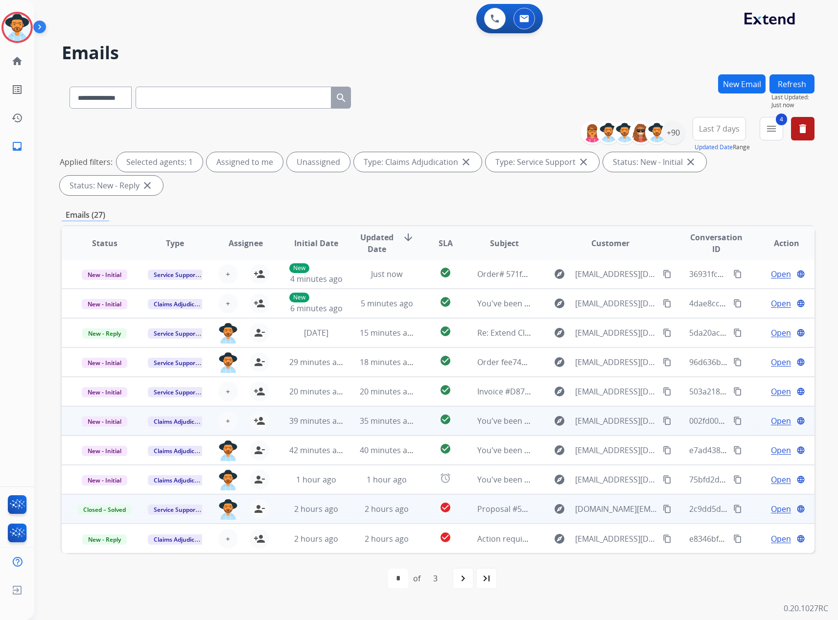
click at [772, 415] on span "Open" at bounding box center [781, 421] width 20 height 12
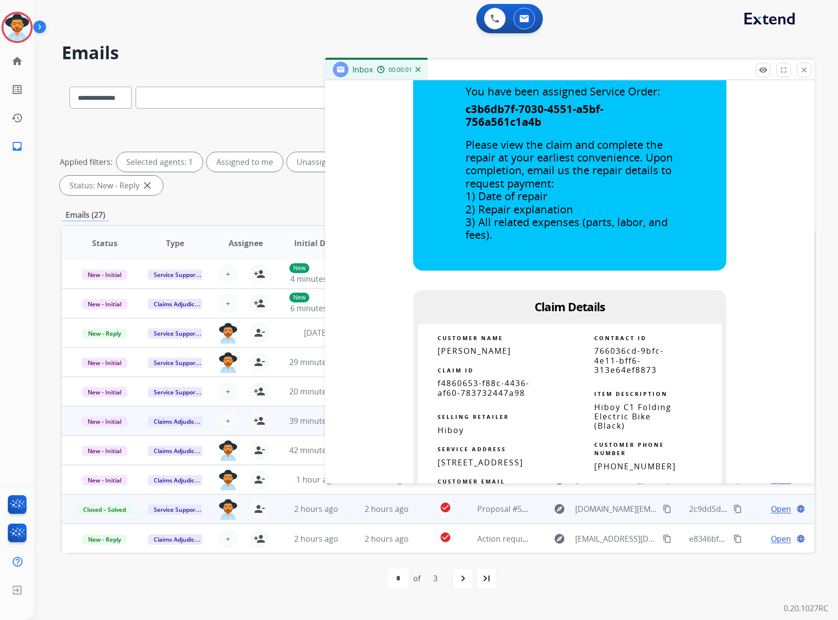
scroll to position [391, 0]
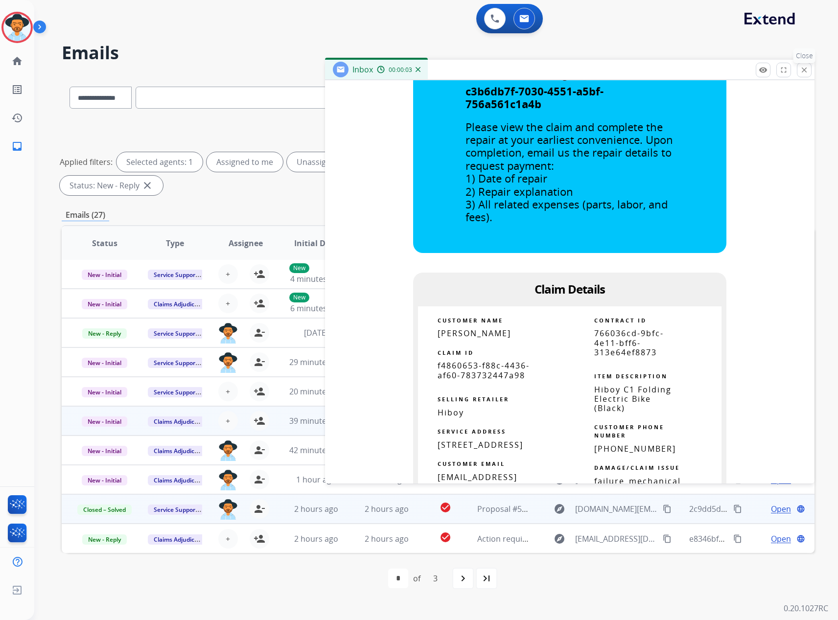
click at [804, 73] on mat-icon "close" at bounding box center [803, 70] width 9 height 9
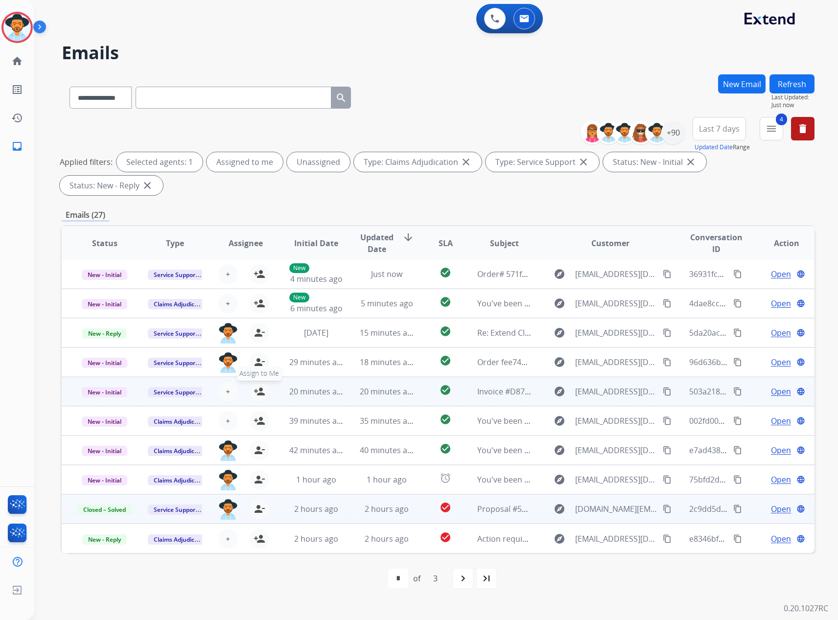
click at [257, 386] on mat-icon "person_add" at bounding box center [259, 392] width 12 height 12
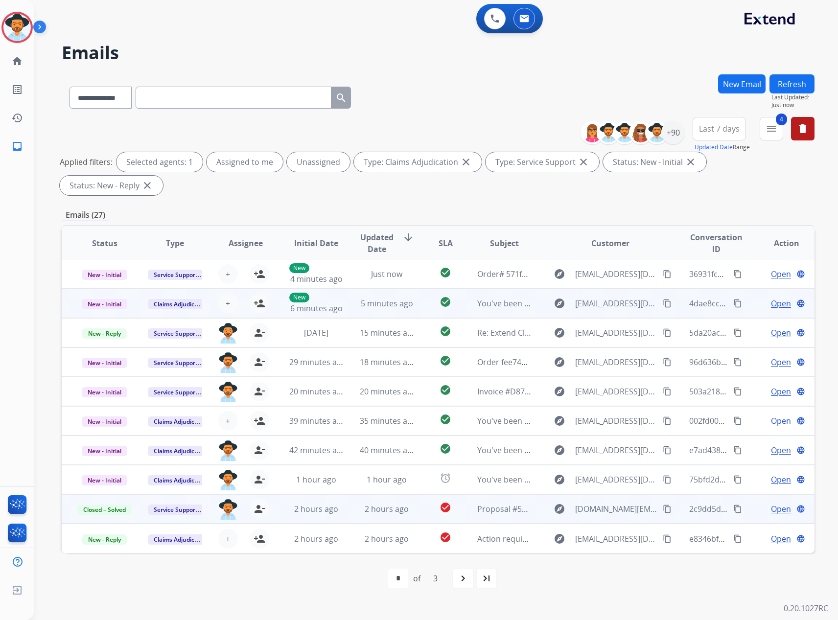
click at [776, 297] on span "Open" at bounding box center [781, 303] width 20 height 12
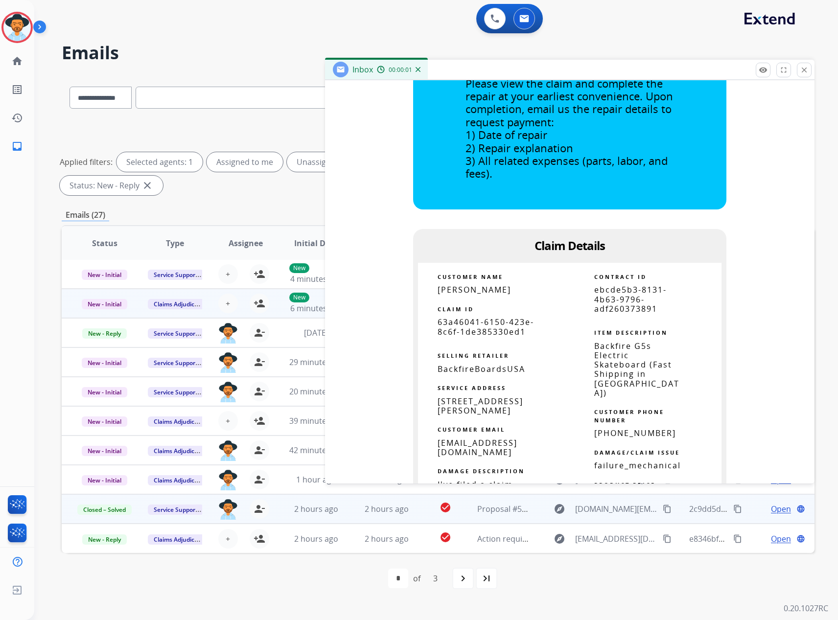
scroll to position [440, 0]
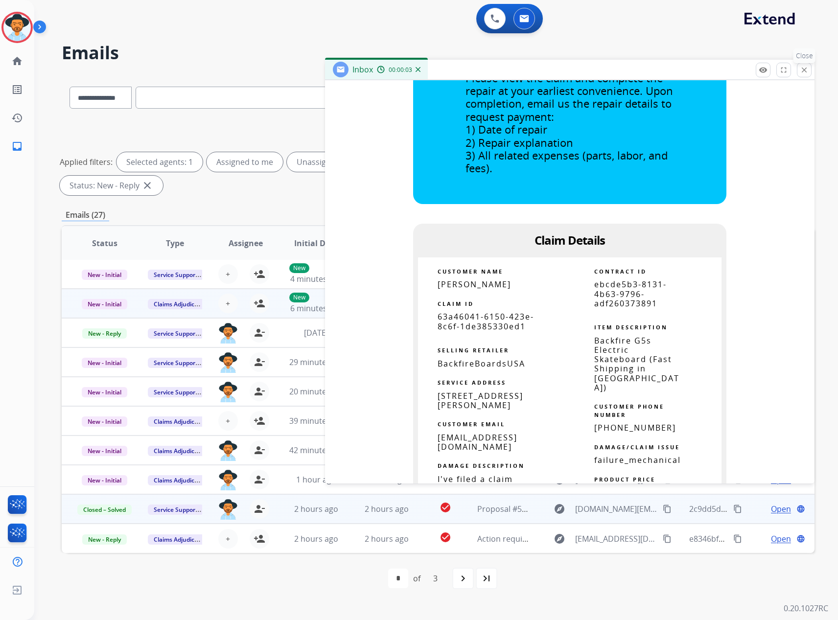
click at [803, 67] on mat-icon "close" at bounding box center [803, 70] width 9 height 9
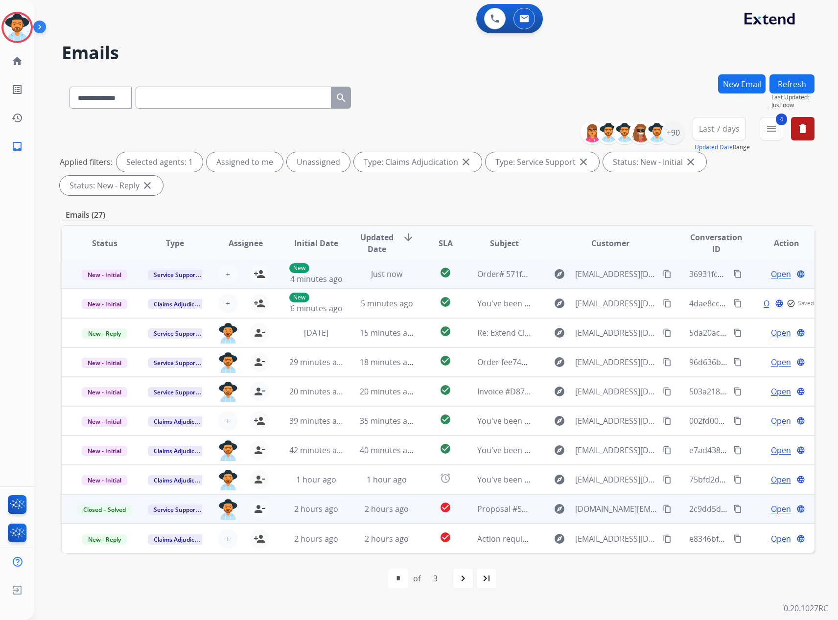
click at [773, 268] on span "Open" at bounding box center [781, 274] width 20 height 12
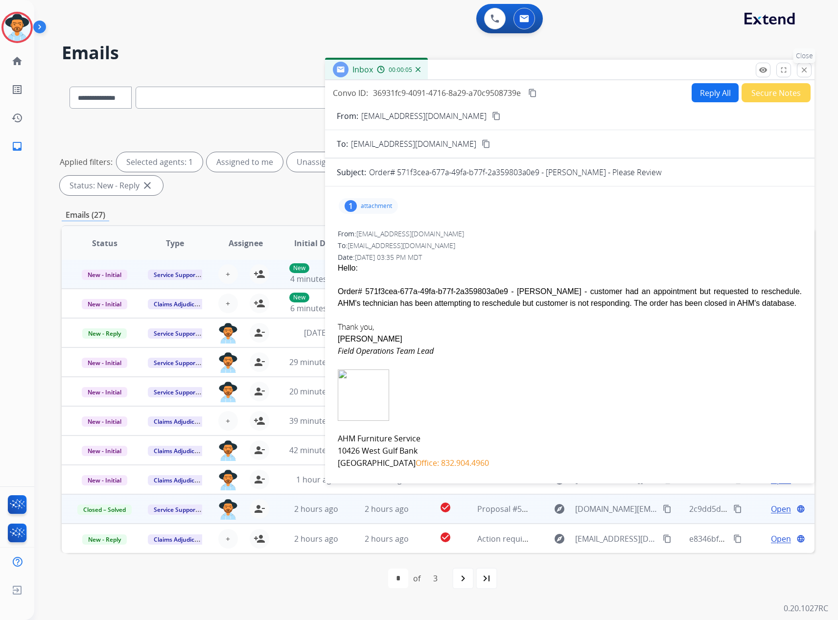
click at [800, 68] on mat-icon "close" at bounding box center [803, 70] width 9 height 9
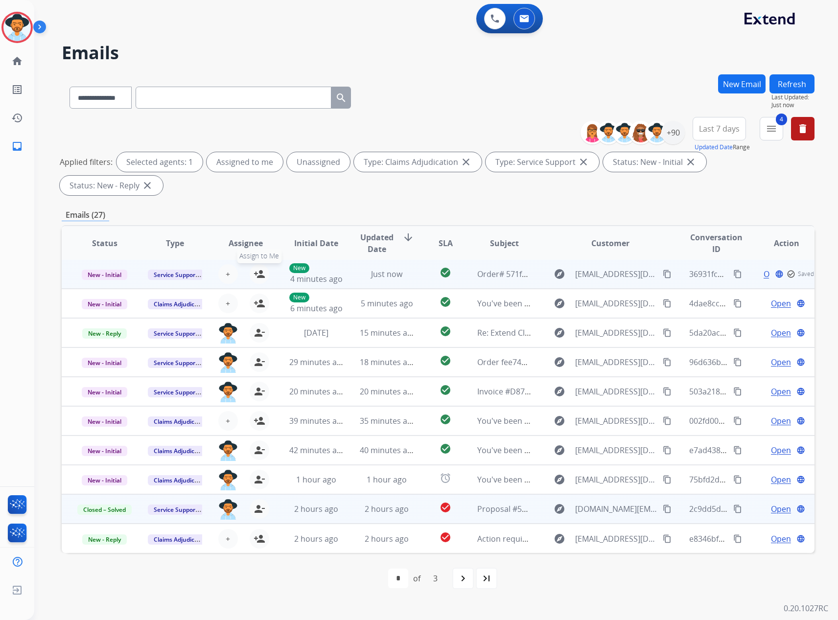
click at [262, 268] on mat-icon "person_add" at bounding box center [259, 274] width 12 height 12
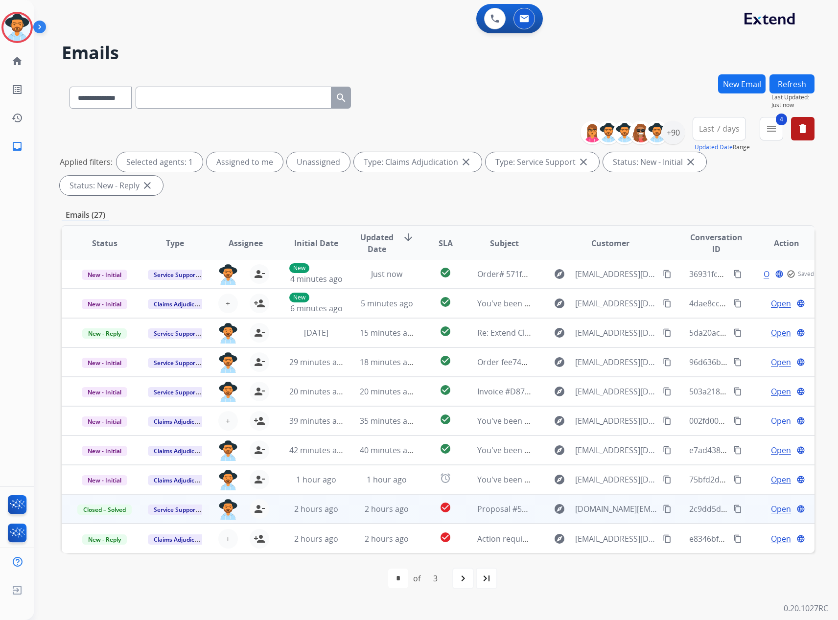
click at [788, 84] on button "Refresh" at bounding box center [791, 83] width 45 height 19
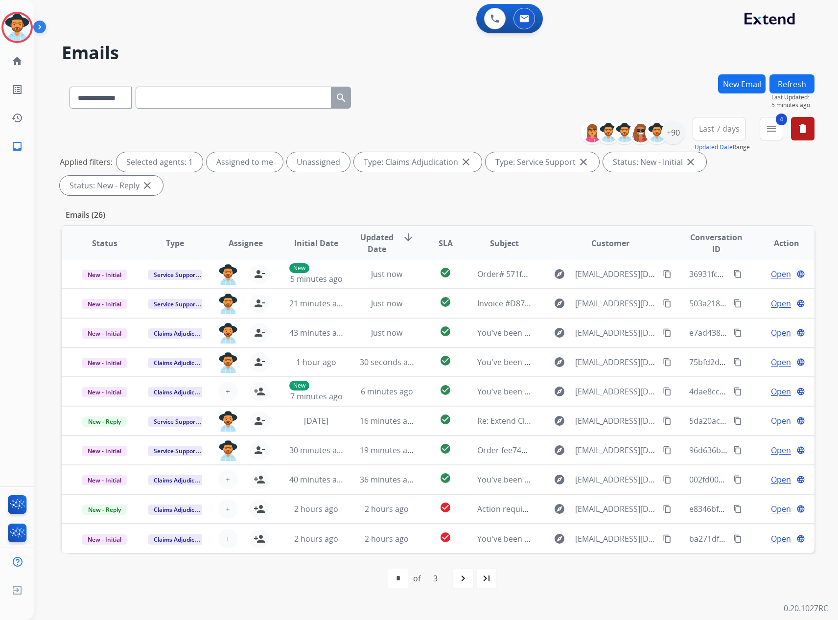
click at [788, 80] on button "Refresh" at bounding box center [791, 83] width 45 height 19
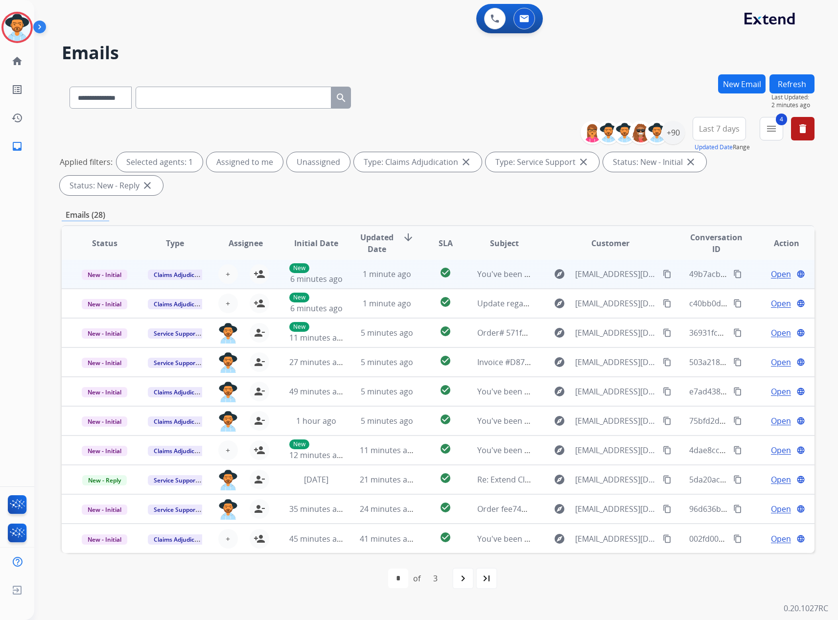
click at [773, 268] on span "Open" at bounding box center [781, 274] width 20 height 12
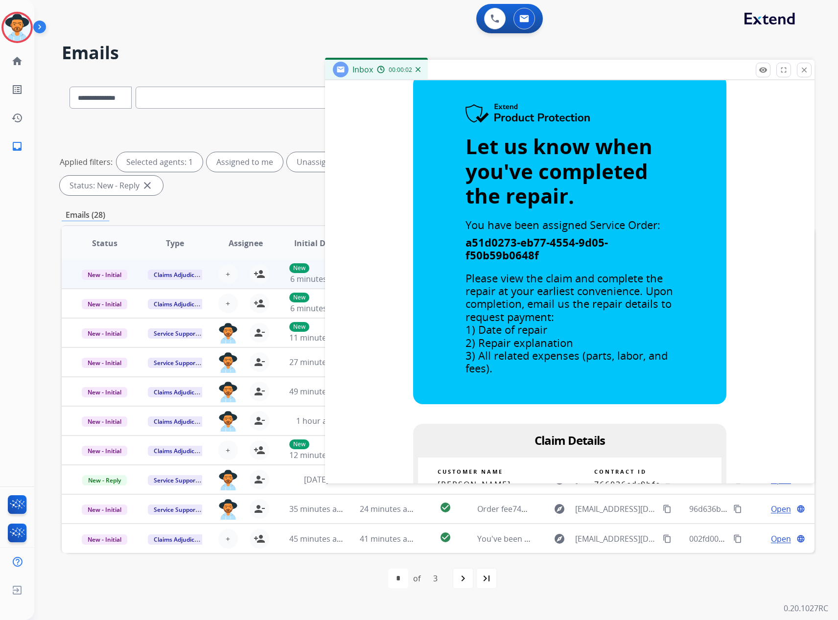
scroll to position [98, 0]
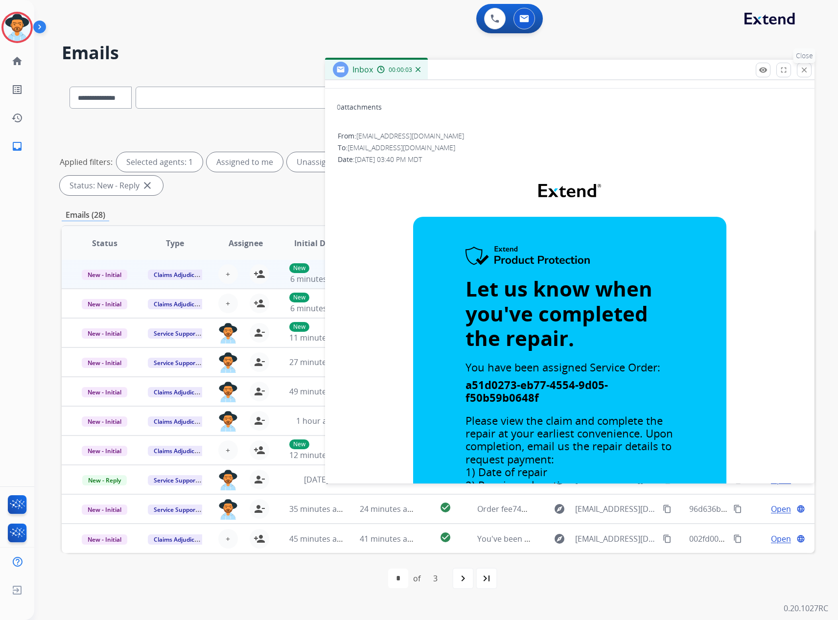
click at [803, 73] on mat-icon "close" at bounding box center [803, 70] width 9 height 9
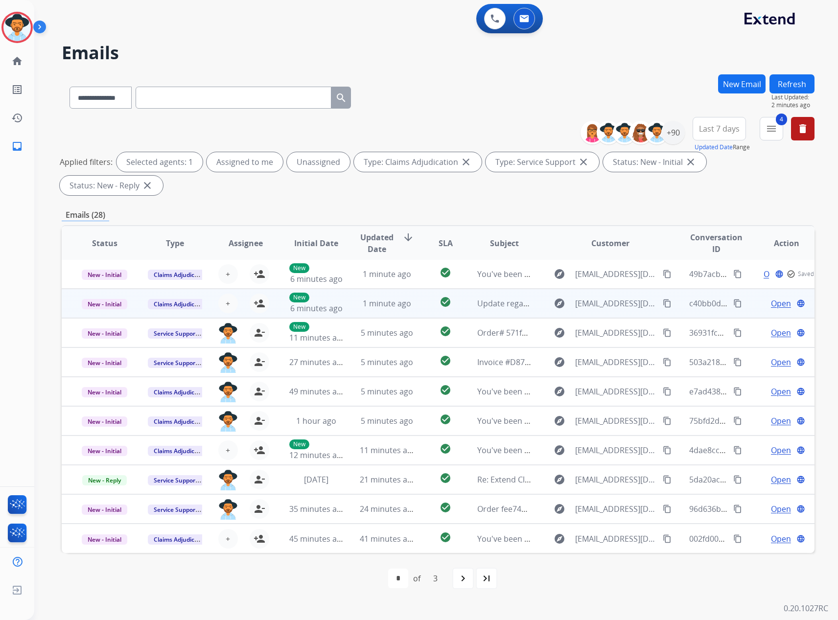
click at [776, 297] on span "Open" at bounding box center [781, 303] width 20 height 12
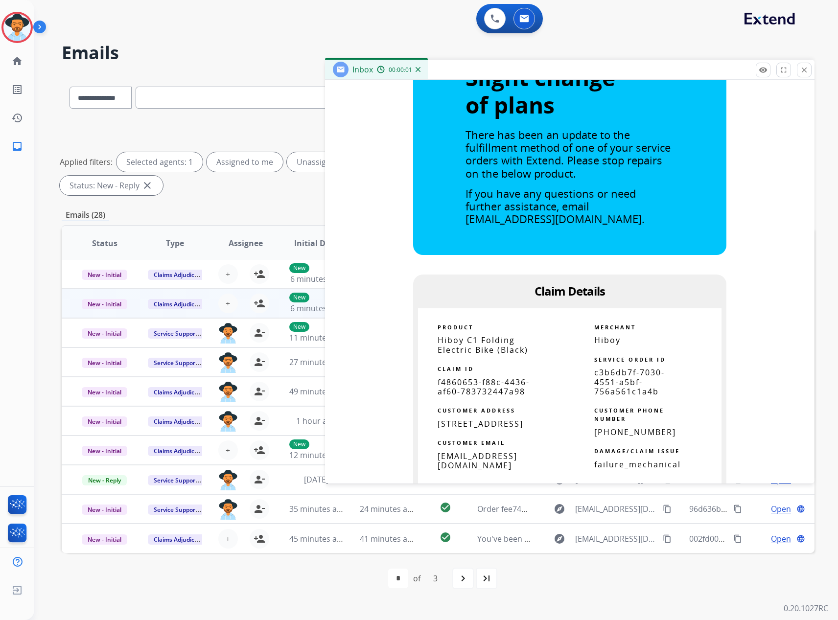
scroll to position [440, 0]
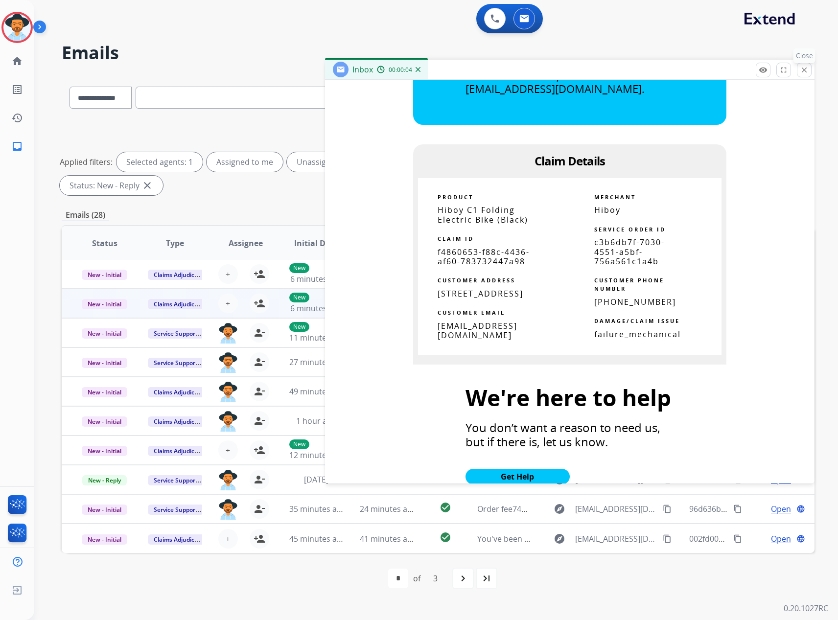
click at [801, 74] on mat-icon "close" at bounding box center [803, 70] width 9 height 9
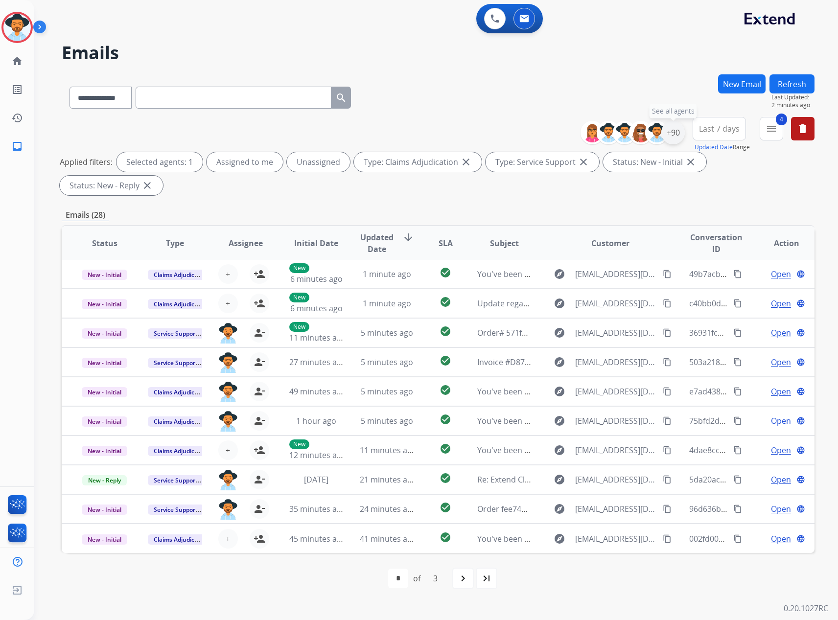
click at [671, 130] on div "+90" at bounding box center [672, 132] width 23 height 23
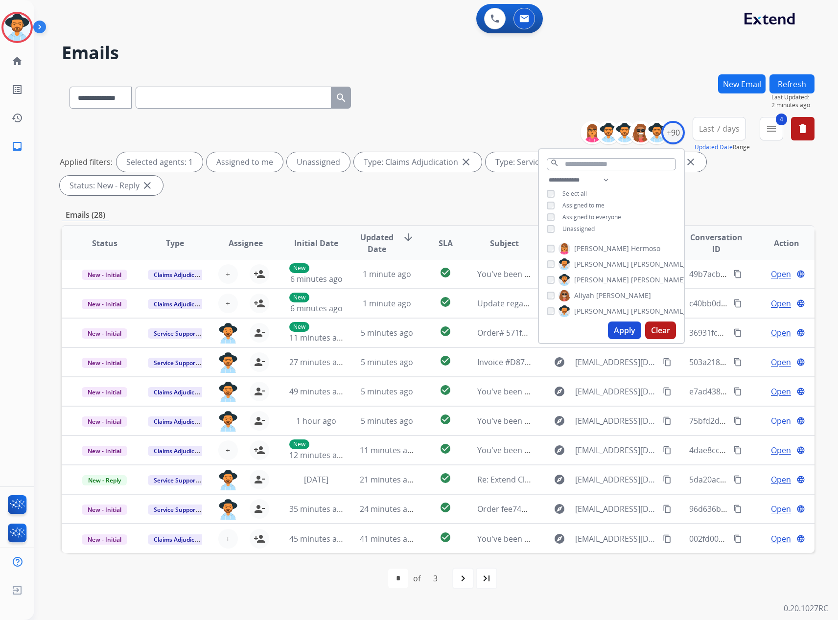
click at [571, 230] on span "Unassigned" at bounding box center [578, 229] width 32 height 8
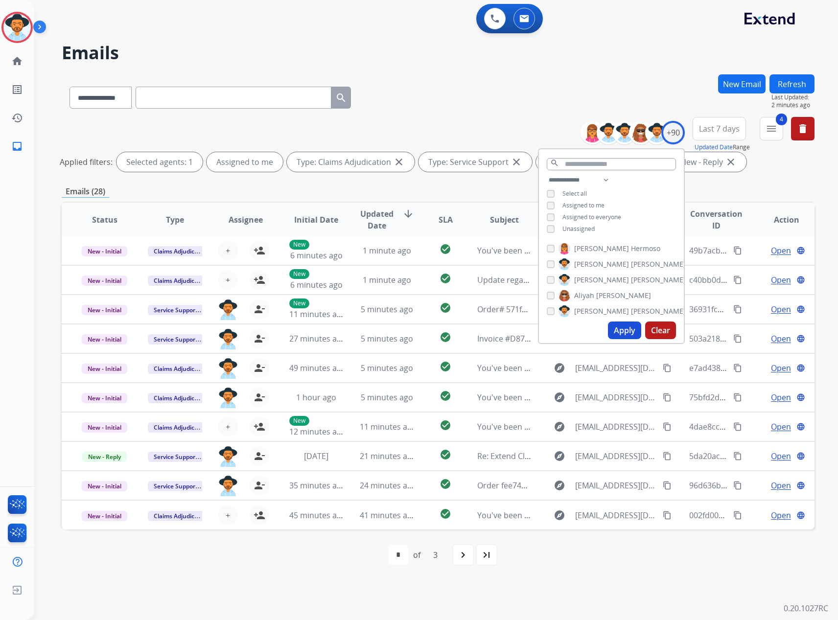
click at [620, 328] on button "Apply" at bounding box center [624, 330] width 33 height 18
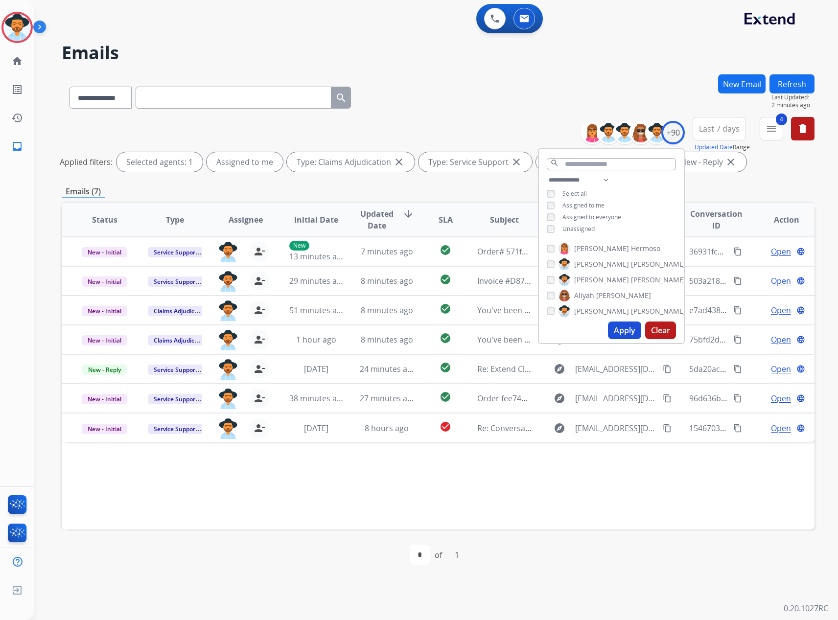
scroll to position [0, 0]
click at [279, 485] on div "Status Type Assignee Initial Date Updated Date arrow_downward SLA Subject Custo…" at bounding box center [438, 366] width 752 height 328
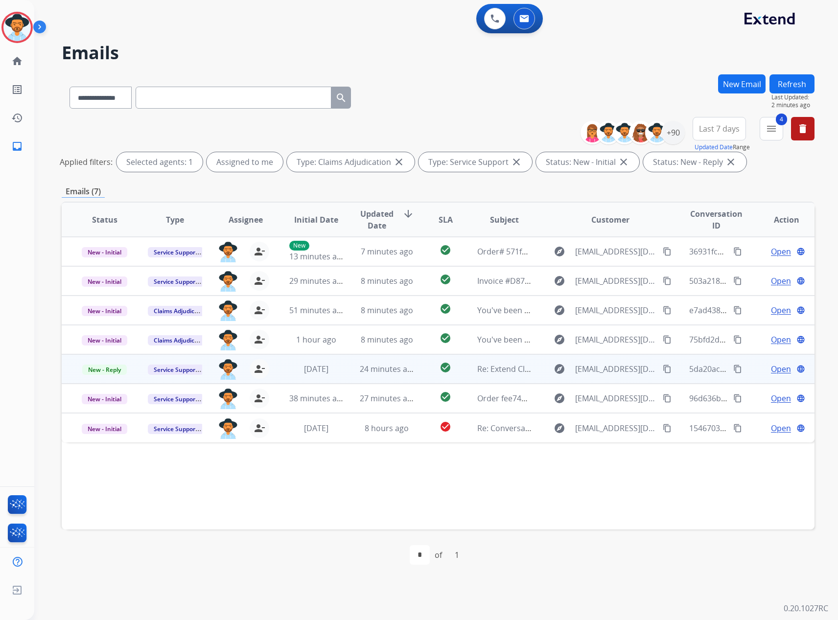
click at [771, 369] on span "Open" at bounding box center [781, 369] width 20 height 12
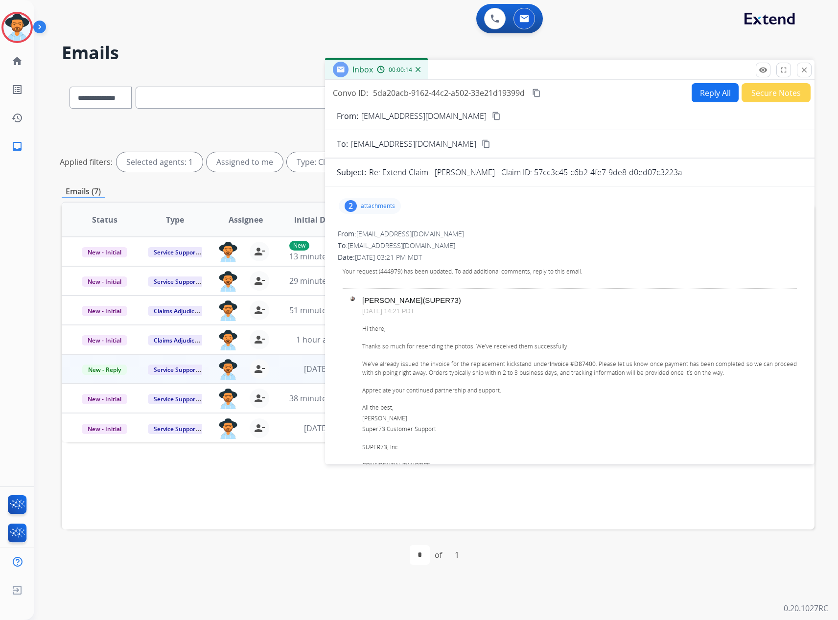
drag, startPoint x: 678, startPoint y: 177, endPoint x: 521, endPoint y: 177, distance: 156.6
click at [521, 177] on div "Re: Extend Claim - Evan Cafferty - Claim ID: 57cc3c45-c6b2-4fe7-9de8-d0ed07c322…" at bounding box center [585, 172] width 433 height 12
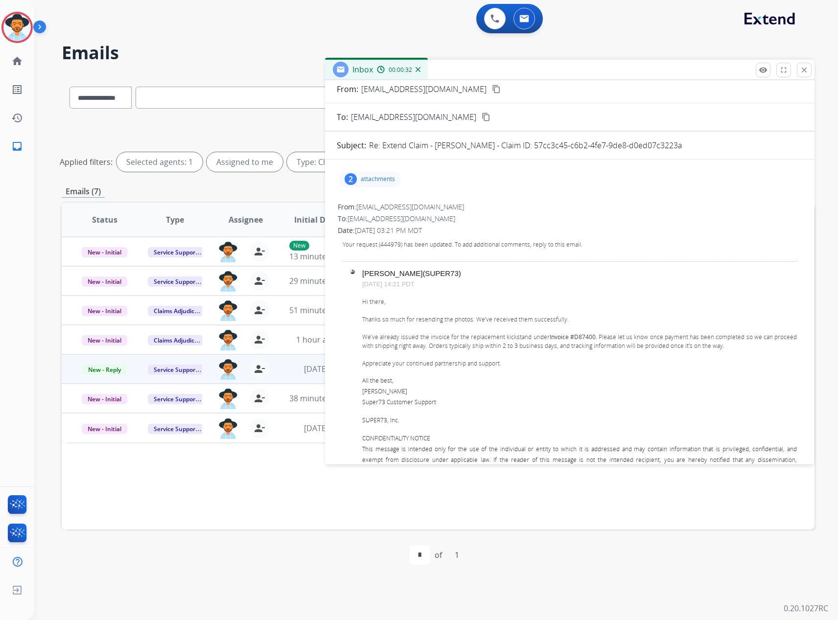
scroll to position [49, 0]
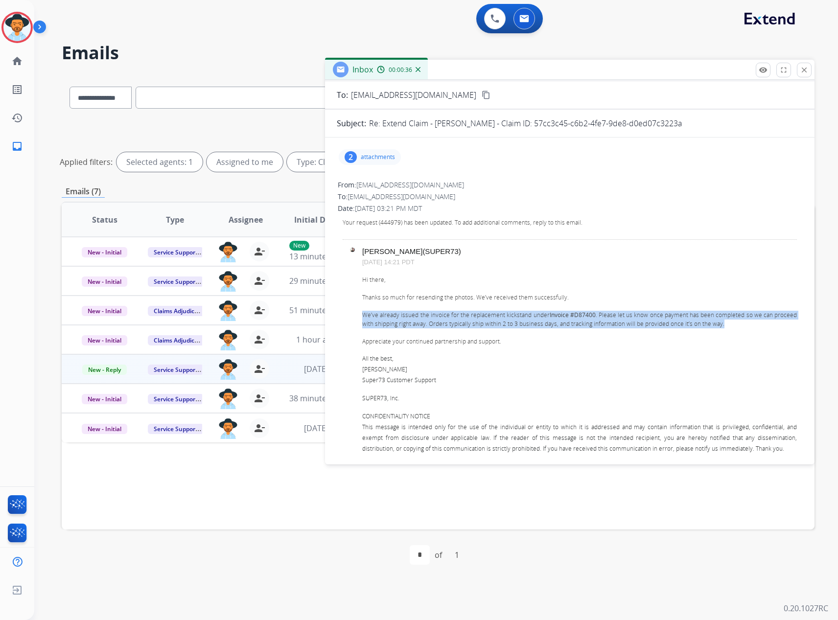
drag, startPoint x: 719, startPoint y: 322, endPoint x: 363, endPoint y: 316, distance: 355.2
click at [363, 316] on div "Hi there, Thanks so much for resending the photos. We’ve received them successf…" at bounding box center [579, 364] width 434 height 179
click at [807, 70] on mat-icon "close" at bounding box center [803, 70] width 9 height 9
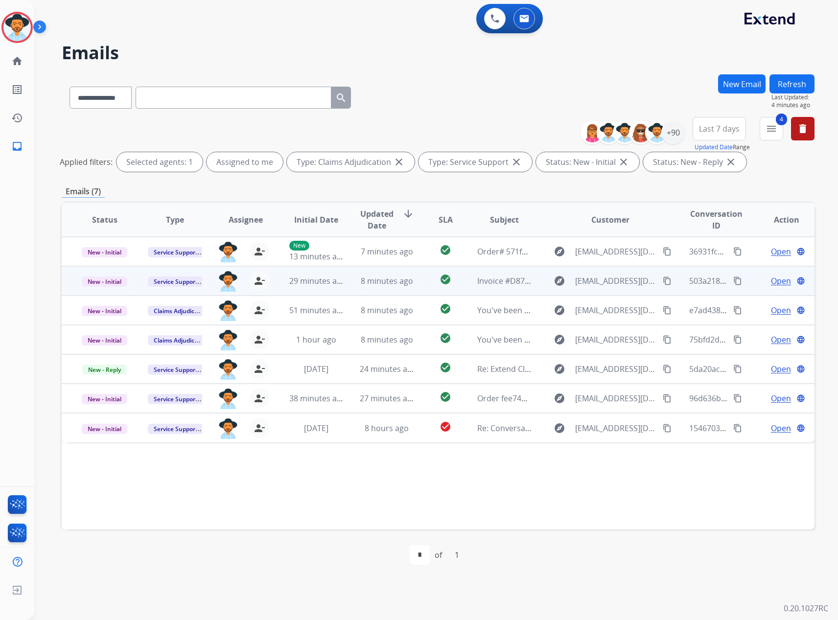
click at [775, 278] on span "Open" at bounding box center [781, 281] width 20 height 12
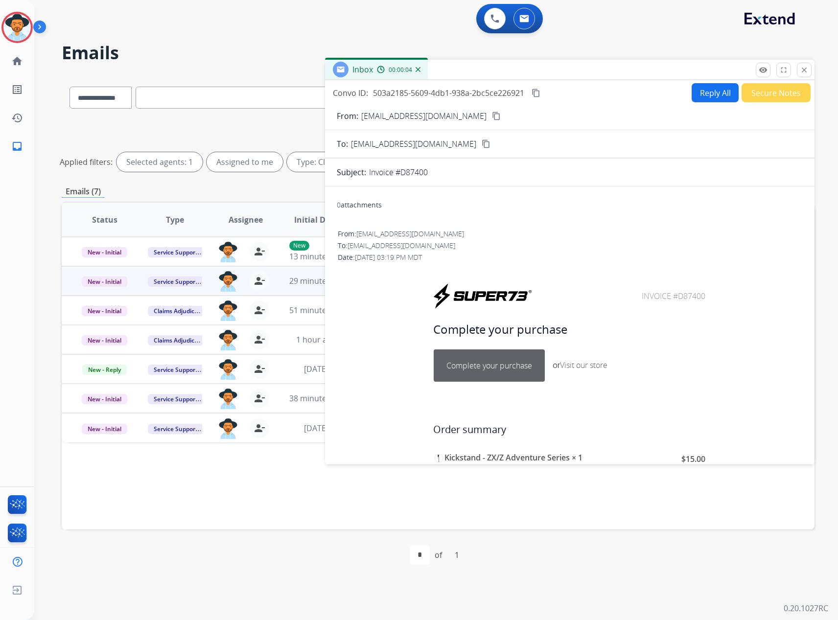
scroll to position [196, 0]
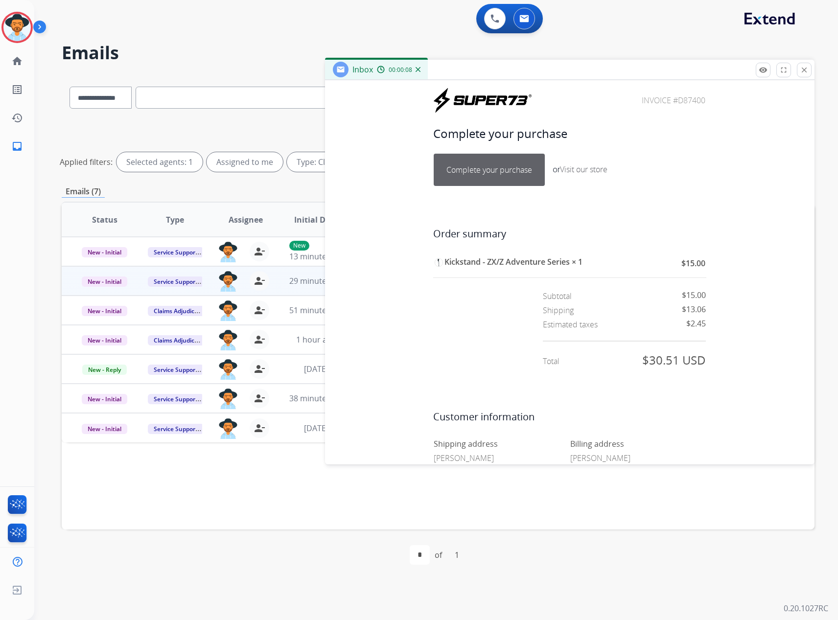
click at [478, 176] on link "Complete your purchase" at bounding box center [489, 169] width 110 height 31
click at [803, 65] on button "close Close" at bounding box center [803, 70] width 15 height 15
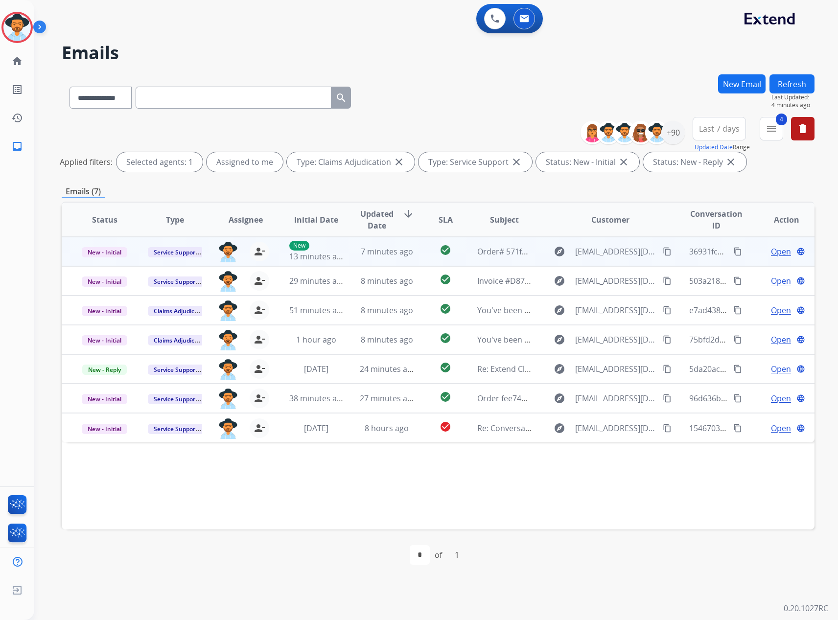
click at [771, 251] on span "Open" at bounding box center [781, 252] width 20 height 12
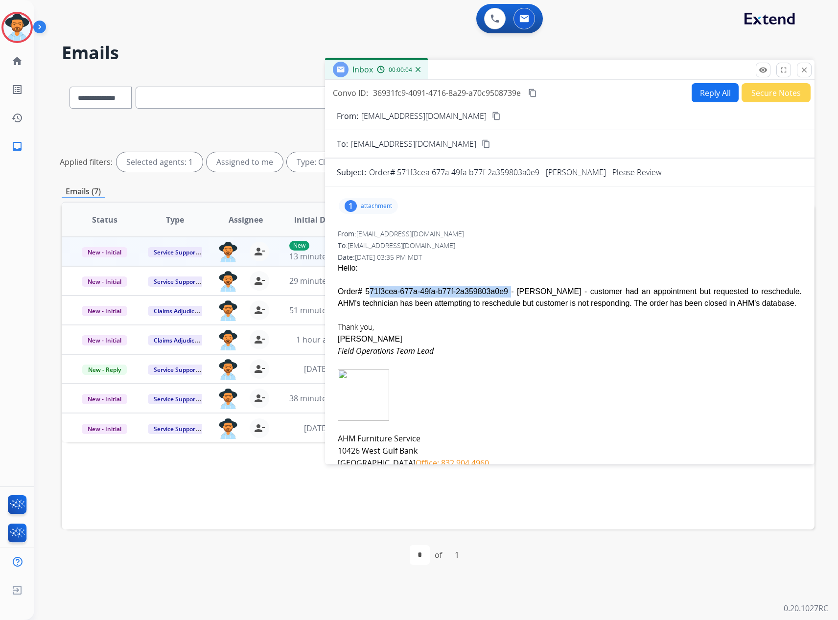
drag, startPoint x: 492, startPoint y: 293, endPoint x: 364, endPoint y: 294, distance: 127.7
click at [364, 294] on div "Hello: Order# 571f3cea-677a-49fa-b77f-2a359803a0e9 - Nancy Marji - customer had…" at bounding box center [570, 285] width 464 height 47
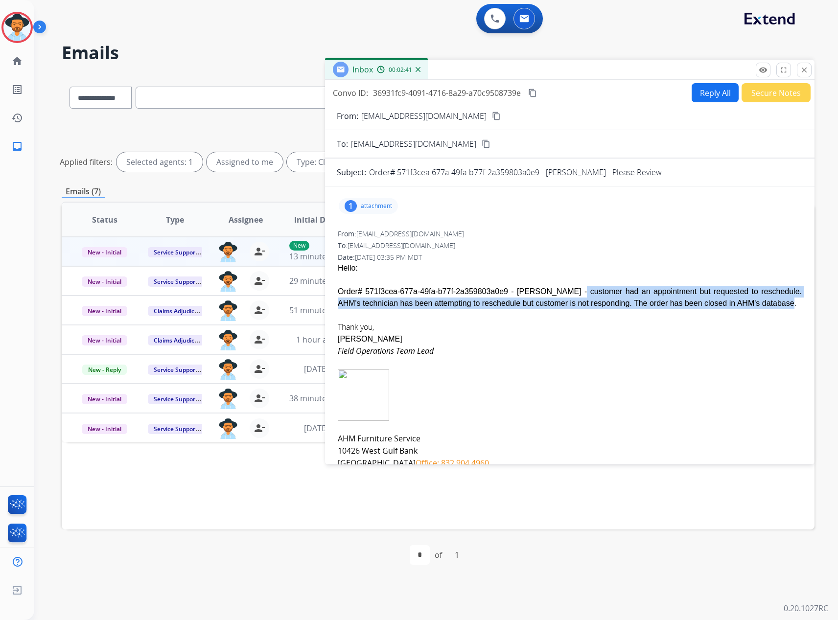
drag, startPoint x: 707, startPoint y: 298, endPoint x: 542, endPoint y: 291, distance: 165.0
click at [542, 291] on div "Hello: Order# 571f3cea-677a-49fa-b77f-2a359803a0e9 - Nancy Marji - customer had…" at bounding box center [570, 285] width 464 height 47
click at [802, 65] on button "close Close" at bounding box center [803, 70] width 15 height 15
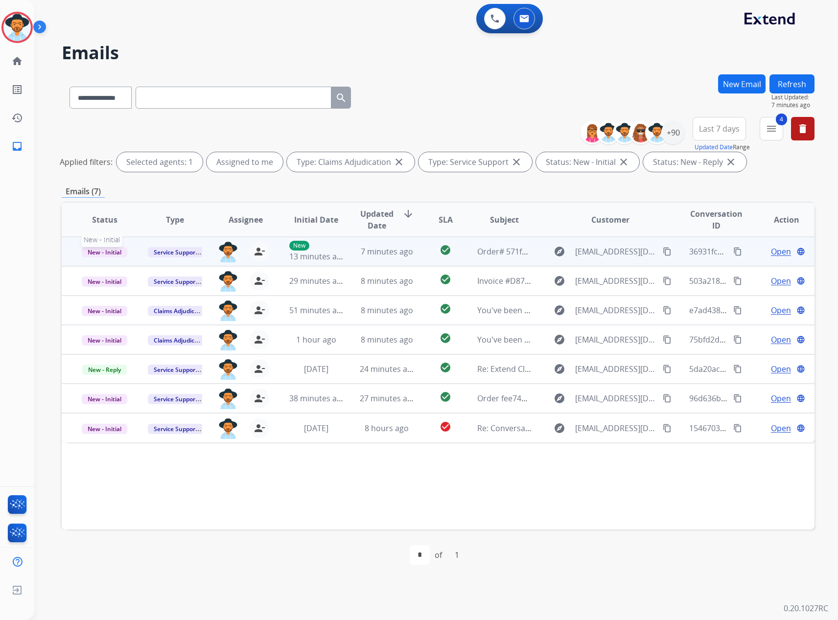
click at [106, 249] on span "New - Initial" at bounding box center [104, 252] width 45 height 10
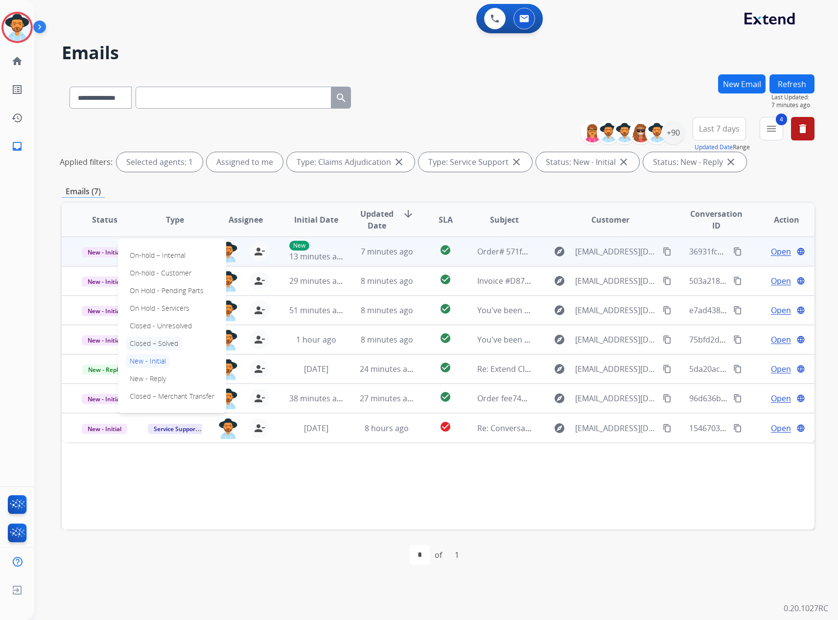
click at [162, 340] on p "Closed – Solved" at bounding box center [154, 344] width 56 height 14
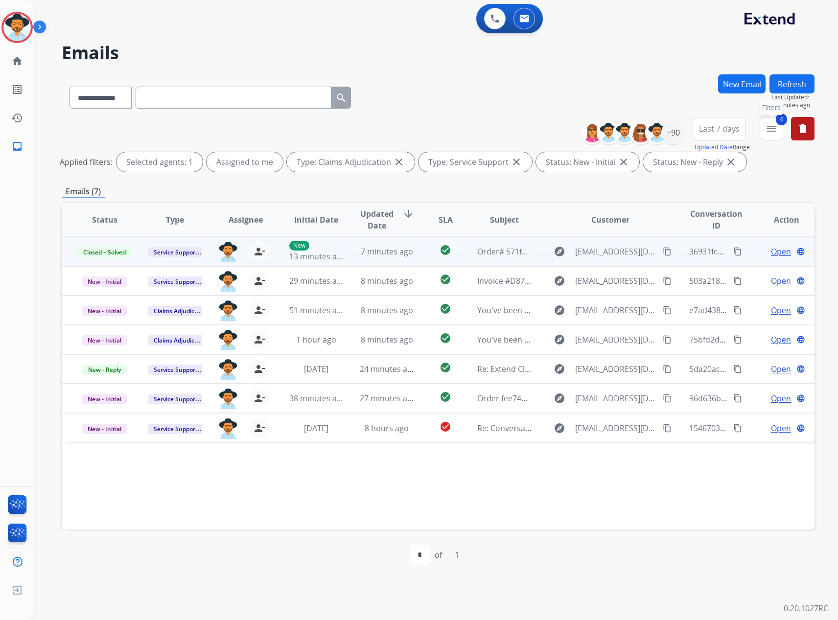
click at [767, 132] on mat-icon "menu" at bounding box center [771, 129] width 12 height 12
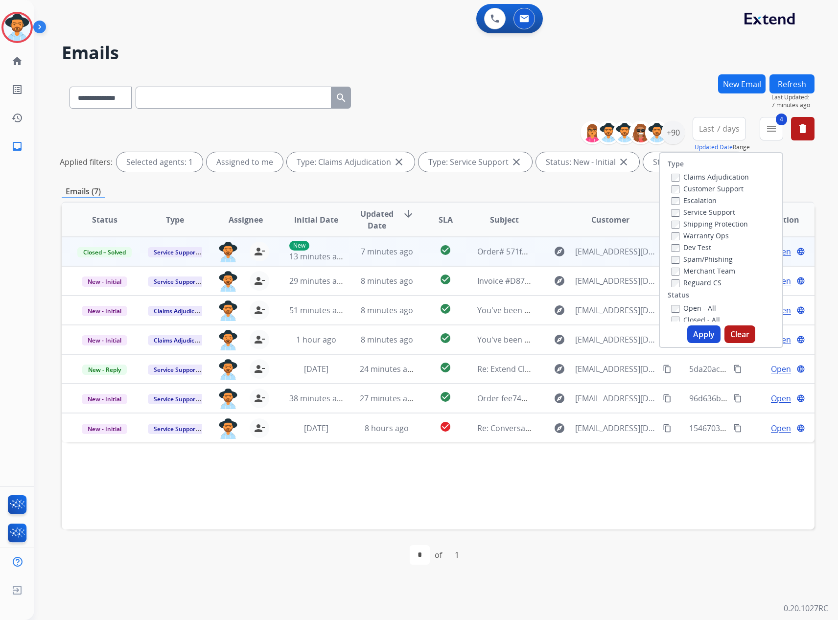
click at [699, 175] on label "Claims Adjudication" at bounding box center [709, 176] width 77 height 9
click at [689, 183] on label "New - Initial" at bounding box center [696, 184] width 51 height 9
click at [687, 199] on label "New - Reply" at bounding box center [696, 196] width 51 height 9
click at [692, 172] on label "Closed - All" at bounding box center [695, 172] width 48 height 9
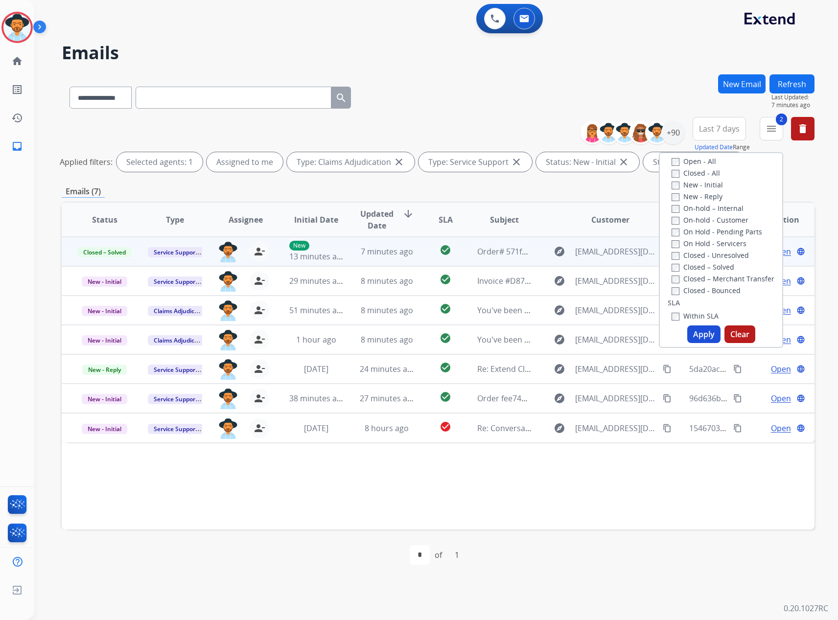
click at [705, 333] on button "Apply" at bounding box center [703, 334] width 33 height 18
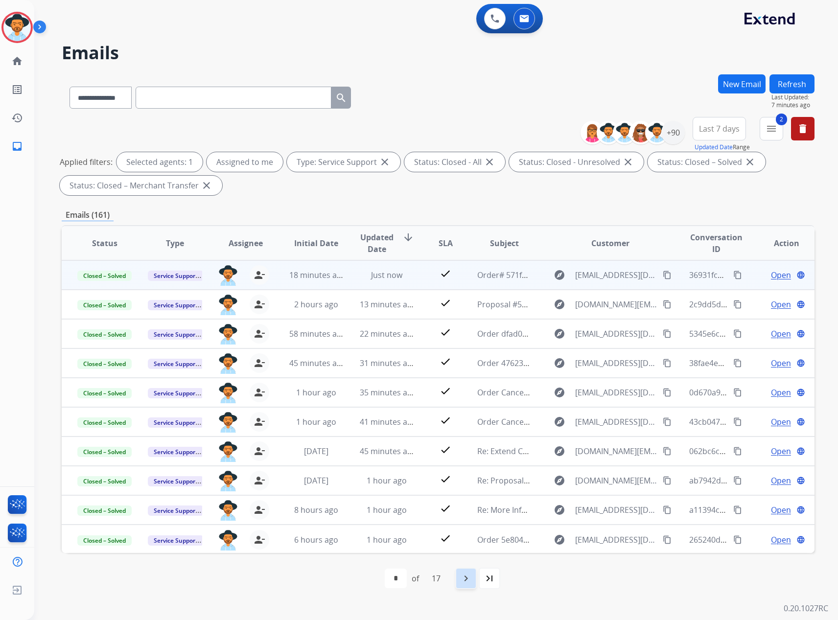
click at [464, 582] on mat-icon "navigate_next" at bounding box center [466, 578] width 12 height 12
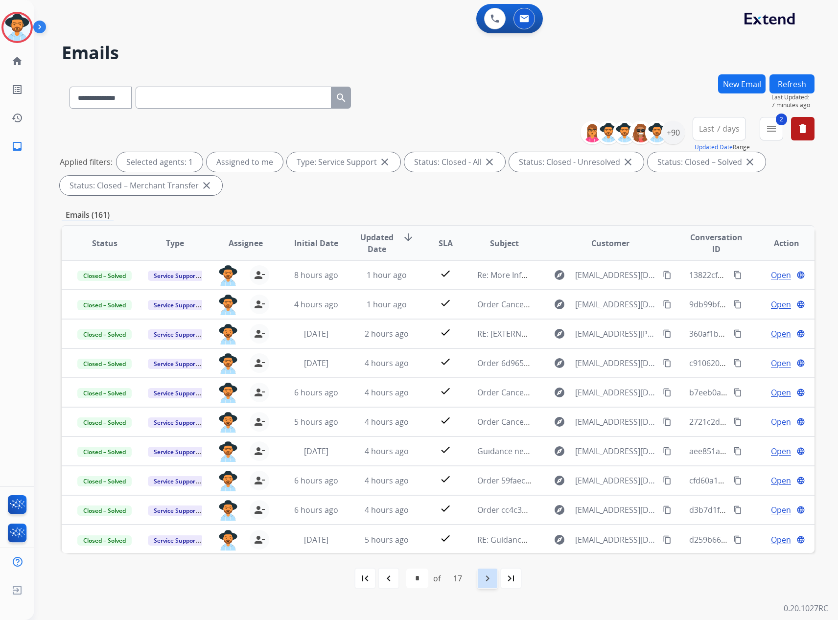
click at [484, 580] on mat-icon "navigate_next" at bounding box center [487, 578] width 12 height 12
click at [772, 136] on button "2 menu Filters" at bounding box center [770, 128] width 23 height 23
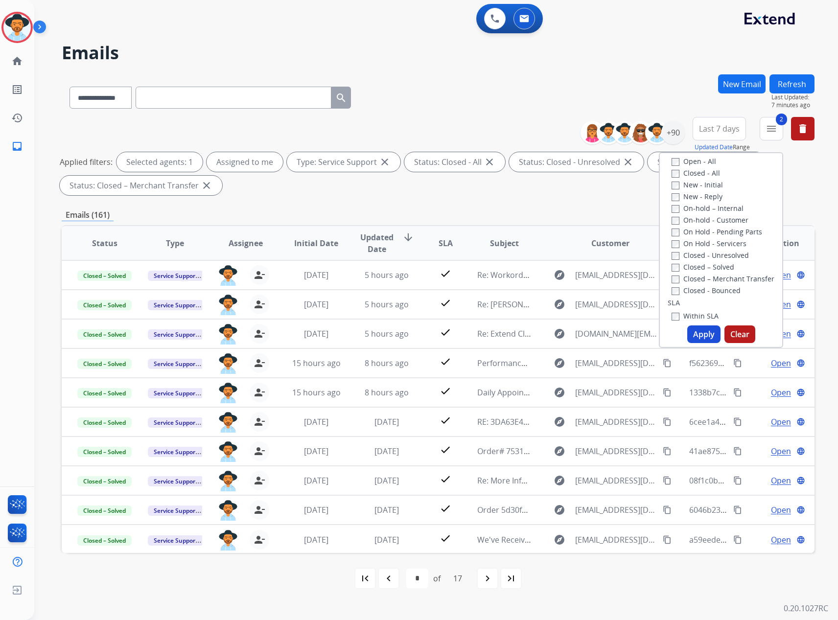
scroll to position [0, 0]
click at [685, 211] on label "Service Support" at bounding box center [703, 211] width 64 height 9
click at [696, 173] on label "Claims Adjudication" at bounding box center [709, 176] width 77 height 9
click at [695, 178] on label "Claims Adjudication" at bounding box center [709, 176] width 77 height 9
click at [704, 338] on button "Apply" at bounding box center [703, 334] width 33 height 18
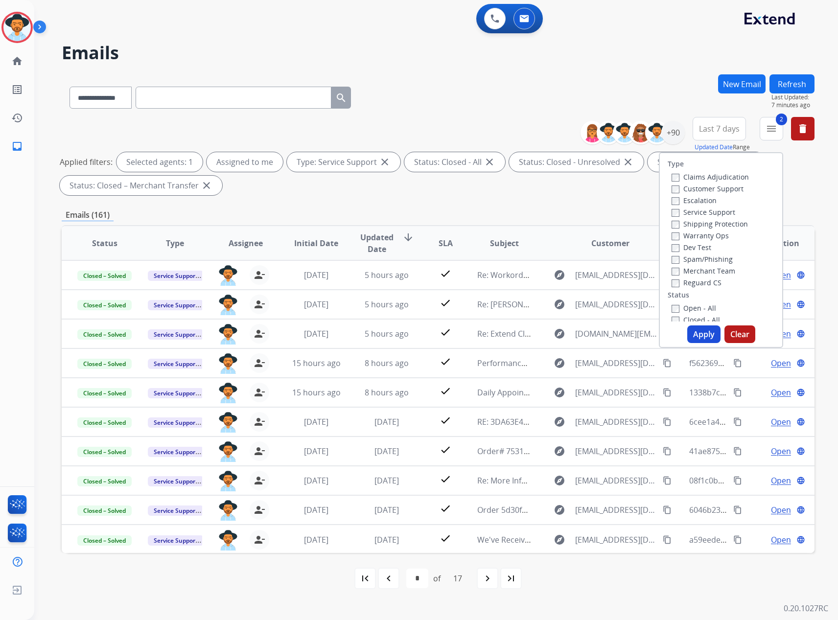
select select "*"
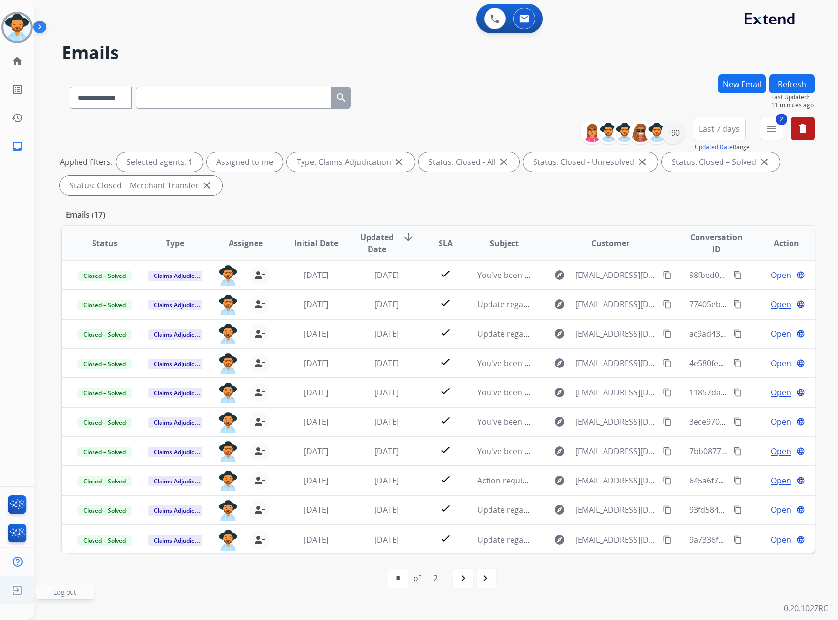
click at [13, 595] on img at bounding box center [17, 590] width 18 height 19
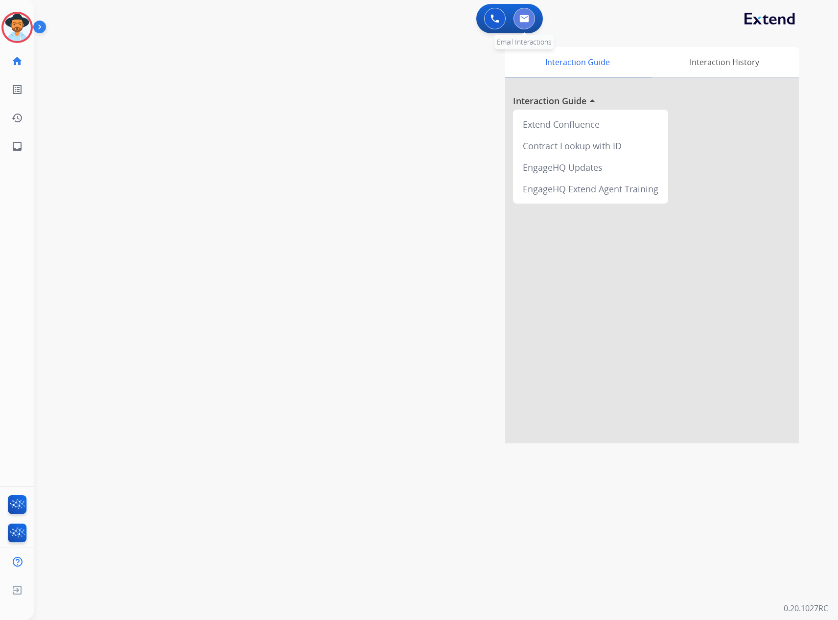
click at [524, 22] on img at bounding box center [524, 19] width 10 height 8
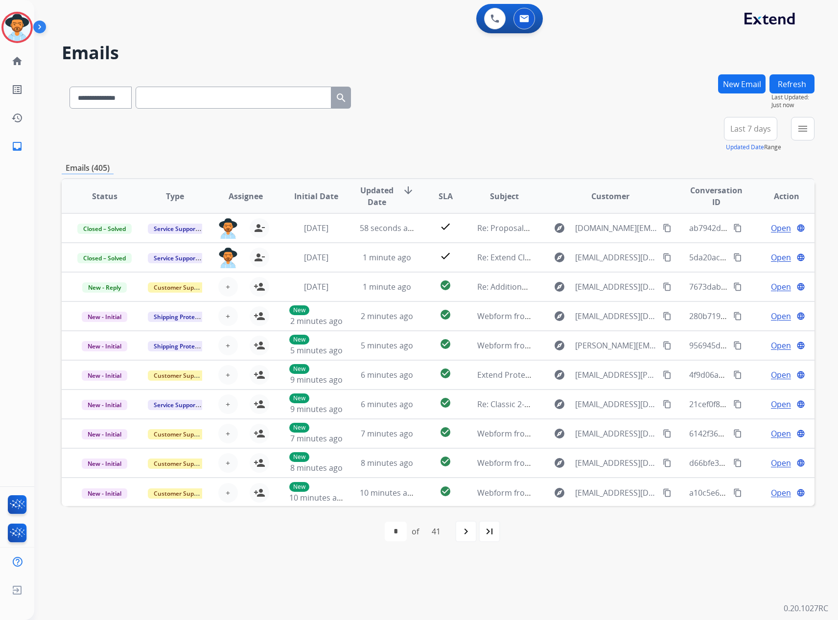
paste input "**********"
type input "**********"
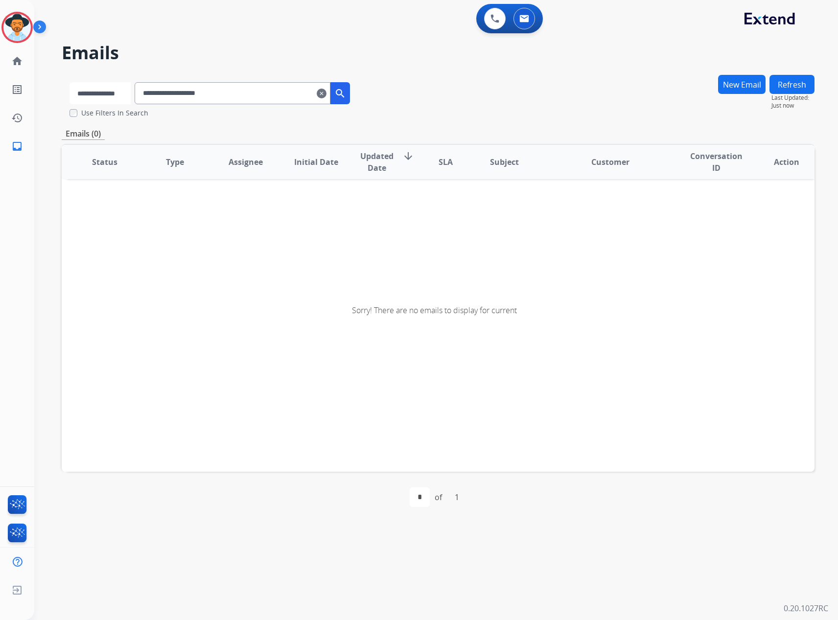
click at [87, 94] on select "**********" at bounding box center [99, 93] width 61 height 22
select select "**********"
click at [69, 82] on select "**********" at bounding box center [99, 93] width 61 height 22
click at [351, 93] on button "search" at bounding box center [341, 93] width 20 height 22
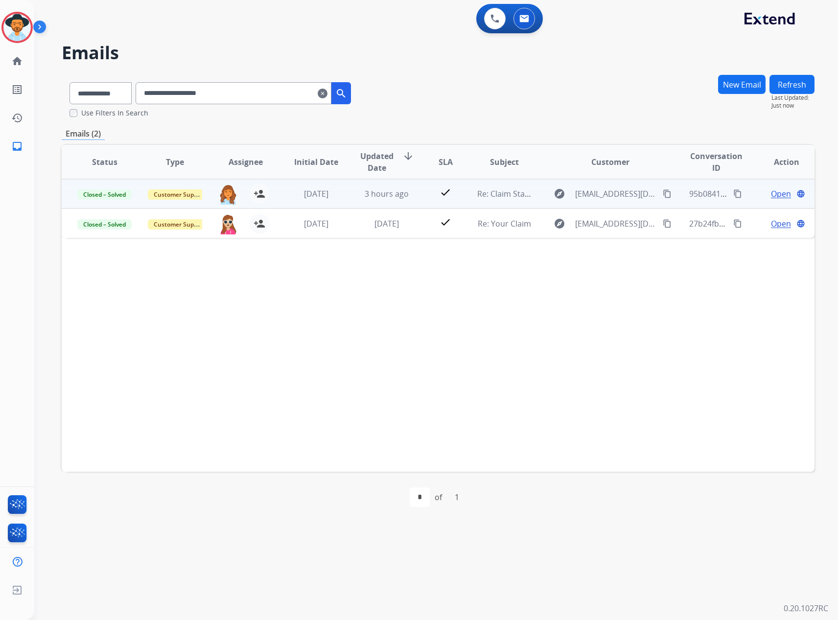
click at [771, 198] on span "Open" at bounding box center [781, 194] width 20 height 12
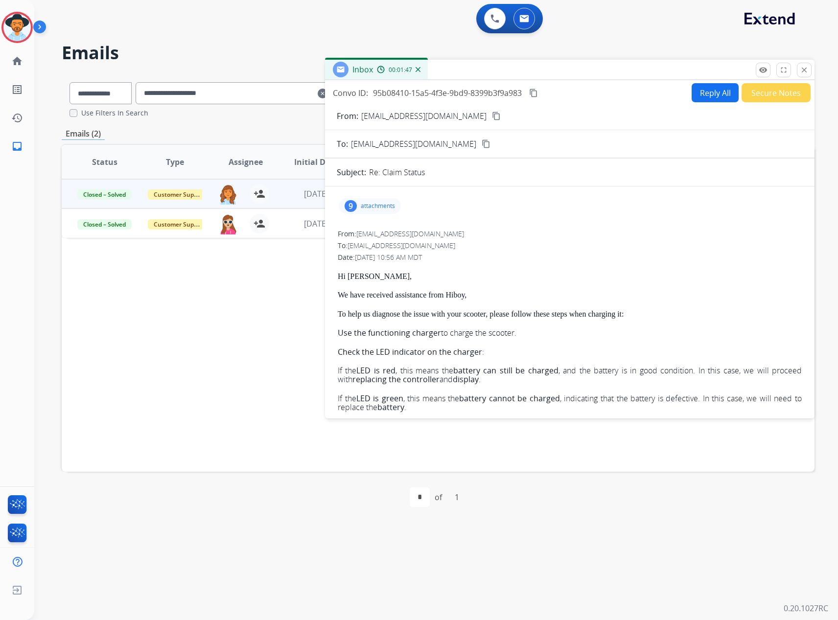
click at [357, 200] on div "9 attachments" at bounding box center [370, 206] width 62 height 16
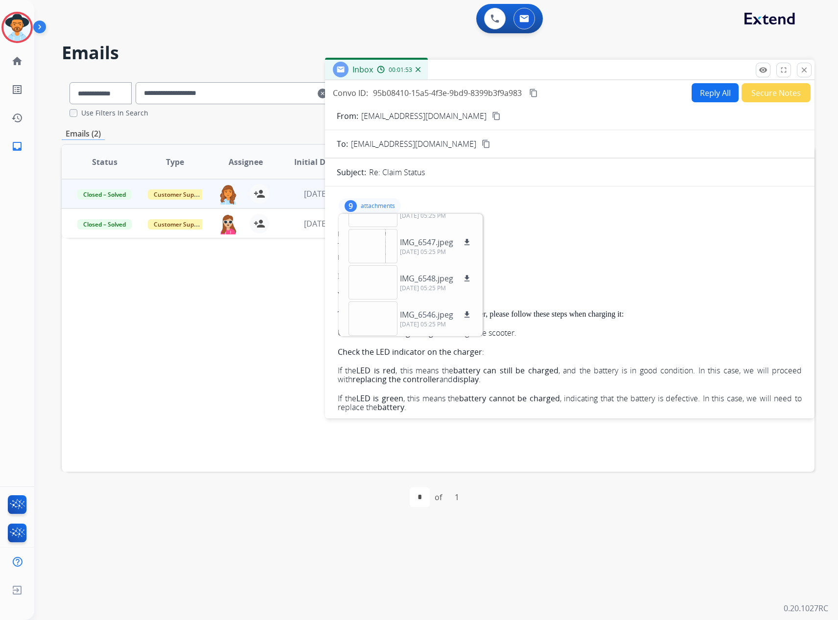
scroll to position [205, 0]
click at [527, 229] on div "From: support@extend.com No specific user match" at bounding box center [570, 234] width 464 height 10
click at [383, 202] on p "attachments" at bounding box center [378, 206] width 34 height 8
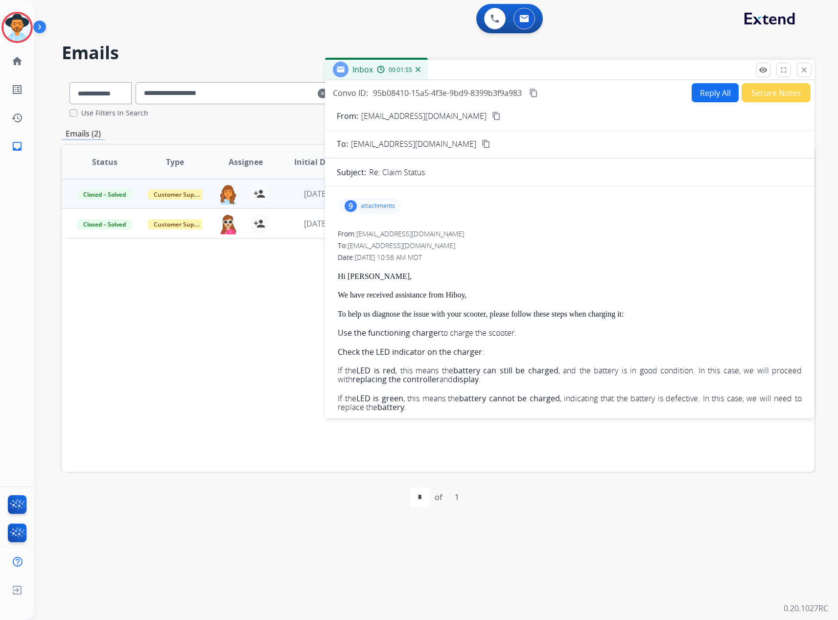
click at [711, 89] on button "Reply All" at bounding box center [714, 92] width 47 height 19
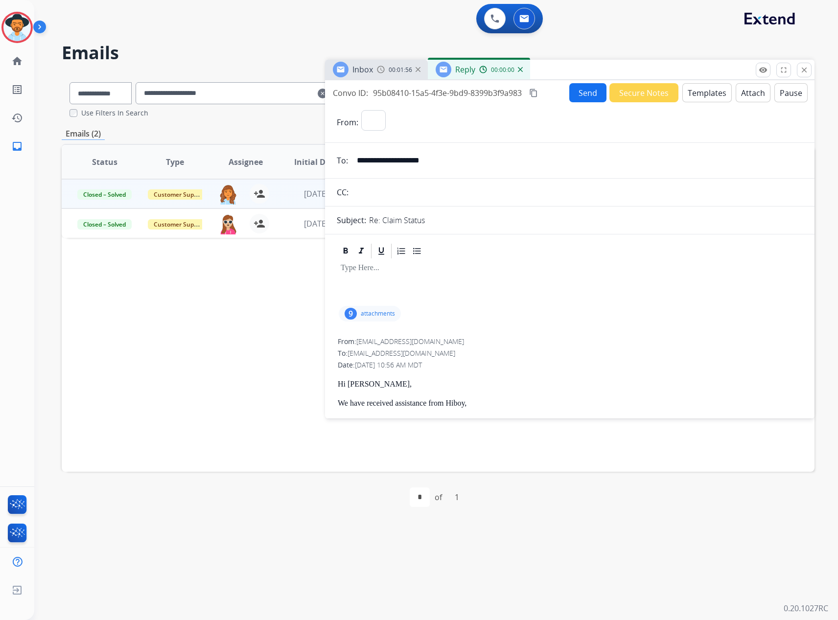
select select "**********"
click at [709, 92] on button "Templates" at bounding box center [706, 92] width 49 height 19
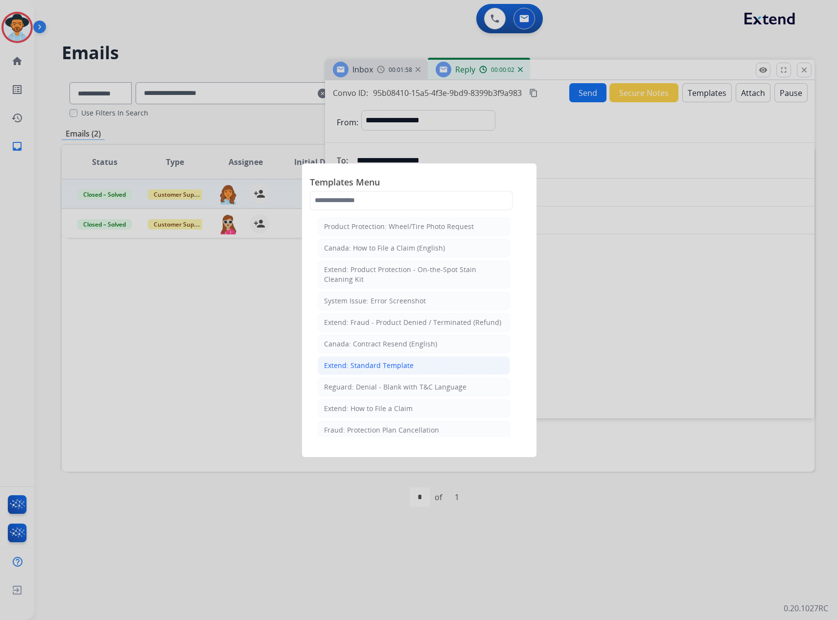
click at [372, 362] on div "Extend: Standard Template" at bounding box center [369, 366] width 90 height 10
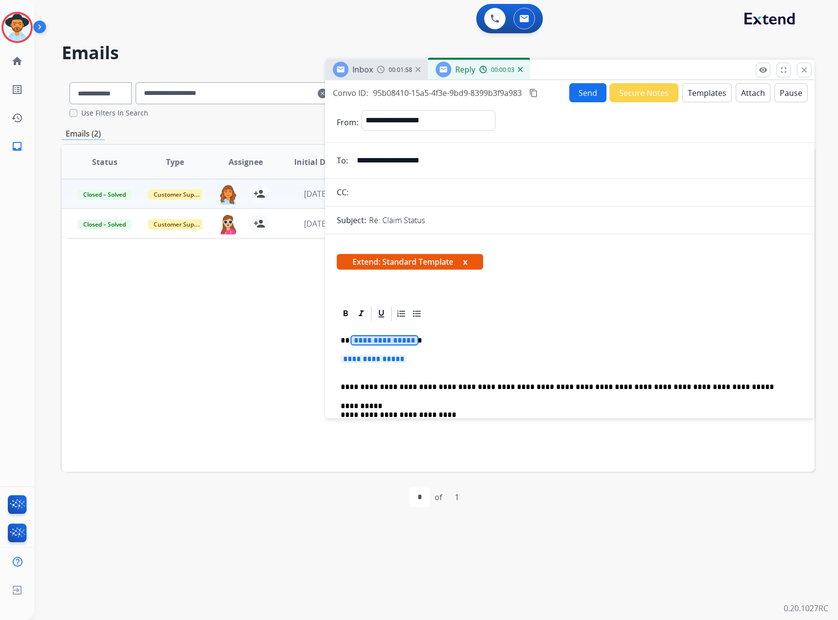
click at [382, 341] on span "**********" at bounding box center [384, 340] width 66 height 8
click at [380, 365] on p "**********" at bounding box center [569, 364] width 458 height 18
click at [379, 360] on span "**********" at bounding box center [373, 359] width 66 height 8
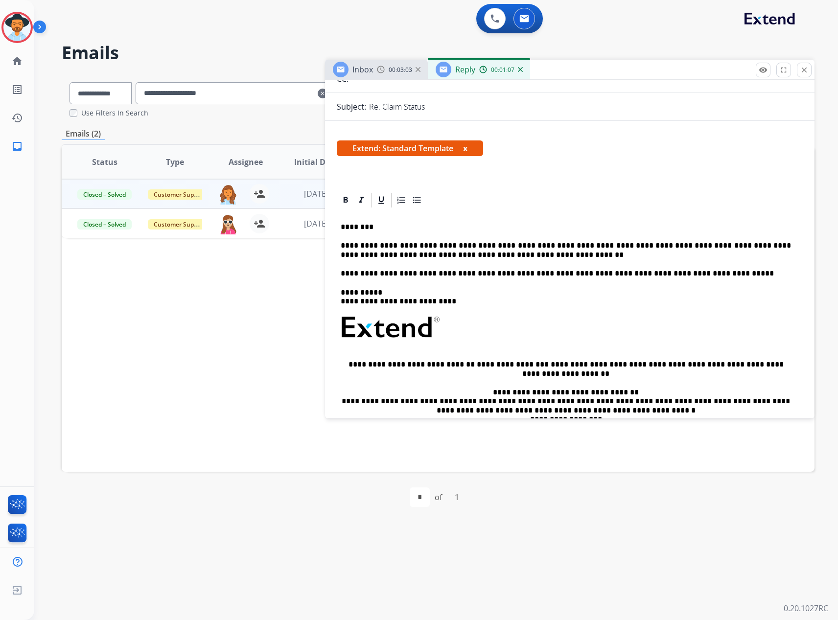
scroll to position [0, 0]
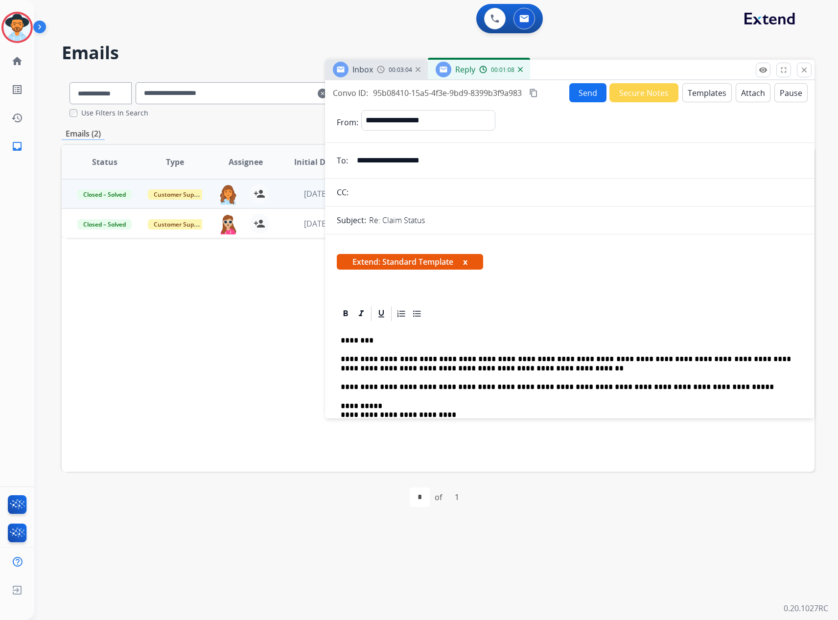
click at [573, 371] on p "**********" at bounding box center [565, 364] width 450 height 18
click at [464, 259] on span "Extend: Standard Template x" at bounding box center [410, 262] width 146 height 16
click at [532, 90] on mat-icon "content_copy" at bounding box center [533, 93] width 9 height 9
click at [572, 89] on button "Send" at bounding box center [587, 92] width 37 height 19
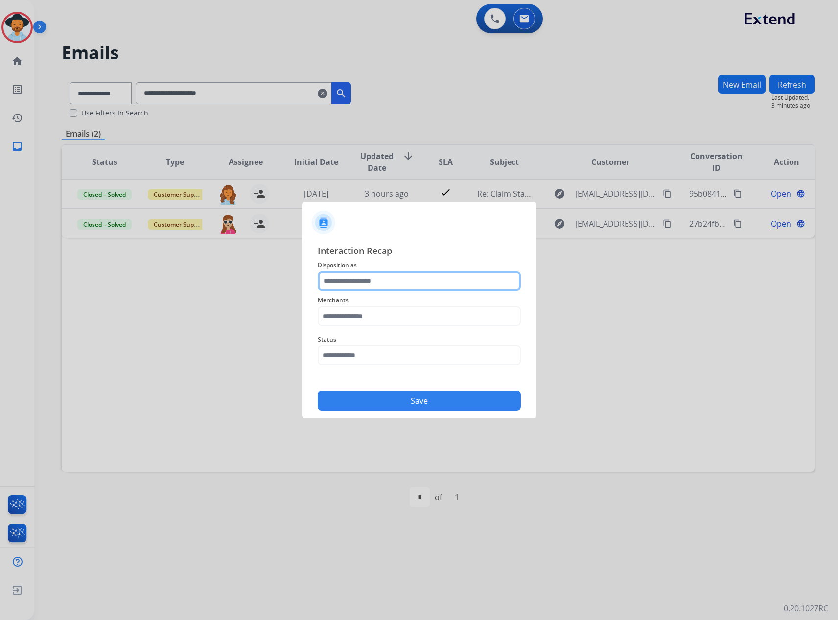
click at [372, 291] on div at bounding box center [419, 281] width 203 height 20
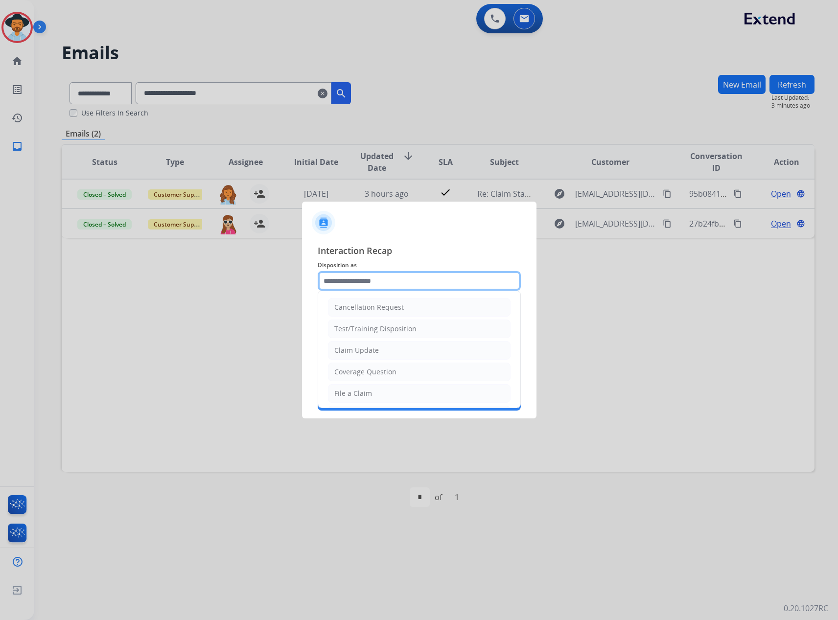
scroll to position [153, 0]
click at [372, 391] on div "Service Support" at bounding box center [360, 391] width 52 height 10
type input "**********"
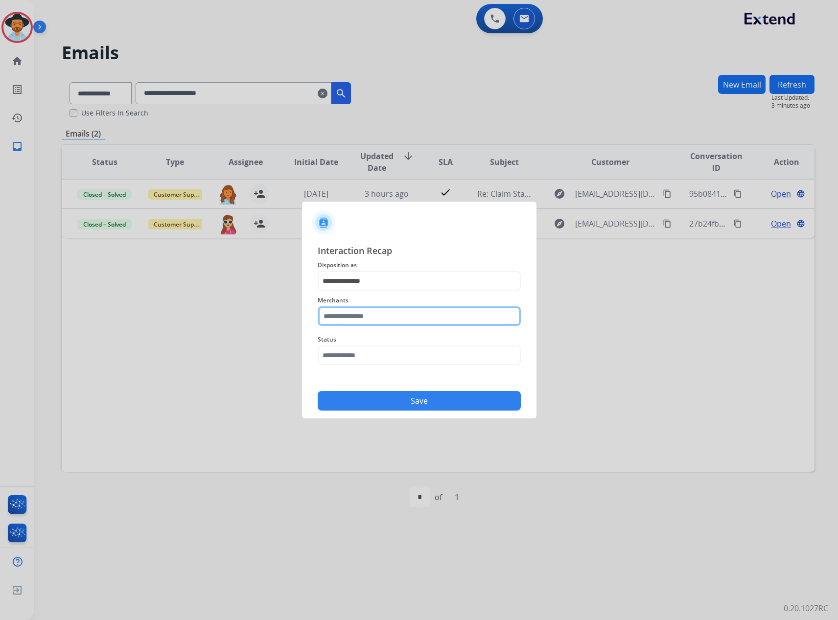
click at [390, 315] on input "text" at bounding box center [419, 316] width 203 height 20
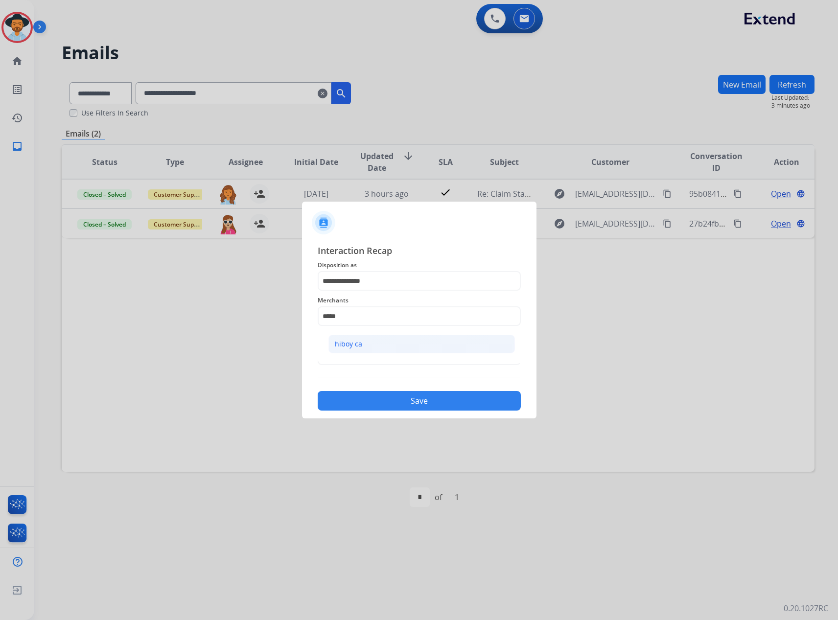
click at [357, 349] on div "hiboy ca" at bounding box center [348, 344] width 27 height 10
type input "********"
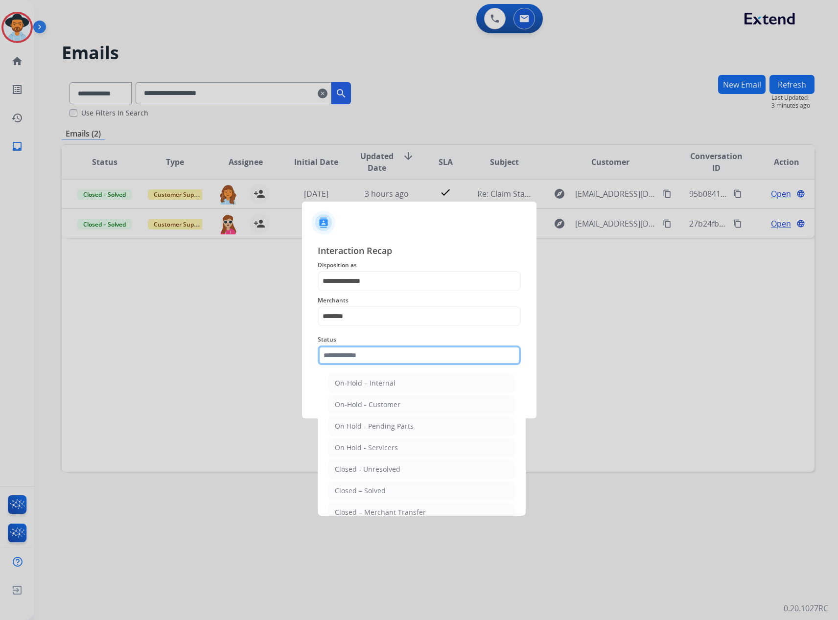
click at [357, 349] on input "text" at bounding box center [419, 355] width 203 height 20
click at [373, 487] on div "Closed – Solved" at bounding box center [360, 491] width 51 height 10
type input "**********"
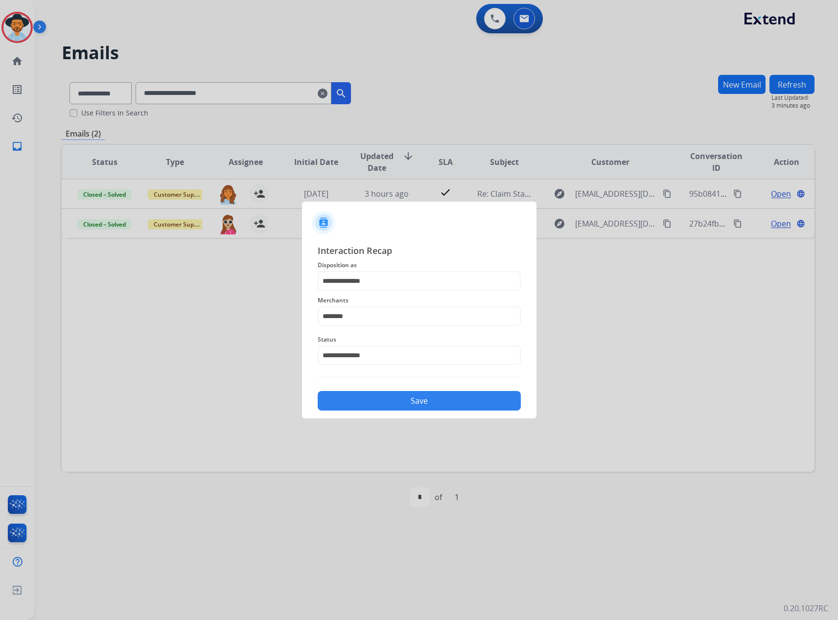
click at [414, 407] on button "Save" at bounding box center [419, 401] width 203 height 20
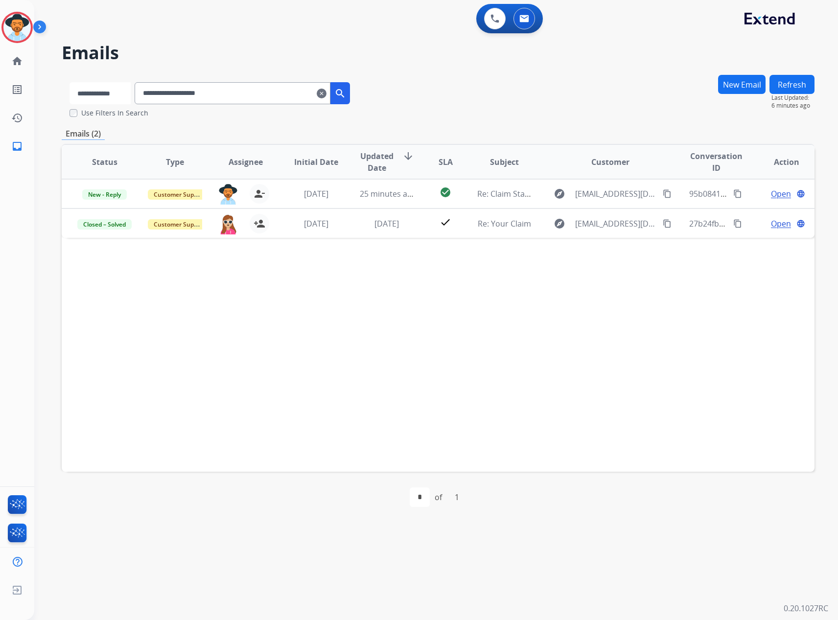
drag, startPoint x: 109, startPoint y: 87, endPoint x: 111, endPoint y: 95, distance: 8.0
click at [109, 87] on select "**********" at bounding box center [99, 93] width 61 height 22
select select "**********"
click at [69, 82] on select "**********" at bounding box center [99, 93] width 61 height 22
click at [206, 99] on input "**********" at bounding box center [234, 93] width 196 height 22
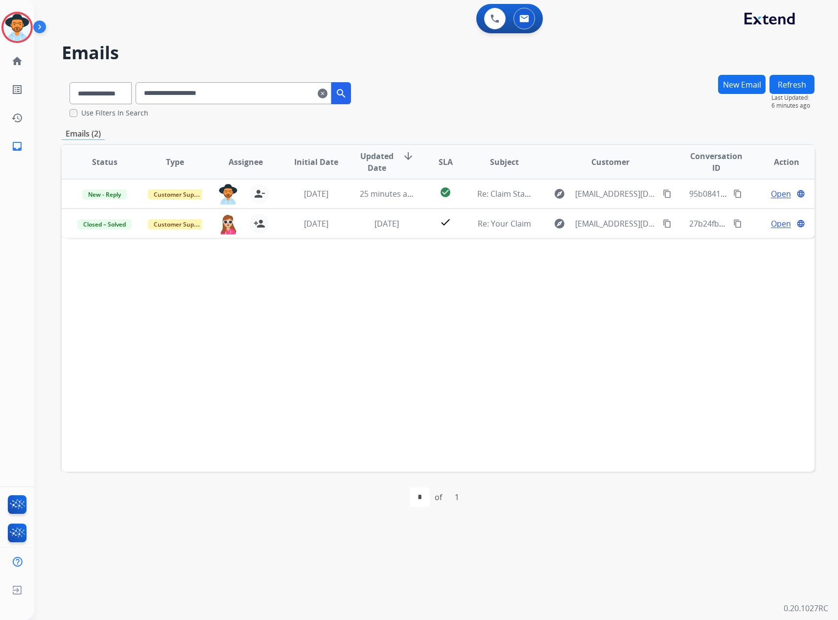
click at [206, 99] on input "**********" at bounding box center [234, 93] width 196 height 22
paste input "**********"
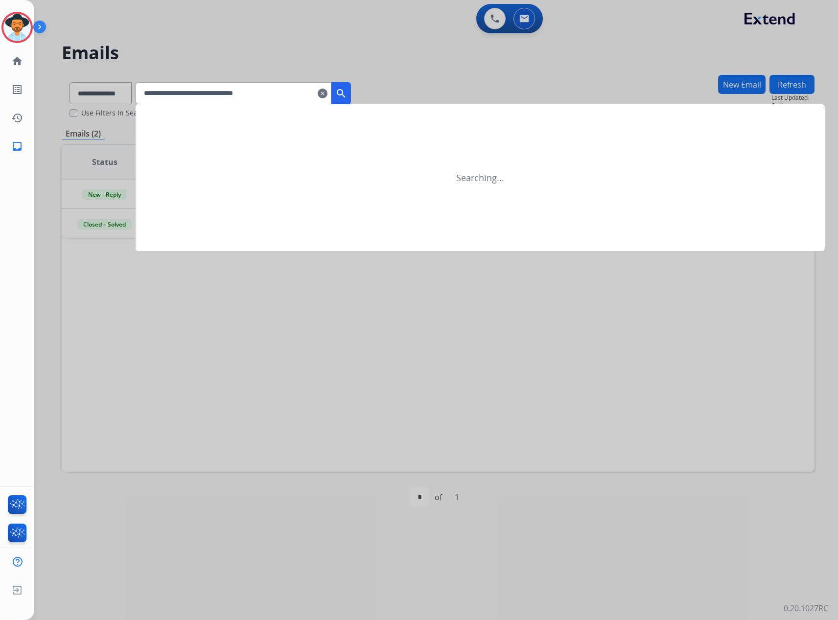
type input "**********"
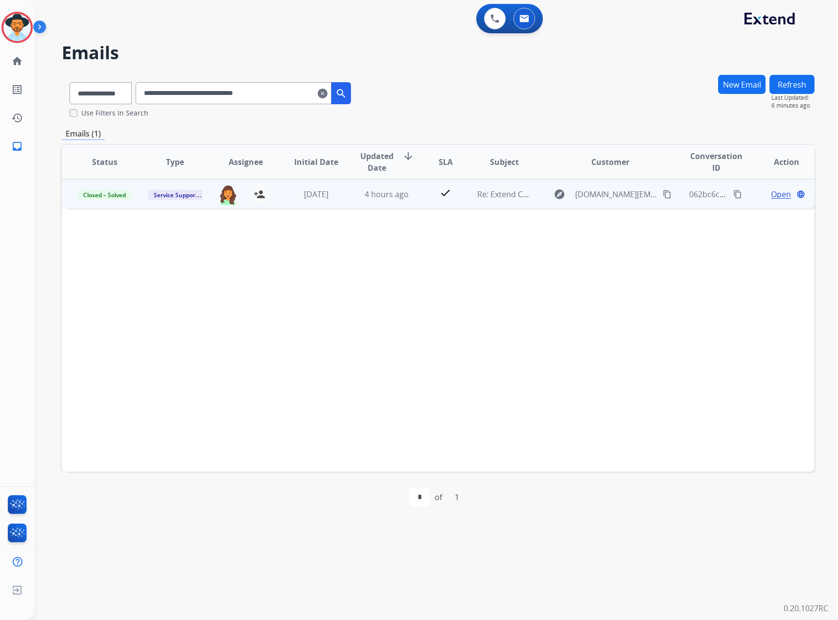
click at [771, 197] on span "Open" at bounding box center [781, 194] width 20 height 12
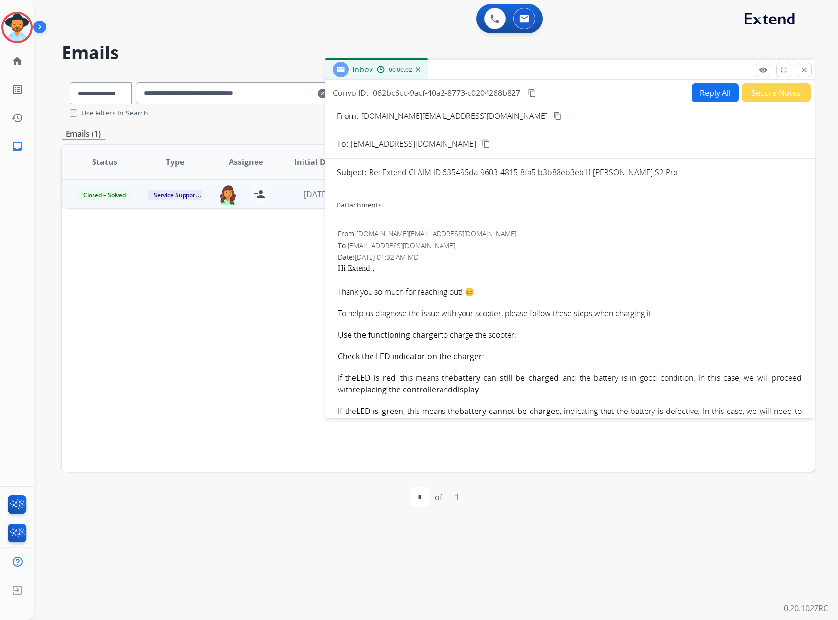
click at [696, 91] on button "Reply All" at bounding box center [714, 92] width 47 height 19
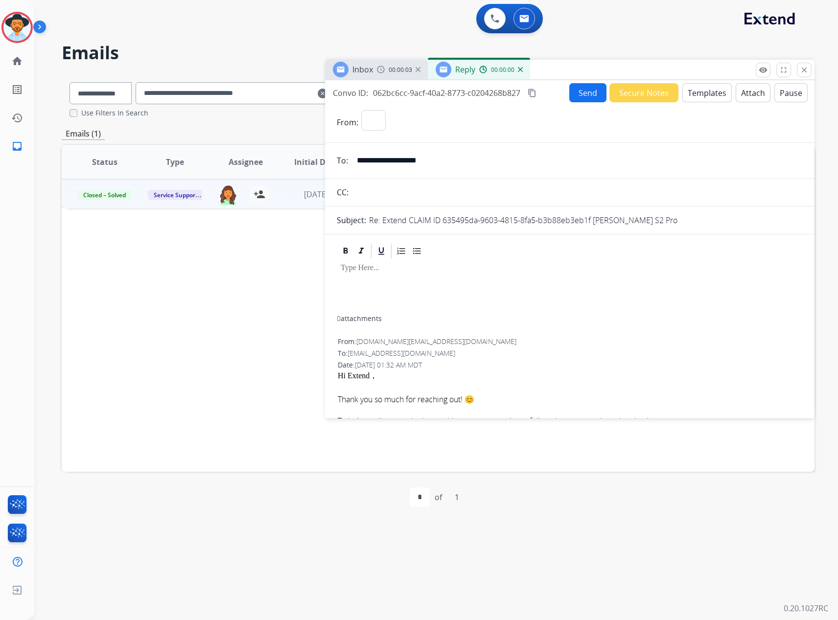
select select "**********"
click at [691, 91] on button "Templates" at bounding box center [706, 92] width 49 height 19
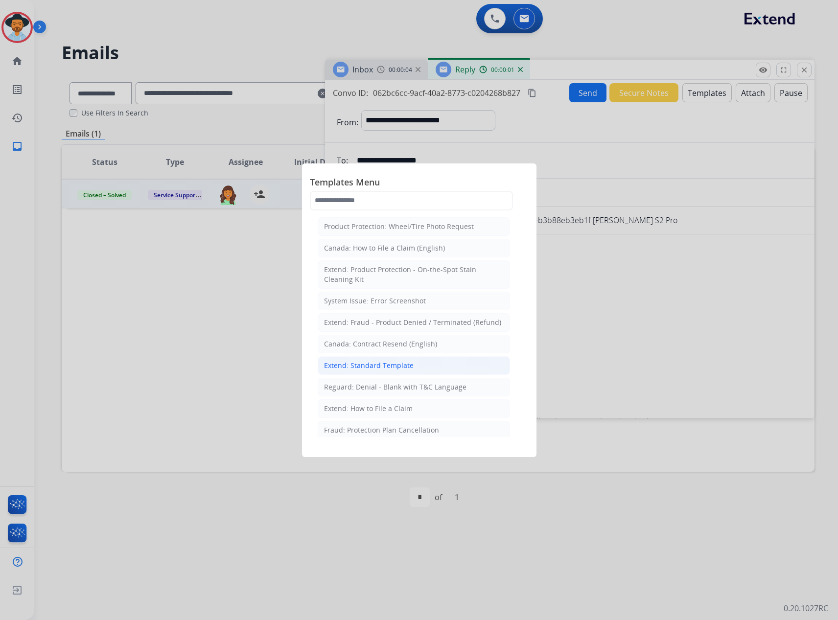
click at [356, 366] on div "Extend: Standard Template" at bounding box center [369, 366] width 90 height 10
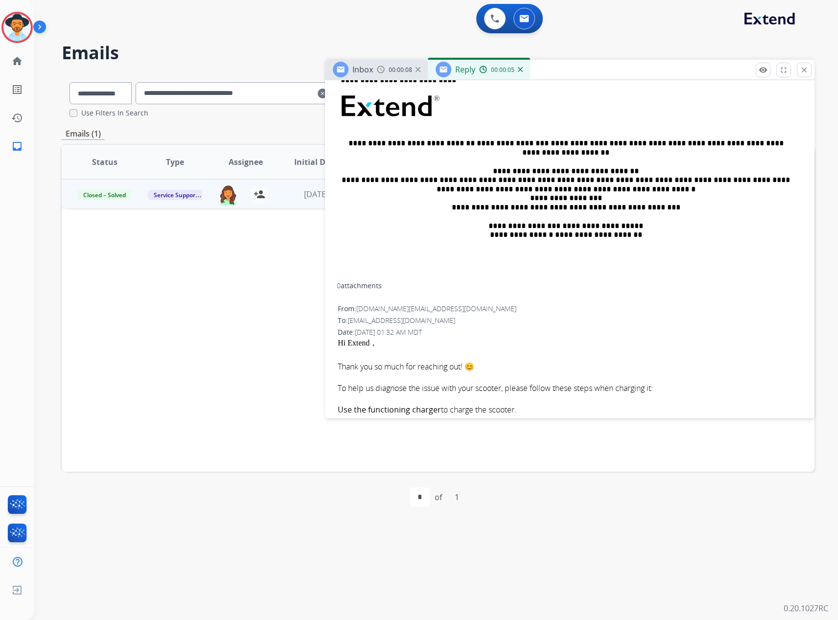
scroll to position [147, 0]
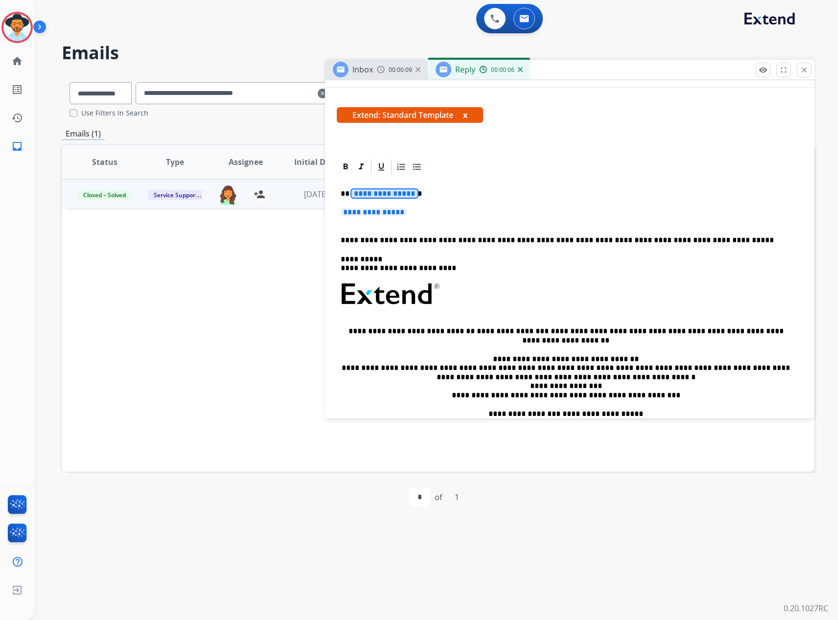
click at [376, 196] on span "**********" at bounding box center [384, 193] width 66 height 8
click at [392, 210] on span "**********" at bounding box center [373, 212] width 66 height 8
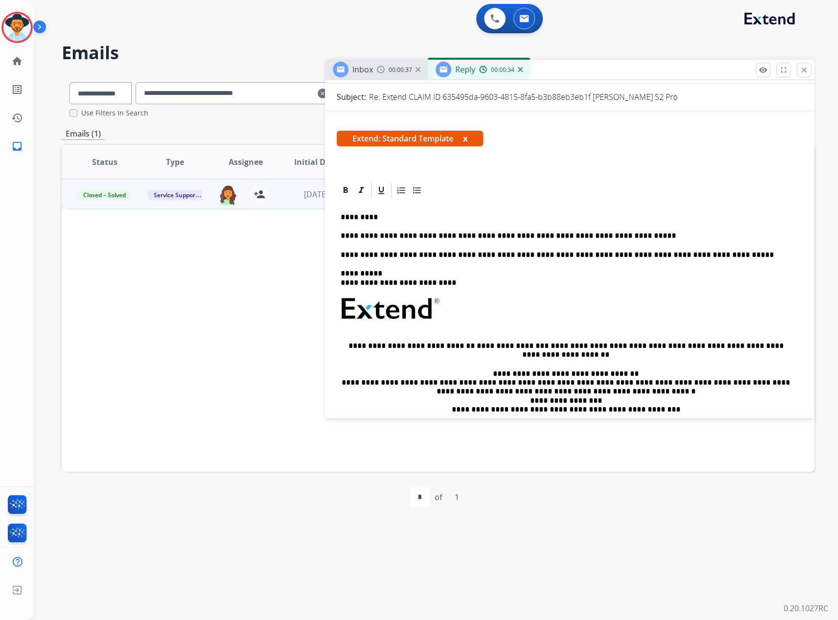
scroll to position [49, 0]
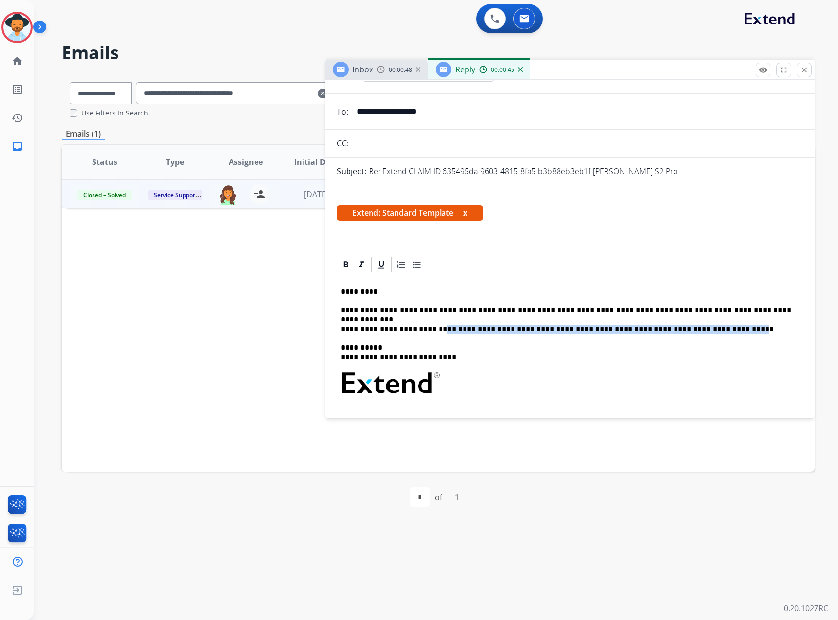
drag, startPoint x: 440, startPoint y: 330, endPoint x: 725, endPoint y: 331, distance: 285.2
click at [725, 331] on p "**********" at bounding box center [565, 329] width 450 height 9
drag, startPoint x: 434, startPoint y: 358, endPoint x: 384, endPoint y: 358, distance: 50.4
click at [384, 358] on p "**********" at bounding box center [565, 352] width 450 height 18
click at [466, 211] on button "x" at bounding box center [465, 213] width 4 height 12
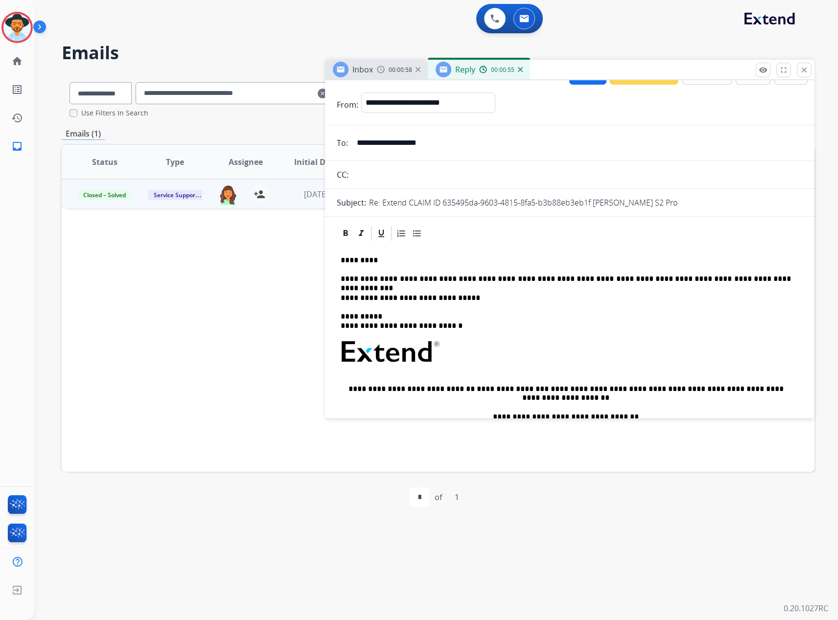
scroll to position [0, 0]
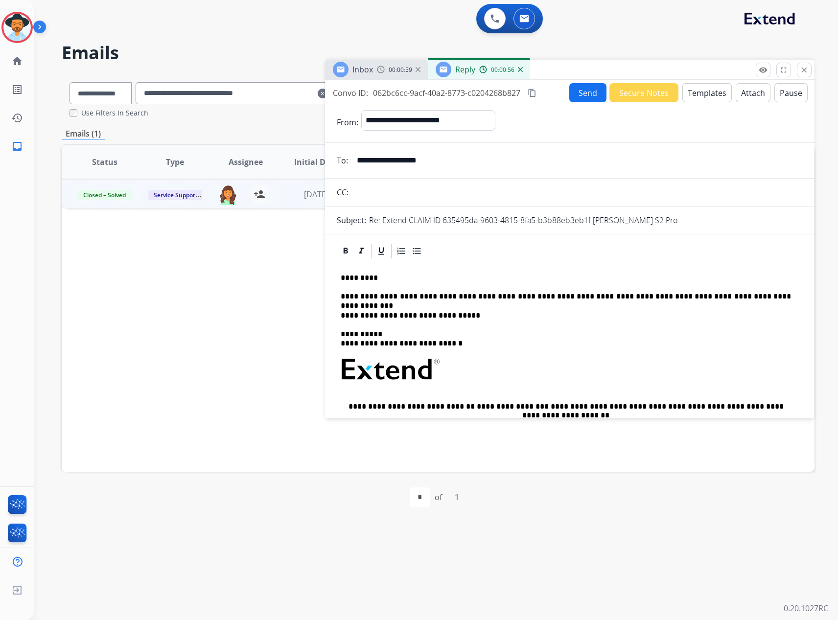
click at [578, 89] on button "Send" at bounding box center [587, 92] width 37 height 19
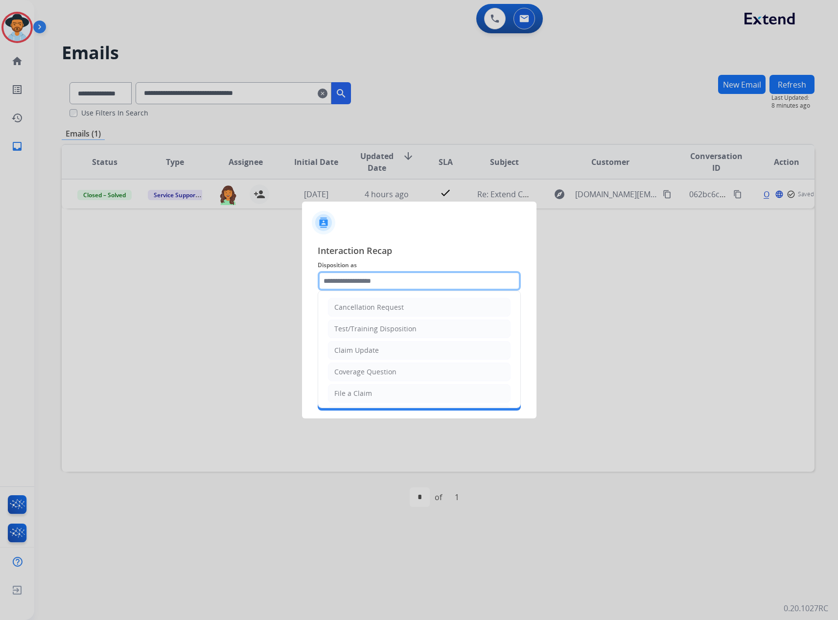
click at [353, 287] on input "text" at bounding box center [419, 281] width 203 height 20
click at [356, 395] on div "Service Support" at bounding box center [360, 391] width 52 height 10
type input "**********"
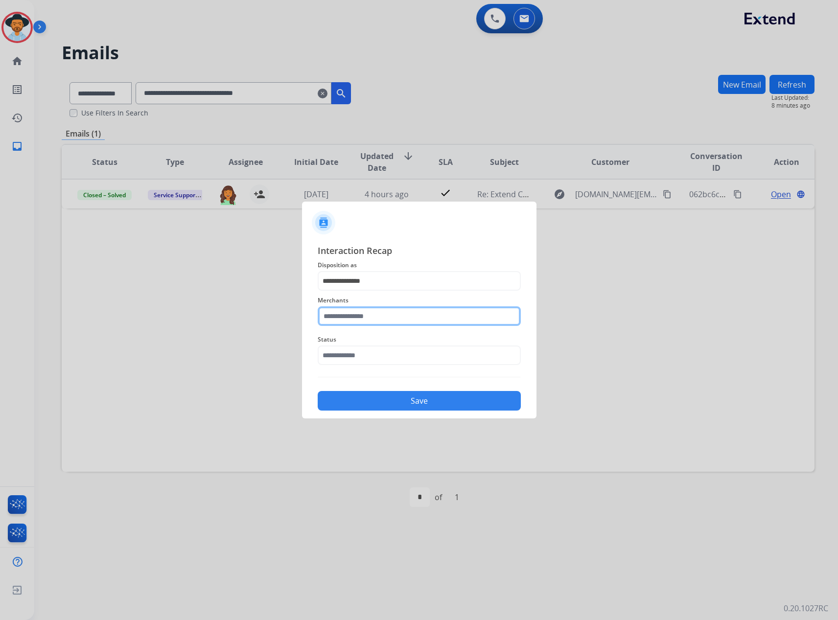
click at [375, 311] on input "text" at bounding box center [419, 316] width 203 height 20
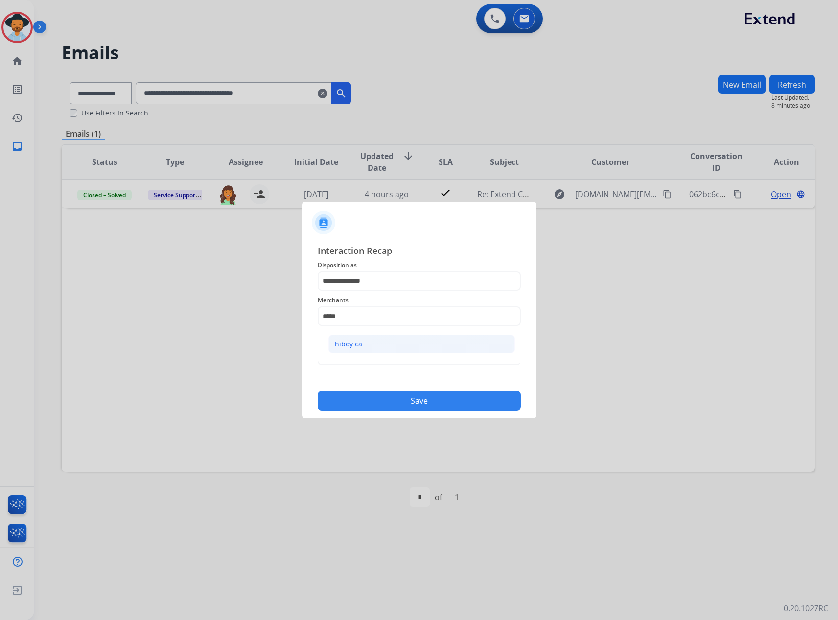
click at [354, 340] on div "hiboy ca" at bounding box center [348, 344] width 27 height 10
type input "********"
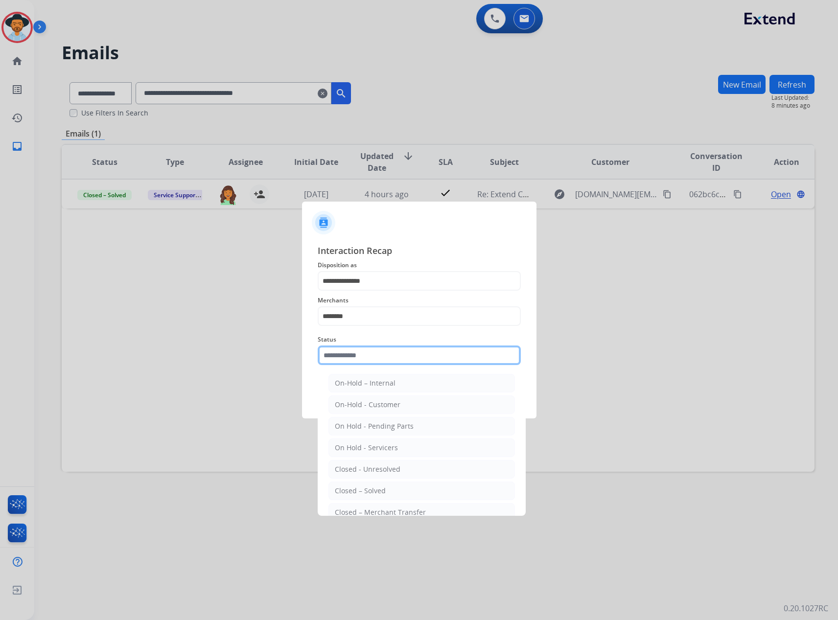
click at [357, 358] on input "text" at bounding box center [419, 355] width 203 height 20
click at [361, 491] on div "Closed – Solved" at bounding box center [360, 491] width 51 height 10
type input "**********"
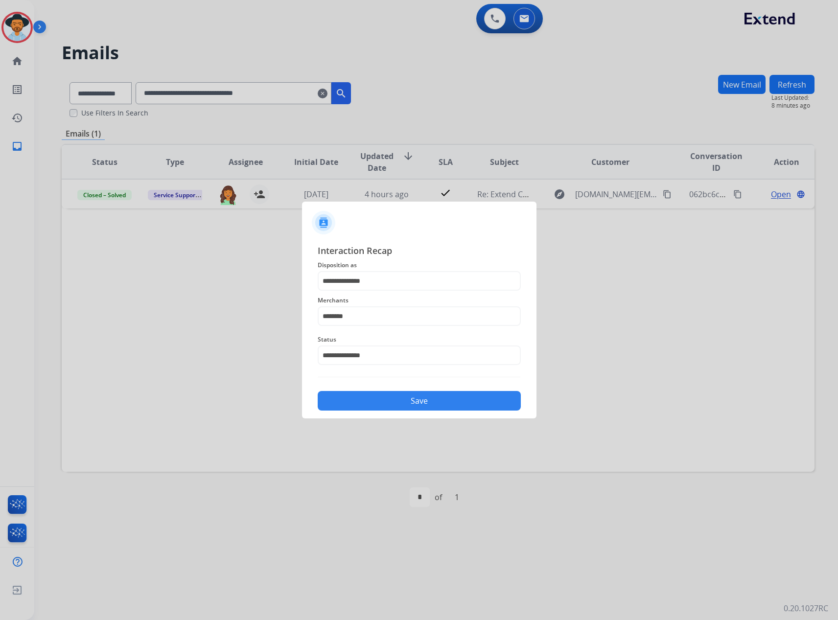
click at [397, 404] on button "Save" at bounding box center [419, 401] width 203 height 20
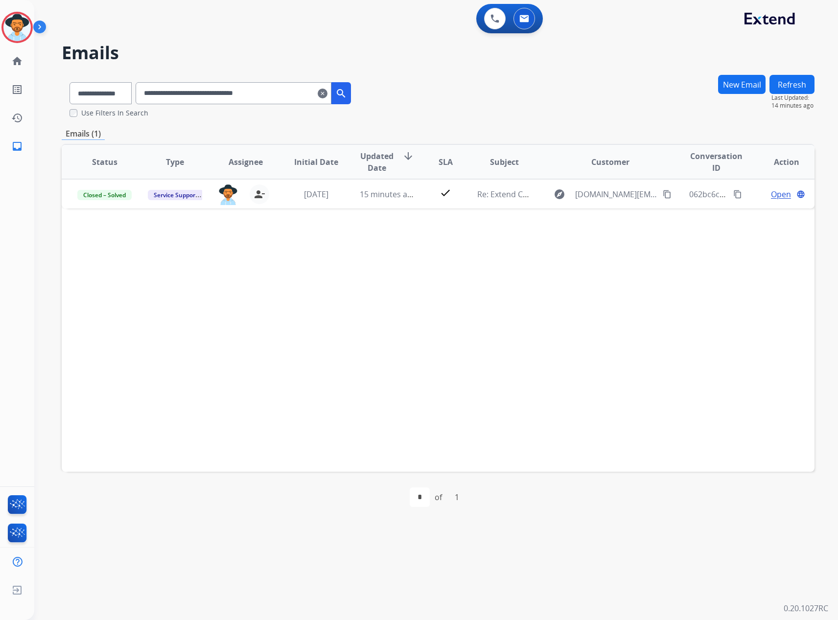
click at [188, 95] on input "**********" at bounding box center [234, 93] width 196 height 22
paste input "text"
type input "**********"
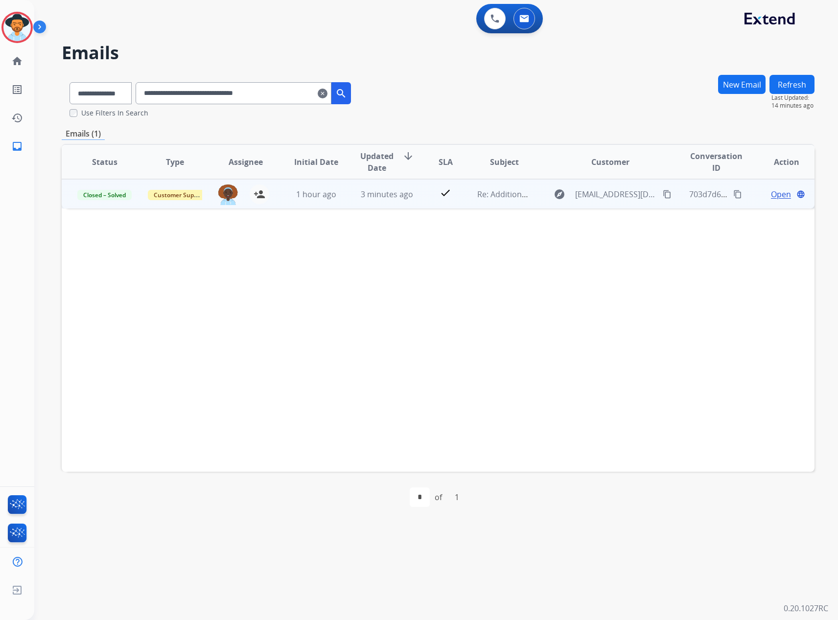
click at [773, 188] on span "Open" at bounding box center [781, 194] width 20 height 12
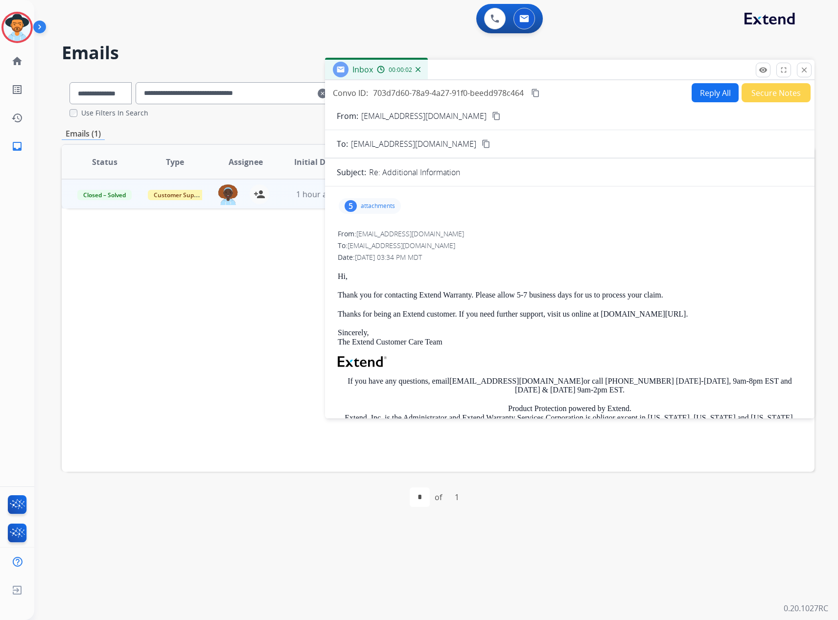
click at [367, 209] on p "attachments" at bounding box center [378, 206] width 34 height 8
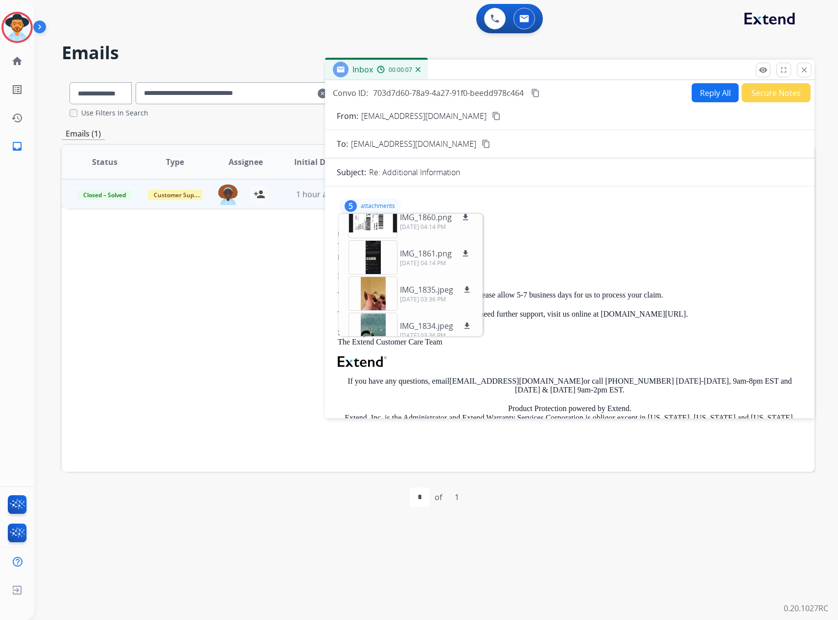
scroll to position [0, 0]
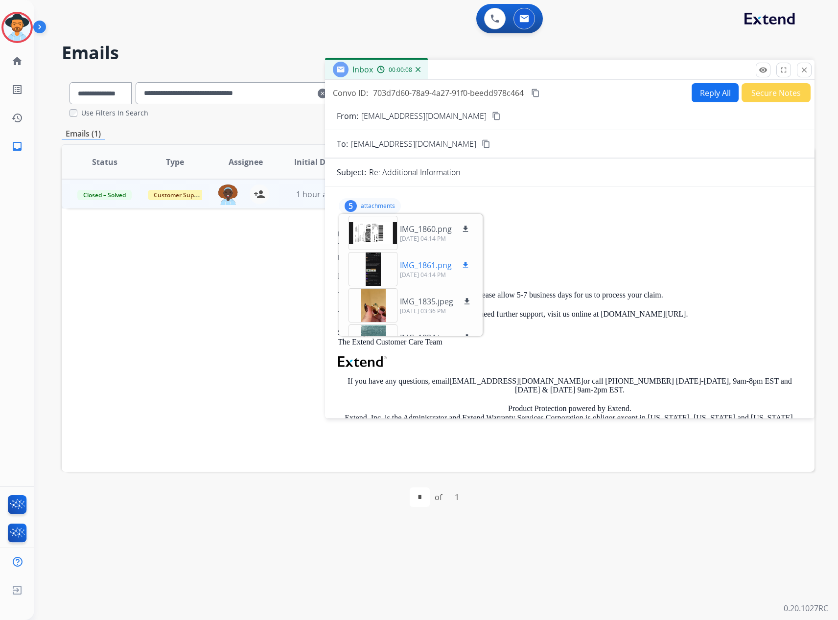
click at [433, 267] on p "IMG_1861.png" at bounding box center [426, 265] width 52 height 12
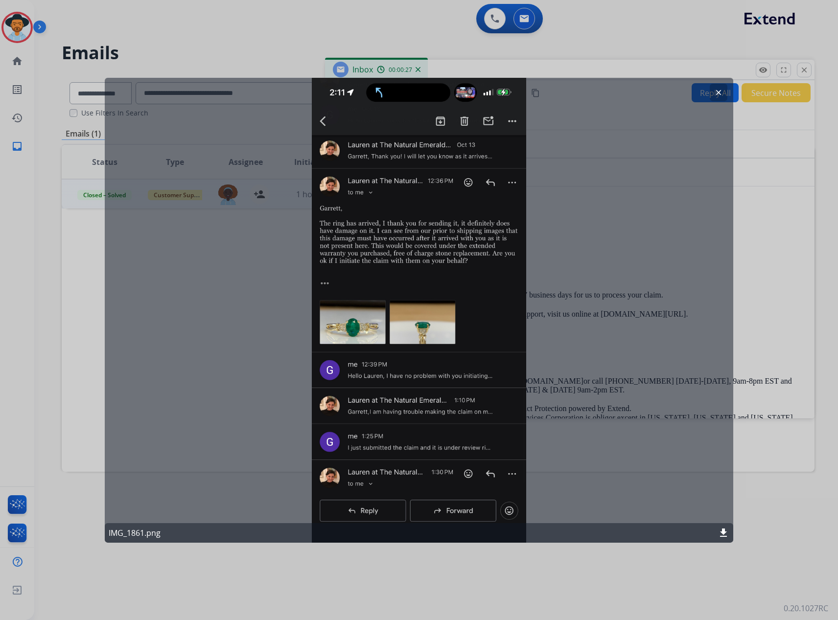
click at [533, 250] on div "clear IMG_1861.png download" at bounding box center [419, 309] width 628 height 465
click at [715, 90] on mat-icon "clear" at bounding box center [718, 92] width 9 height 9
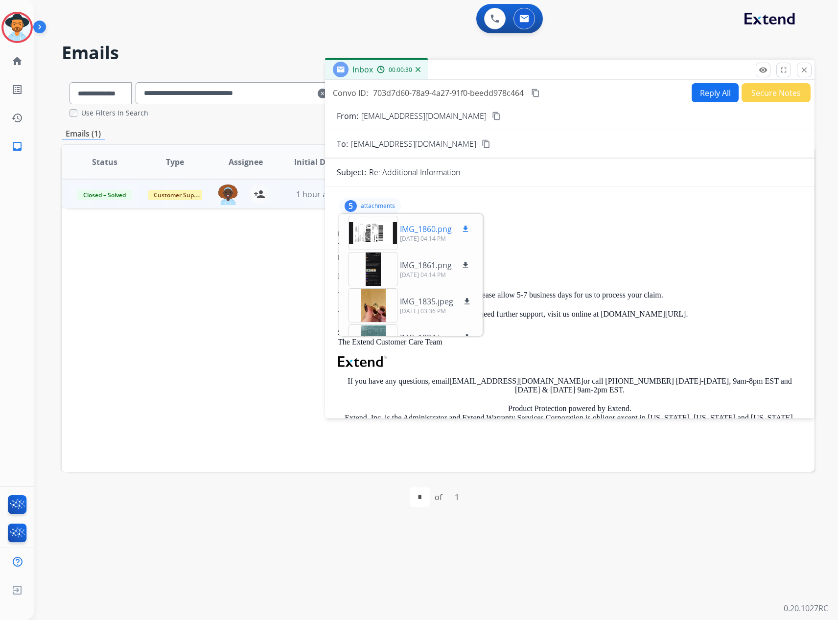
click at [426, 226] on p "IMG_1860.png" at bounding box center [426, 229] width 52 height 12
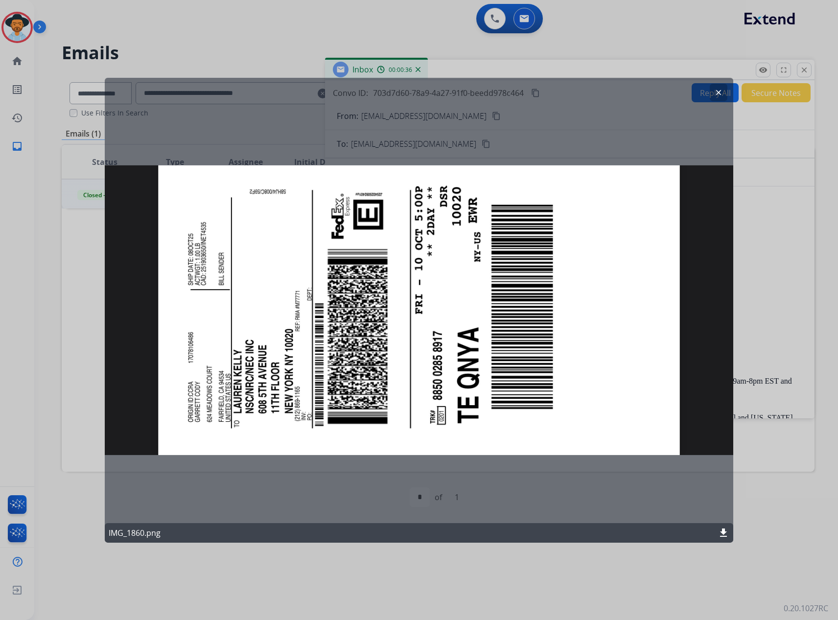
click at [720, 89] on mat-icon "clear" at bounding box center [718, 92] width 9 height 9
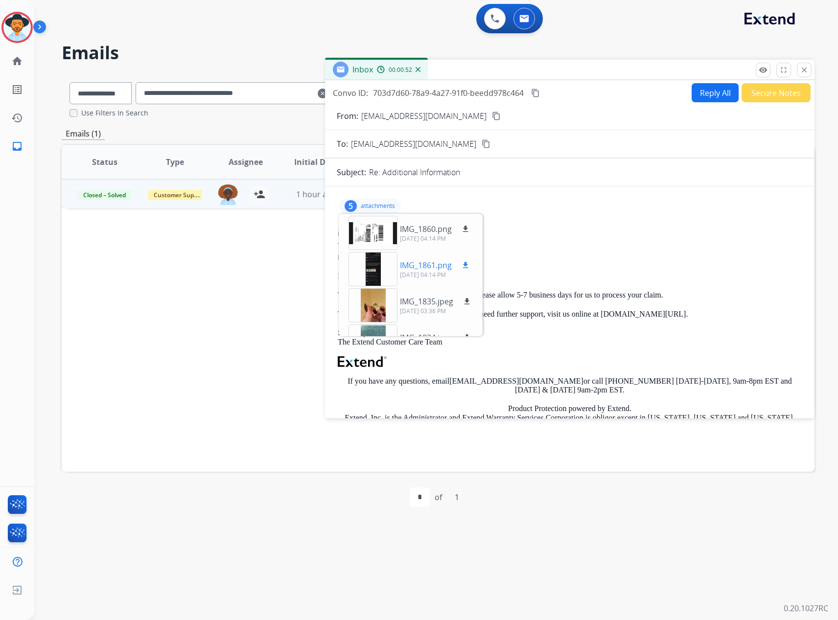
scroll to position [49, 0]
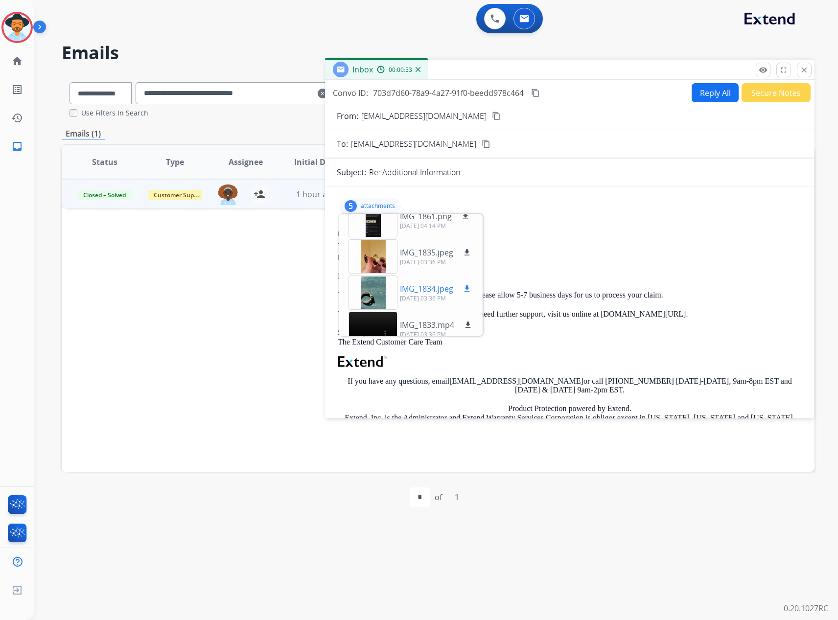
click at [418, 285] on p "IMG_1834.jpeg" at bounding box center [426, 289] width 53 height 12
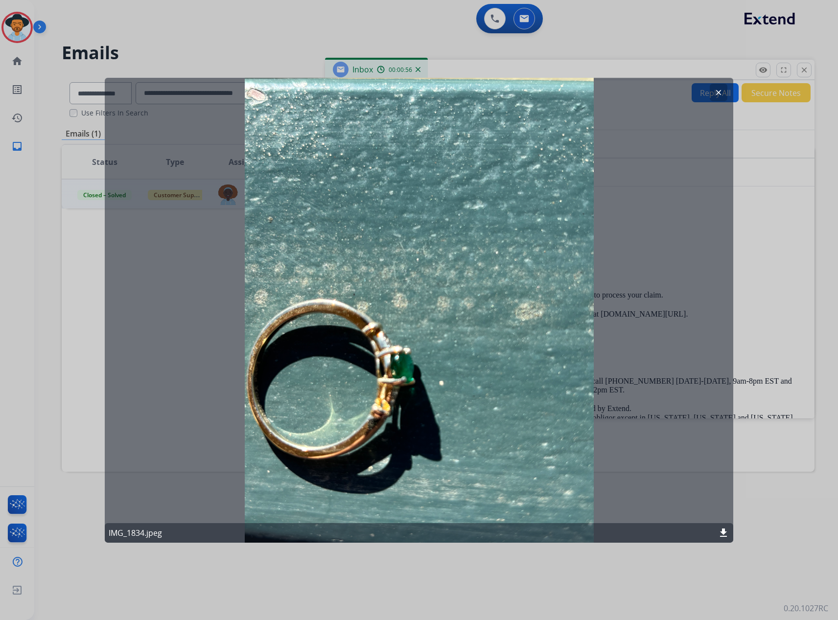
click at [715, 91] on mat-icon "clear" at bounding box center [718, 92] width 9 height 9
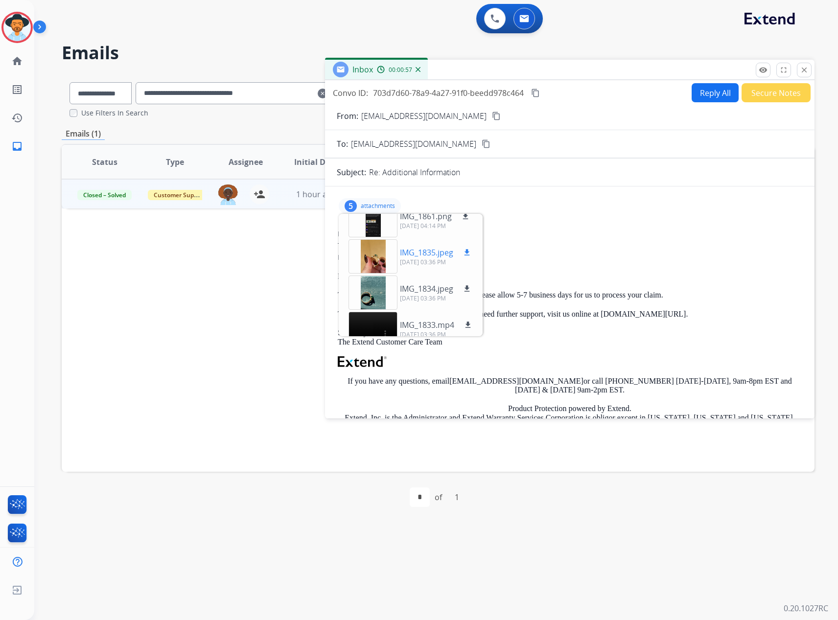
click at [416, 252] on p "IMG_1835.jpeg" at bounding box center [426, 253] width 53 height 12
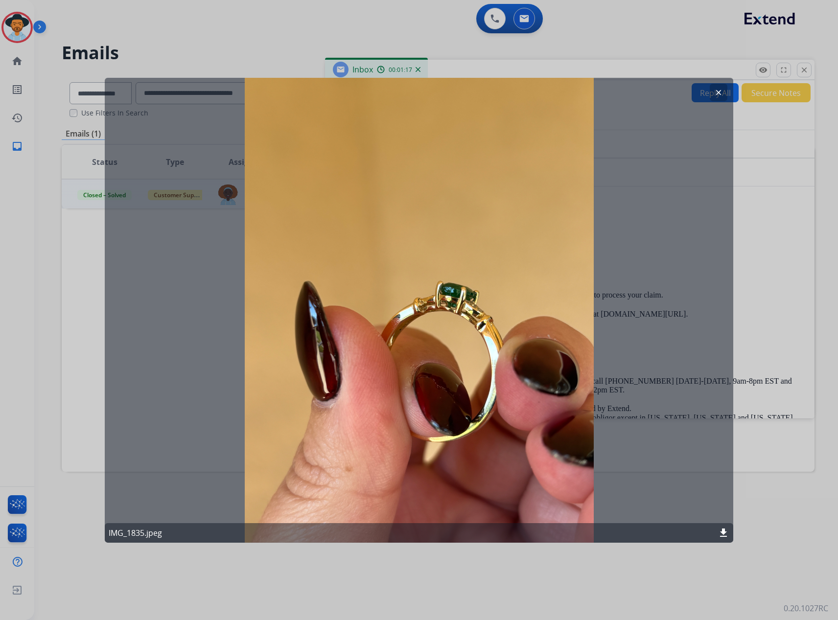
click at [721, 92] on mat-icon "clear" at bounding box center [718, 92] width 9 height 9
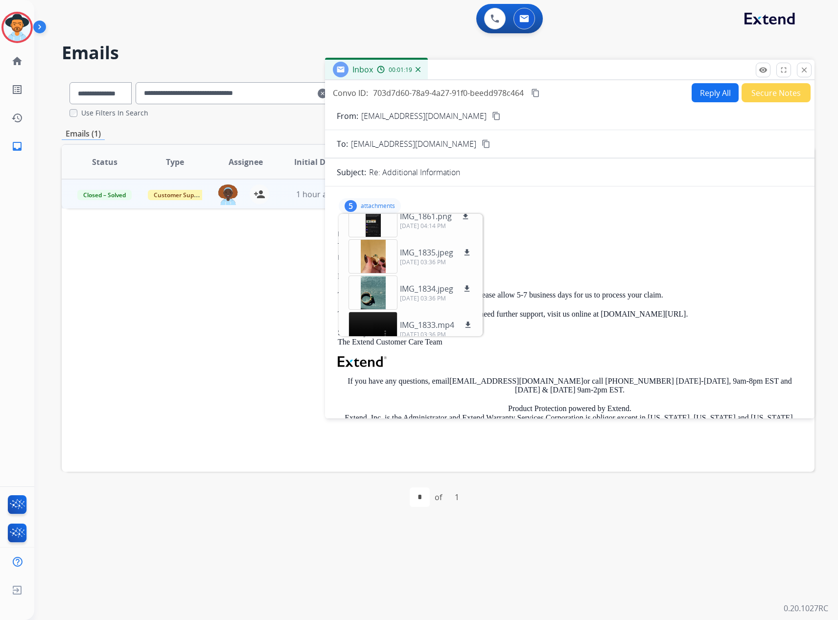
click at [365, 206] on p "attachments" at bounding box center [378, 206] width 34 height 8
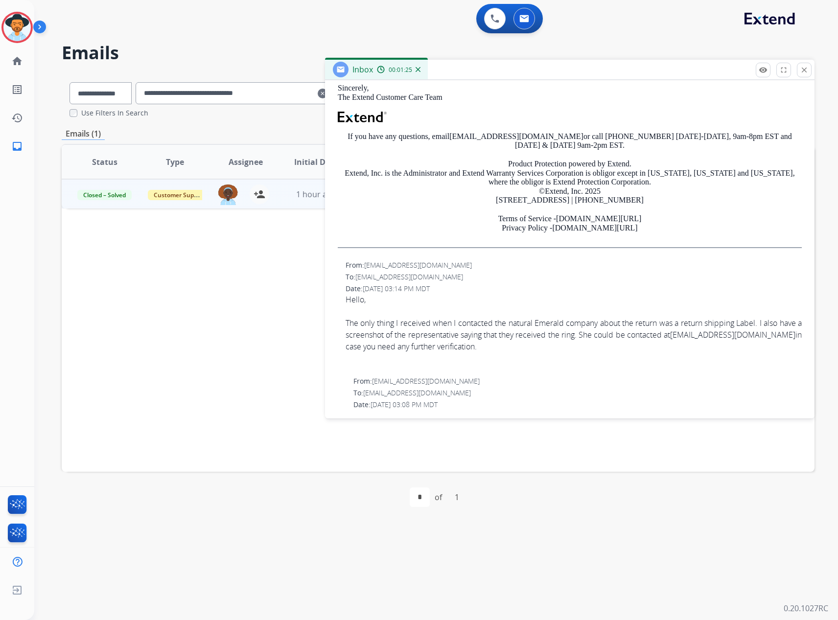
scroll to position [538, 0]
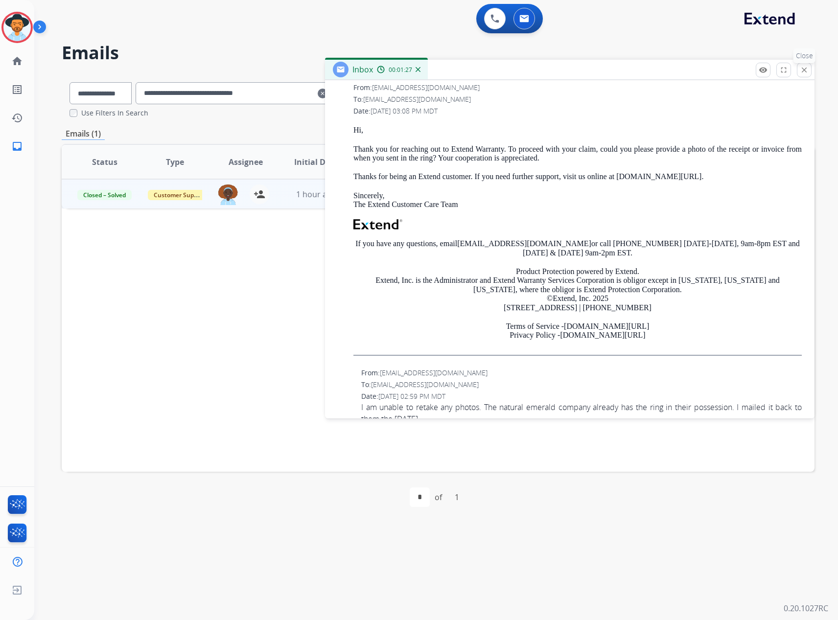
click at [806, 69] on mat-icon "close" at bounding box center [803, 70] width 9 height 9
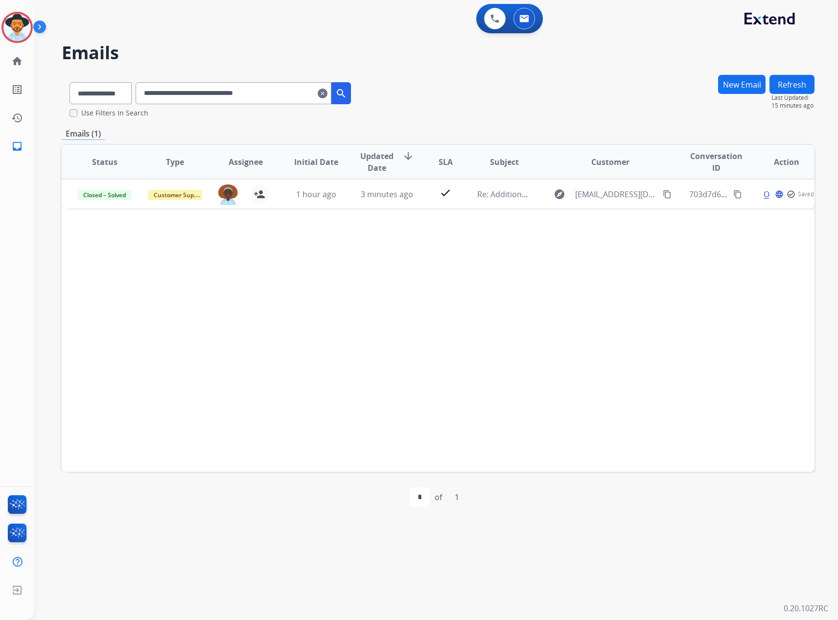
click at [327, 92] on mat-icon "clear" at bounding box center [323, 94] width 10 height 12
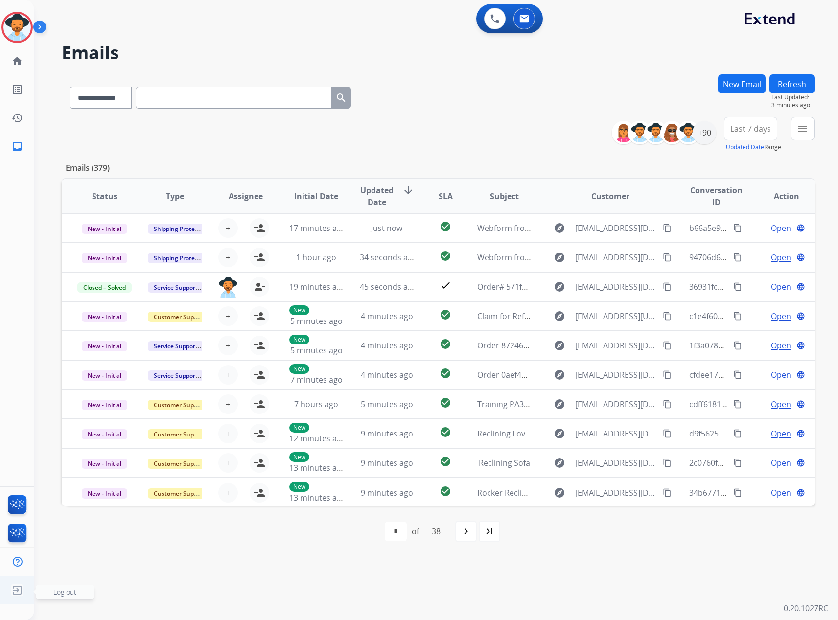
click at [23, 590] on img at bounding box center [17, 590] width 18 height 19
